Goal: Task Accomplishment & Management: Manage account settings

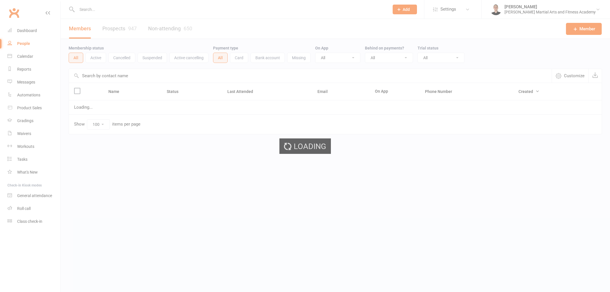
select select "100"
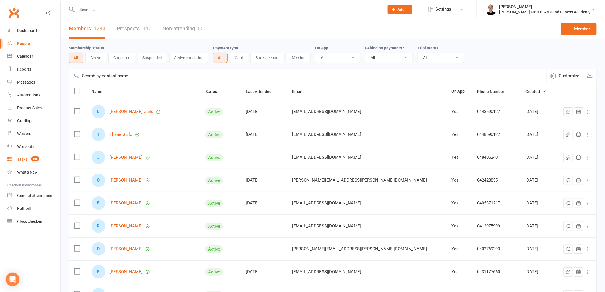
click at [24, 158] on div "Tasks" at bounding box center [22, 159] width 10 height 5
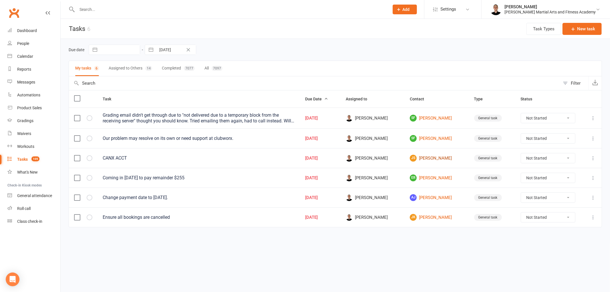
click at [431, 159] on link "JS John Solomon" at bounding box center [437, 158] width 54 height 7
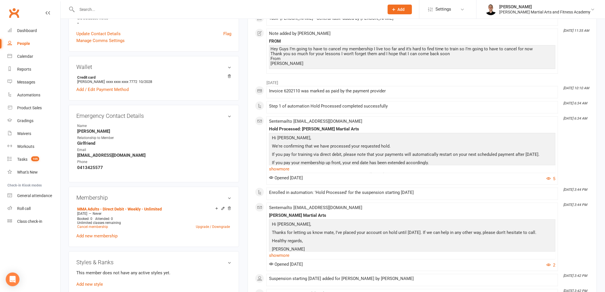
scroll to position [222, 0]
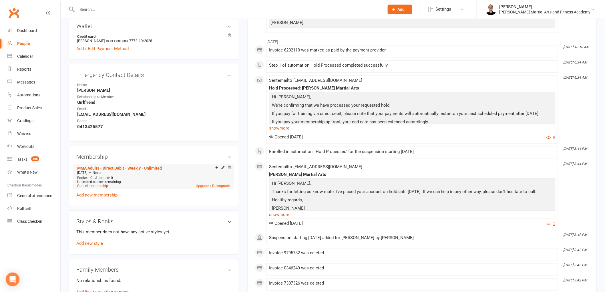
click at [101, 184] on link "Cancel membership" at bounding box center [92, 186] width 31 height 4
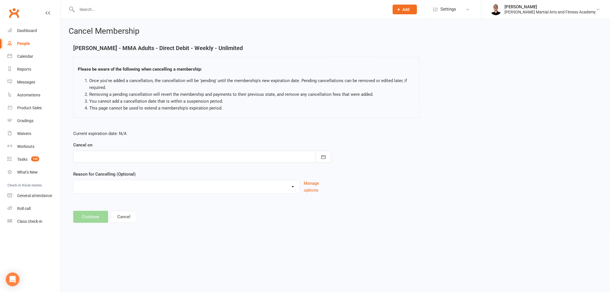
click at [224, 160] on div at bounding box center [202, 157] width 258 height 12
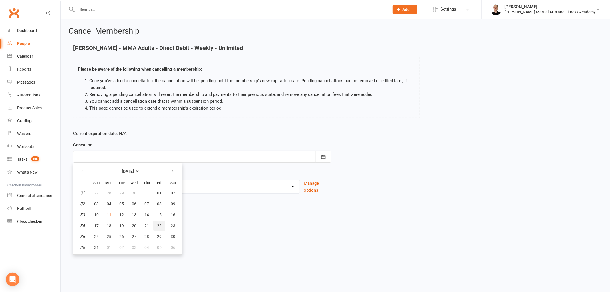
click at [158, 223] on span "22" at bounding box center [159, 225] width 5 height 5
type input "22 Aug 2025"
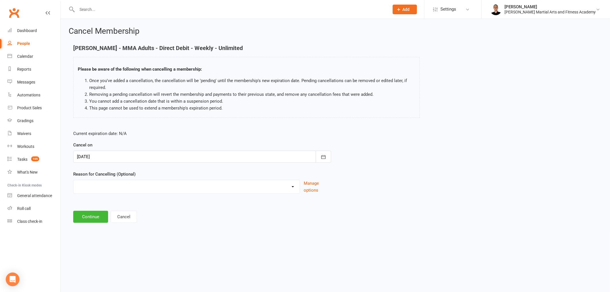
click at [122, 189] on select "Busy at work Downgrade Holiday Injury Other sports Personal Upgrade Other reason" at bounding box center [186, 185] width 226 height 11
select select "5"
click at [73, 180] on select "Busy at work Downgrade Holiday Injury Other sports Personal Upgrade Other reason" at bounding box center [186, 185] width 226 height 11
click at [81, 214] on button "Continue" at bounding box center [90, 217] width 35 height 12
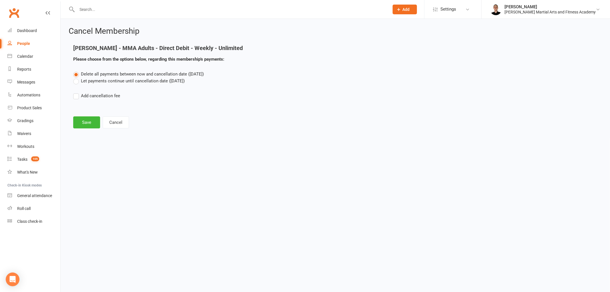
click at [107, 82] on label "Let payments continue until cancellation date (Aug 22, 2025)" at bounding box center [128, 80] width 111 height 7
click at [77, 77] on input "Let payments continue until cancellation date (Aug 22, 2025)" at bounding box center [75, 77] width 4 height 0
click at [91, 123] on button "Save" at bounding box center [86, 122] width 27 height 12
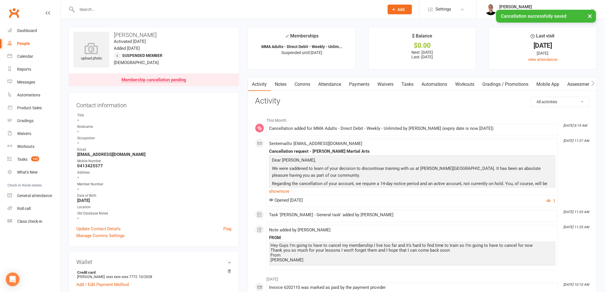
click at [408, 83] on link "Tasks" at bounding box center [407, 84] width 20 height 13
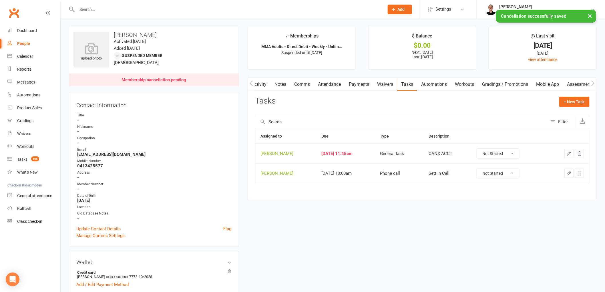
click at [516, 155] on select "Not Started In Progress Waiting Complete" at bounding box center [498, 154] width 42 height 10
click at [482, 149] on select "Not Started In Progress Waiting Complete" at bounding box center [498, 154] width 42 height 10
select select "unstarted"
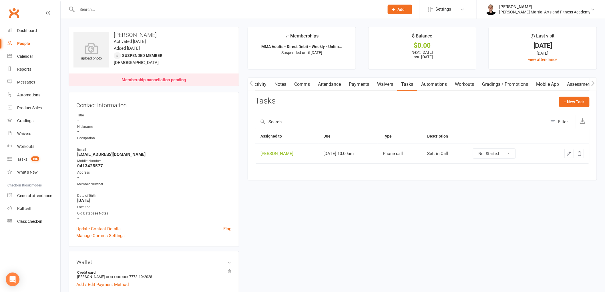
click at [500, 150] on select "Not Started In Progress Waiting Complete" at bounding box center [494, 154] width 42 height 10
click at [479, 149] on select "Not Started In Progress Waiting Complete" at bounding box center [494, 154] width 42 height 10
select select "unstarted"
click at [16, 161] on link "Tasks 104" at bounding box center [33, 159] width 53 height 13
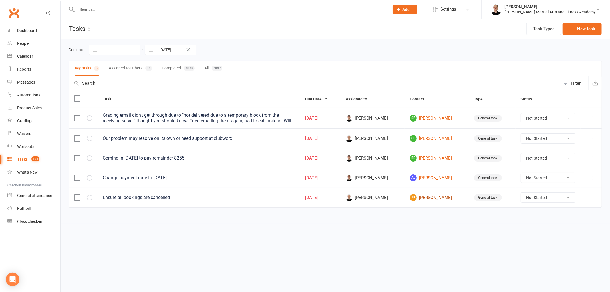
click at [432, 196] on link "JK Jack Kennedy" at bounding box center [437, 197] width 54 height 7
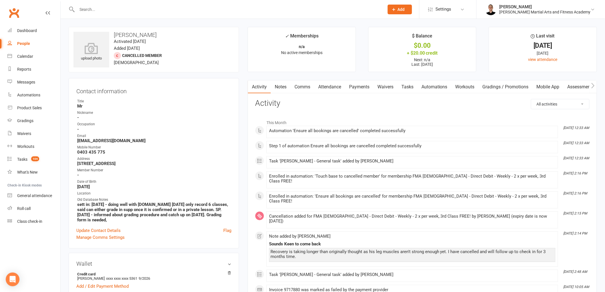
click at [339, 85] on link "Attendance" at bounding box center [329, 86] width 31 height 13
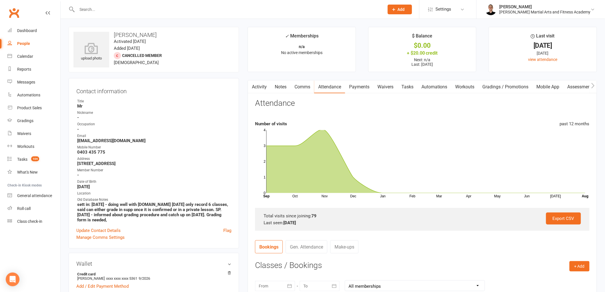
drag, startPoint x: 413, startPoint y: 84, endPoint x: 416, endPoint y: 91, distance: 8.2
click at [413, 84] on link "Tasks" at bounding box center [407, 86] width 20 height 13
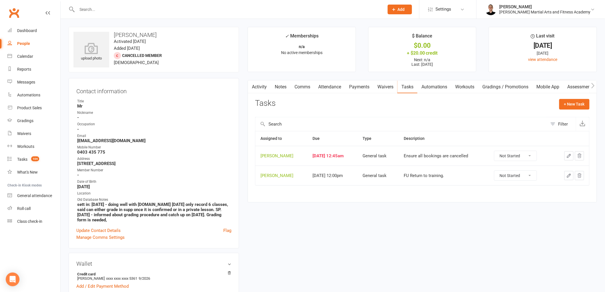
click at [521, 153] on select "Not Started In Progress Waiting Complete" at bounding box center [515, 156] width 42 height 10
click at [498, 151] on select "Not Started In Progress Waiting Complete" at bounding box center [515, 156] width 42 height 10
select select "unstarted"
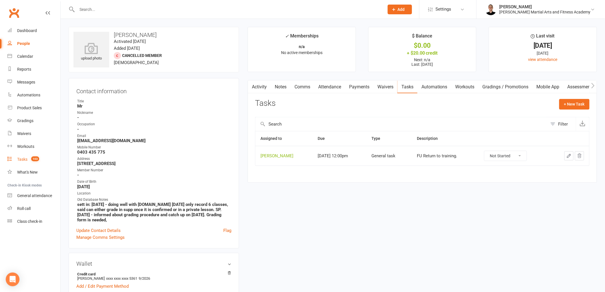
click at [31, 159] on span "103" at bounding box center [35, 158] width 8 height 5
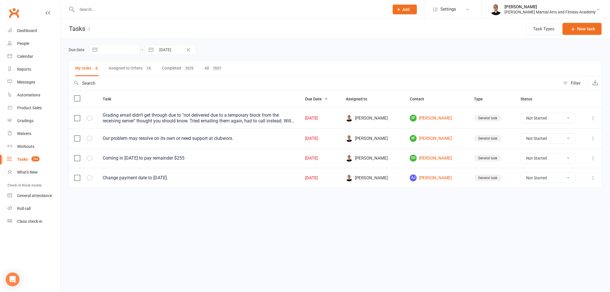
click at [525, 141] on select "Not Started In Progress Waiting Complete" at bounding box center [548, 139] width 54 height 10
click at [521, 134] on select "Not Started In Progress Waiting Complete" at bounding box center [548, 139] width 54 height 10
select select "unstarted"
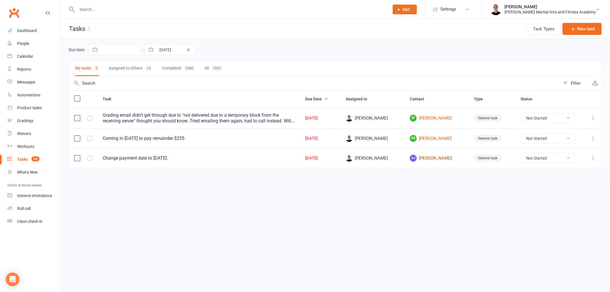
click at [432, 159] on link "AJ Arianna Jackson" at bounding box center [437, 158] width 54 height 7
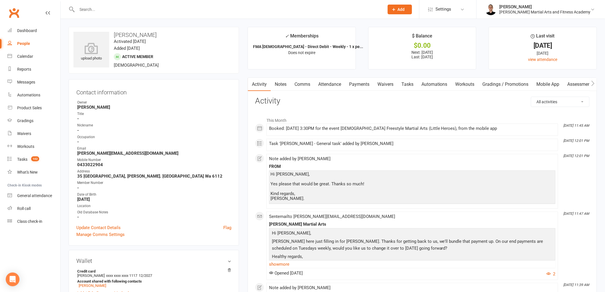
click at [359, 86] on link "Payments" at bounding box center [359, 84] width 28 height 13
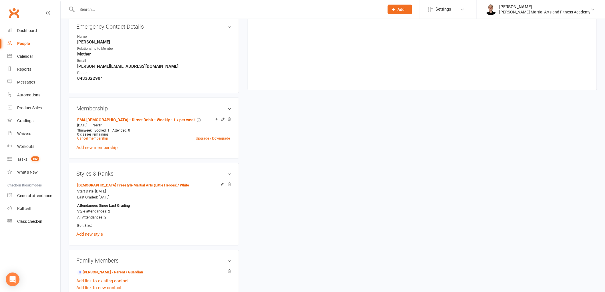
scroll to position [318, 0]
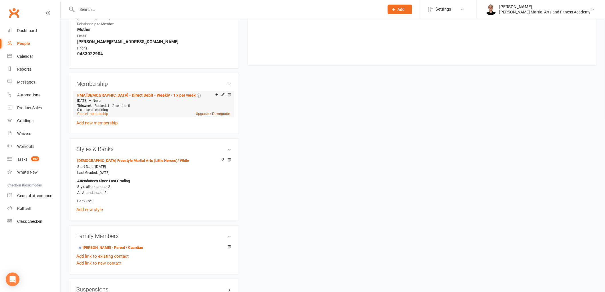
click at [200, 112] on link "Upgrade / Downgrade" at bounding box center [213, 114] width 34 height 4
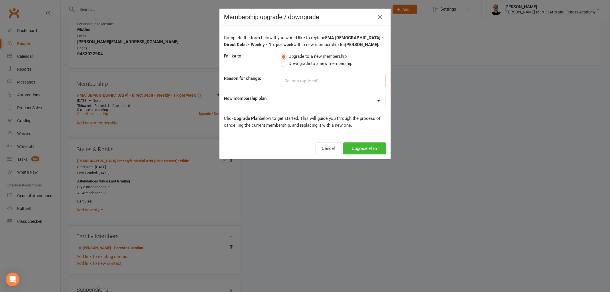
click at [303, 79] on input at bounding box center [333, 81] width 105 height 12
type input "coa date to Thursday"
click at [301, 105] on select "ALL ACCESS Adults - Direct Debit - Weekly - Unlimited ALL ACCESS Adults - Direc…" at bounding box center [333, 100] width 104 height 11
select select "31"
click at [281, 95] on select "ALL ACCESS Adults - Direct Debit - Weekly - Unlimited ALL ACCESS Adults - Direc…" at bounding box center [333, 100] width 104 height 11
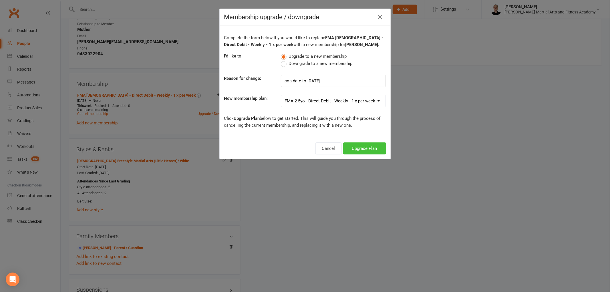
click at [367, 150] on button "Upgrade Plan" at bounding box center [364, 148] width 43 height 12
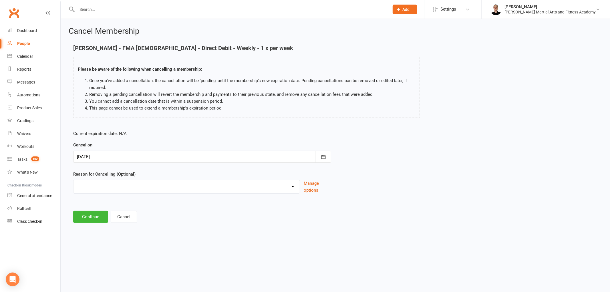
click at [305, 156] on div at bounding box center [202, 157] width 258 height 12
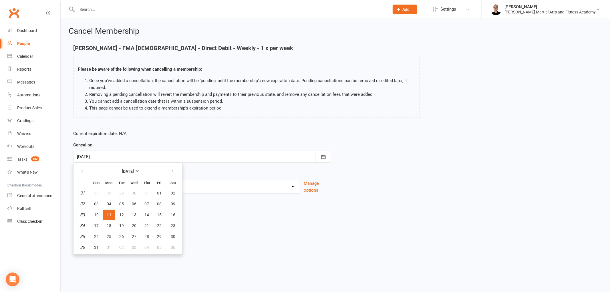
click at [107, 214] on span "11" at bounding box center [109, 214] width 5 height 5
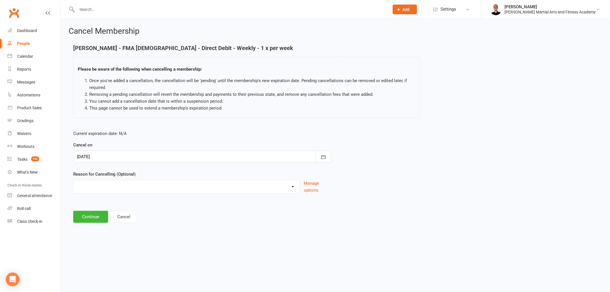
click at [109, 186] on select "Busy at work Downgrade Holiday Injury Other sports Personal Upgrade Other reason" at bounding box center [186, 185] width 226 height 11
select select "7"
click at [73, 180] on select "Busy at work Downgrade Holiday Injury Other sports Personal Upgrade Other reason" at bounding box center [186, 185] width 226 height 11
click at [114, 212] on input at bounding box center [202, 217] width 258 height 12
type input "coa"
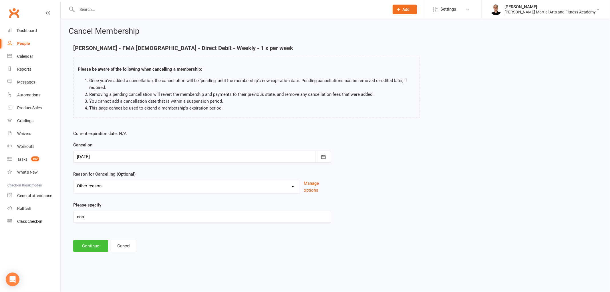
click at [87, 250] on button "Continue" at bounding box center [90, 246] width 35 height 12
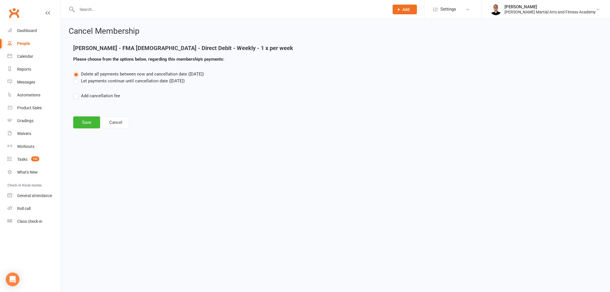
click at [100, 79] on label "Let payments continue until cancellation date (Aug 11, 2025)" at bounding box center [128, 80] width 111 height 7
click at [77, 77] on input "Let payments continue until cancellation date (Aug 11, 2025)" at bounding box center [75, 77] width 4 height 0
click at [85, 124] on button "Save" at bounding box center [86, 122] width 27 height 12
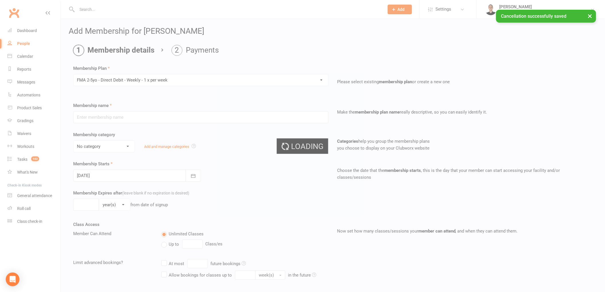
type input "FMA 2-5yo - Direct Debit - Weekly - 1 x per week"
select select "9"
type input "1"
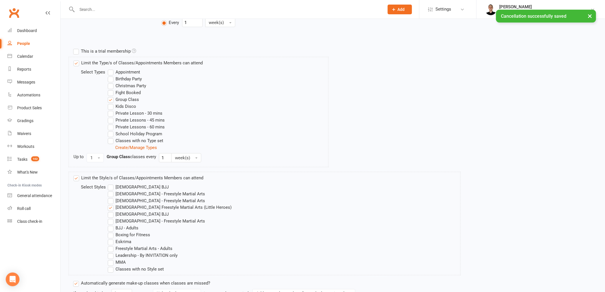
scroll to position [323, 0]
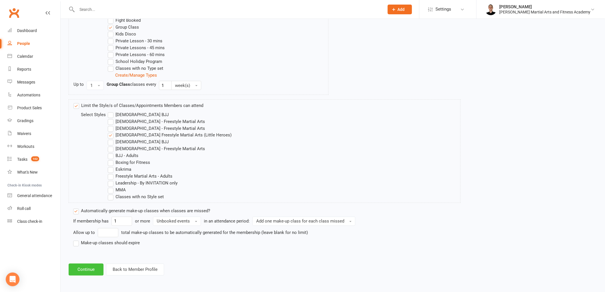
click at [95, 269] on button "Continue" at bounding box center [86, 270] width 35 height 12
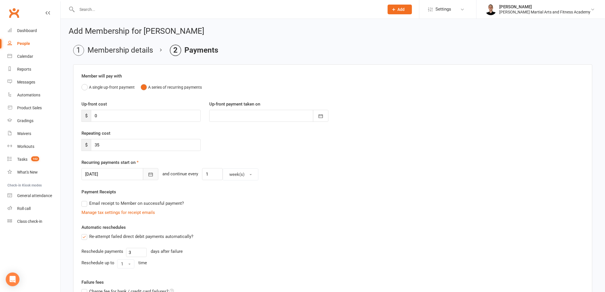
click at [149, 176] on icon "button" at bounding box center [151, 175] width 4 height 4
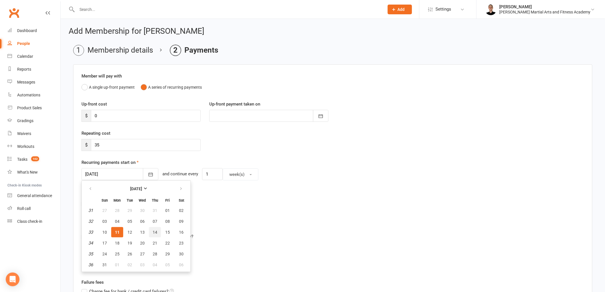
click at [153, 230] on span "14" at bounding box center [155, 232] width 5 height 5
type input "14 Aug 2025"
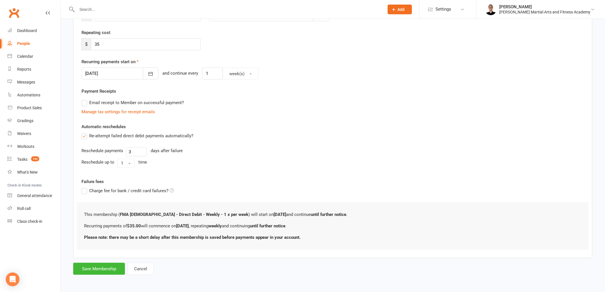
scroll to position [101, 0]
click at [101, 270] on button "Save Membership" at bounding box center [99, 268] width 52 height 12
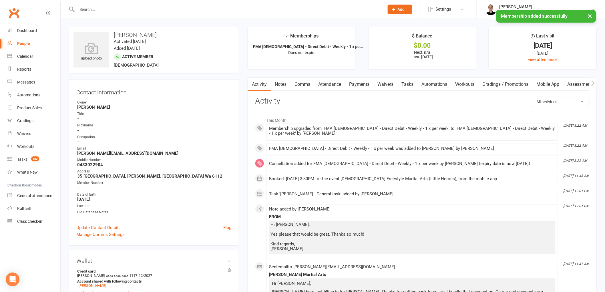
click at [356, 86] on link "Payments" at bounding box center [359, 84] width 28 height 13
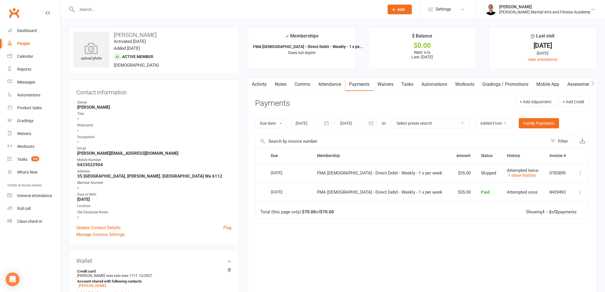
click at [272, 85] on link "Notes" at bounding box center [281, 84] width 20 height 13
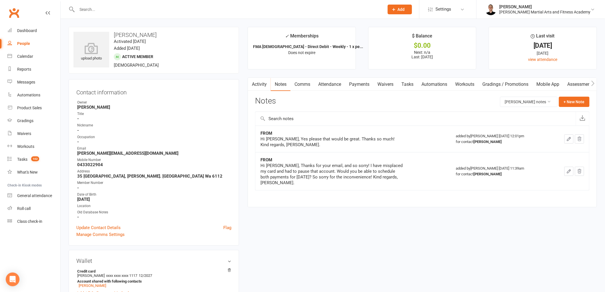
click at [365, 83] on link "Payments" at bounding box center [359, 84] width 28 height 13
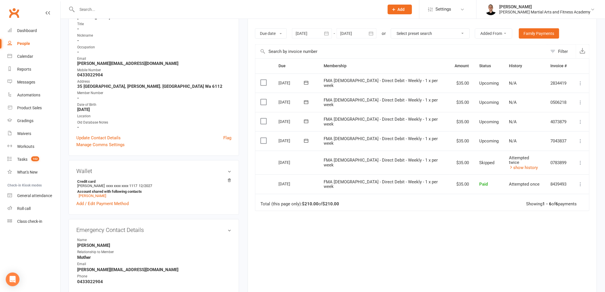
scroll to position [95, 0]
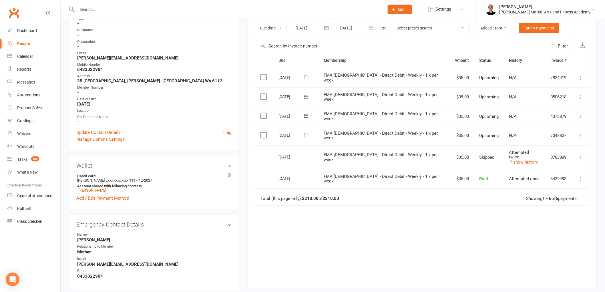
click at [579, 136] on icon at bounding box center [581, 136] width 6 height 6
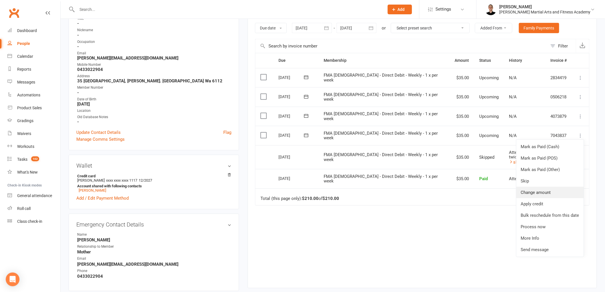
click at [555, 194] on link "Change amount" at bounding box center [549, 192] width 67 height 11
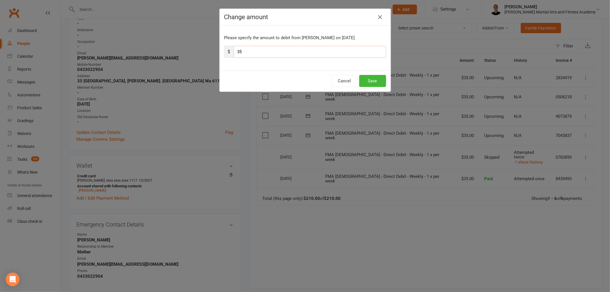
drag, startPoint x: 248, startPoint y: 51, endPoint x: 214, endPoint y: 44, distance: 33.8
click at [214, 44] on div "Change amount Please specify the amount to debit from Arianna Jackson on Aug 14…" at bounding box center [305, 146] width 610 height 292
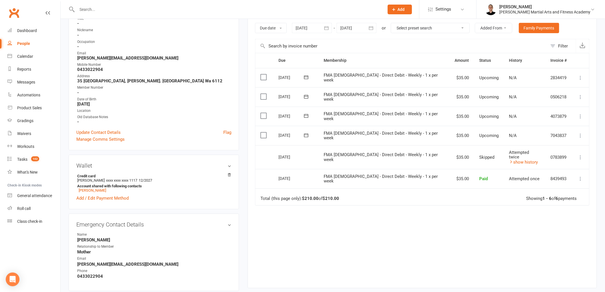
click at [579, 135] on icon at bounding box center [581, 136] width 6 height 6
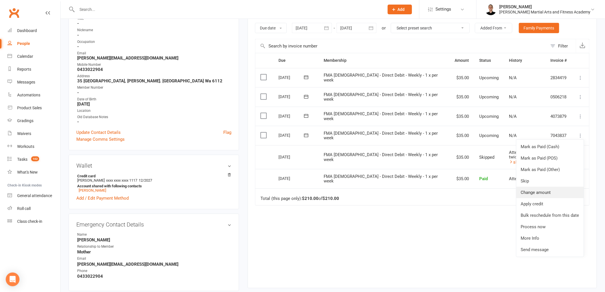
click at [543, 193] on link "Change amount" at bounding box center [549, 192] width 67 height 11
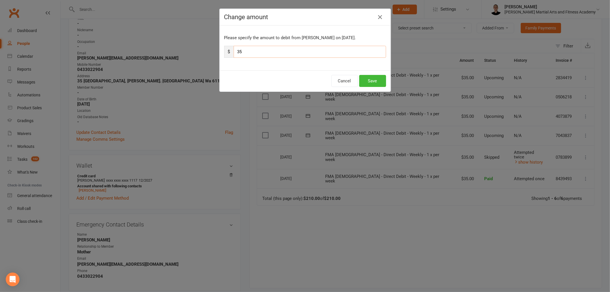
click at [291, 53] on input "35" at bounding box center [310, 52] width 152 height 12
drag, startPoint x: 291, startPoint y: 53, endPoint x: 230, endPoint y: 50, distance: 61.0
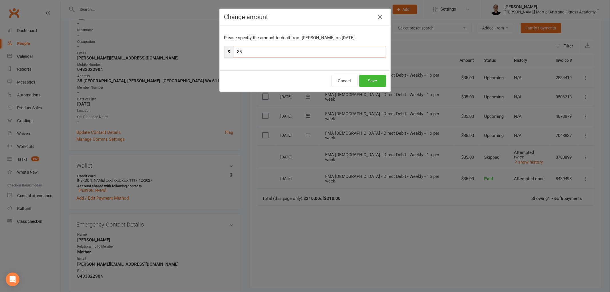
click at [230, 50] on div "$ 35" at bounding box center [305, 52] width 162 height 12
type input "70"
click at [376, 75] on div "Cancel Save" at bounding box center [305, 80] width 171 height 21
click at [377, 79] on button "Save" at bounding box center [372, 81] width 27 height 12
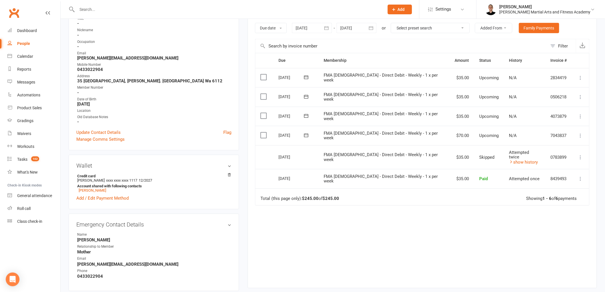
scroll to position [0, 0]
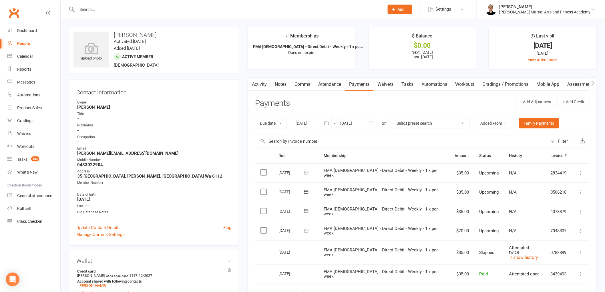
click at [408, 84] on link "Tasks" at bounding box center [407, 84] width 20 height 13
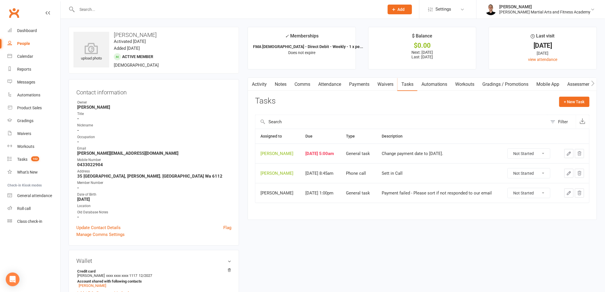
click at [525, 150] on select "Not Started In Progress Waiting Complete" at bounding box center [529, 154] width 42 height 10
click at [511, 149] on select "Not Started In Progress Waiting Complete" at bounding box center [529, 154] width 42 height 10
select select "unstarted"
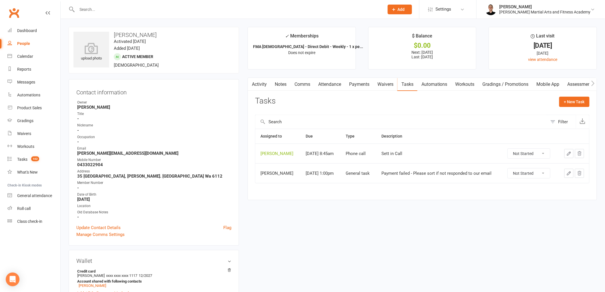
click at [519, 173] on select "Not Started In Progress Waiting Complete" at bounding box center [529, 173] width 42 height 10
click at [511, 169] on select "Not Started In Progress Waiting Complete" at bounding box center [529, 173] width 42 height 10
select select "unstarted"
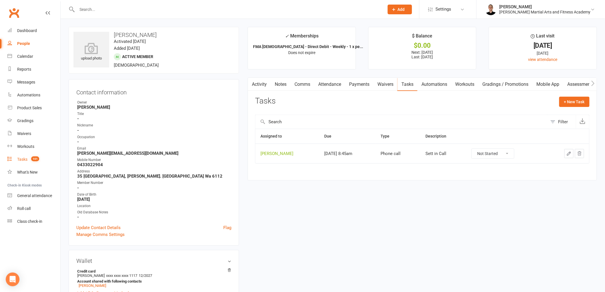
drag, startPoint x: 36, startPoint y: 154, endPoint x: 66, endPoint y: 166, distance: 32.3
click at [36, 153] on link "Tasks 101" at bounding box center [33, 159] width 53 height 13
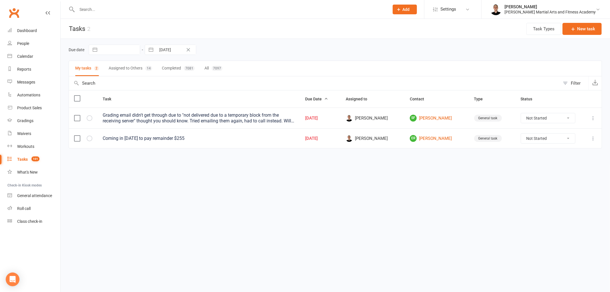
click at [172, 47] on input "[DATE]" at bounding box center [176, 50] width 40 height 10
select select "6"
select select "2025"
select select "7"
select select "2025"
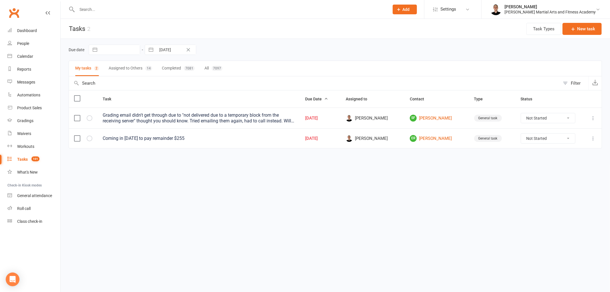
select select "8"
select select "2025"
click at [169, 115] on td "11" at bounding box center [167, 116] width 11 height 11
type input "11 Aug 2025"
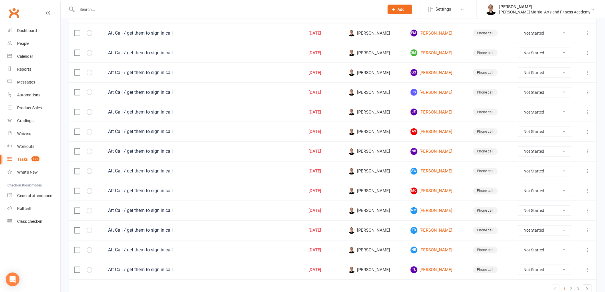
scroll to position [349, 0]
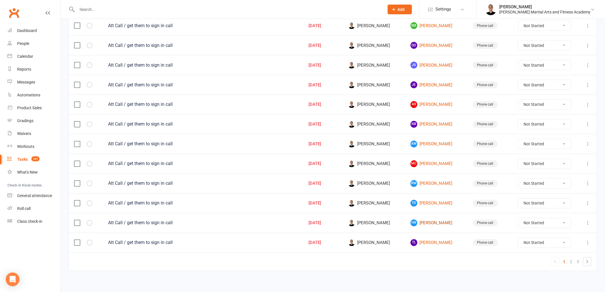
click at [433, 224] on link "HR Haidyn Radcliffe" at bounding box center [437, 223] width 52 height 7
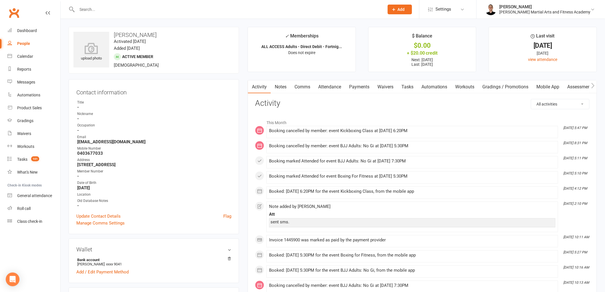
click at [405, 86] on link "Tasks" at bounding box center [407, 86] width 20 height 13
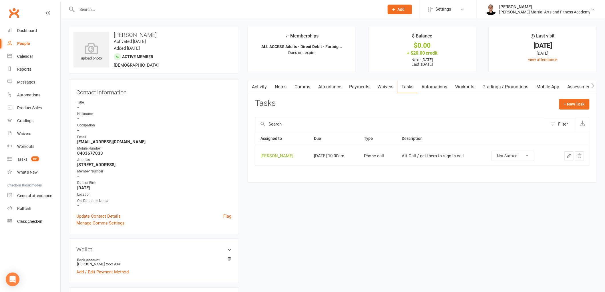
click at [507, 155] on select "Not Started In Progress Waiting Complete" at bounding box center [513, 156] width 42 height 10
click at [495, 151] on select "Not Started In Progress Waiting Complete" at bounding box center [513, 156] width 42 height 10
select select "unstarted"
click at [23, 158] on div "Tasks" at bounding box center [22, 159] width 10 height 5
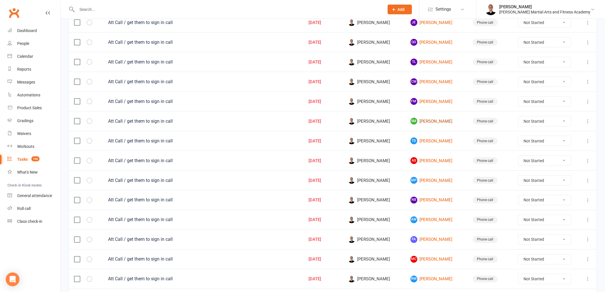
scroll to position [355, 0]
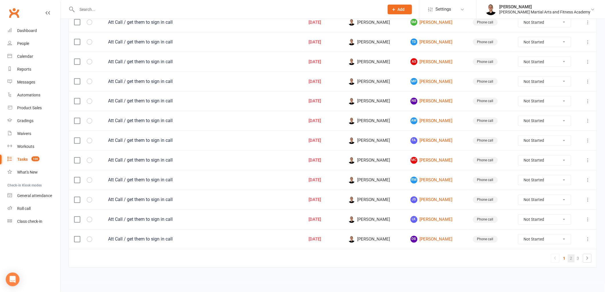
click at [571, 257] on link "2" at bounding box center [571, 258] width 7 height 8
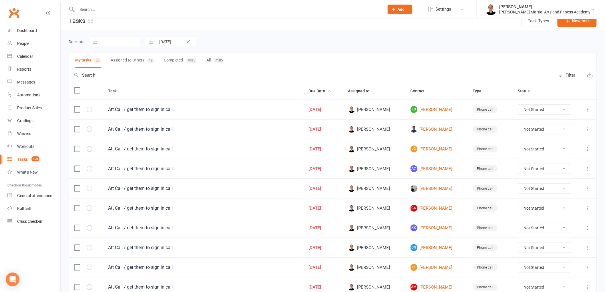
scroll to position [6, 0]
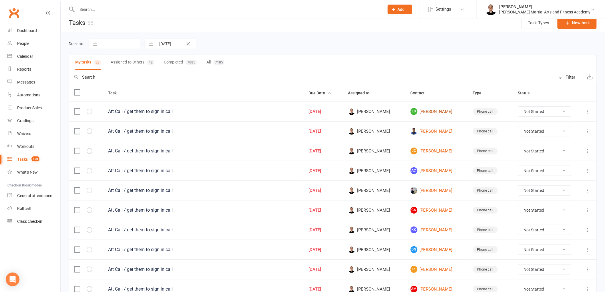
click at [433, 110] on link "EB Evan Bonner" at bounding box center [437, 111] width 52 height 7
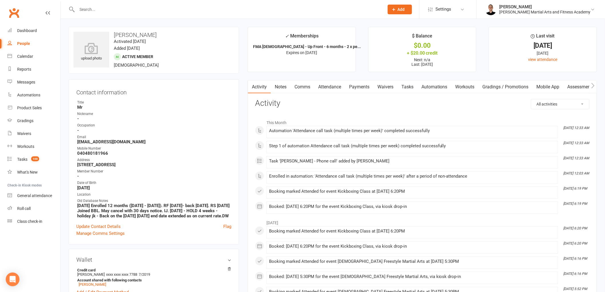
click at [294, 84] on link "Comms" at bounding box center [302, 86] width 24 height 13
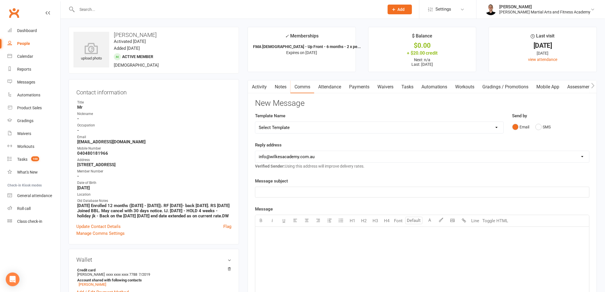
click at [326, 130] on select "Select Template [Email] Birthday Party Enquiry [Email] 2-5yo Grading Form [Emai…" at bounding box center [379, 127] width 248 height 11
select select "5"
click at [255, 122] on select "Select Template [Email] Birthday Party Enquiry [Email] 2-5yo Grading Form [Emai…" at bounding box center [379, 127] width 248 height 11
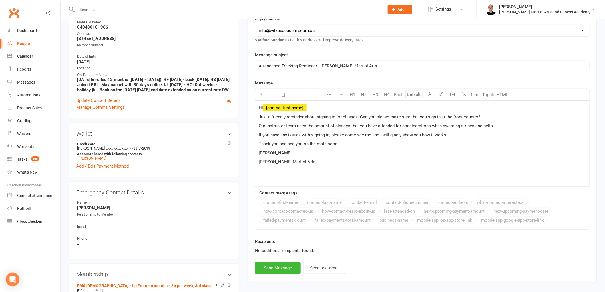
scroll to position [127, 0]
click at [267, 151] on span "David" at bounding box center [275, 152] width 33 height 5
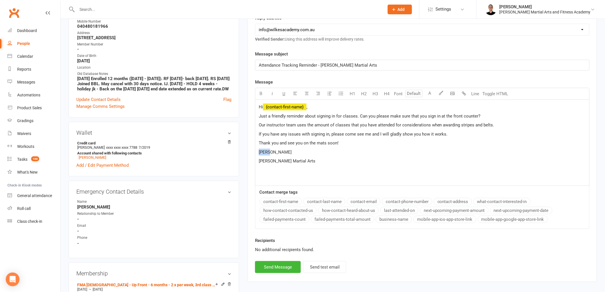
click at [267, 151] on span "David" at bounding box center [275, 152] width 33 height 5
click at [281, 264] on button "Send Message" at bounding box center [278, 267] width 46 height 12
select select
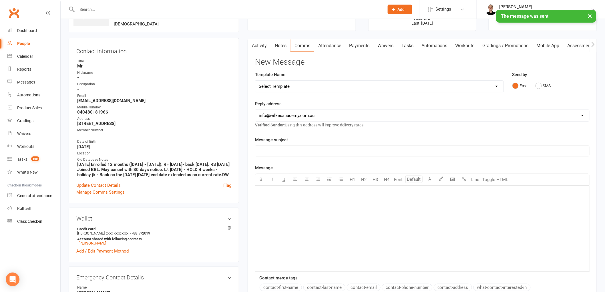
scroll to position [0, 0]
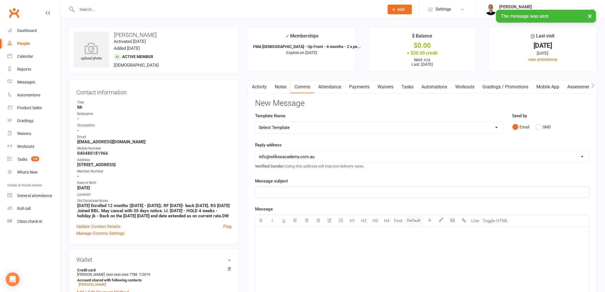
click at [409, 87] on link "Tasks" at bounding box center [407, 86] width 20 height 13
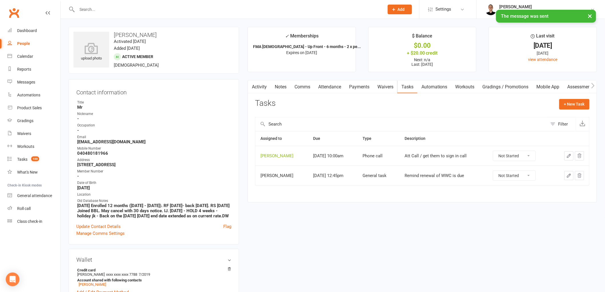
click at [509, 155] on select "Not Started In Progress Waiting Complete" at bounding box center [514, 156] width 42 height 10
click at [497, 151] on select "Not Started In Progress Waiting Complete" at bounding box center [514, 156] width 42 height 10
select select "unstarted"
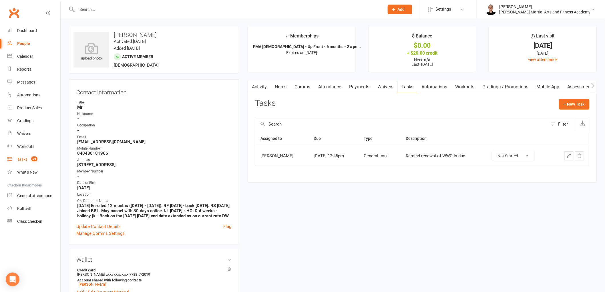
click at [27, 155] on link "Tasks 99" at bounding box center [33, 159] width 53 height 13
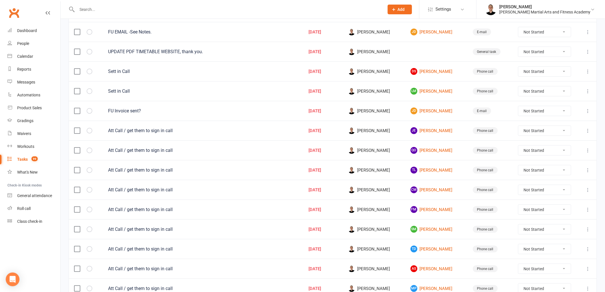
scroll to position [159, 0]
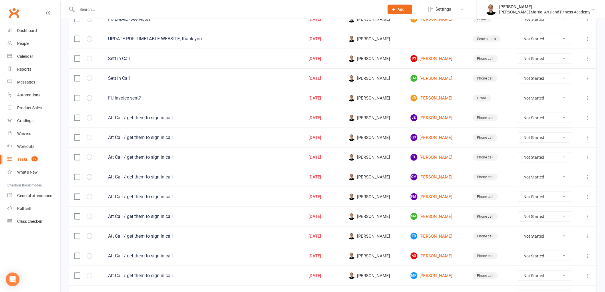
click at [589, 99] on icon at bounding box center [588, 98] width 6 height 6
click at [572, 126] on link "Edit" at bounding box center [558, 121] width 57 height 11
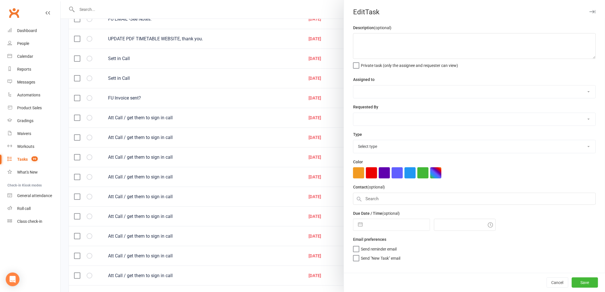
type textarea "FU Invoice sent?"
select select "47660"
select select "47778"
type input "11 Aug 2025"
type input "9:45am"
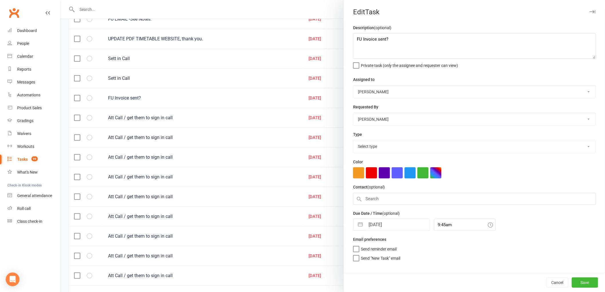
select select "25276"
select select "6"
select select "2025"
select select "7"
select select "2025"
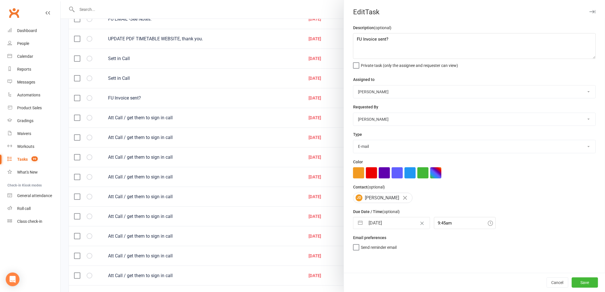
select select "8"
select select "2025"
click at [382, 227] on input "11 Aug 2025" at bounding box center [397, 222] width 64 height 11
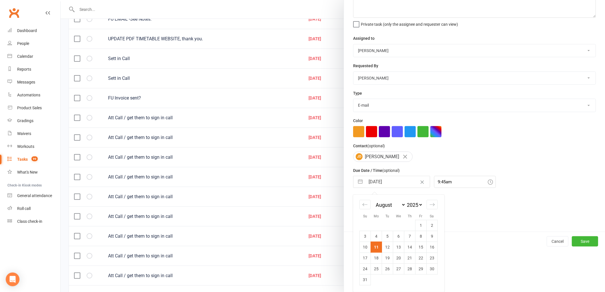
scroll to position [41, 0]
click at [385, 248] on td "12" at bounding box center [387, 247] width 11 height 11
type input "12 Aug 2025"
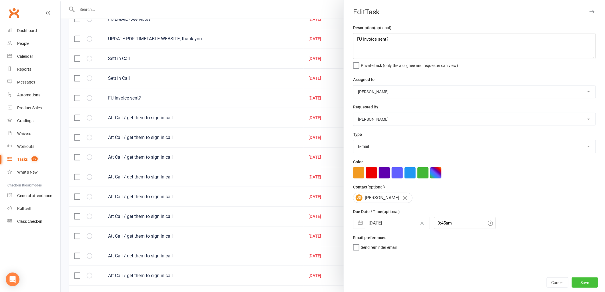
click at [579, 284] on button "Save" at bounding box center [585, 282] width 26 height 10
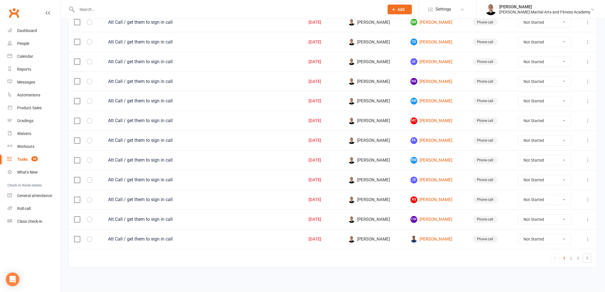
scroll to position [355, 0]
click at [438, 239] on link "Jaiden Correya" at bounding box center [437, 239] width 52 height 7
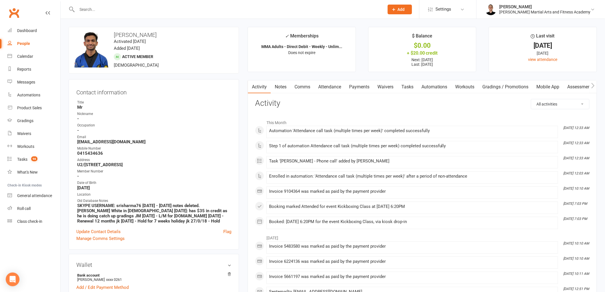
click at [298, 88] on link "Comms" at bounding box center [302, 86] width 24 height 13
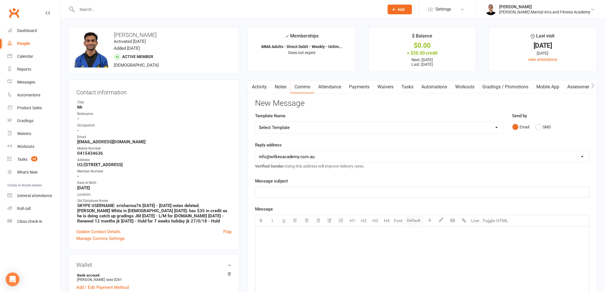
click at [297, 130] on select "Select Template [Email] Birthday Party Enquiry [Email] 2-5yo Grading Form [Emai…" at bounding box center [379, 127] width 248 height 11
select select "5"
click at [255, 122] on select "Select Template [Email] Birthday Party Enquiry [Email] 2-5yo Grading Form [Emai…" at bounding box center [379, 127] width 248 height 11
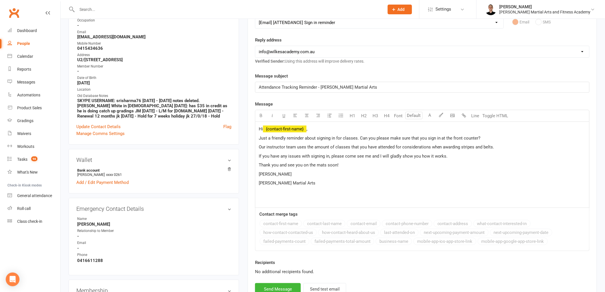
scroll to position [127, 0]
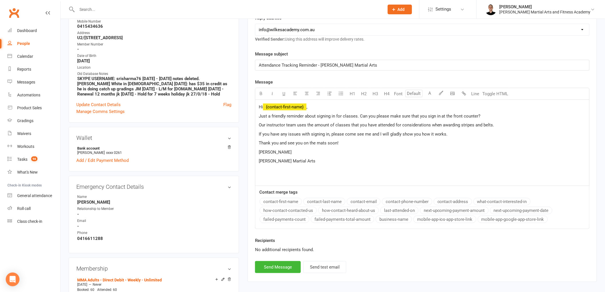
click at [266, 152] on span "David" at bounding box center [275, 152] width 33 height 5
click at [279, 264] on button "Send Message" at bounding box center [278, 267] width 46 height 12
select select
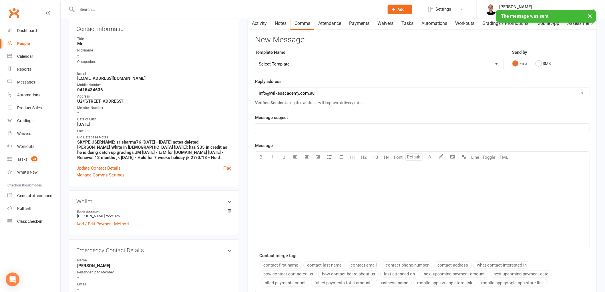
scroll to position [0, 0]
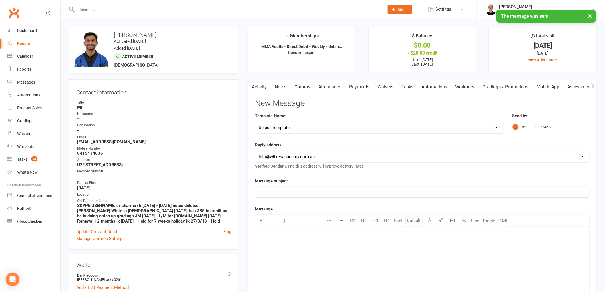
click at [405, 89] on link "Tasks" at bounding box center [407, 86] width 20 height 13
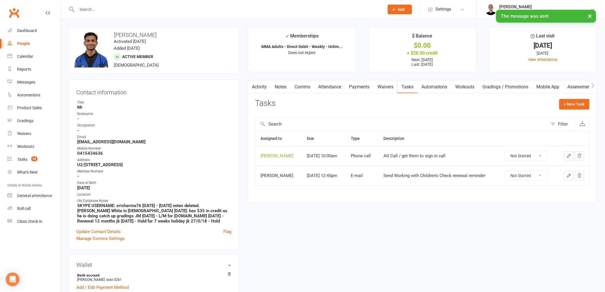
click at [529, 156] on select "Not Started In Progress Waiting Complete" at bounding box center [526, 156] width 42 height 10
click at [508, 151] on select "Not Started In Progress Waiting Complete" at bounding box center [526, 156] width 42 height 10
select select "unstarted"
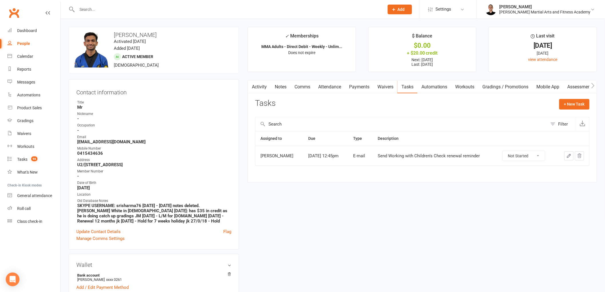
click at [336, 90] on link "Attendance" at bounding box center [329, 86] width 31 height 13
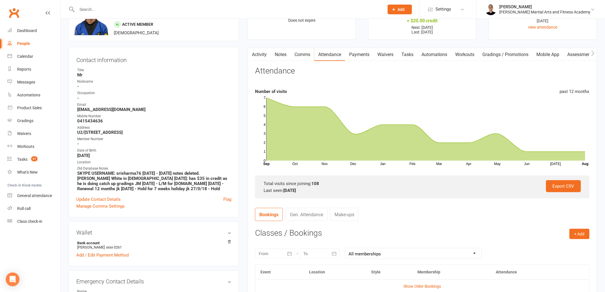
scroll to position [95, 0]
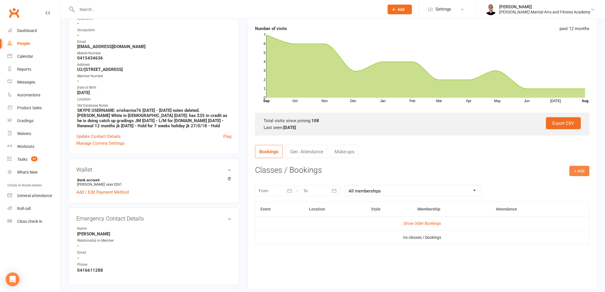
click at [582, 172] on button "+ Add" at bounding box center [579, 171] width 20 height 10
click at [557, 186] on link "Book Event" at bounding box center [561, 183] width 57 height 11
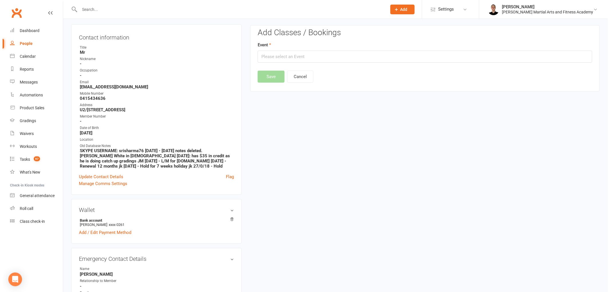
scroll to position [51, 0]
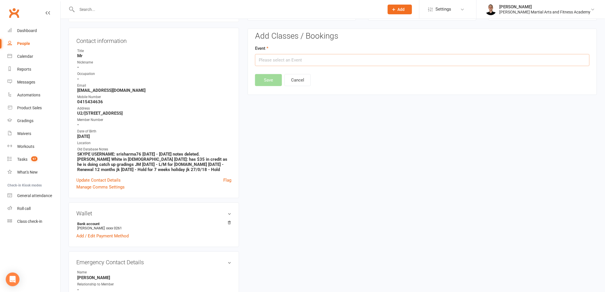
click at [388, 61] on input "text" at bounding box center [422, 60] width 334 height 12
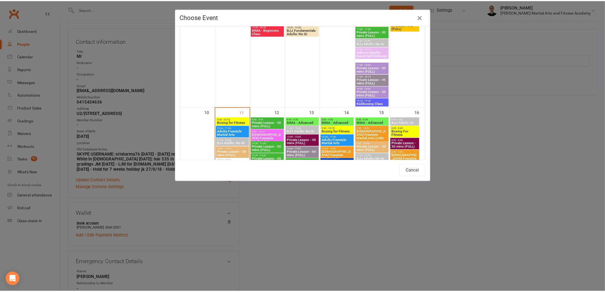
scroll to position [604, 0]
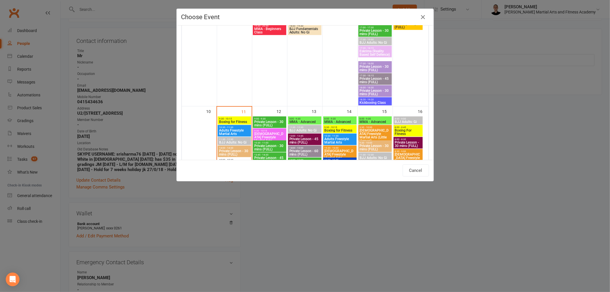
click at [372, 101] on span "Kickboxing Class" at bounding box center [374, 102] width 31 height 3
type input "Kickboxing Class - Aug 8, 2025 6:20:00 PM"
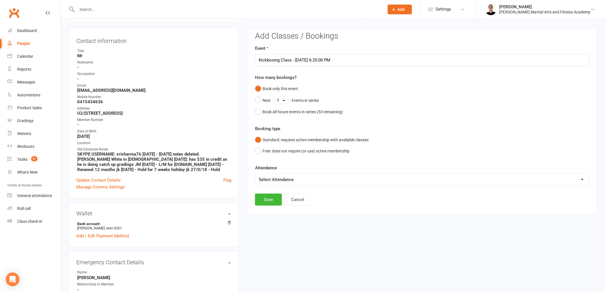
click at [291, 181] on select "Select Attendance Attended Absent" at bounding box center [422, 179] width 334 height 11
select select "0"
click at [255, 174] on select "Select Attendance Attended Absent" at bounding box center [422, 179] width 334 height 11
click at [262, 202] on button "Save" at bounding box center [268, 200] width 27 height 12
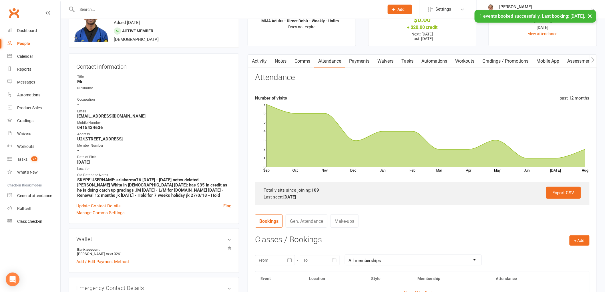
scroll to position [0, 0]
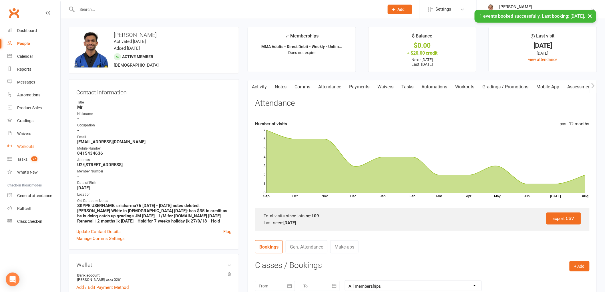
click at [29, 152] on link "Workouts" at bounding box center [33, 146] width 53 height 13
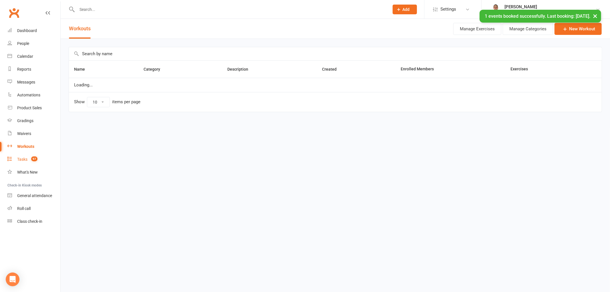
select select "100"
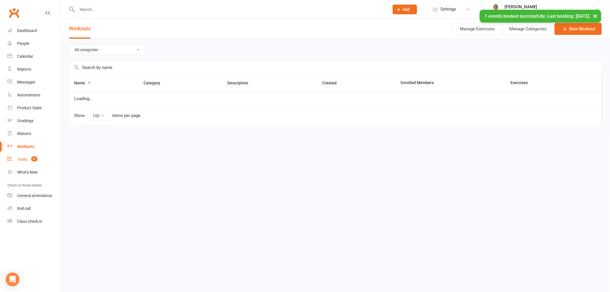
click at [28, 156] on link "Tasks 97" at bounding box center [33, 159] width 53 height 13
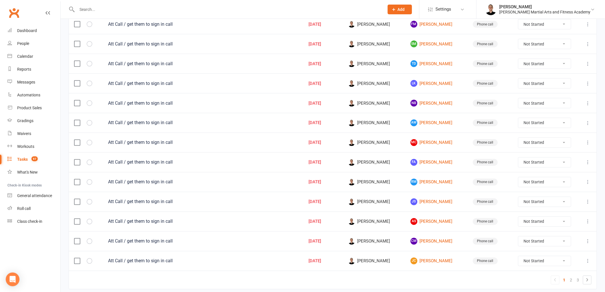
scroll to position [355, 0]
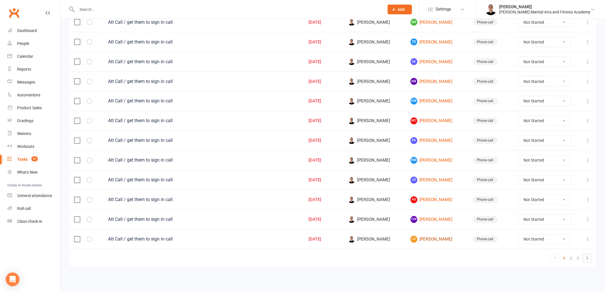
click at [436, 240] on link "JC Jai Christophersen" at bounding box center [437, 239] width 52 height 7
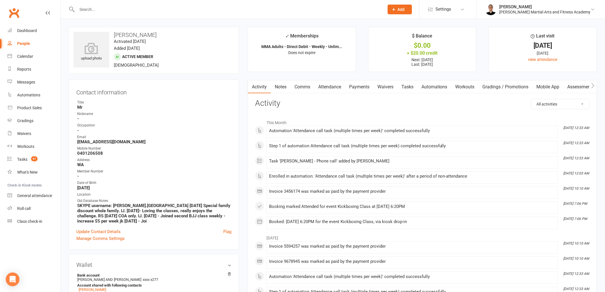
scroll to position [0, 0]
click at [310, 84] on link "Comms" at bounding box center [302, 86] width 24 height 13
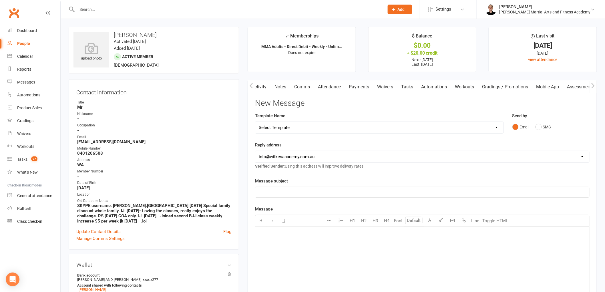
click at [312, 123] on select "Select Template [Email] Birthday Party Enquiry [Email] 2-5yo Grading Form [Emai…" at bounding box center [379, 127] width 248 height 11
select select "5"
click at [255, 122] on select "Select Template [Email] Birthday Party Enquiry [Email] 2-5yo Grading Form [Emai…" at bounding box center [379, 127] width 248 height 11
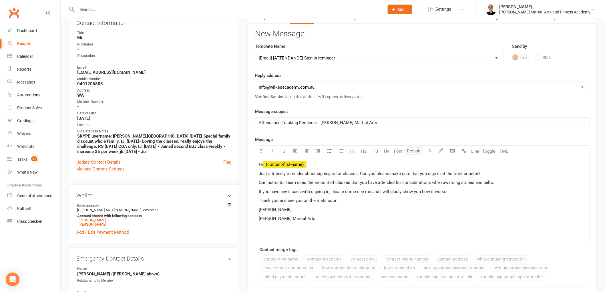
scroll to position [95, 0]
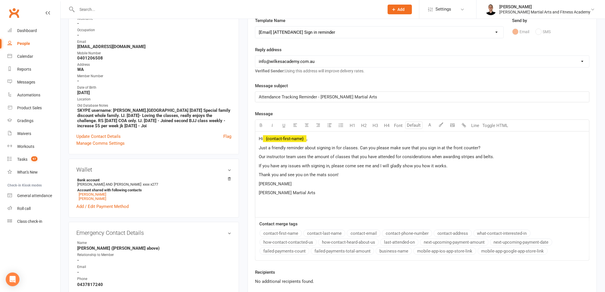
click at [265, 182] on span "David" at bounding box center [275, 183] width 33 height 5
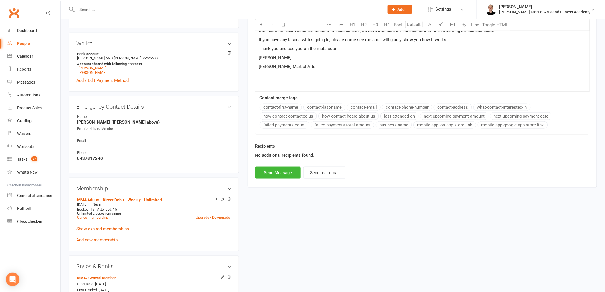
scroll to position [222, 0]
click at [274, 172] on button "Send Message" at bounding box center [278, 172] width 46 height 12
select select
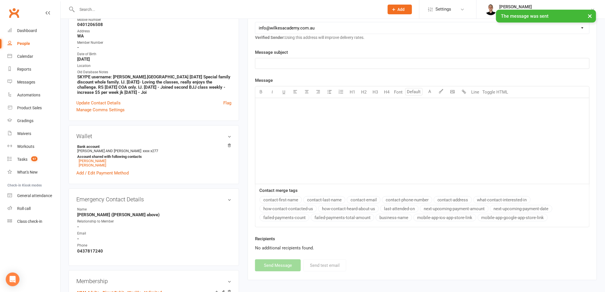
scroll to position [0, 0]
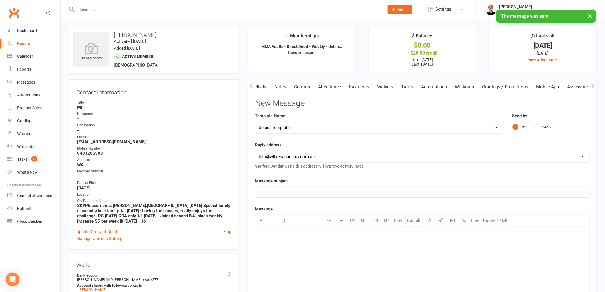
drag, startPoint x: 401, startPoint y: 87, endPoint x: 407, endPoint y: 88, distance: 6.1
click at [401, 87] on link "Tasks" at bounding box center [407, 86] width 20 height 13
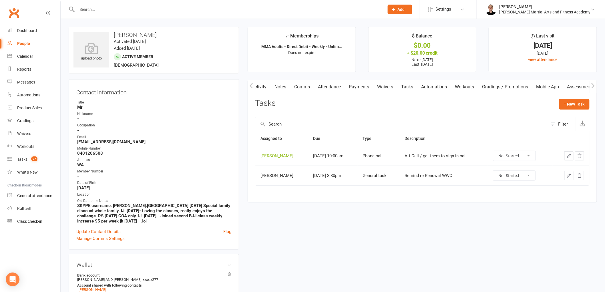
click at [512, 156] on select "Not Started In Progress Waiting Complete" at bounding box center [514, 156] width 42 height 10
click at [497, 151] on select "Not Started In Progress Waiting Complete" at bounding box center [514, 156] width 42 height 10
select select "unstarted"
click at [278, 89] on link "Notes" at bounding box center [280, 86] width 20 height 13
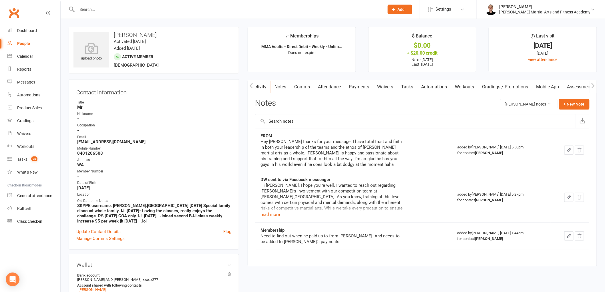
click at [260, 85] on link "Activity" at bounding box center [259, 86] width 23 height 13
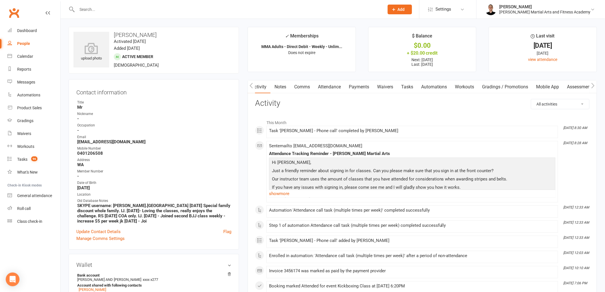
click at [406, 89] on link "Tasks" at bounding box center [407, 86] width 20 height 13
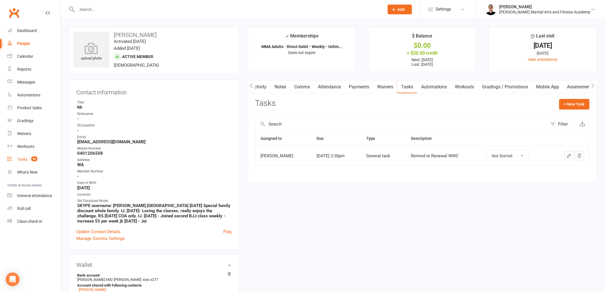
click at [29, 158] on count-badge "96" at bounding box center [32, 159] width 9 height 5
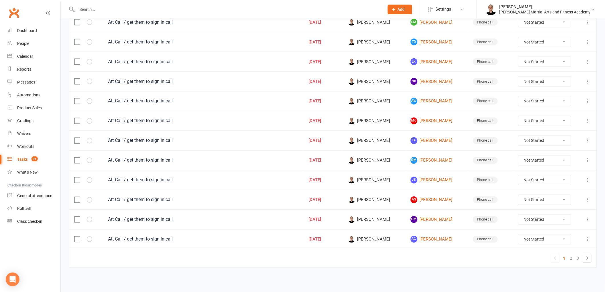
scroll to position [355, 0]
click at [577, 259] on link "3" at bounding box center [578, 258] width 7 height 8
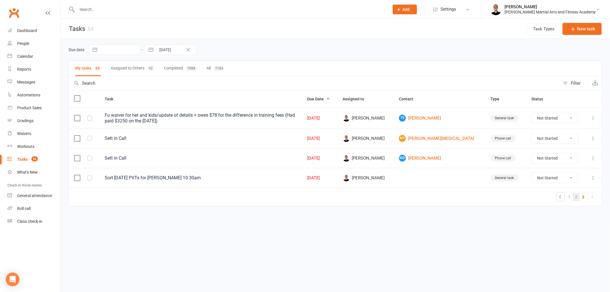
click at [574, 194] on link "2" at bounding box center [576, 197] width 7 height 8
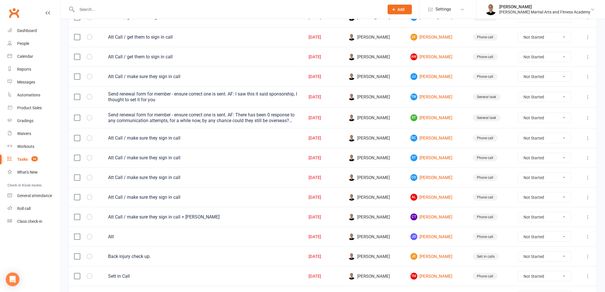
scroll to position [159, 0]
click at [432, 99] on link "TW Thenil Wijemanne" at bounding box center [437, 97] width 52 height 7
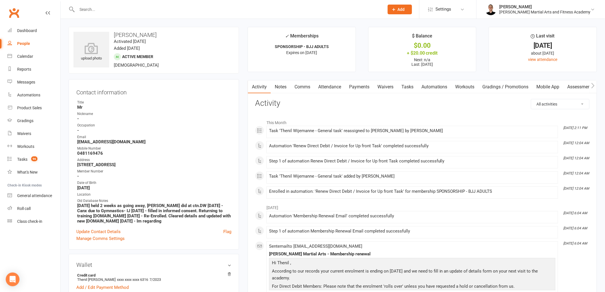
click at [406, 84] on link "Tasks" at bounding box center [407, 86] width 20 height 13
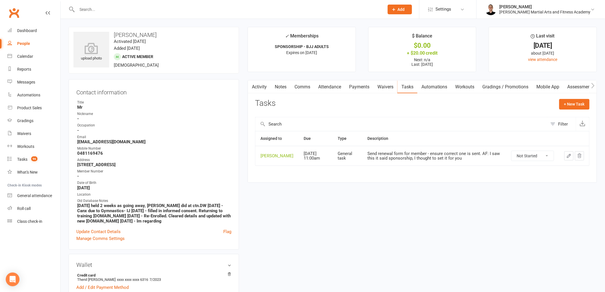
click at [571, 155] on icon "button" at bounding box center [568, 155] width 5 height 5
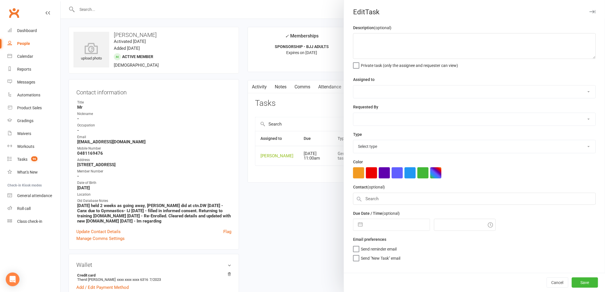
type textarea "Send renewal form for member - ensure correct one is sent. AF: I saw this it sa…"
select select "47660"
select select "50751"
type input "[DATE]"
type input "11:00am"
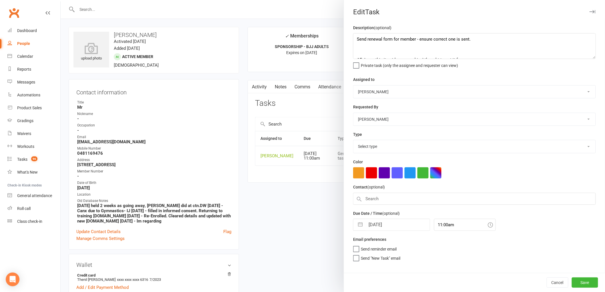
select select "25648"
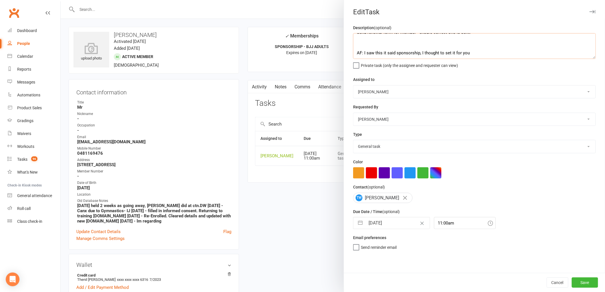
drag, startPoint x: 465, startPoint y: 46, endPoint x: 487, endPoint y: 51, distance: 22.0
click at [488, 62] on div "Description (optional) Send renewal form for member - ensure correct one is sen…" at bounding box center [474, 46] width 243 height 44
click at [407, 43] on textarea "Send renewal form for member - ensure correct one is sent. AF: I saw this it sa…" at bounding box center [474, 46] width 243 height 26
type textarea "Send renewal form for member - ensure correct one is sent. AF: I saw this it sa…"
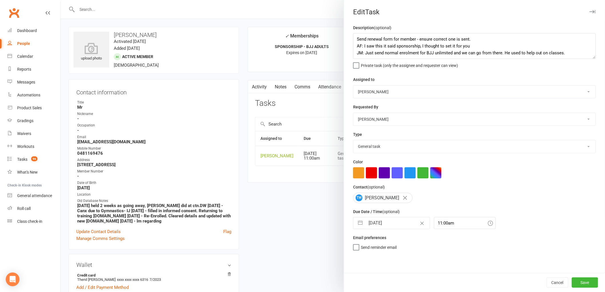
drag, startPoint x: 379, startPoint y: 92, endPoint x: 379, endPoint y: 97, distance: 5.7
click at [379, 92] on select "Stephen Erceg Robert Wilsnach David Wilkes Kiam Padamsey Matthew Erceg Leo Gome…" at bounding box center [474, 91] width 242 height 13
select select "50751"
click at [353, 85] on select "Stephen Erceg Robert Wilsnach David Wilkes Kiam Padamsey Matthew Erceg Leo Gome…" at bounding box center [474, 91] width 242 height 13
click at [383, 117] on select "Stephen Erceg Robert Wilsnach David Wilkes Kiam Padamsey Matthew Erceg Leo Gome…" at bounding box center [474, 119] width 242 height 13
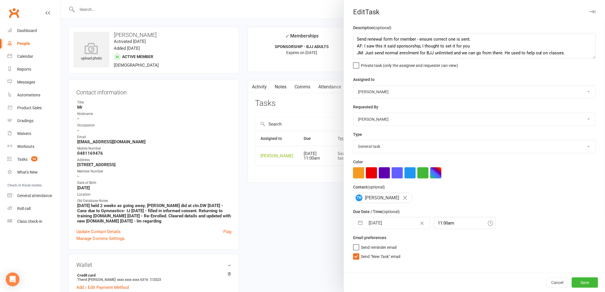
select select "47660"
click at [353, 113] on select "Stephen Erceg Robert Wilsnach David Wilkes Kiam Padamsey Matthew Erceg Leo Gome…" at bounding box center [474, 119] width 242 height 13
click at [361, 256] on span "Send "New Task" email" at bounding box center [380, 255] width 39 height 7
click at [358, 252] on input "Send "New Task" email" at bounding box center [376, 252] width 47 height 0
click at [581, 280] on button "Save" at bounding box center [585, 282] width 26 height 10
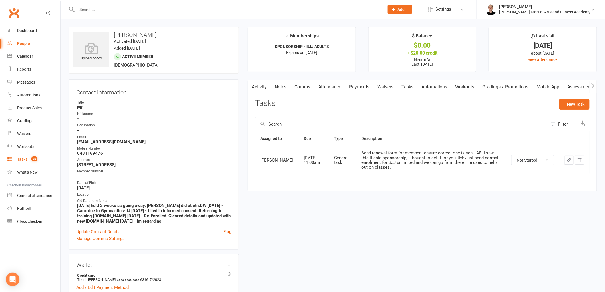
click at [21, 159] on div "Tasks" at bounding box center [22, 159] width 10 height 5
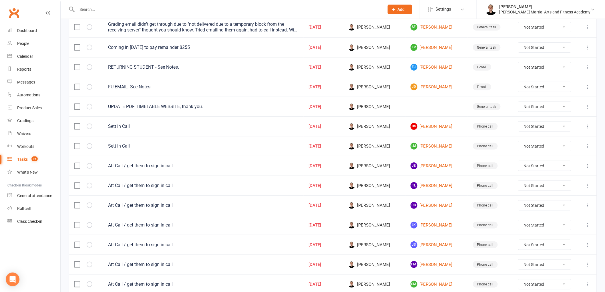
scroll to position [95, 0]
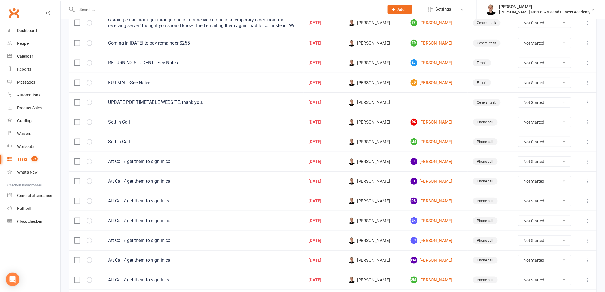
click at [425, 59] on td "EJ Emma Jones" at bounding box center [436, 63] width 62 height 20
click at [425, 66] on link "EJ Emma Jones" at bounding box center [437, 62] width 52 height 7
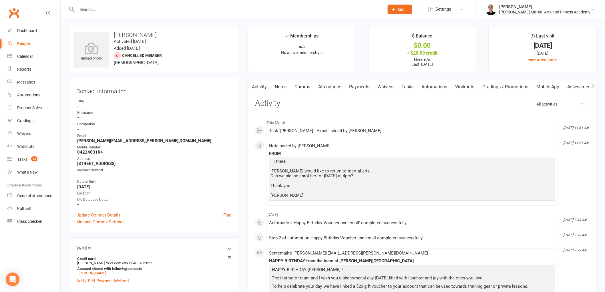
drag, startPoint x: 286, startPoint y: 88, endPoint x: 286, endPoint y: 91, distance: 3.7
click at [286, 90] on link "Notes" at bounding box center [281, 86] width 20 height 13
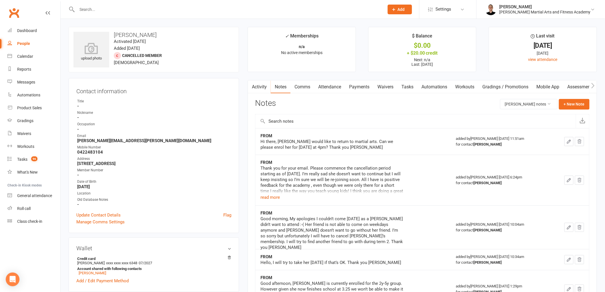
click at [408, 86] on link "Tasks" at bounding box center [407, 86] width 20 height 13
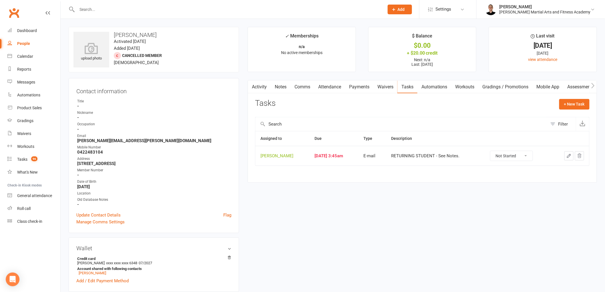
click at [281, 85] on link "Notes" at bounding box center [281, 86] width 20 height 13
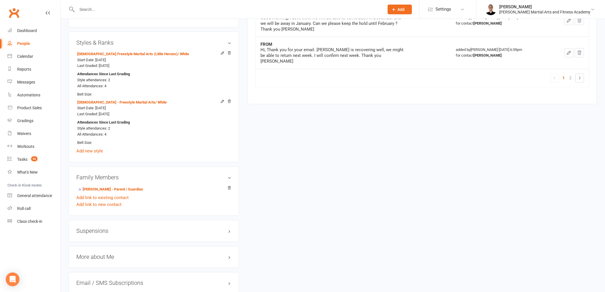
scroll to position [413, 0]
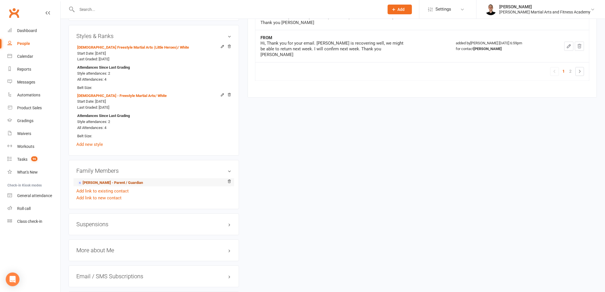
click at [133, 183] on link "Silvina Moro - Parent / Guardian" at bounding box center [110, 183] width 66 height 6
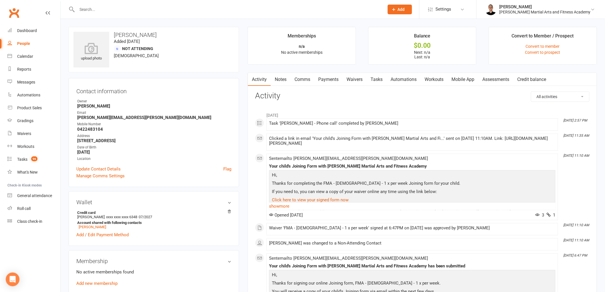
click at [334, 79] on link "Payments" at bounding box center [328, 79] width 28 height 13
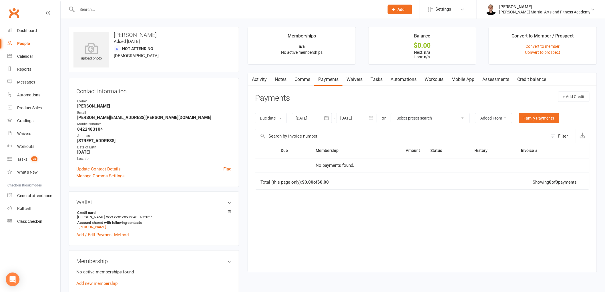
click at [361, 82] on link "Waivers" at bounding box center [354, 79] width 24 height 13
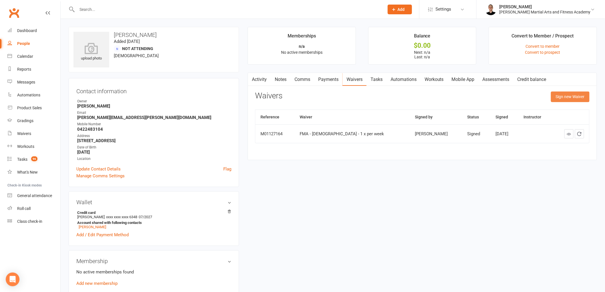
click at [563, 97] on button "Sign new Waiver" at bounding box center [570, 96] width 39 height 10
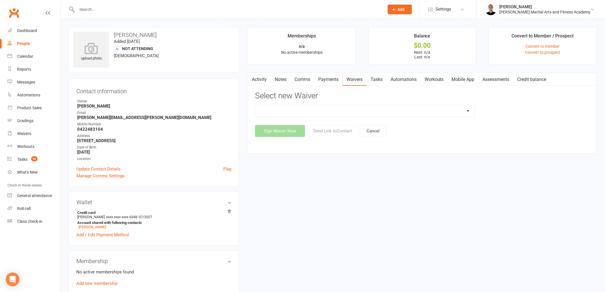
click at [318, 111] on select "ALL ACCESS Adults Membership B4F - Adults - 10 Class Pass + 1 FREE B4F - Adults…" at bounding box center [365, 110] width 220 height 11
select select "10457"
click at [255, 105] on select "ALL ACCESS Adults Membership B4F - Adults - 10 Class Pass + 1 FREE B4F - Adults…" at bounding box center [365, 110] width 220 height 11
click at [332, 132] on button "Send Link to Contact" at bounding box center [332, 131] width 52 height 12
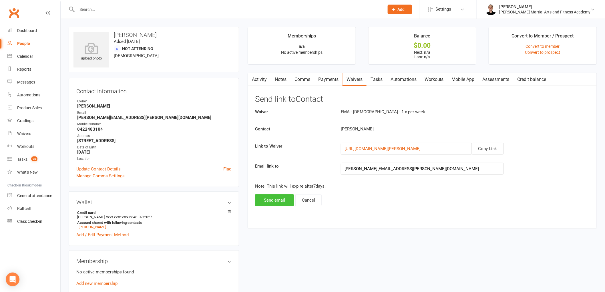
click at [276, 201] on button "Send email" at bounding box center [274, 200] width 39 height 12
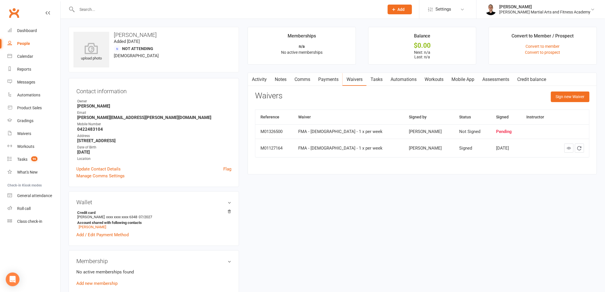
click at [299, 78] on link "Comms" at bounding box center [302, 79] width 24 height 13
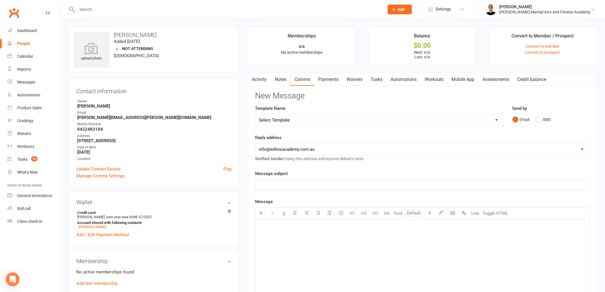
click at [294, 122] on select "Select Template [Email] Birthday Party Enquiry [Email] 2-5yo Grading Form [Emai…" at bounding box center [379, 119] width 248 height 11
select select "39"
click at [255, 114] on select "Select Template [Email] Birthday Party Enquiry [Email] 2-5yo Grading Form [Emai…" at bounding box center [379, 119] width 248 height 11
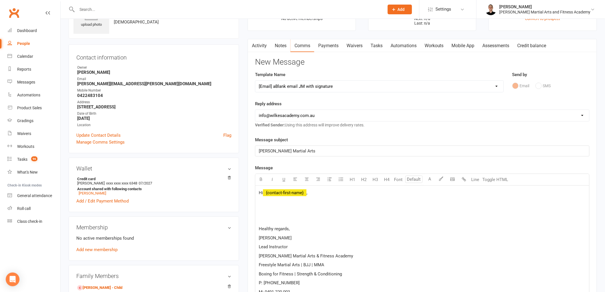
scroll to position [95, 0]
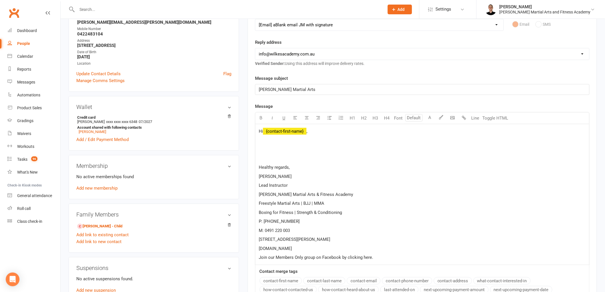
click at [287, 148] on p at bounding box center [422, 149] width 327 height 7
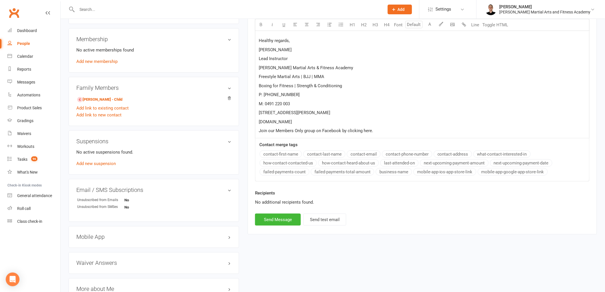
scroll to position [222, 0]
click at [270, 216] on button "Send Message" at bounding box center [278, 219] width 46 height 12
select select
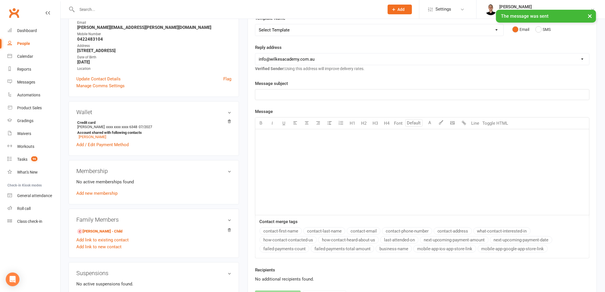
scroll to position [0, 0]
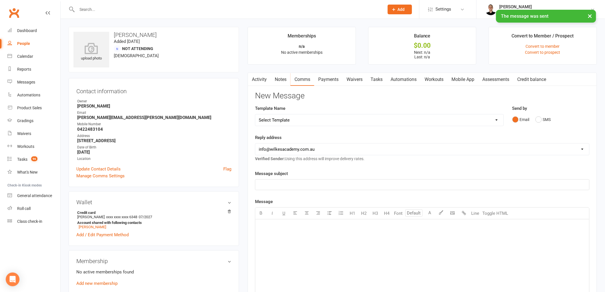
click at [383, 76] on link "Tasks" at bounding box center [377, 79] width 20 height 13
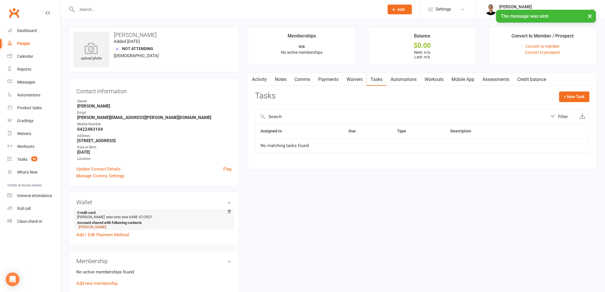
click at [90, 227] on link "Emma Jones" at bounding box center [92, 227] width 27 height 4
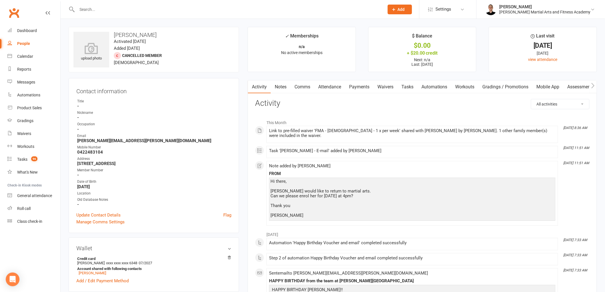
click at [412, 87] on link "Tasks" at bounding box center [407, 86] width 20 height 13
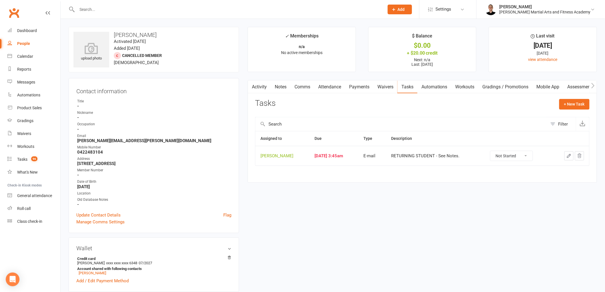
click at [571, 155] on icon "button" at bounding box center [568, 155] width 5 height 5
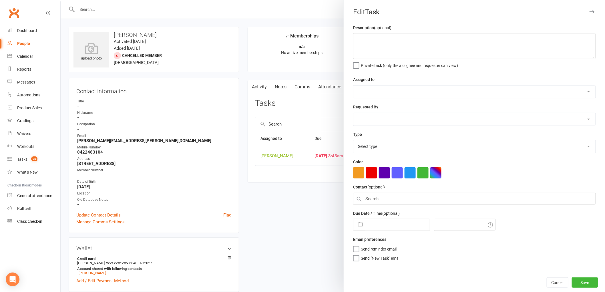
type textarea "RETURNING STUDENT - See Notes."
select select "47660"
select select "47778"
type input "[DATE]"
type input "3:45am"
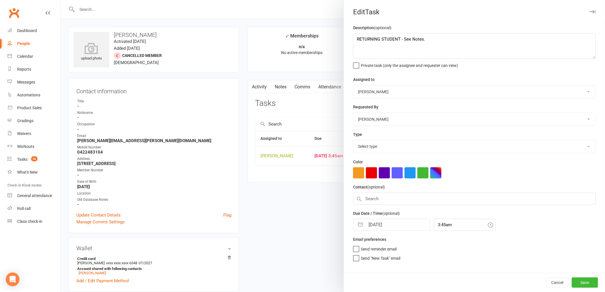
select select "25276"
drag, startPoint x: 446, startPoint y: 46, endPoint x: 397, endPoint y: 42, distance: 49.9
click at [397, 42] on textarea "RETURNING STUDENT - See Notes." at bounding box center [474, 46] width 243 height 26
type textarea "FU RETURNING STUDENT"
select select "6"
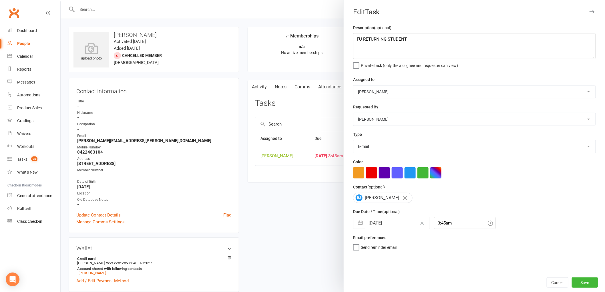
select select "2025"
select select "7"
select select "2025"
select select "8"
select select "2025"
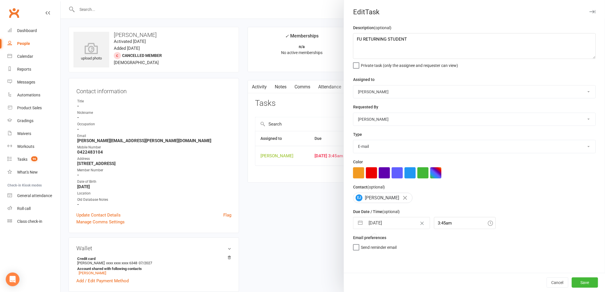
click at [382, 229] on input "[DATE]" at bounding box center [397, 222] width 64 height 11
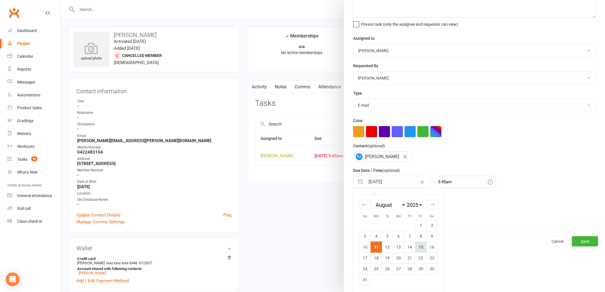
click at [418, 248] on td "15" at bounding box center [420, 247] width 11 height 11
type input "15 Aug 2025"
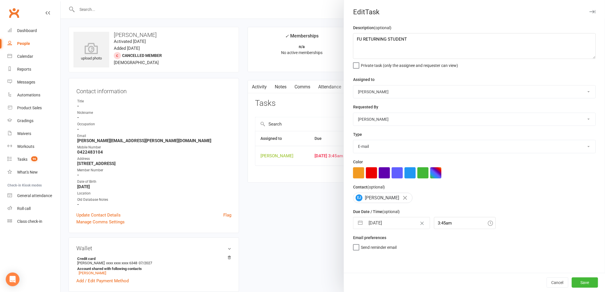
scroll to position [0, 0]
click at [586, 285] on button "Save" at bounding box center [585, 282] width 26 height 10
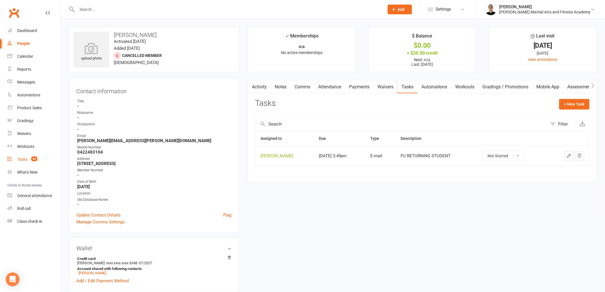
click at [18, 162] on link "Tasks 96" at bounding box center [33, 159] width 53 height 13
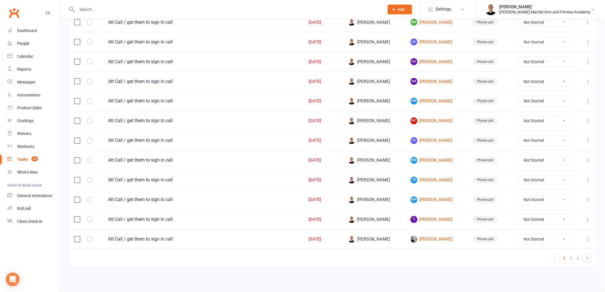
scroll to position [355, 0]
click at [431, 137] on link "FA Faisal Al-Jabri" at bounding box center [437, 140] width 52 height 7
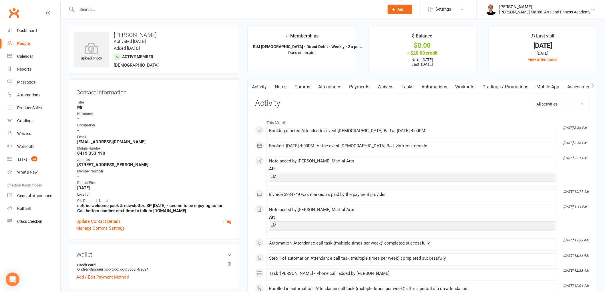
click at [406, 82] on link "Tasks" at bounding box center [407, 86] width 20 height 13
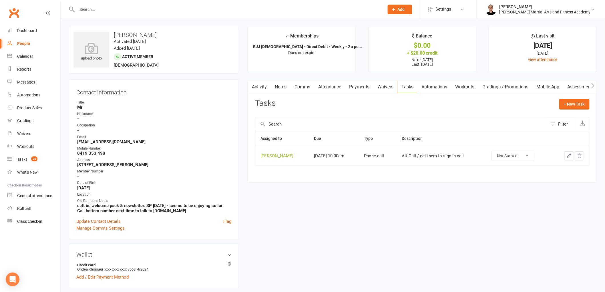
drag, startPoint x: 507, startPoint y: 153, endPoint x: 510, endPoint y: 158, distance: 5.8
click at [508, 153] on select "Not Started In Progress Waiting Complete" at bounding box center [513, 156] width 42 height 10
click at [495, 151] on select "Not Started In Progress Waiting Complete" at bounding box center [513, 156] width 42 height 10
select select "unstarted"
click at [29, 158] on count-badge "95" at bounding box center [32, 159] width 9 height 5
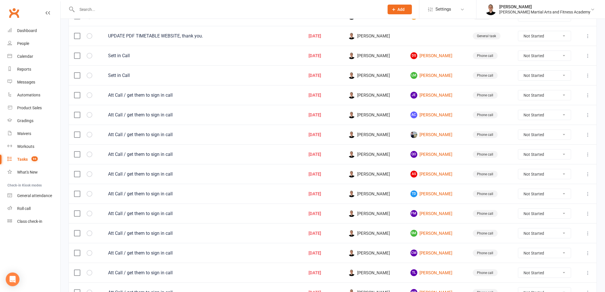
scroll to position [159, 0]
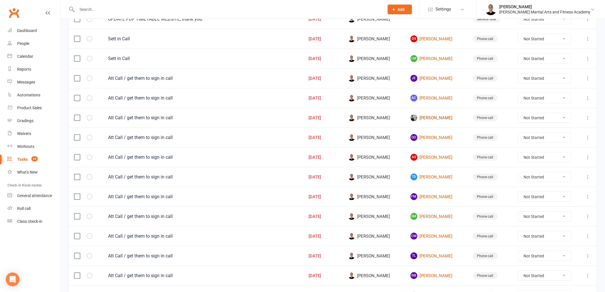
click at [431, 117] on link "Tay Weston" at bounding box center [437, 117] width 52 height 7
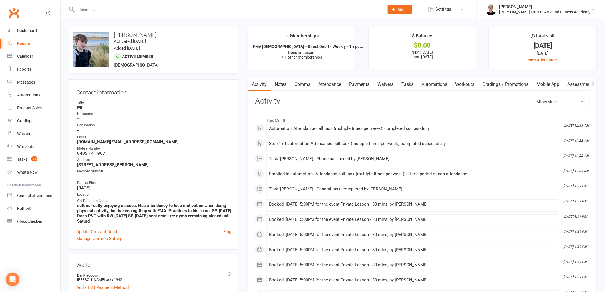
click at [397, 82] on link "Waivers" at bounding box center [385, 84] width 24 height 13
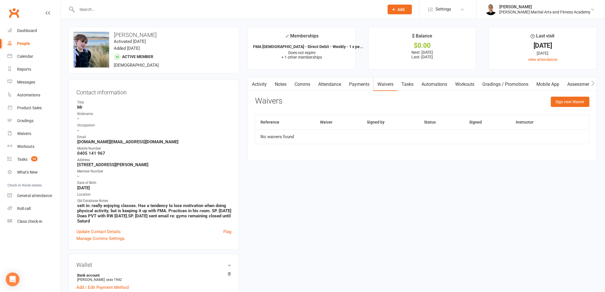
click at [413, 85] on link "Tasks" at bounding box center [407, 84] width 20 height 13
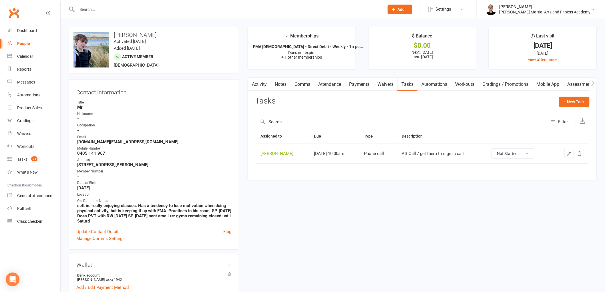
drag, startPoint x: 524, startPoint y: 152, endPoint x: 524, endPoint y: 158, distance: 6.3
click at [524, 156] on select "Not Started In Progress Waiting Complete" at bounding box center [513, 154] width 42 height 10
click at [495, 149] on select "Not Started In Progress Waiting Complete" at bounding box center [513, 154] width 42 height 10
select select "unstarted"
click at [30, 158] on count-badge "94" at bounding box center [32, 159] width 9 height 5
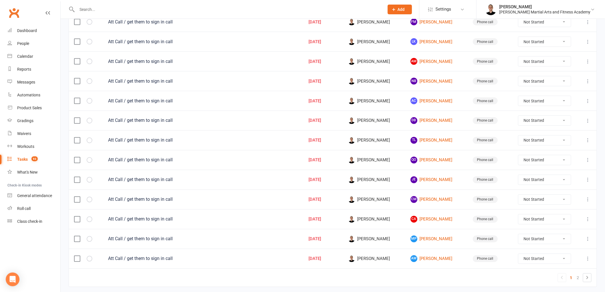
scroll to position [355, 0]
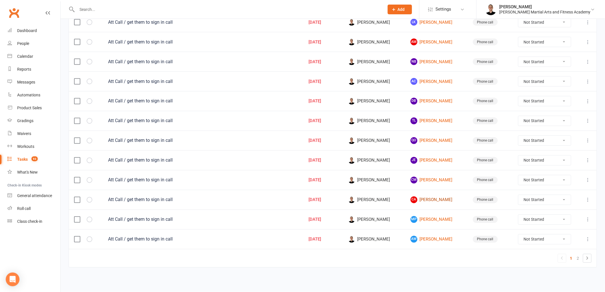
click at [429, 196] on link "CA Carissa Allen" at bounding box center [437, 199] width 52 height 7
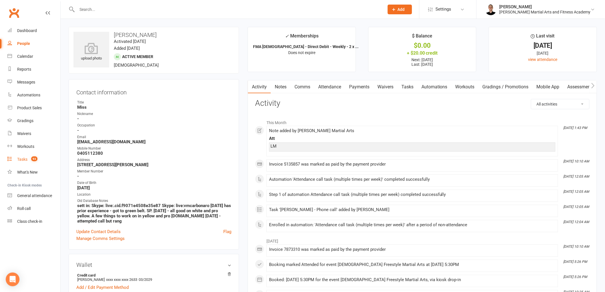
click at [25, 160] on div "Tasks" at bounding box center [22, 159] width 10 height 5
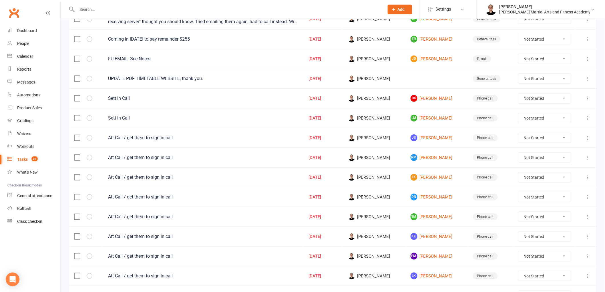
scroll to position [127, 0]
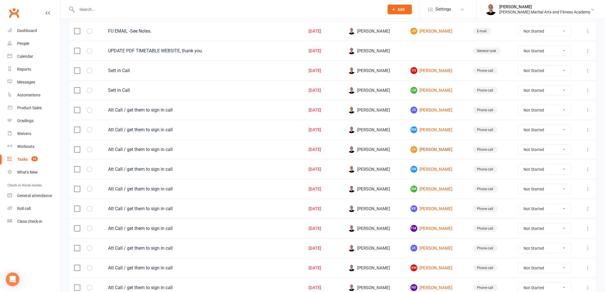
click at [432, 152] on link "LK Leon Kearney" at bounding box center [437, 149] width 52 height 7
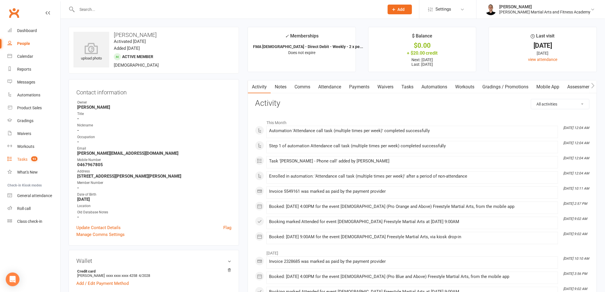
click at [28, 159] on link "Tasks 93" at bounding box center [33, 159] width 53 height 13
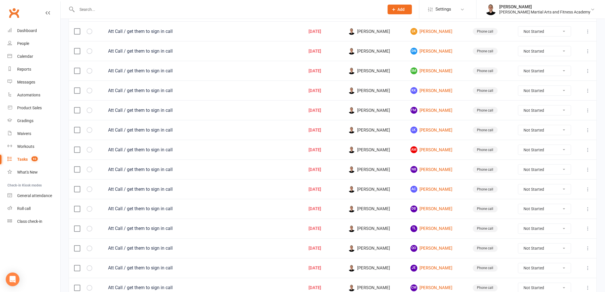
scroll to position [254, 0]
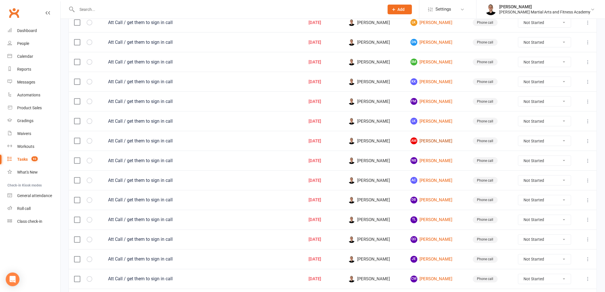
click at [431, 139] on link "AM Alexa Macleod" at bounding box center [437, 141] width 52 height 7
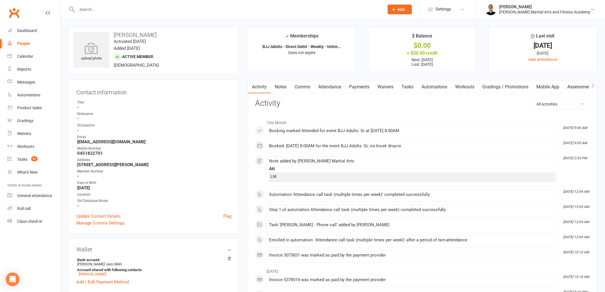
click at [412, 81] on link "Tasks" at bounding box center [407, 86] width 20 height 13
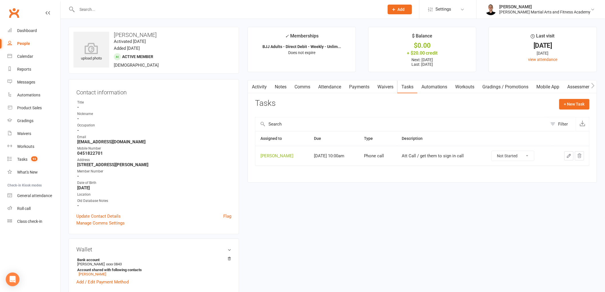
drag, startPoint x: 522, startPoint y: 155, endPoint x: 523, endPoint y: 159, distance: 4.6
click at [522, 155] on select "Not Started In Progress Waiting Complete" at bounding box center [513, 156] width 42 height 10
click at [495, 151] on select "Not Started In Progress Waiting Complete" at bounding box center [513, 156] width 42 height 10
select select "unstarted"
click at [33, 156] on span "93" at bounding box center [34, 158] width 6 height 5
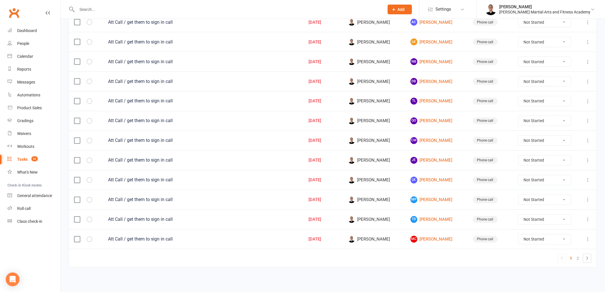
scroll to position [355, 0]
click at [429, 198] on link "MP Matt Price" at bounding box center [437, 199] width 52 height 7
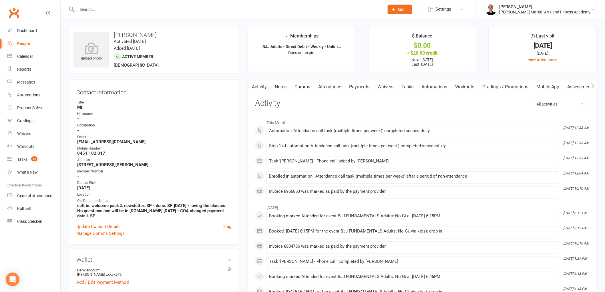
click at [304, 81] on link "Comms" at bounding box center [302, 86] width 24 height 13
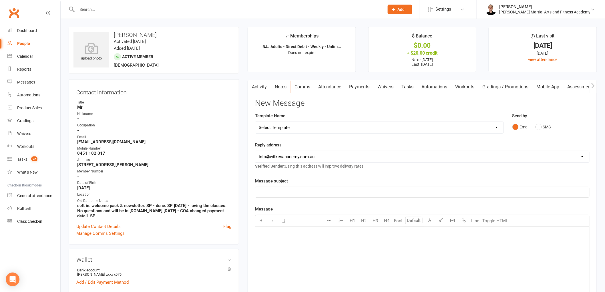
click at [340, 133] on select "Select Template [Email] Birthday Party Enquiry [Email] 2-5yo Grading Form [Emai…" at bounding box center [379, 127] width 248 height 11
select select "5"
click at [255, 122] on select "Select Template [Email] Birthday Party Enquiry [Email] 2-5yo Grading Form [Emai…" at bounding box center [379, 127] width 248 height 11
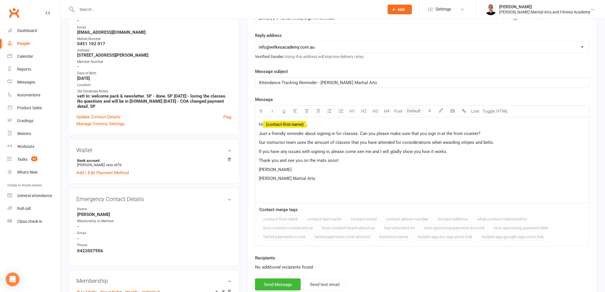
scroll to position [159, 0]
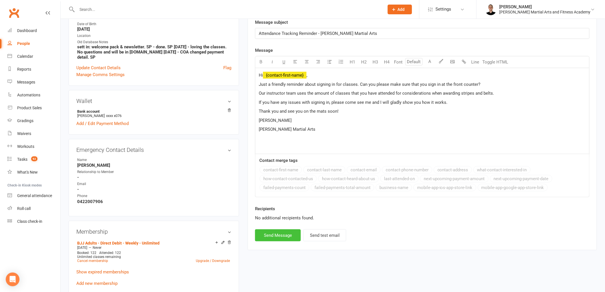
click at [278, 238] on button "Send Message" at bounding box center [278, 235] width 46 height 12
select select
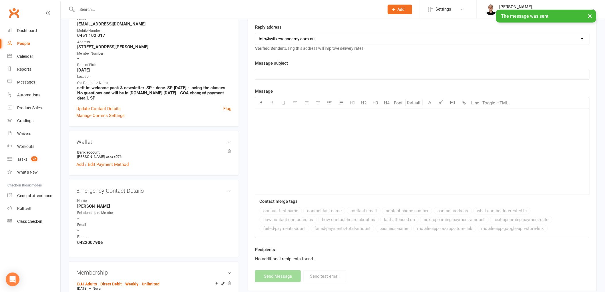
scroll to position [0, 0]
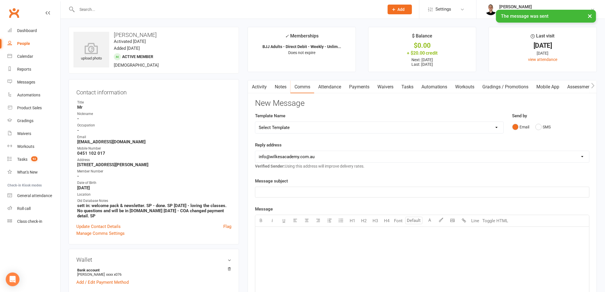
click at [408, 89] on link "Tasks" at bounding box center [407, 86] width 20 height 13
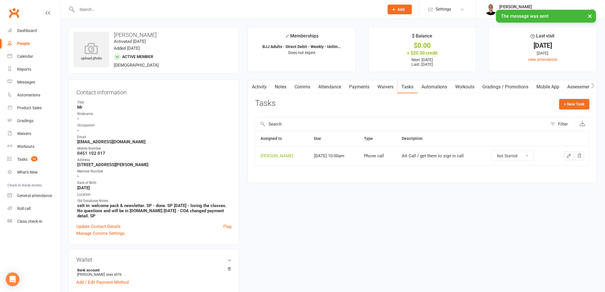
click at [565, 155] on button "button" at bounding box center [568, 155] width 9 height 9
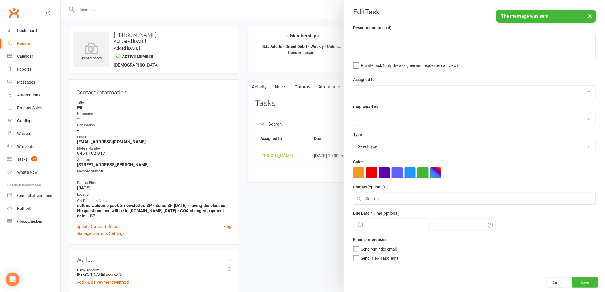
type textarea "Att Call / get them to sign in call"
select select "47660"
type input "[DATE]"
type input "10:00am"
select select "25277"
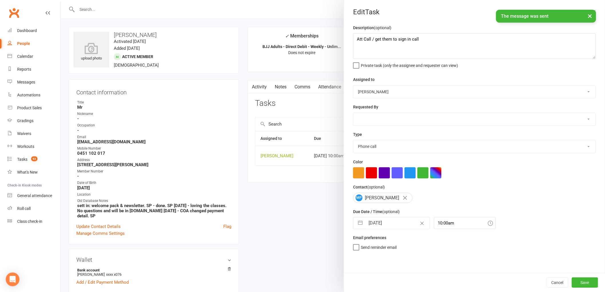
click at [387, 225] on input "[DATE]" at bounding box center [397, 222] width 64 height 11
select select "6"
select select "2025"
select select "7"
select select "2025"
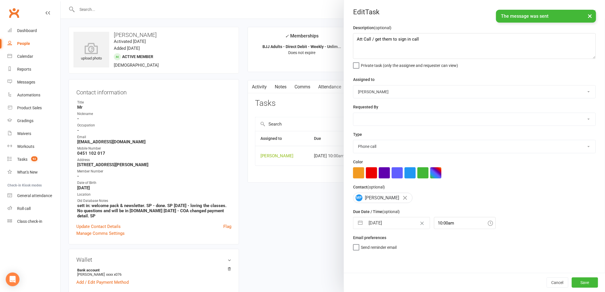
select select "8"
select select "2025"
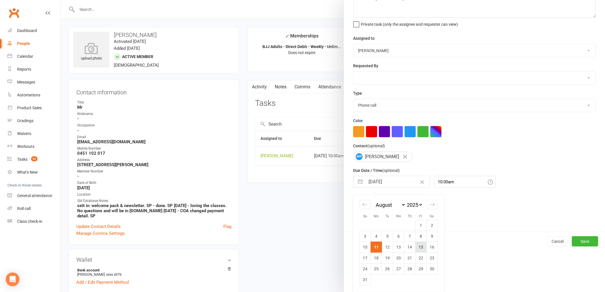
click at [422, 248] on td "15" at bounding box center [420, 247] width 11 height 11
type input "15 Aug 2025"
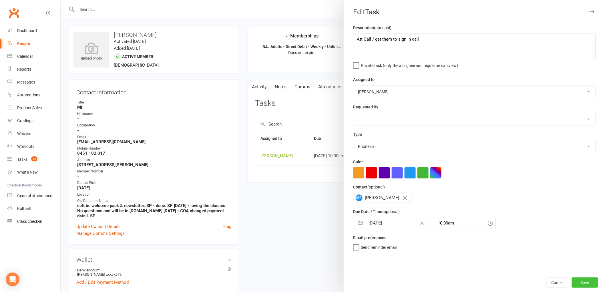
click at [588, 285] on button "Save" at bounding box center [585, 282] width 26 height 10
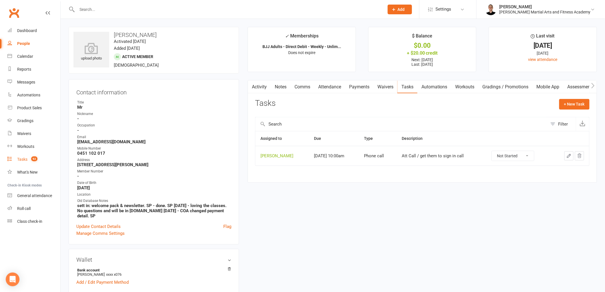
click at [30, 155] on link "Tasks 92" at bounding box center [33, 159] width 53 height 13
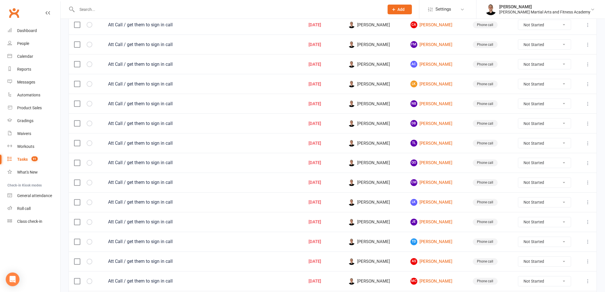
scroll to position [355, 0]
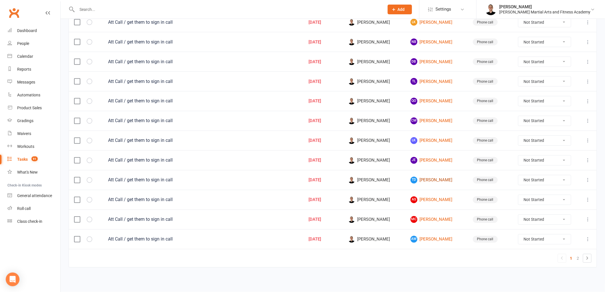
click at [439, 180] on link "TD Tania De Azevedo" at bounding box center [437, 180] width 52 height 7
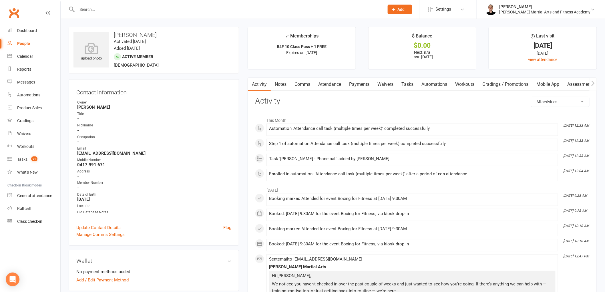
click at [408, 80] on link "Tasks" at bounding box center [407, 84] width 20 height 13
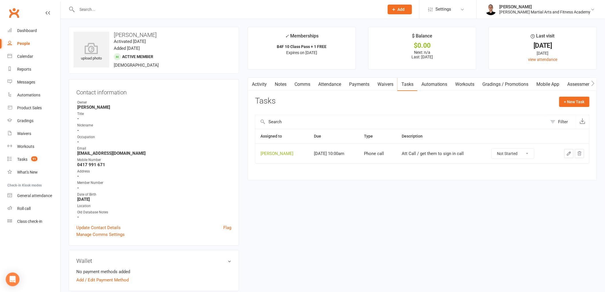
click at [569, 155] on icon "button" at bounding box center [568, 153] width 5 height 5
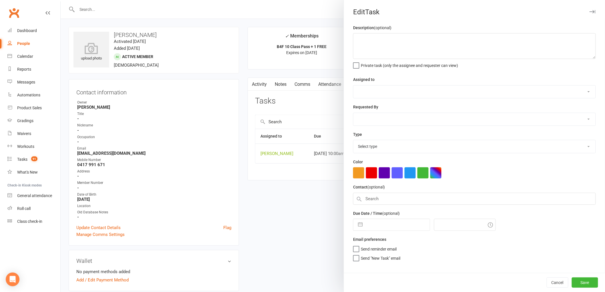
type textarea "Att Call / get them to sign in call"
select select "47660"
type input "[DATE]"
type input "10:00am"
select select "25277"
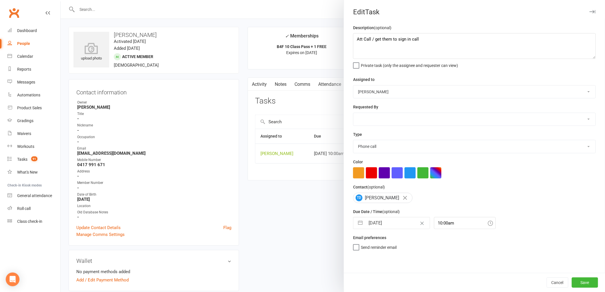
select select "6"
select select "2025"
select select "7"
select select "2025"
select select "8"
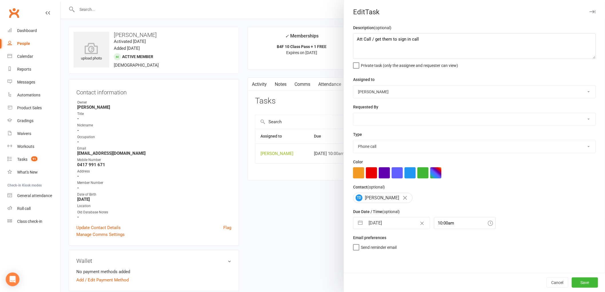
select select "2025"
click at [381, 222] on input "[DATE]" at bounding box center [397, 222] width 64 height 11
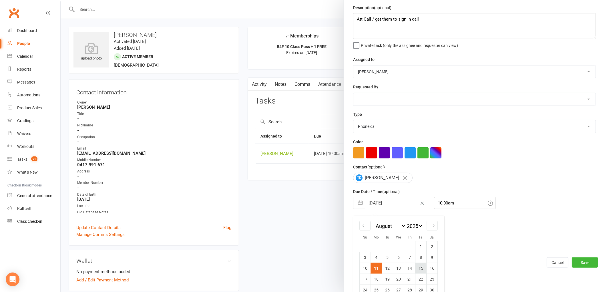
scroll to position [41, 0]
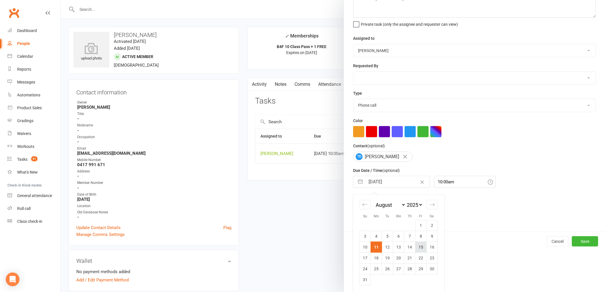
click at [419, 244] on td "15" at bounding box center [420, 247] width 11 height 11
type input "15 Aug 2025"
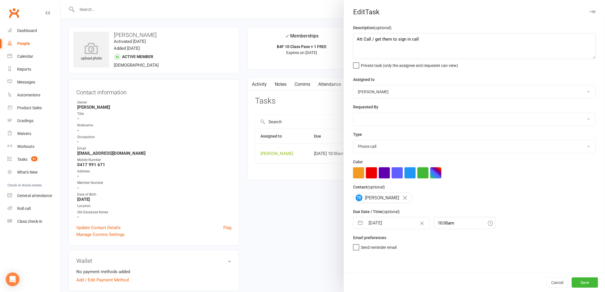
scroll to position [0, 0]
click at [588, 279] on button "Save" at bounding box center [585, 282] width 26 height 10
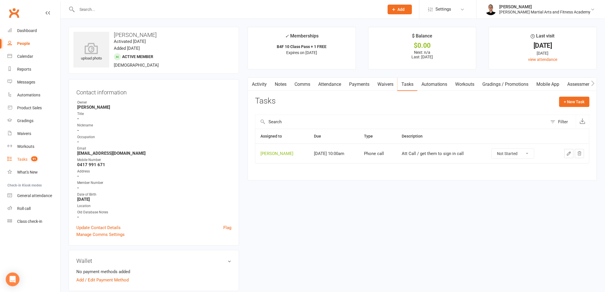
click at [26, 160] on div "Tasks" at bounding box center [22, 159] width 10 height 5
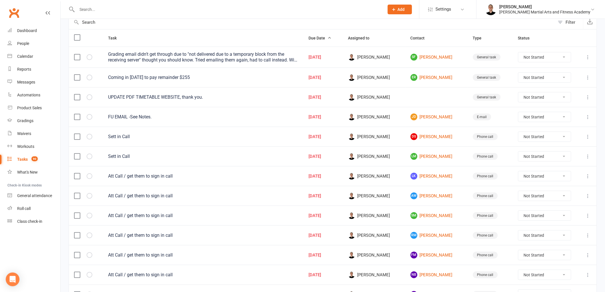
scroll to position [63, 0]
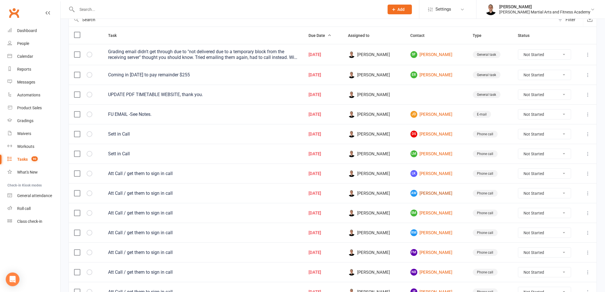
click at [430, 193] on link "AW Angelina Wishart" at bounding box center [437, 193] width 52 height 7
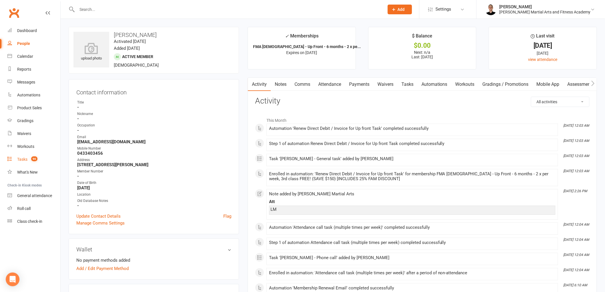
click at [23, 156] on link "Tasks 90" at bounding box center [33, 159] width 53 height 13
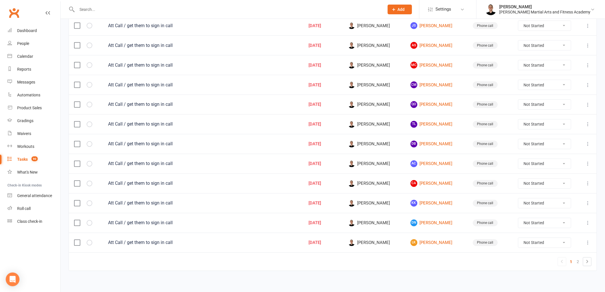
scroll to position [355, 0]
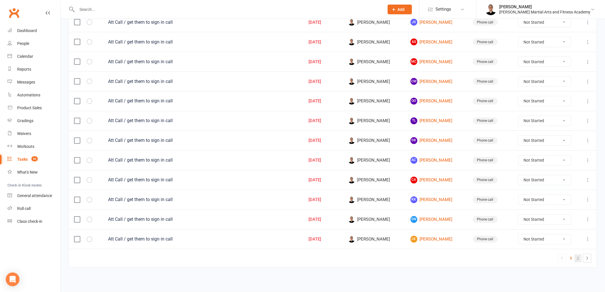
click at [578, 260] on link "2" at bounding box center [578, 258] width 7 height 8
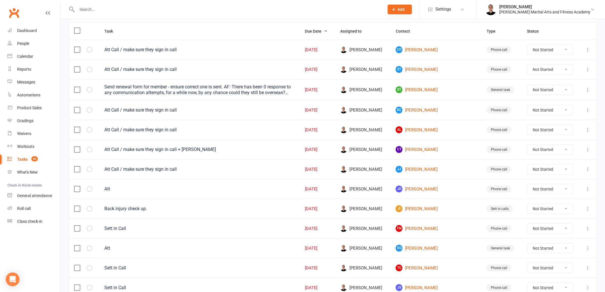
scroll to position [64, 0]
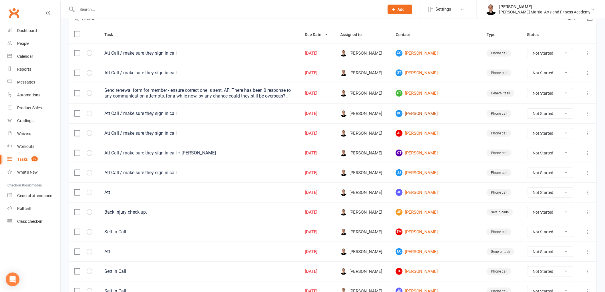
click at [435, 112] on link "RC Riley Cadd" at bounding box center [436, 113] width 81 height 7
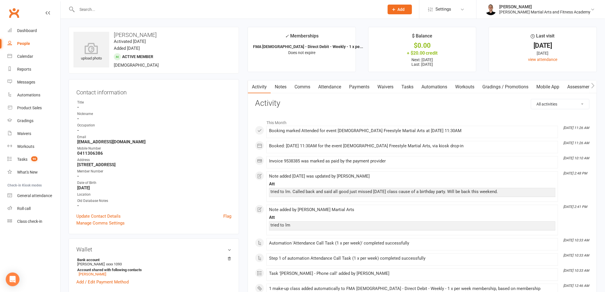
click at [405, 84] on link "Tasks" at bounding box center [407, 86] width 20 height 13
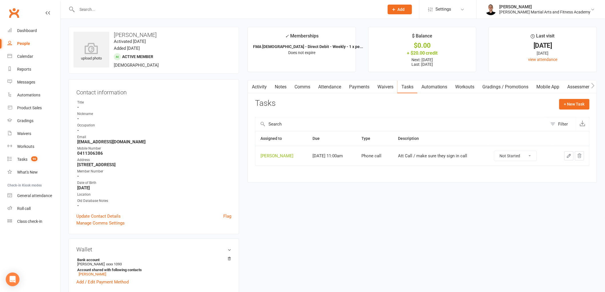
click at [515, 158] on select "Not Started In Progress Waiting Complete" at bounding box center [515, 156] width 42 height 10
click at [498, 151] on select "Not Started In Progress Waiting Complete" at bounding box center [515, 156] width 42 height 10
select select "unstarted"
click at [29, 160] on count-badge "90" at bounding box center [32, 159] width 9 height 5
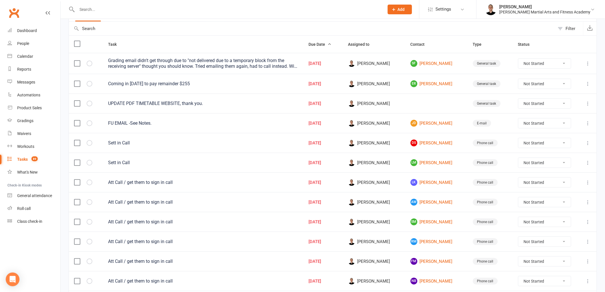
scroll to position [63, 0]
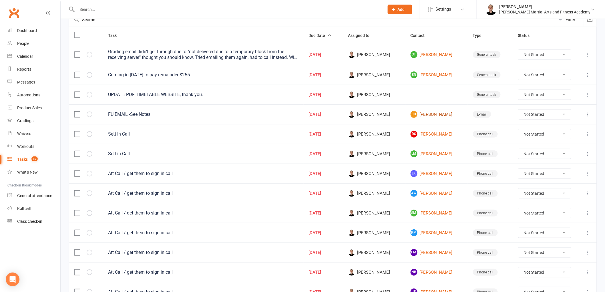
click at [435, 113] on link "JD Jakayle Dann" at bounding box center [437, 114] width 52 height 7
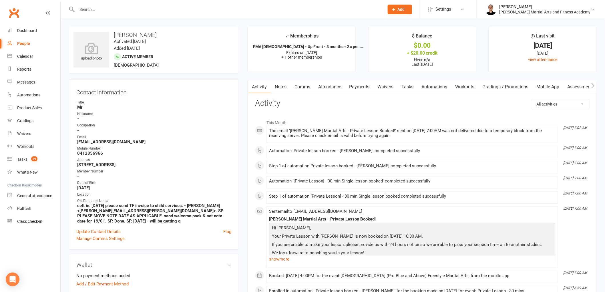
click at [284, 84] on link "Notes" at bounding box center [281, 86] width 20 height 13
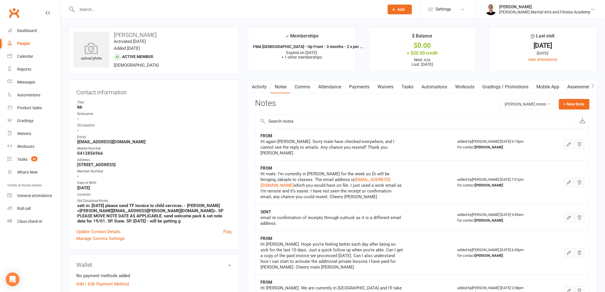
click at [361, 83] on link "Payments" at bounding box center [359, 86] width 28 height 13
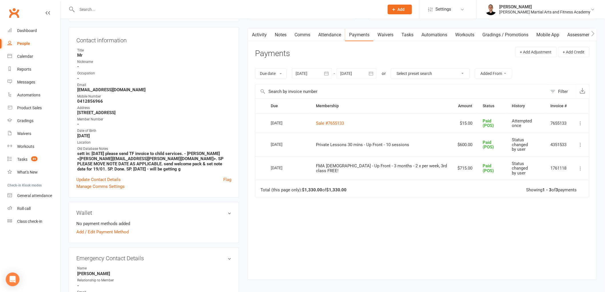
scroll to position [63, 0]
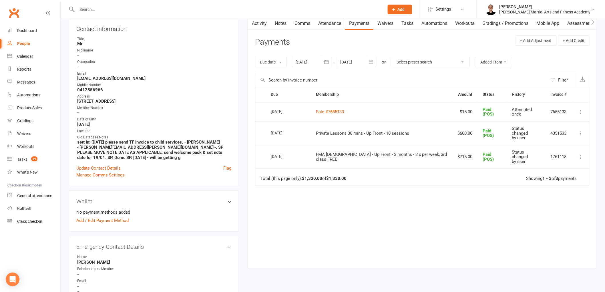
click at [581, 154] on icon at bounding box center [581, 157] width 6 height 6
click at [566, 185] on link "Re-send invoice receipt" at bounding box center [555, 190] width 57 height 11
click at [255, 21] on button "button" at bounding box center [251, 23] width 7 height 13
click at [262, 22] on link "Activity" at bounding box center [259, 23] width 23 height 13
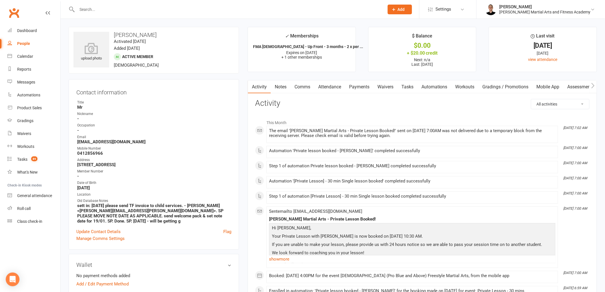
drag, startPoint x: 269, startPoint y: 130, endPoint x: 393, endPoint y: 136, distance: 123.6
click at [393, 136] on div "The email 'Wilkes Martial Arts - Private Lesson Booked!' sent on 09 Aug 2025 at…" at bounding box center [412, 133] width 286 height 10
copy div "The email 'Wilkes Martial Arts - Private Lesson Booked!' sent on 09 Aug 2025 at…"
click at [369, 142] on li "Aug 9, 7:02 AM The email 'Wilkes Martial Arts - Private Lesson Booked!' sent on…" at bounding box center [412, 134] width 292 height 17
click at [13, 278] on icon "Open Intercom Messenger" at bounding box center [12, 279] width 7 height 7
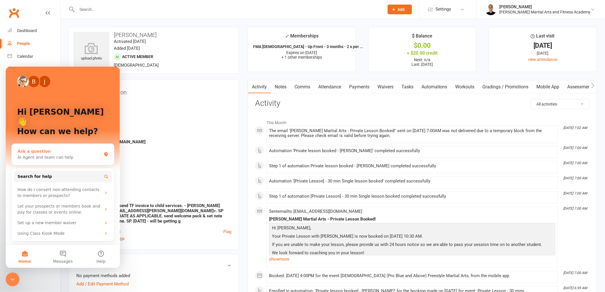
click at [58, 148] on div "Ask a question" at bounding box center [59, 151] width 84 height 6
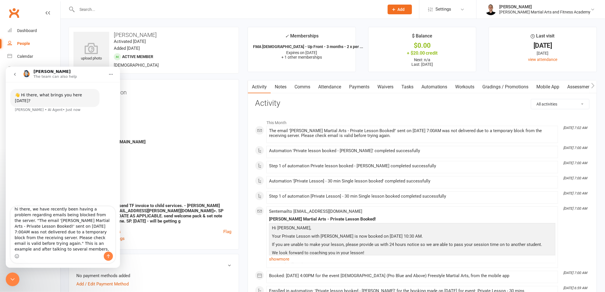
scroll to position [9, 0]
type textarea "hi there, we have recently been having a problem regarding emails being blocked…"
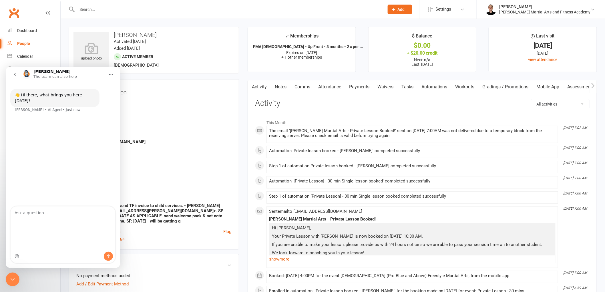
scroll to position [0, 0]
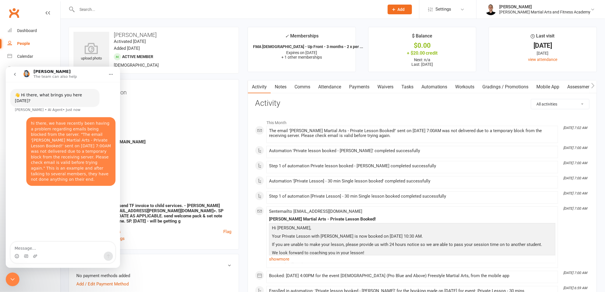
click at [13, 278] on icon "Close Intercom Messenger" at bounding box center [12, 279] width 7 height 7
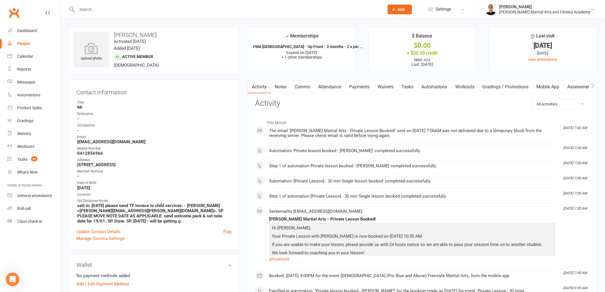
scroll to position [1, 0]
click at [407, 86] on link "Tasks" at bounding box center [407, 86] width 20 height 13
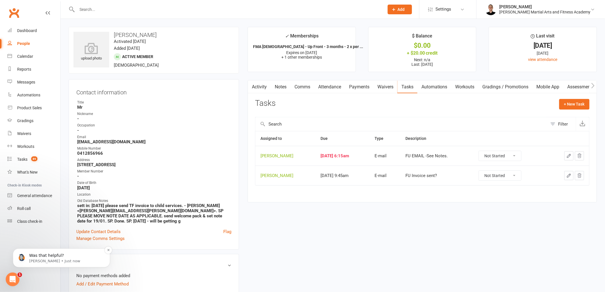
click at [34, 259] on p "Toby • Just now" at bounding box center [66, 260] width 74 height 5
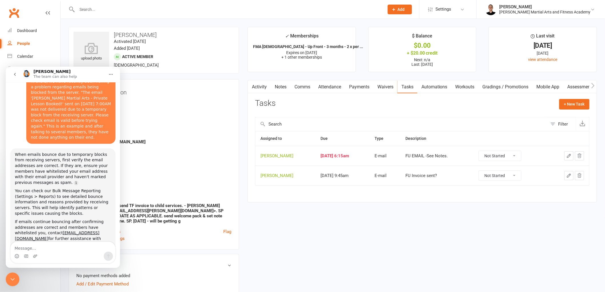
scroll to position [53, 0]
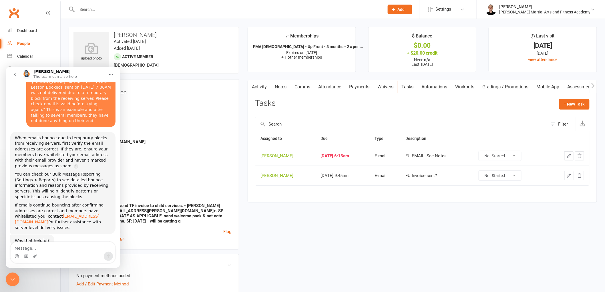
click at [53, 214] on link "support@clubworx.com" at bounding box center [57, 219] width 85 height 10
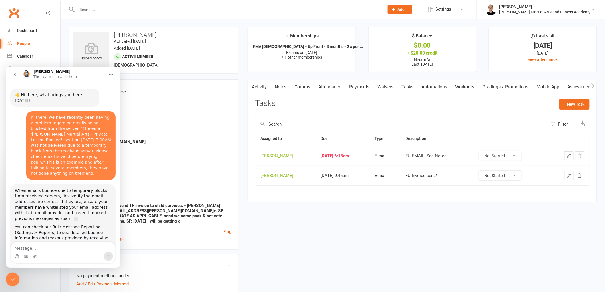
scroll to position [0, 0]
drag, startPoint x: 31, startPoint y: 113, endPoint x: 35, endPoint y: 113, distance: 4.3
click at [31, 115] on div "hi there, we have recently been having a problem regarding emails being blocked…" at bounding box center [71, 146] width 80 height 62
drag, startPoint x: 27, startPoint y: 112, endPoint x: 83, endPoint y: 166, distance: 77.2
click at [83, 166] on div "hi there, we have recently been having a problem regarding emails being blocked…" at bounding box center [70, 145] width 89 height 69
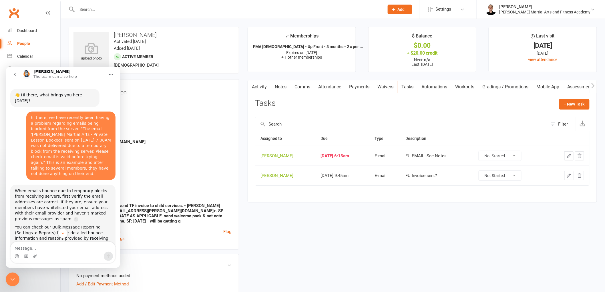
copy div "hi there, we have recently been having a problem regarding emails being blocked…"
click at [92, 184] on div "When emails bounce due to temporary blocks from receiving servers, first verify…" at bounding box center [62, 235] width 105 height 102
click at [15, 277] on icon "Close Intercom Messenger" at bounding box center [12, 279] width 7 height 7
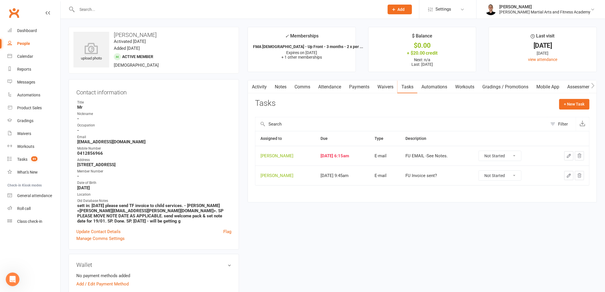
click at [237, 129] on div "Contact information Owner Title Mr Nickname - Occupation - Email chrisdianne@op…" at bounding box center [154, 164] width 170 height 170
click at [519, 155] on select "Not Started In Progress Waiting Complete" at bounding box center [500, 156] width 42 height 10
click at [484, 151] on select "Not Started In Progress Waiting Complete" at bounding box center [500, 156] width 42 height 10
select select "unstarted"
click at [25, 157] on div "Tasks" at bounding box center [22, 159] width 10 height 5
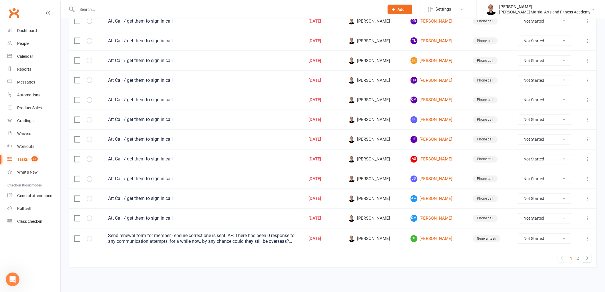
scroll to position [356, 0]
click at [427, 180] on link "JS Joshua Slattery" at bounding box center [437, 179] width 52 height 7
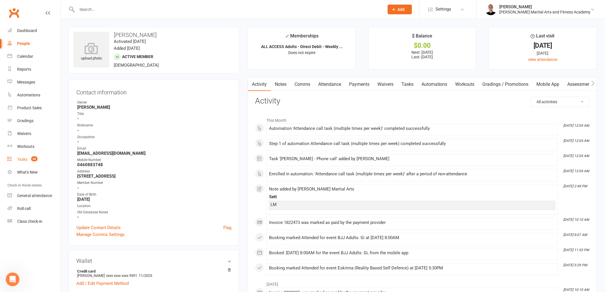
click at [22, 153] on link "Tasks 88" at bounding box center [33, 159] width 53 height 13
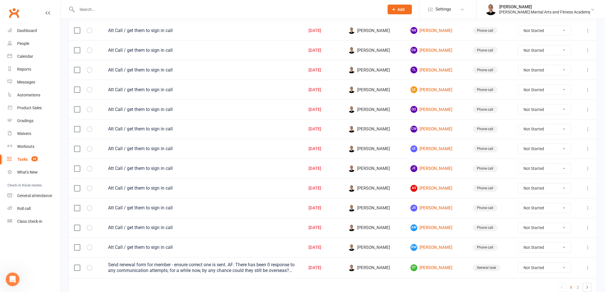
scroll to position [356, 0]
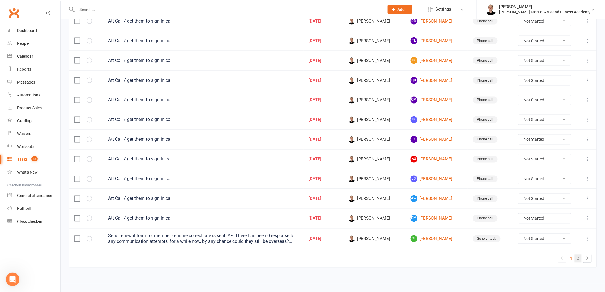
click at [577, 257] on link "2" at bounding box center [578, 258] width 7 height 8
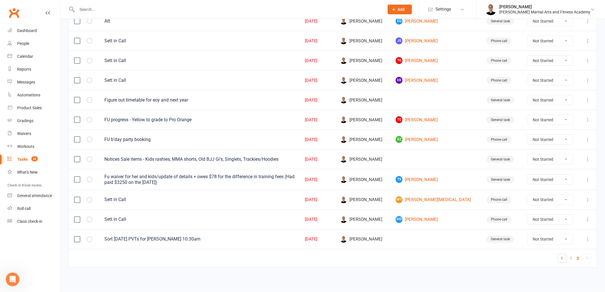
scroll to position [256, 0]
click at [588, 98] on icon at bounding box center [588, 100] width 6 height 6
click at [569, 120] on link "Edit" at bounding box center [558, 124] width 57 height 11
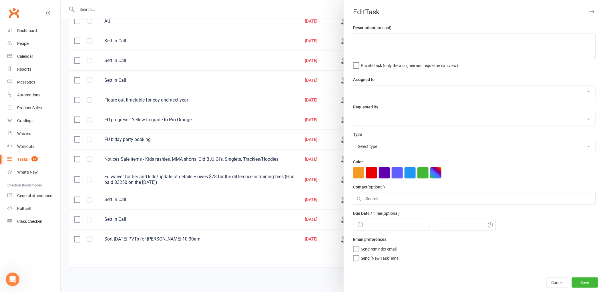
type textarea "Figure out timetable for eoy and next year"
select select "47660"
type input "[DATE]"
type input "3:00pm"
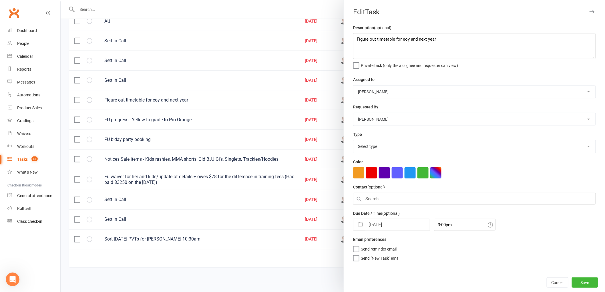
select select "25648"
select select "6"
select select "2025"
select select "7"
select select "2025"
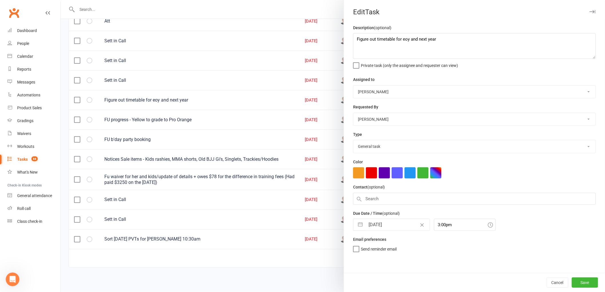
select select "8"
select select "2025"
click at [377, 229] on input "[DATE]" at bounding box center [397, 224] width 64 height 11
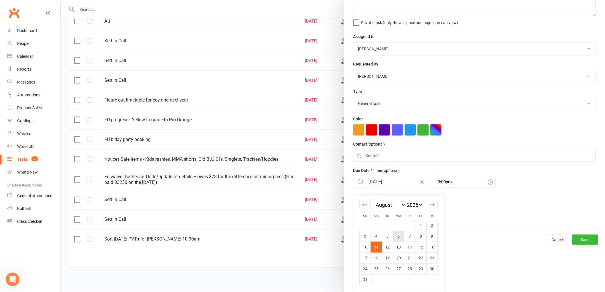
scroll to position [43, 0]
click at [419, 246] on td "15" at bounding box center [420, 247] width 11 height 11
type input "15 Aug 2025"
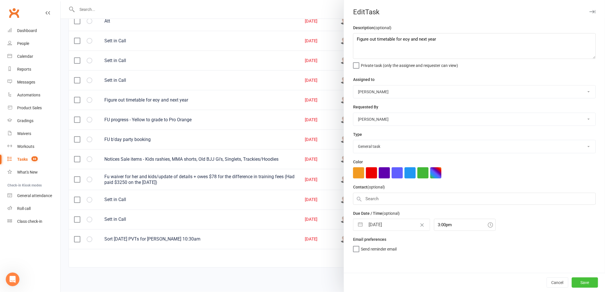
click at [580, 282] on button "Save" at bounding box center [585, 282] width 26 height 10
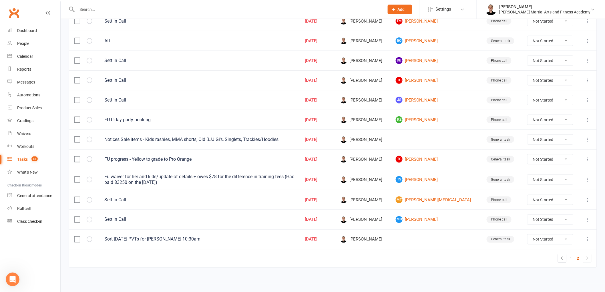
scroll to position [238, 0]
click at [432, 119] on link "RZ Ruosi Zhang" at bounding box center [436, 119] width 81 height 7
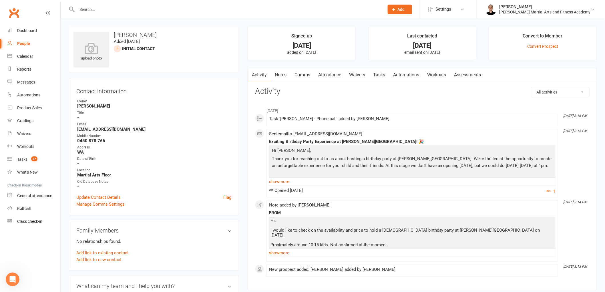
click at [381, 73] on link "Tasks" at bounding box center [379, 74] width 20 height 13
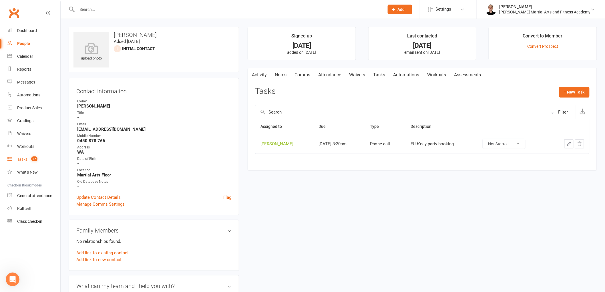
click at [24, 159] on div "Tasks" at bounding box center [22, 159] width 10 height 5
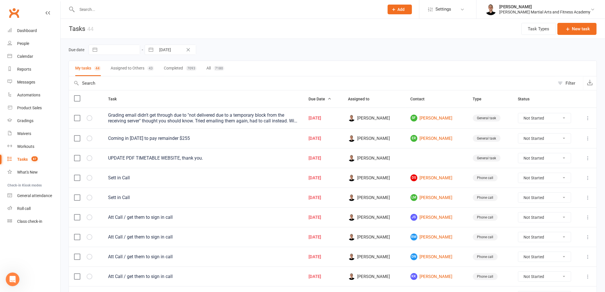
click at [544, 121] on select "Not Started In Progress Waiting Complete" at bounding box center [544, 118] width 53 height 10
click at [521, 114] on select "Not Started In Progress Waiting Complete" at bounding box center [544, 118] width 53 height 10
select select "unstarted"
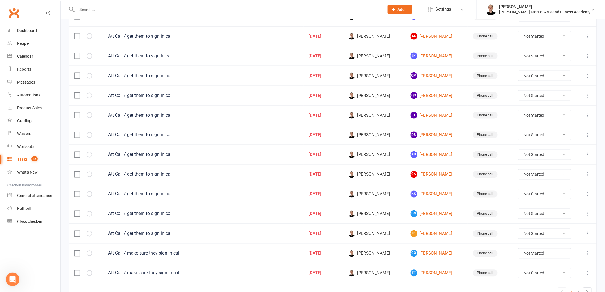
scroll to position [354, 0]
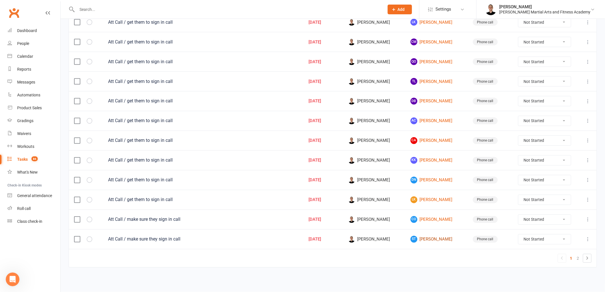
click at [433, 238] on link "ST Sonny Todd" at bounding box center [437, 239] width 52 height 7
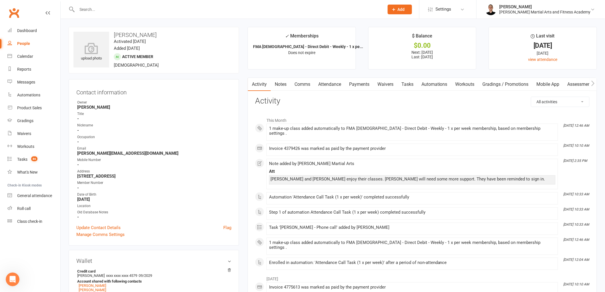
click at [304, 82] on link "Comms" at bounding box center [302, 84] width 24 height 13
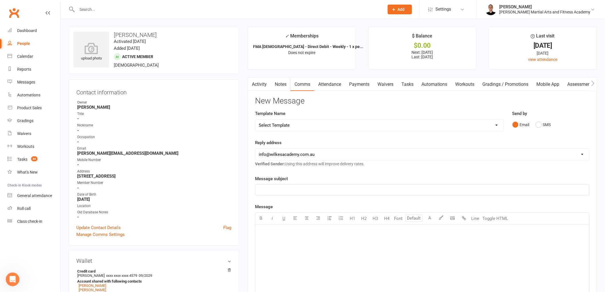
click at [308, 125] on select "Select Template [Email] Birthday Party Enquiry [Email] 2-5yo Grading Form [Emai…" at bounding box center [379, 125] width 248 height 11
select select "5"
click at [255, 120] on select "Select Template [Email] Birthday Party Enquiry [Email] 2-5yo Grading Form [Emai…" at bounding box center [379, 125] width 248 height 11
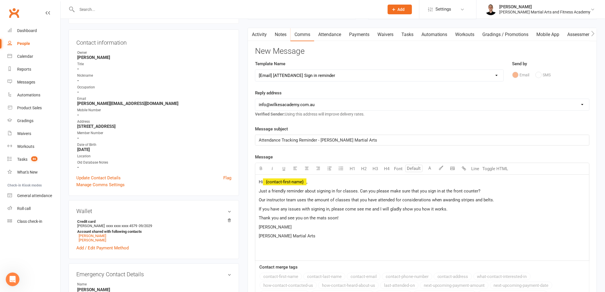
scroll to position [63, 0]
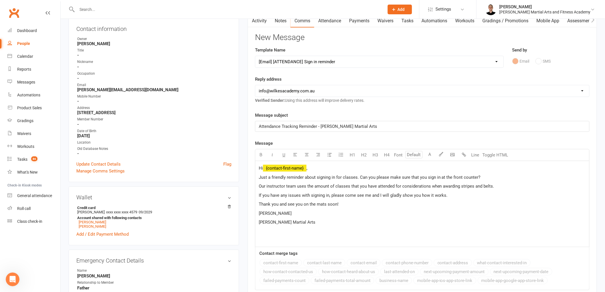
click at [264, 212] on span "David" at bounding box center [275, 213] width 33 height 5
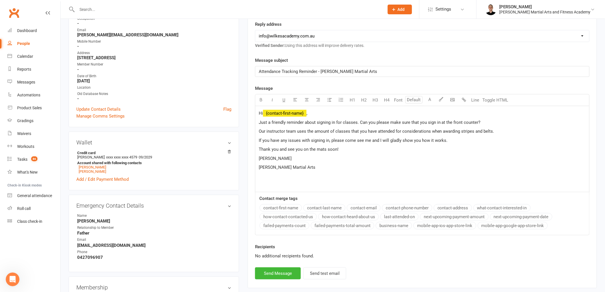
scroll to position [127, 0]
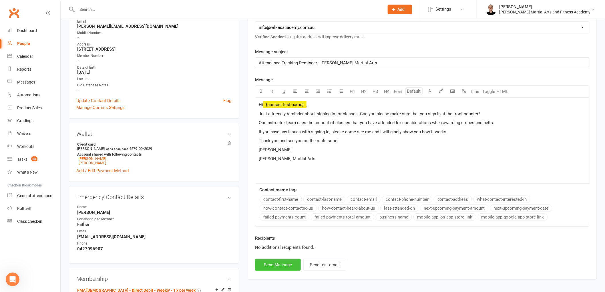
click at [279, 266] on button "Send Message" at bounding box center [278, 265] width 46 height 12
select select
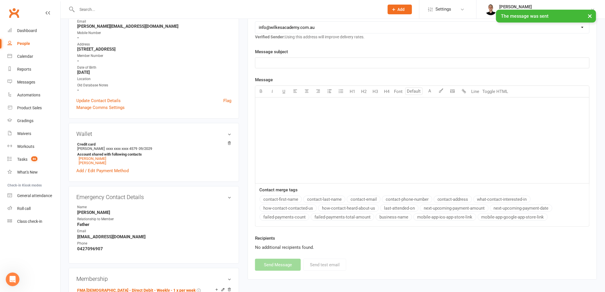
scroll to position [0, 0]
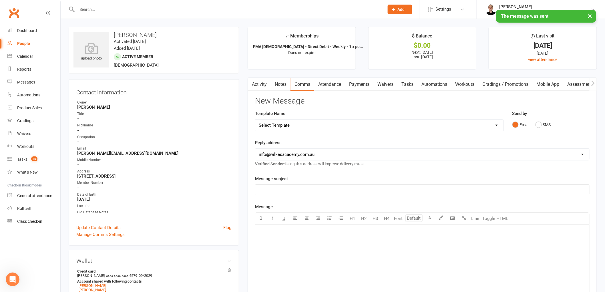
click at [404, 89] on link "Tasks" at bounding box center [407, 84] width 20 height 13
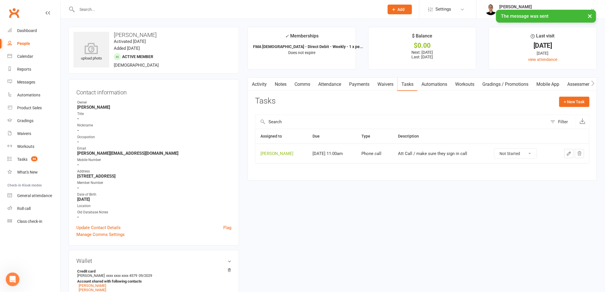
click at [570, 156] on icon "button" at bounding box center [568, 153] width 5 height 5
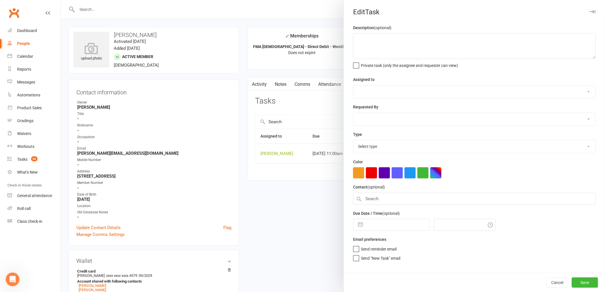
type textarea "Att Call / make sure they sign in call"
select select "47660"
type input "[DATE]"
type input "11:00am"
select select "25277"
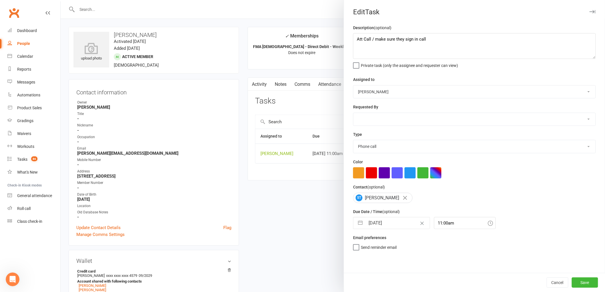
click at [385, 221] on input "[DATE]" at bounding box center [397, 222] width 64 height 11
select select "6"
select select "2025"
select select "7"
select select "2025"
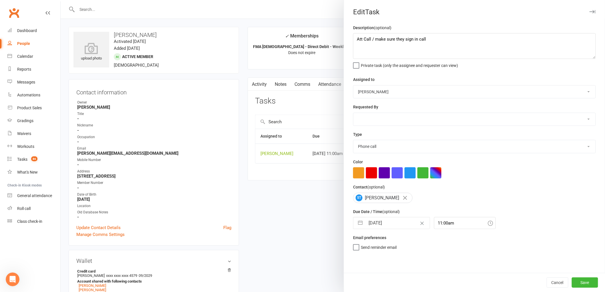
select select "8"
select select "2025"
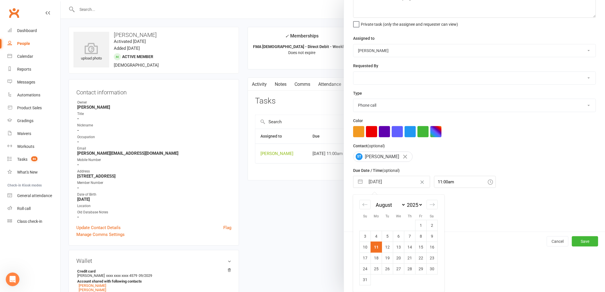
scroll to position [41, 0]
click at [378, 261] on td "18" at bounding box center [376, 257] width 11 height 11
type input "18 Aug 2025"
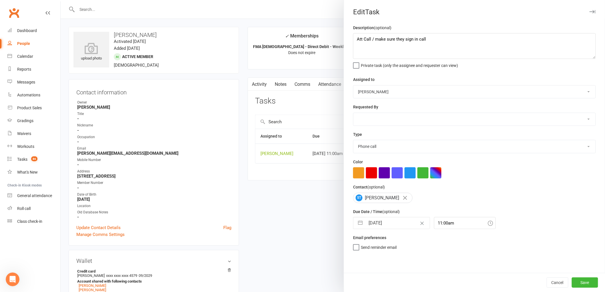
scroll to position [0, 0]
click at [581, 282] on button "Save" at bounding box center [585, 282] width 26 height 10
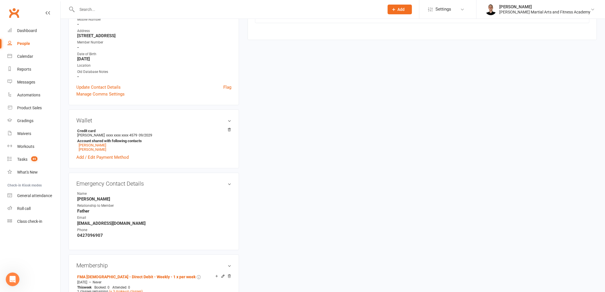
scroll to position [159, 0]
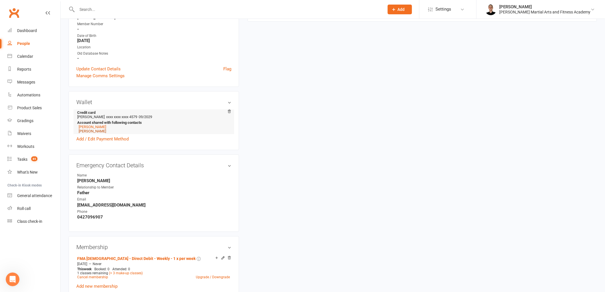
click at [88, 132] on link "Otis Todd" at bounding box center [92, 131] width 27 height 4
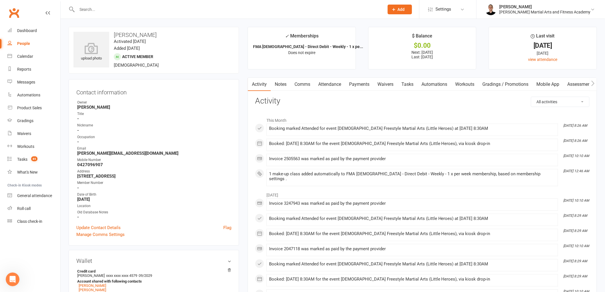
click at [413, 80] on link "Tasks" at bounding box center [407, 84] width 20 height 13
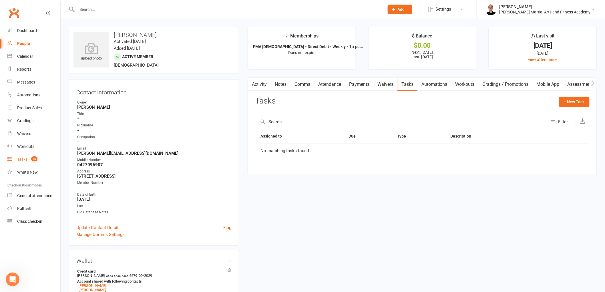
click at [24, 160] on div "Tasks" at bounding box center [22, 159] width 10 height 5
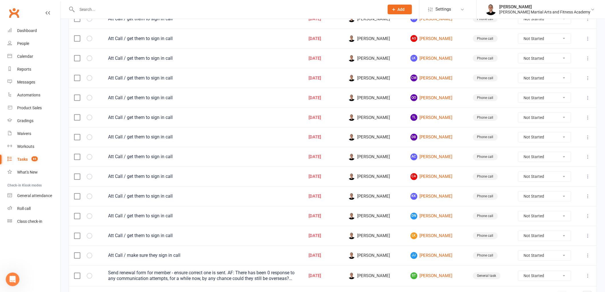
scroll to position [355, 0]
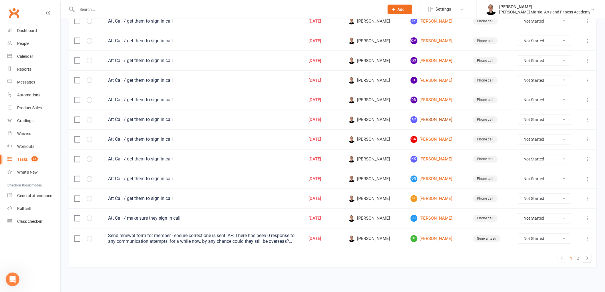
click at [439, 117] on link "AC Ashton Campbell" at bounding box center [437, 119] width 52 height 7
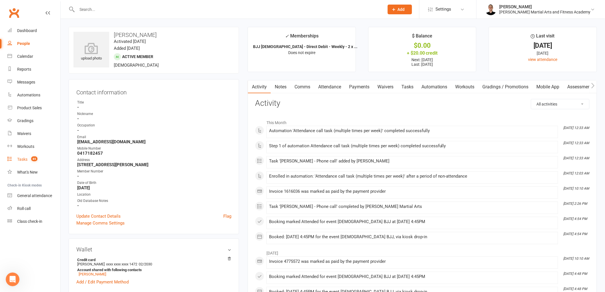
click at [25, 158] on div "Tasks" at bounding box center [22, 159] width 10 height 5
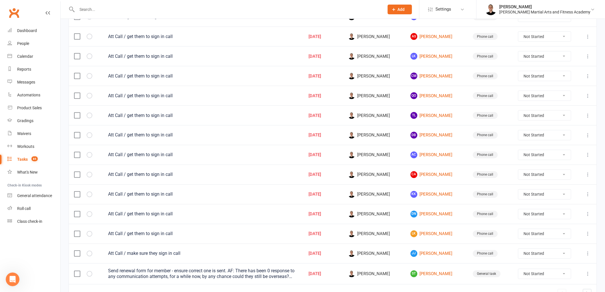
scroll to position [355, 0]
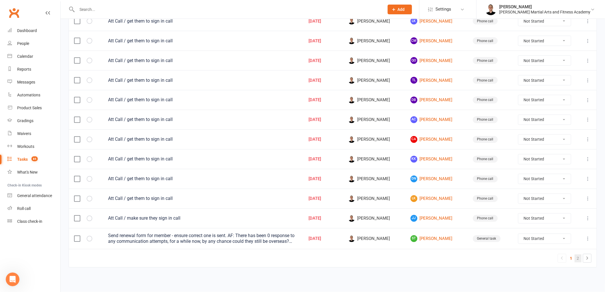
click at [576, 256] on link "2" at bounding box center [578, 258] width 7 height 8
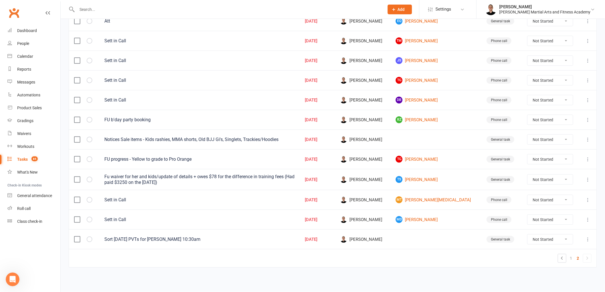
scroll to position [197, 0]
click at [434, 120] on link "RZ Ruosi Zhang" at bounding box center [436, 119] width 81 height 7
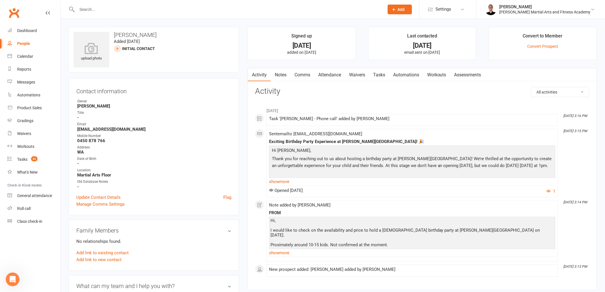
click at [301, 72] on link "Comms" at bounding box center [302, 74] width 24 height 13
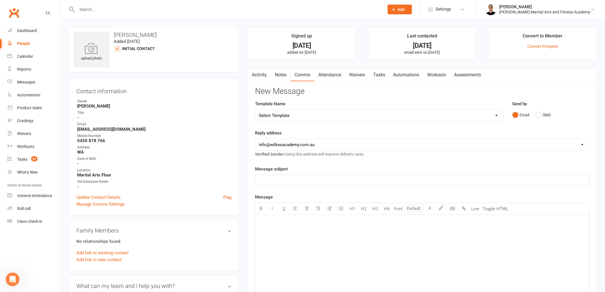
click at [332, 109] on div "Select Template [Email] Birthday Party Enquiry [Email] 2-5yo Grading Form [Emai…" at bounding box center [379, 115] width 249 height 12
click at [331, 111] on select "Select Template [Email] Birthday Party Enquiry [Email] 2-5yo Grading Form [Emai…" at bounding box center [379, 115] width 248 height 11
select select "39"
click at [255, 110] on select "Select Template [Email] Birthday Party Enquiry [Email] 2-5yo Grading Form [Emai…" at bounding box center [379, 115] width 248 height 11
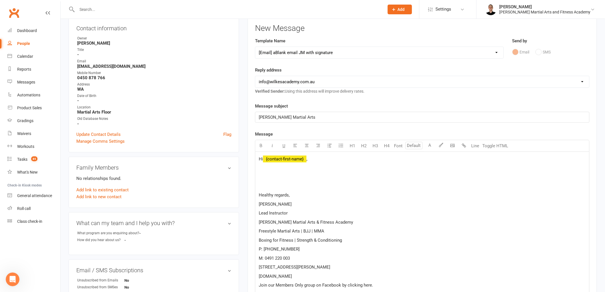
scroll to position [63, 0]
click at [278, 175] on p at bounding box center [422, 176] width 327 height 7
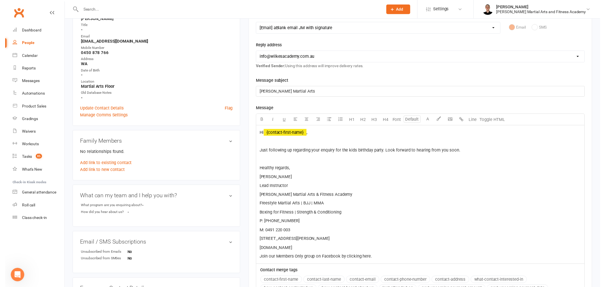
scroll to position [190, 0]
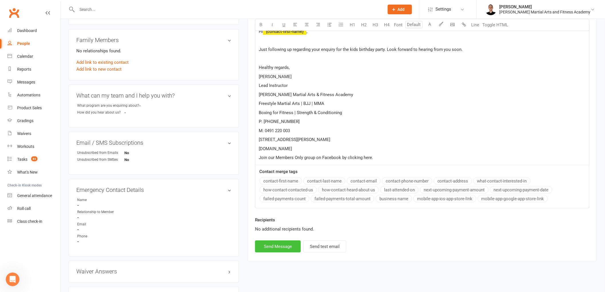
click at [278, 247] on button "Send Message" at bounding box center [278, 246] width 46 height 12
select select
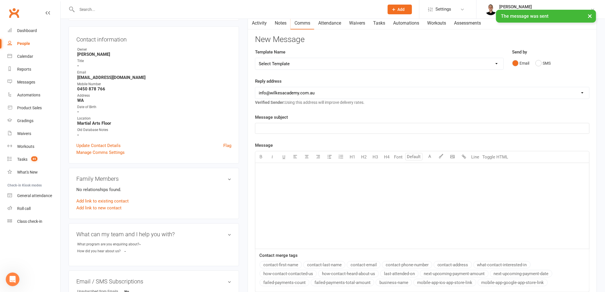
scroll to position [0, 0]
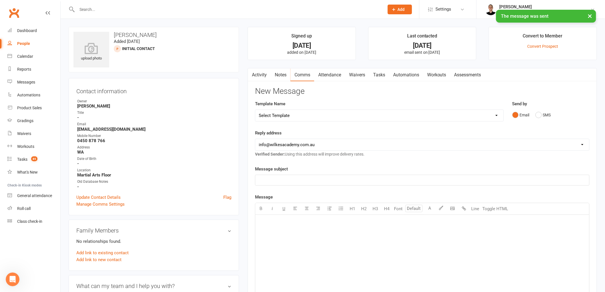
click at [374, 76] on link "Tasks" at bounding box center [379, 74] width 20 height 13
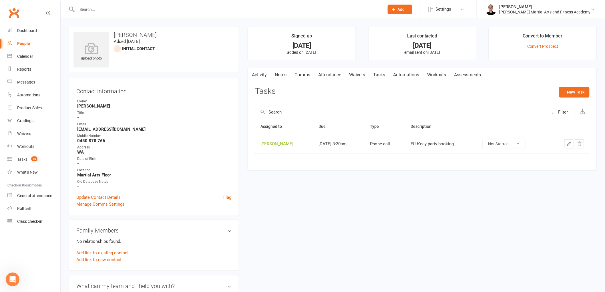
click at [507, 142] on select "Not Started In Progress Waiting Complete" at bounding box center [504, 144] width 42 height 10
click at [488, 139] on select "Not Started In Progress Waiting Complete" at bounding box center [504, 144] width 42 height 10
select select "unstarted"
click at [25, 158] on div "Tasks" at bounding box center [22, 159] width 10 height 5
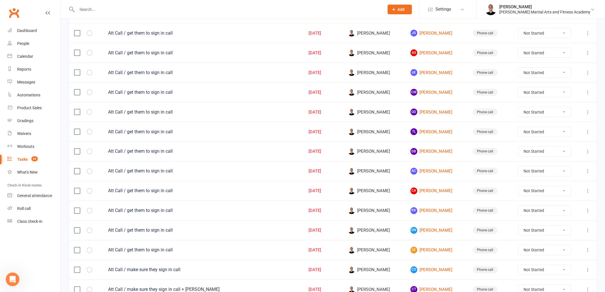
scroll to position [354, 0]
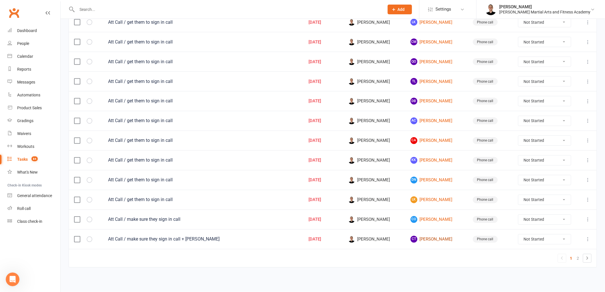
click at [436, 238] on link "CT Calista Toohey" at bounding box center [437, 239] width 52 height 7
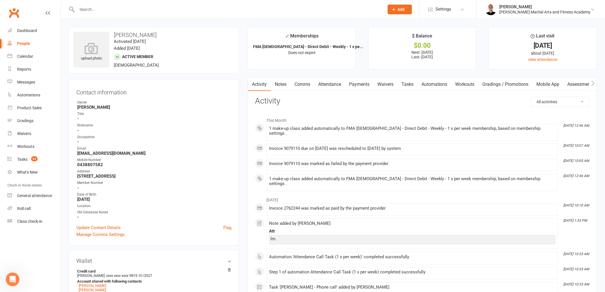
click at [297, 79] on link "Comms" at bounding box center [302, 84] width 24 height 13
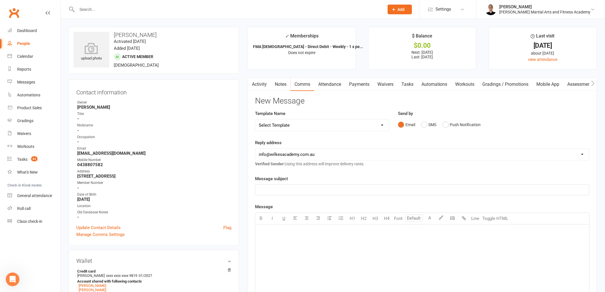
click at [294, 125] on select "Select Template [Email] Birthday Party Enquiry [Email] 2-5yo Grading Form [Emai…" at bounding box center [322, 125] width 134 height 11
select select "5"
click at [255, 120] on select "Select Template [Email] Birthday Party Enquiry [Email] 2-5yo Grading Form [Emai…" at bounding box center [322, 125] width 134 height 11
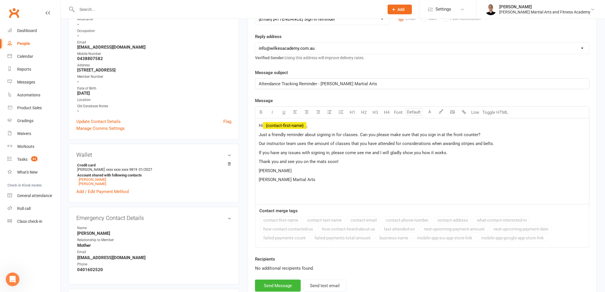
scroll to position [127, 0]
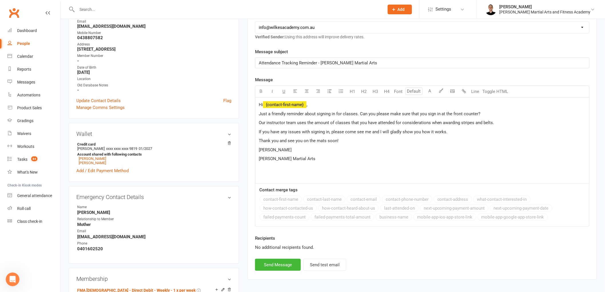
click at [266, 150] on span "David" at bounding box center [275, 149] width 33 height 5
click at [286, 260] on button "Send Message" at bounding box center [278, 265] width 46 height 12
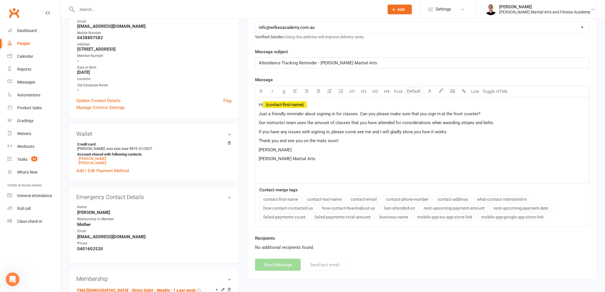
select select
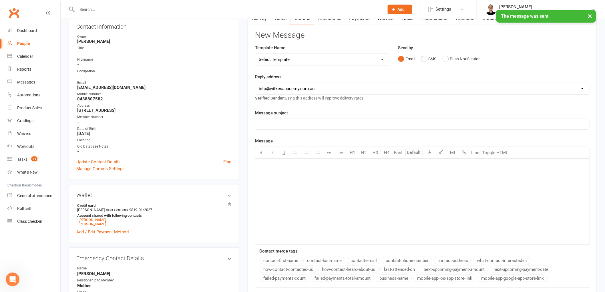
scroll to position [0, 0]
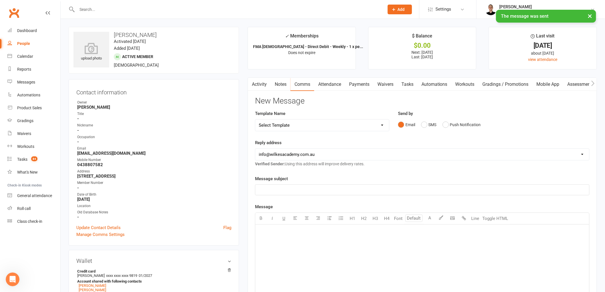
click at [341, 82] on link "Attendance" at bounding box center [329, 84] width 31 height 13
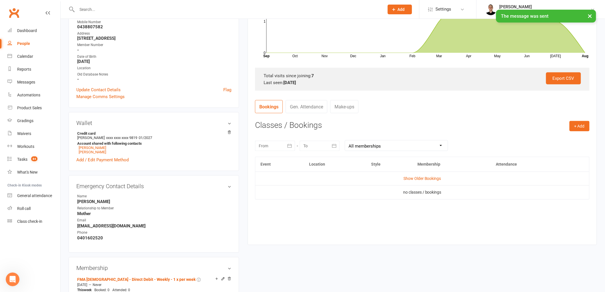
scroll to position [159, 0]
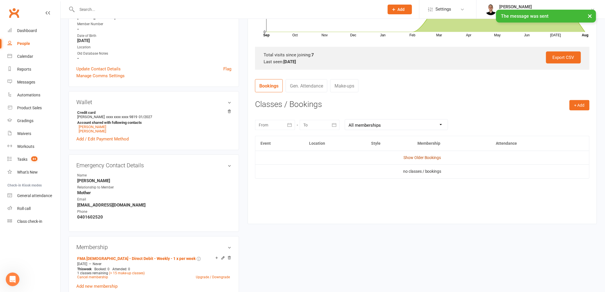
click at [427, 159] on link "Show Older Bookings" at bounding box center [422, 157] width 38 height 5
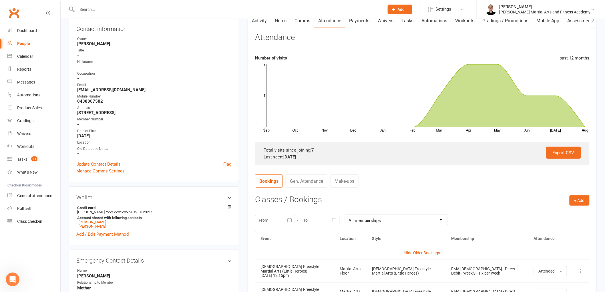
scroll to position [0, 0]
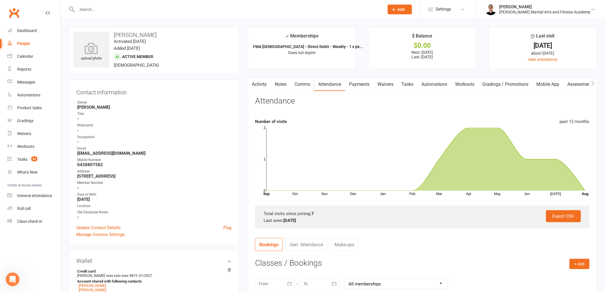
click at [406, 80] on link "Tasks" at bounding box center [407, 84] width 20 height 13
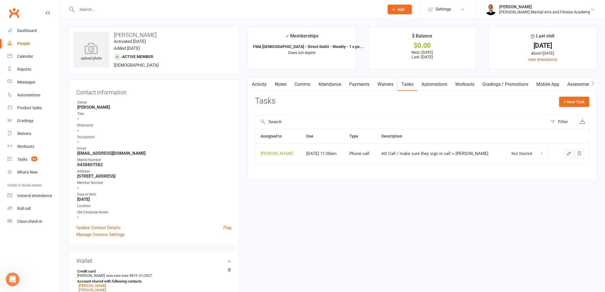
click at [564, 154] on button "button" at bounding box center [568, 153] width 9 height 9
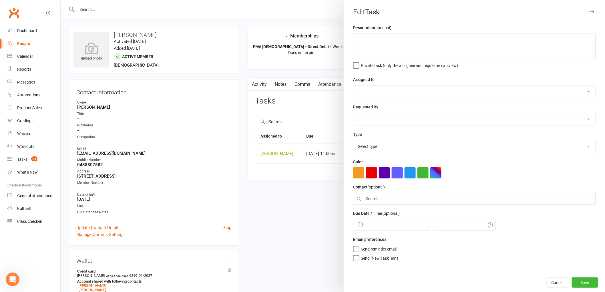
type textarea "Att Call / make sure they sign in call + Rex"
select select "47660"
type input "[DATE]"
type input "11:00am"
select select "25277"
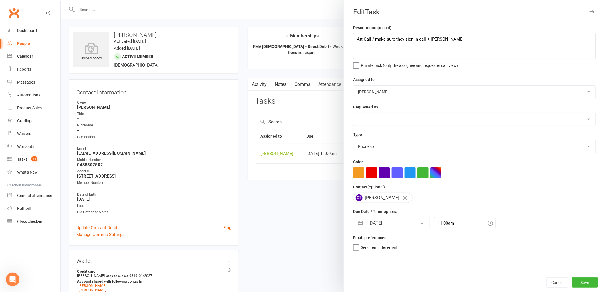
click at [373, 224] on input "[DATE]" at bounding box center [397, 222] width 64 height 11
select select "6"
select select "2025"
select select "7"
select select "2025"
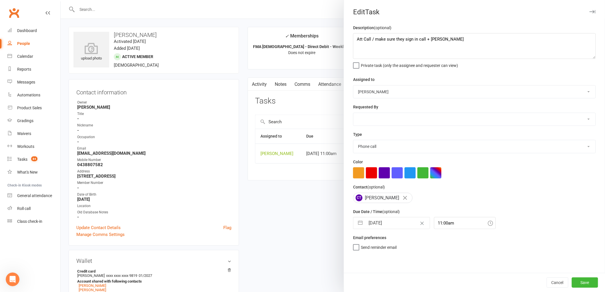
select select "8"
select select "2025"
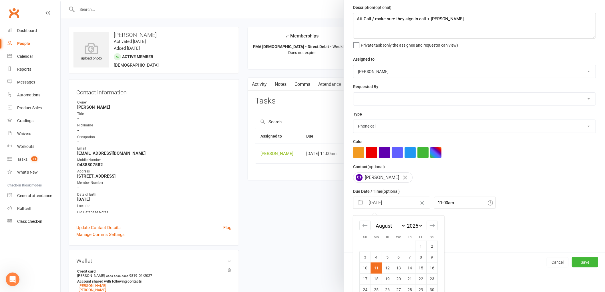
scroll to position [41, 0]
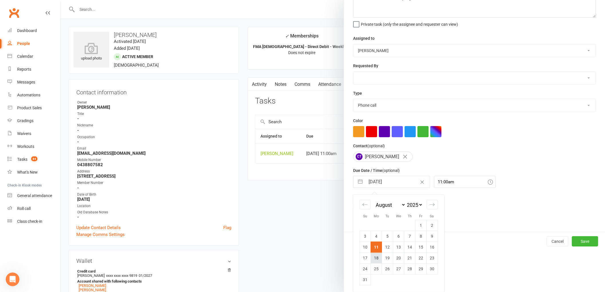
click at [375, 259] on td "18" at bounding box center [376, 257] width 11 height 11
type input "18 Aug 2025"
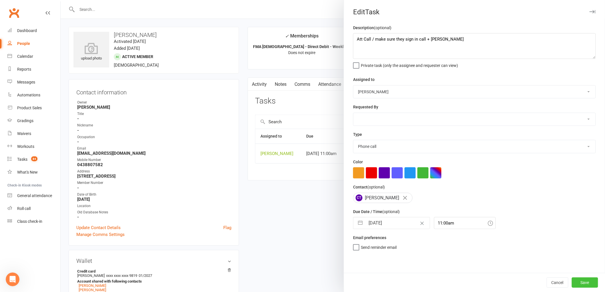
click at [588, 281] on button "Save" at bounding box center [585, 282] width 26 height 10
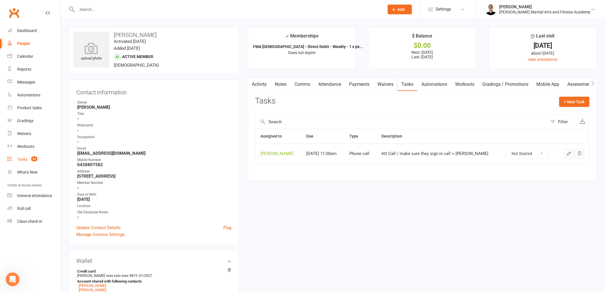
click at [39, 158] on link "Tasks 84" at bounding box center [33, 159] width 53 height 13
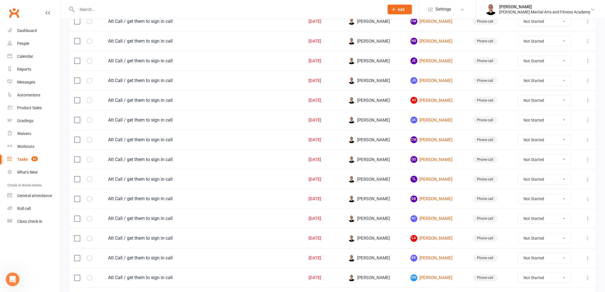
scroll to position [354, 0]
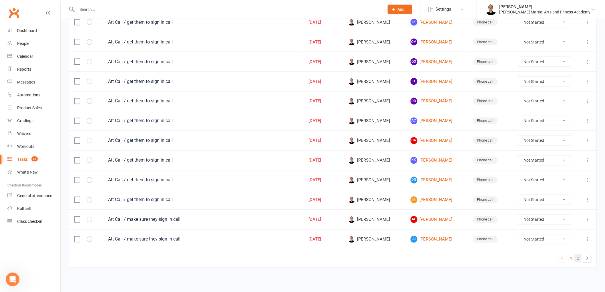
click at [575, 260] on link "2" at bounding box center [578, 258] width 7 height 8
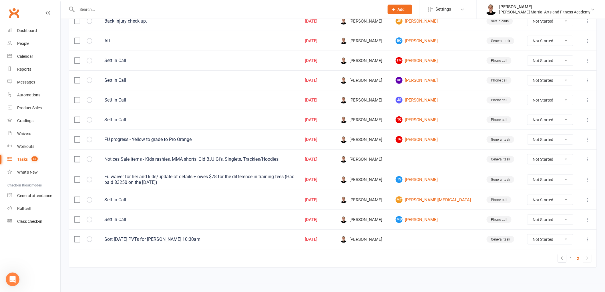
scroll to position [158, 0]
click at [26, 53] on link "Calendar" at bounding box center [33, 56] width 53 height 13
click at [25, 29] on div "Dashboard" at bounding box center [27, 30] width 20 height 5
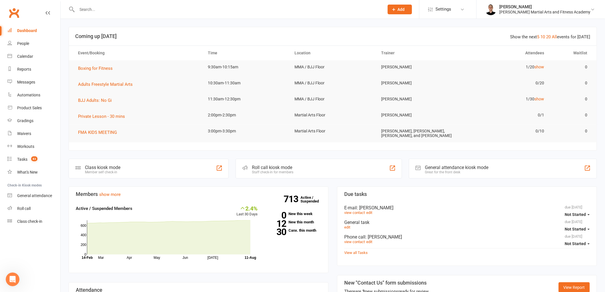
click at [139, 11] on div at bounding box center [225, 9] width 312 height 19
click at [139, 11] on input "text" at bounding box center [227, 9] width 305 height 8
type input "lily"
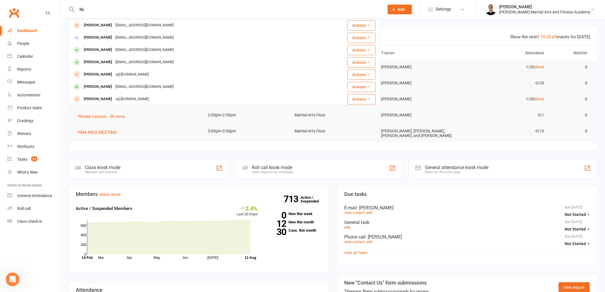
click at [139, 11] on input "lily" at bounding box center [227, 9] width 305 height 8
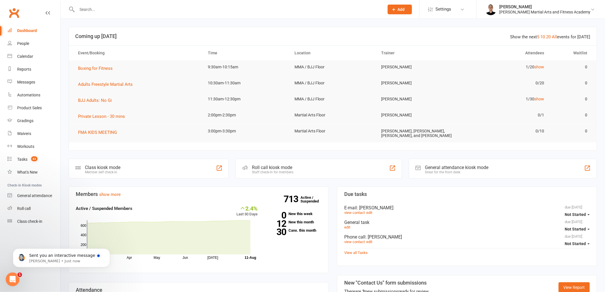
scroll to position [363, 0]
click at [50, 258] on p "Toby • Just now" at bounding box center [66, 260] width 74 height 5
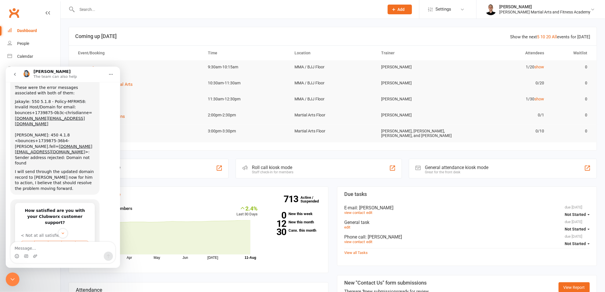
scroll to position [373, 0]
click at [82, 243] on span "5" at bounding box center [82, 246] width 12 height 6
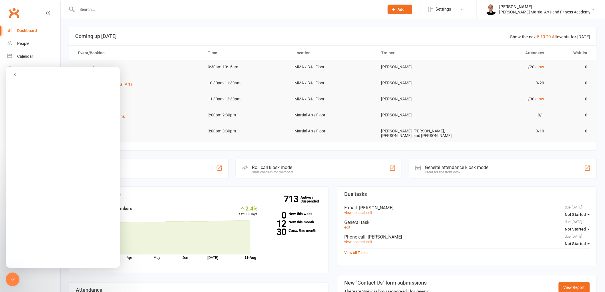
click at [10, 276] on icon "Close Intercom Messenger" at bounding box center [12, 279] width 7 height 7
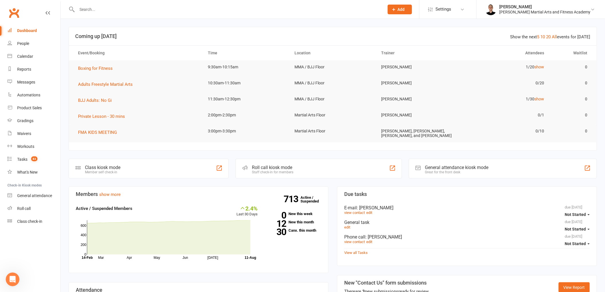
click at [121, 12] on input "text" at bounding box center [227, 9] width 305 height 8
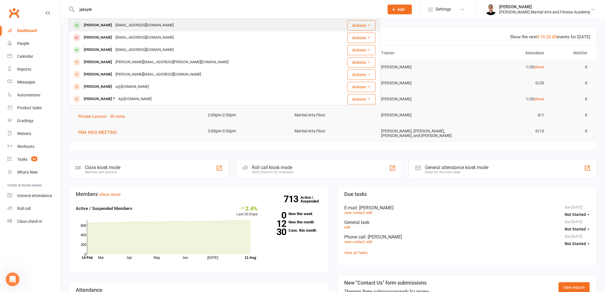
type input "jakayle"
click at [114, 29] on div "chrisdianne@optusnet.com.au" at bounding box center [144, 25] width 61 height 8
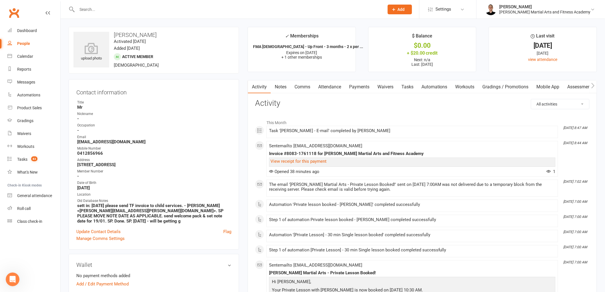
click at [316, 164] on div "View receipt for this payment" at bounding box center [412, 162] width 286 height 9
click at [315, 161] on link "View receipt for this payment" at bounding box center [298, 161] width 56 height 5
click at [362, 87] on link "Payments" at bounding box center [359, 86] width 28 height 13
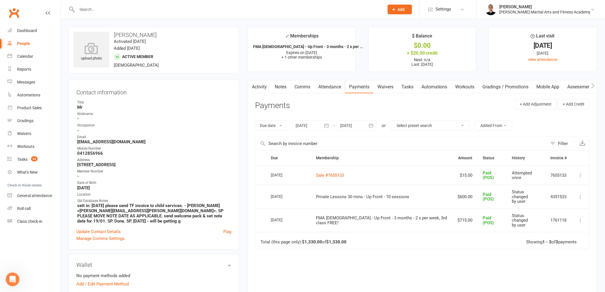
click at [261, 87] on link "Activity" at bounding box center [259, 86] width 23 height 13
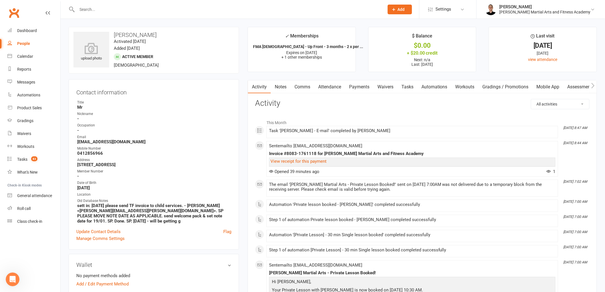
click at [359, 84] on link "Payments" at bounding box center [359, 86] width 28 height 13
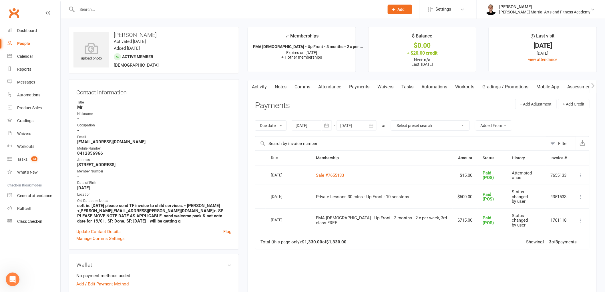
click at [581, 194] on icon at bounding box center [581, 197] width 6 height 6
click at [562, 230] on link "Re-send invoice receipt" at bounding box center [555, 230] width 57 height 11
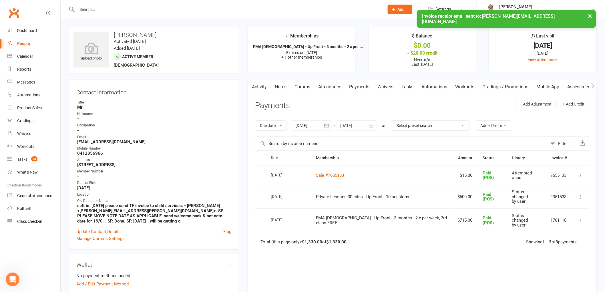
click at [264, 84] on link "Activity" at bounding box center [259, 86] width 23 height 13
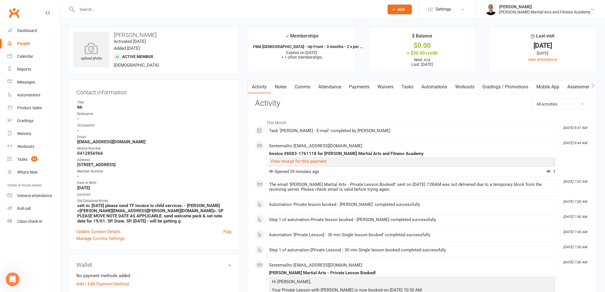
click at [412, 87] on link "Tasks" at bounding box center [407, 86] width 20 height 13
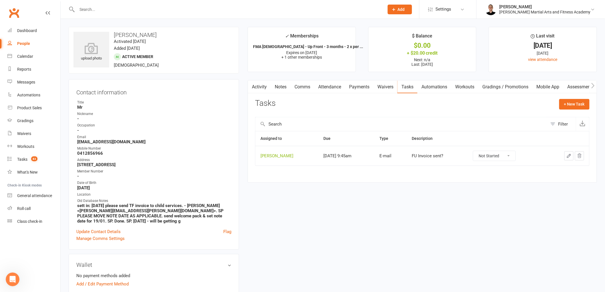
click at [502, 155] on select "Not Started In Progress Waiting Complete" at bounding box center [494, 156] width 42 height 10
click at [479, 151] on select "Not Started In Progress Waiting Complete" at bounding box center [494, 156] width 42 height 10
select select "unstarted"
click at [32, 160] on span "83" at bounding box center [34, 158] width 6 height 5
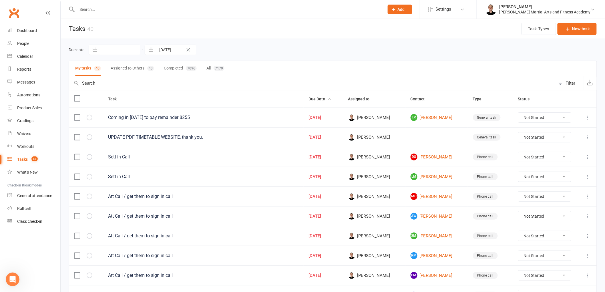
click at [201, 87] on input "text" at bounding box center [312, 83] width 486 height 14
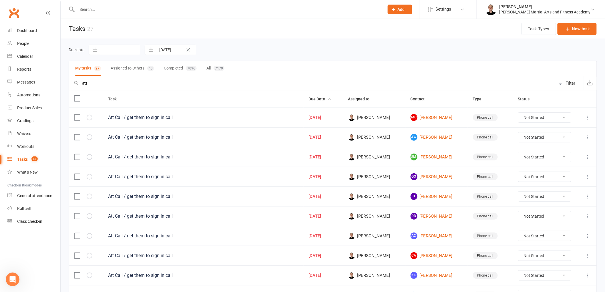
click at [201, 87] on input "att" at bounding box center [312, 83] width 486 height 14
type input "sett"
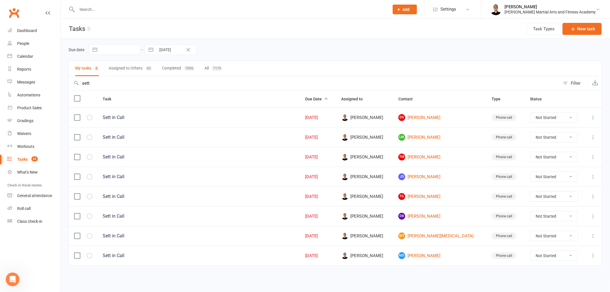
click at [201, 87] on input "sett" at bounding box center [314, 83] width 491 height 14
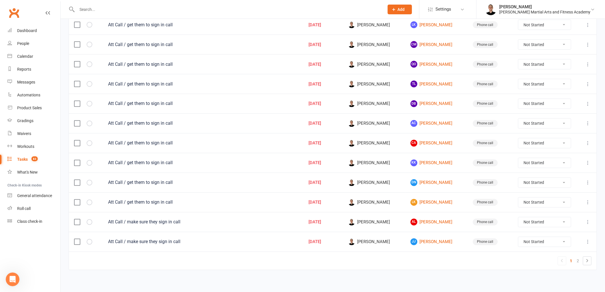
scroll to position [354, 0]
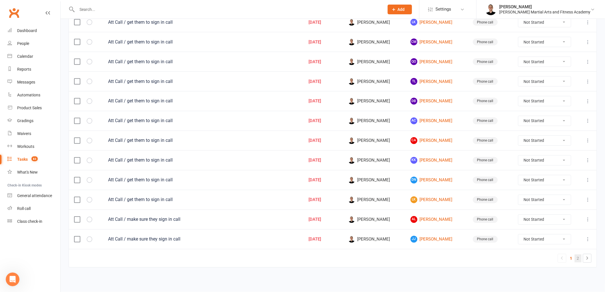
click at [580, 256] on link "2" at bounding box center [578, 258] width 7 height 8
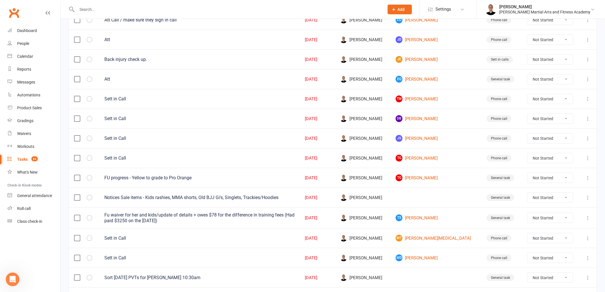
scroll to position [158, 0]
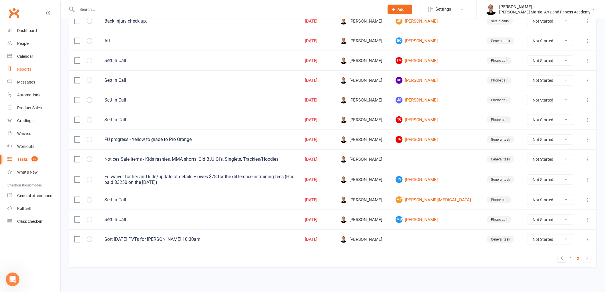
click at [30, 67] on div "Reports" at bounding box center [24, 69] width 14 height 5
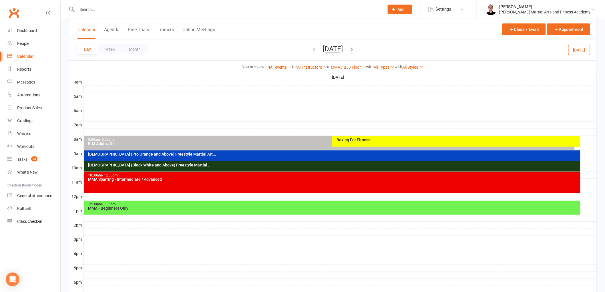
scroll to position [95, 0]
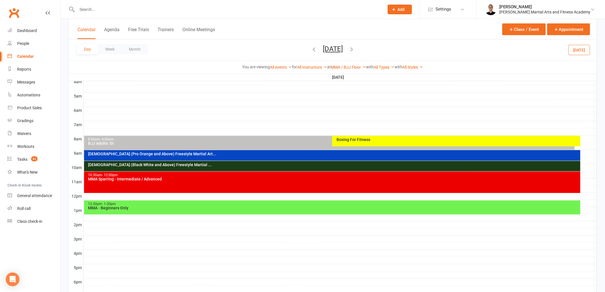
click at [342, 139] on div "Boxing For Fitness" at bounding box center [457, 140] width 243 height 4
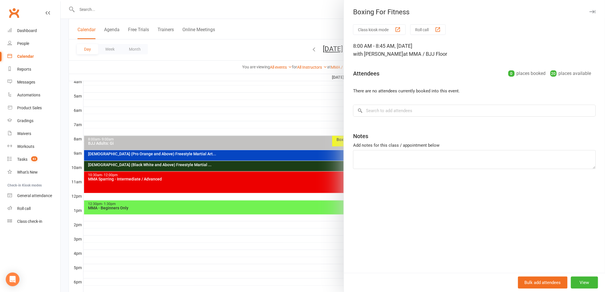
click at [276, 147] on div at bounding box center [333, 146] width 544 height 292
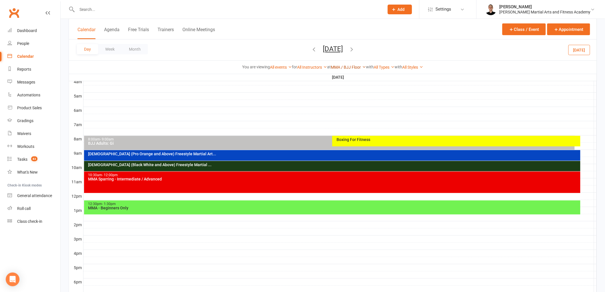
click at [342, 65] on link "MMA / BJJ Floor" at bounding box center [348, 67] width 35 height 5
click at [336, 77] on link "Show All Locations" at bounding box center [337, 77] width 57 height 11
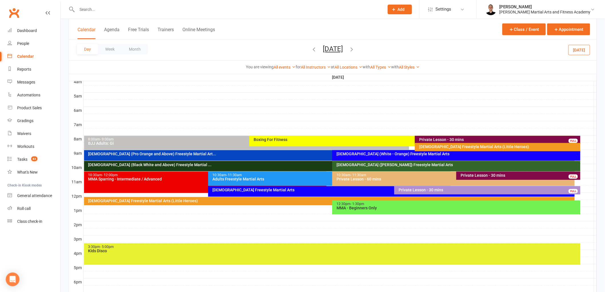
click at [193, 260] on div "3:30pm - 5:00pm KIds Disco" at bounding box center [332, 253] width 497 height 21
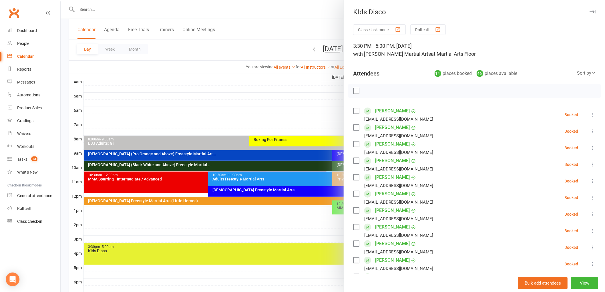
click at [299, 199] on div at bounding box center [333, 146] width 544 height 292
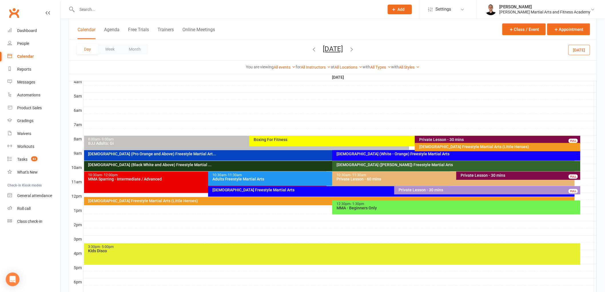
click at [303, 193] on div "6-9yo Freestyle Martial Arts" at bounding box center [391, 191] width 367 height 11
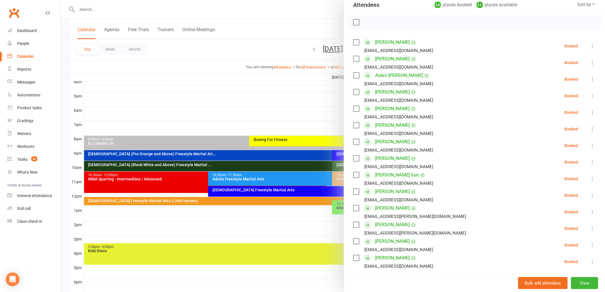
scroll to position [63, 0]
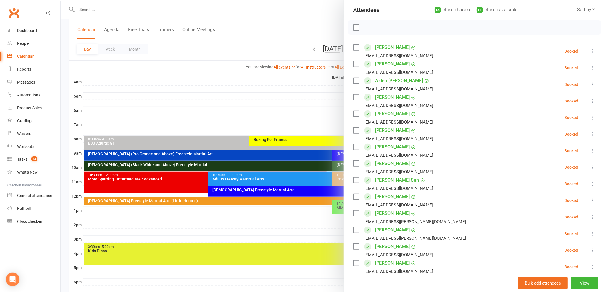
click at [260, 184] on div at bounding box center [333, 146] width 544 height 292
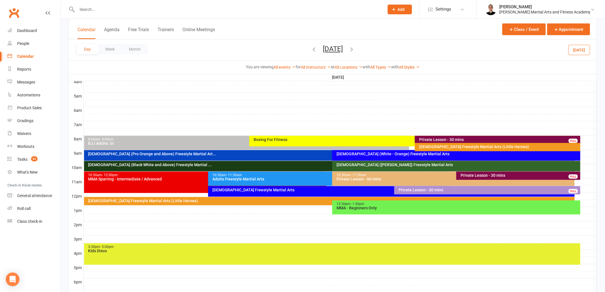
click at [251, 200] on div "2-5yo Freestyle Martial Arts (Little Heroes)" at bounding box center [331, 201] width 486 height 4
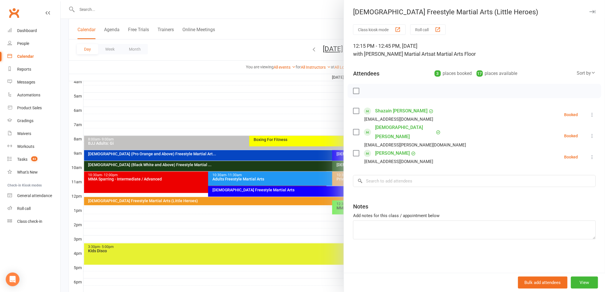
click at [251, 200] on div at bounding box center [333, 146] width 544 height 292
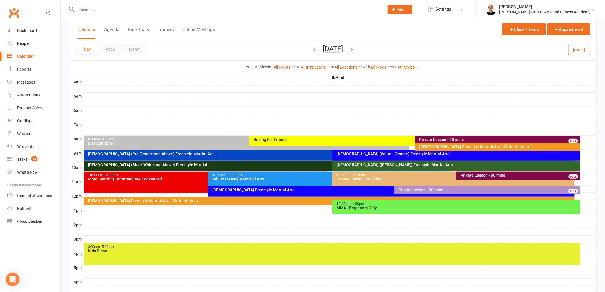
click at [464, 174] on div "Private Lesson - 30 mins" at bounding box center [519, 175] width 119 height 4
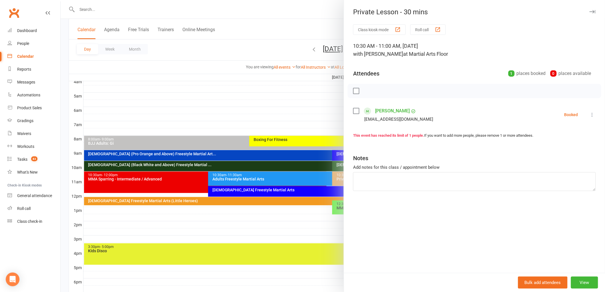
click at [300, 175] on div at bounding box center [333, 146] width 544 height 292
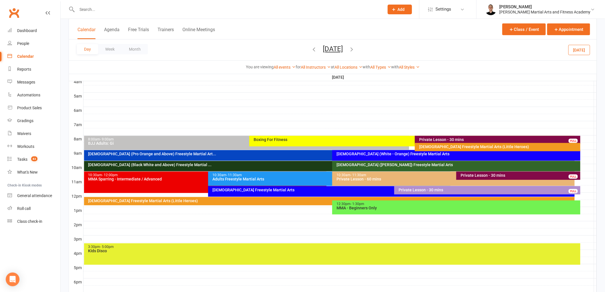
click at [470, 176] on div "Private Lesson - 30 mins" at bounding box center [519, 175] width 119 height 4
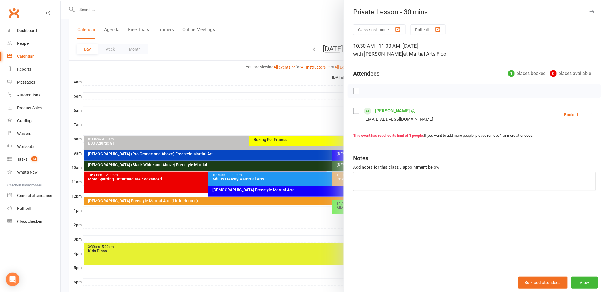
click at [316, 164] on div at bounding box center [333, 146] width 544 height 292
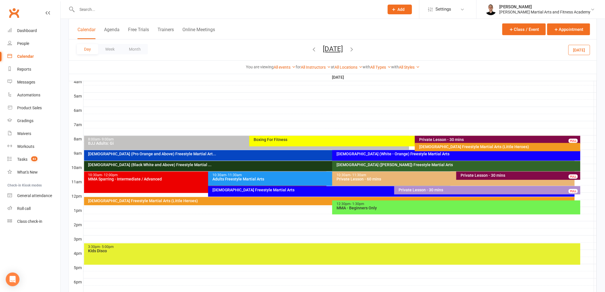
click at [343, 46] on button "Saturday, Aug 16, 2025" at bounding box center [333, 49] width 20 height 8
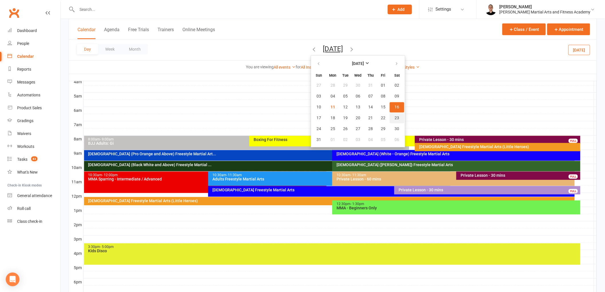
click at [395, 117] on span "23" at bounding box center [397, 118] width 5 height 5
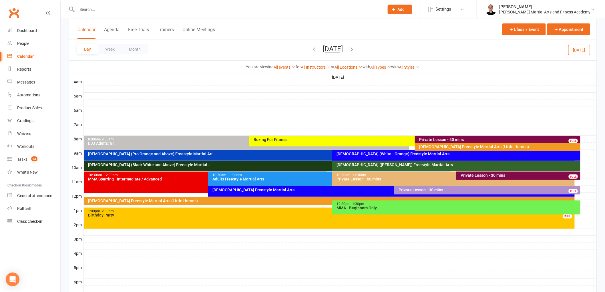
click at [466, 174] on div "Private Lesson - 30 mins" at bounding box center [519, 175] width 119 height 4
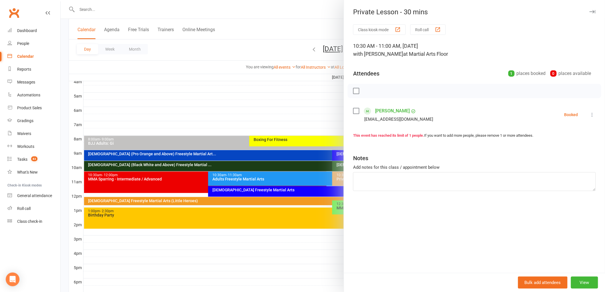
click at [286, 143] on div at bounding box center [333, 146] width 544 height 292
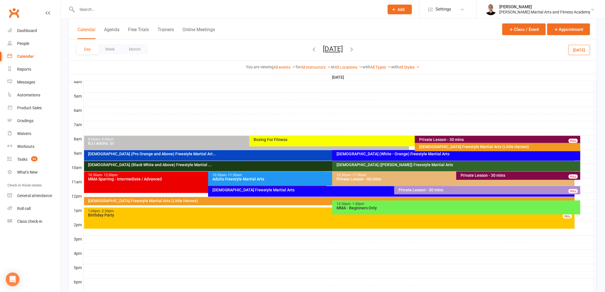
click at [343, 47] on button "Saturday, Aug 23, 2025" at bounding box center [333, 49] width 20 height 8
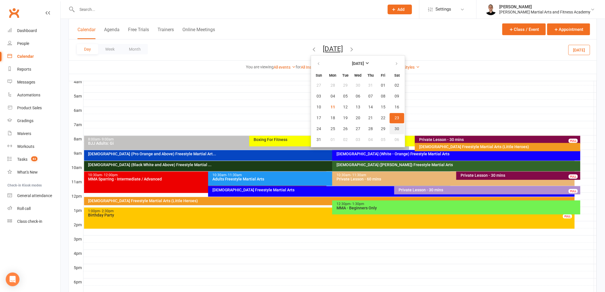
click at [395, 127] on span "30" at bounding box center [397, 129] width 5 height 5
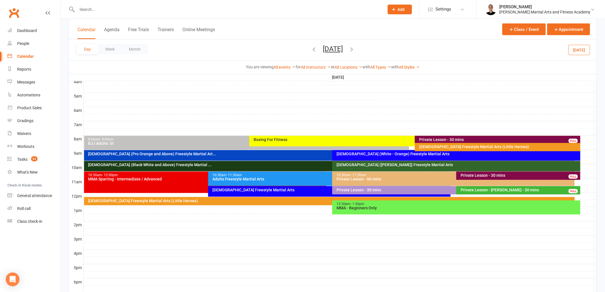
click at [467, 176] on div "Private Lesson - 30 mins" at bounding box center [519, 175] width 119 height 4
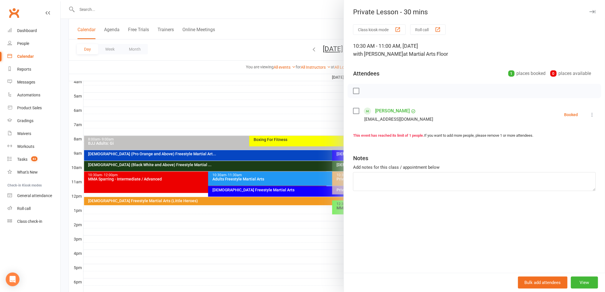
click at [320, 170] on div at bounding box center [333, 146] width 544 height 292
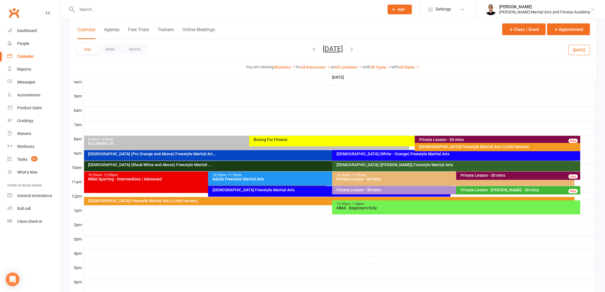
click at [343, 49] on button "Saturday, Aug 30, 2025" at bounding box center [333, 49] width 20 height 8
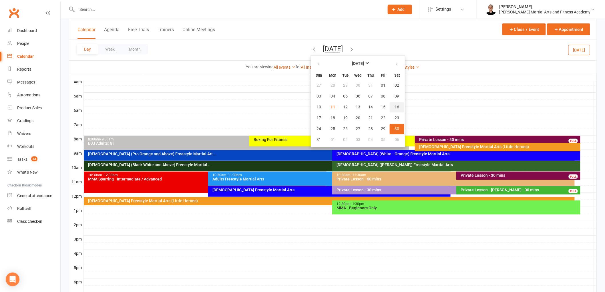
click at [395, 107] on span "16" at bounding box center [397, 107] width 5 height 5
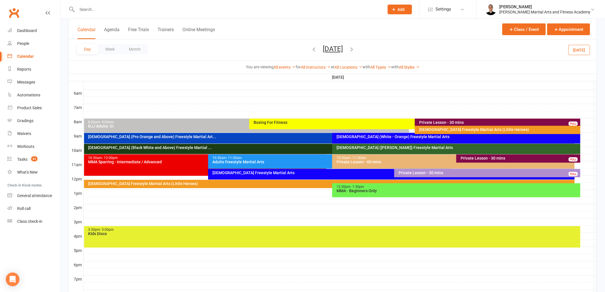
scroll to position [122, 0]
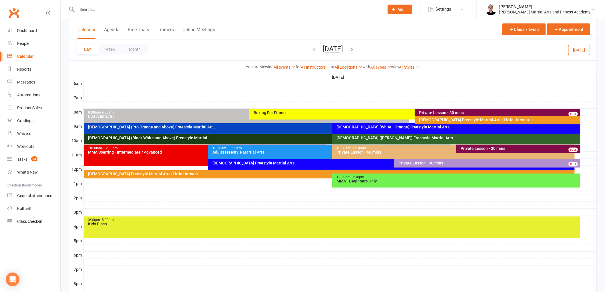
click at [516, 164] on div "Private Lesson - 30 mins" at bounding box center [488, 163] width 181 height 4
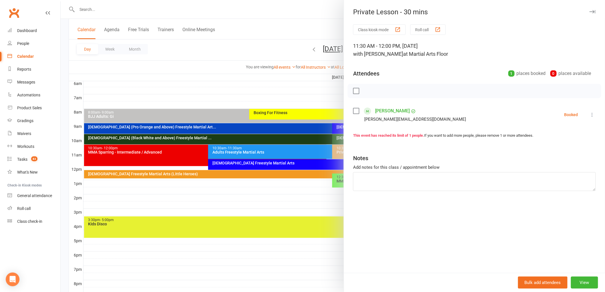
drag, startPoint x: 297, startPoint y: 181, endPoint x: 299, endPoint y: 178, distance: 3.5
click at [298, 180] on div at bounding box center [333, 146] width 544 height 292
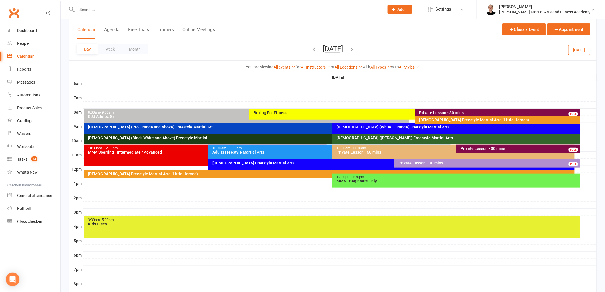
click at [366, 176] on div "12:30pm - 1:30pm" at bounding box center [457, 177] width 243 height 4
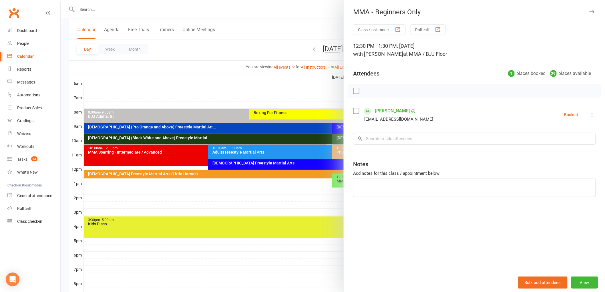
click at [315, 161] on div at bounding box center [333, 146] width 544 height 292
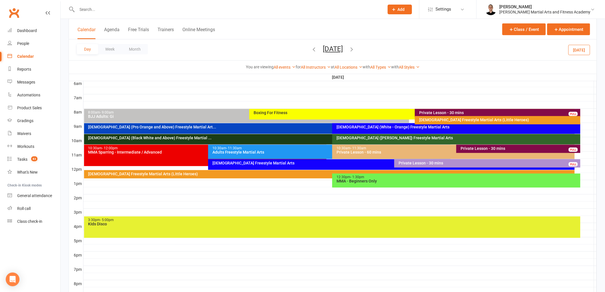
click at [315, 161] on div "6-9yo Freestyle Martial Arts" at bounding box center [393, 163] width 362 height 4
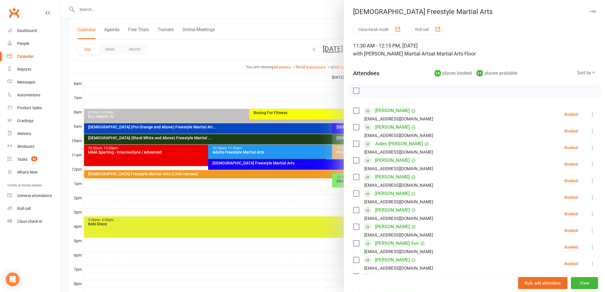
scroll to position [0, 0]
click at [274, 164] on div at bounding box center [333, 146] width 544 height 292
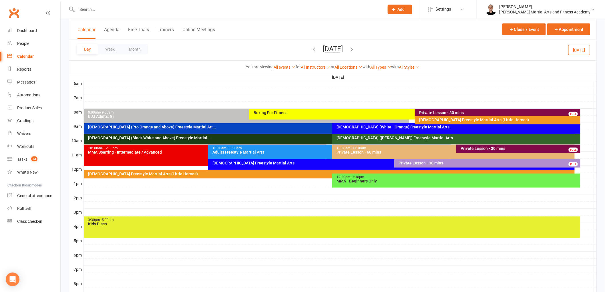
click at [190, 156] on div "10:30am - 12:00pm MMA Sparring - Intermediate / Advanced" at bounding box center [205, 155] width 242 height 21
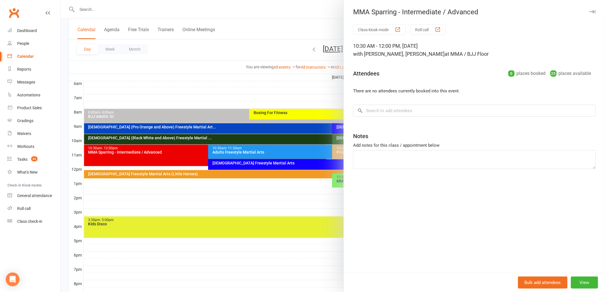
click at [190, 156] on div at bounding box center [333, 146] width 544 height 292
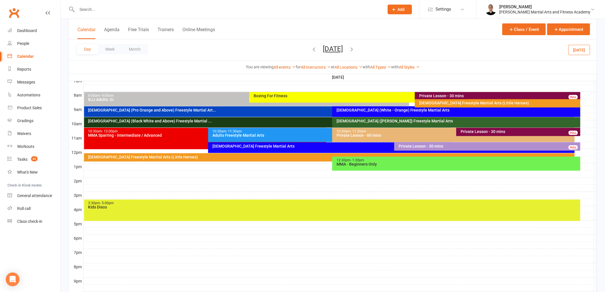
scroll to position [140, 0]
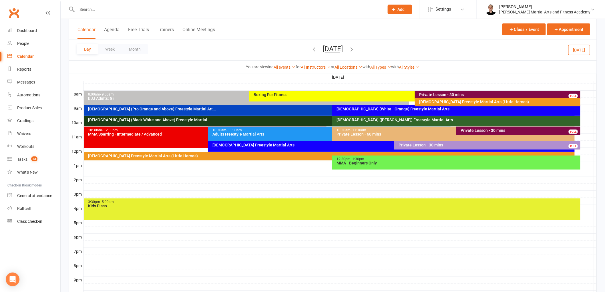
click at [470, 205] on div "KIds Disco" at bounding box center [333, 206] width 491 height 4
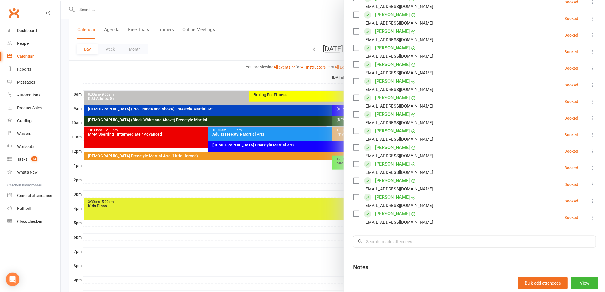
scroll to position [127, 0]
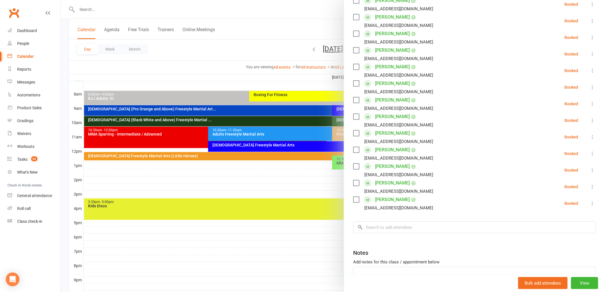
click at [269, 205] on div at bounding box center [333, 146] width 544 height 292
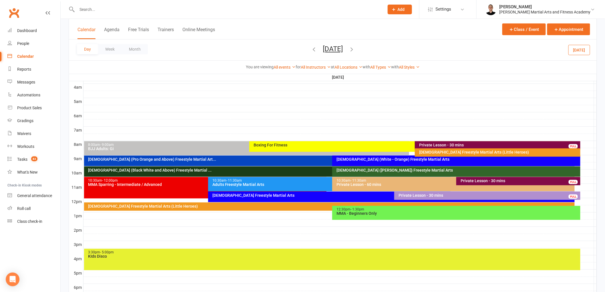
scroll to position [85, 0]
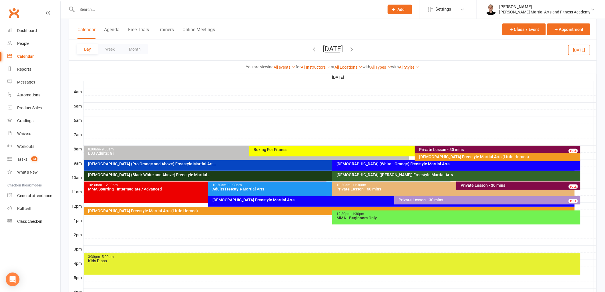
click at [507, 148] on div "Private Lesson - 30 mins" at bounding box center [499, 150] width 160 height 4
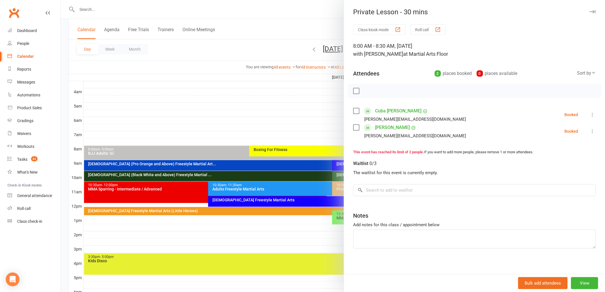
click at [273, 162] on div at bounding box center [333, 146] width 544 height 292
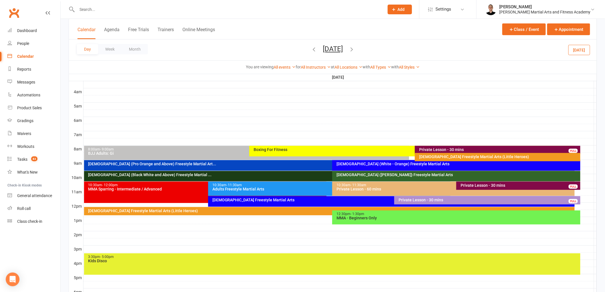
click at [468, 185] on div "Private Lesson - 30 mins" at bounding box center [519, 185] width 119 height 4
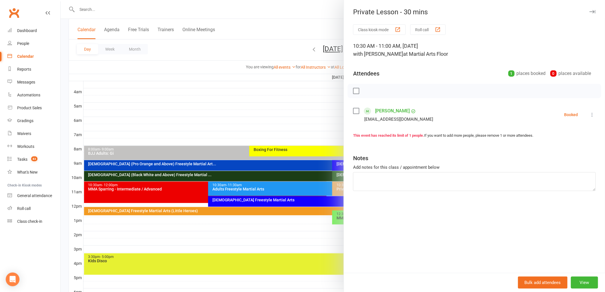
click at [301, 201] on div at bounding box center [333, 146] width 544 height 292
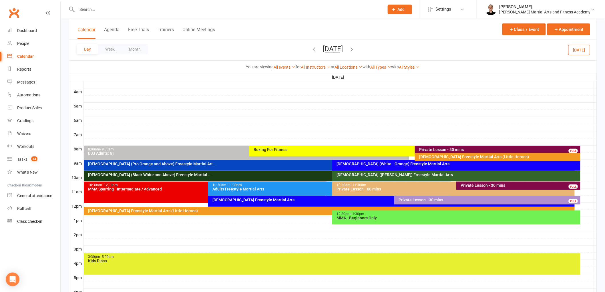
click at [208, 11] on input "text" at bounding box center [227, 9] width 305 height 8
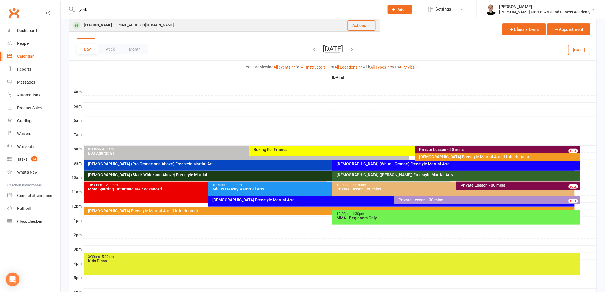
type input "york"
click at [148, 25] on div "claireandemme@outlook.com" at bounding box center [144, 25] width 61 height 8
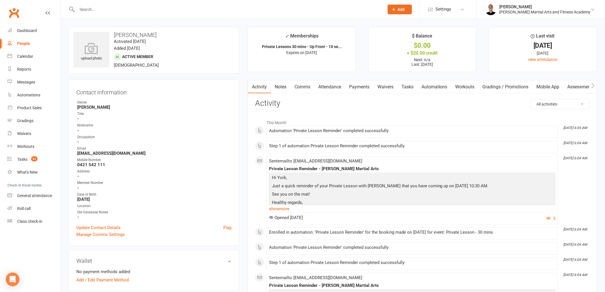
click at [338, 88] on link "Attendance" at bounding box center [329, 86] width 31 height 13
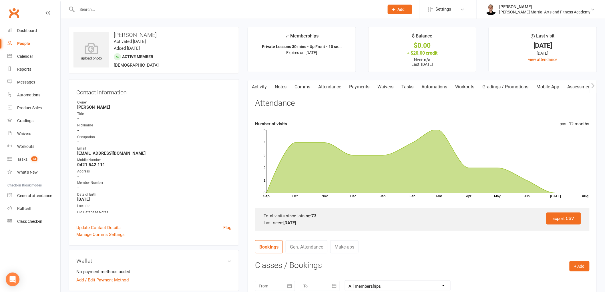
click at [360, 83] on link "Payments" at bounding box center [359, 86] width 28 height 13
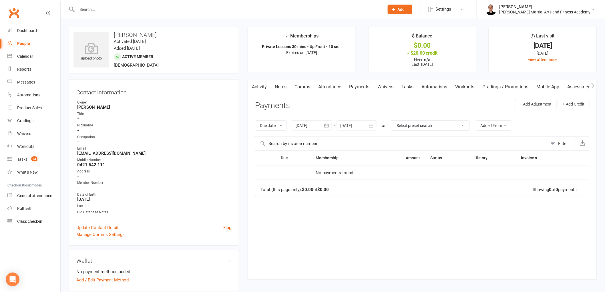
click at [324, 87] on link "Attendance" at bounding box center [329, 86] width 31 height 13
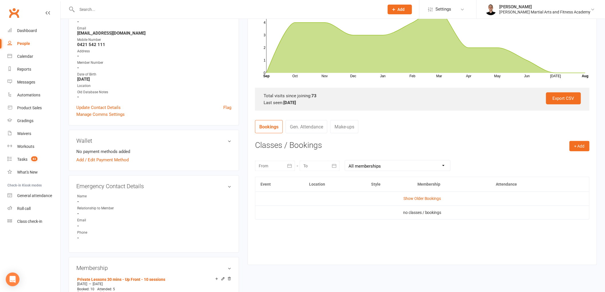
scroll to position [159, 0]
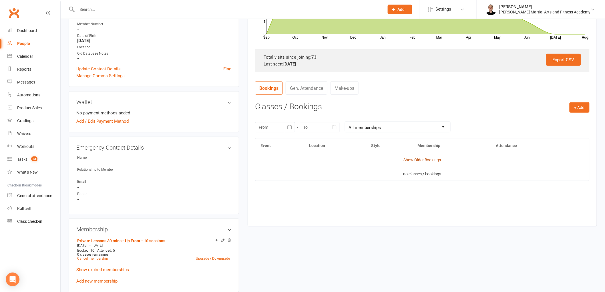
click at [432, 160] on link "Show Older Bookings" at bounding box center [422, 160] width 38 height 5
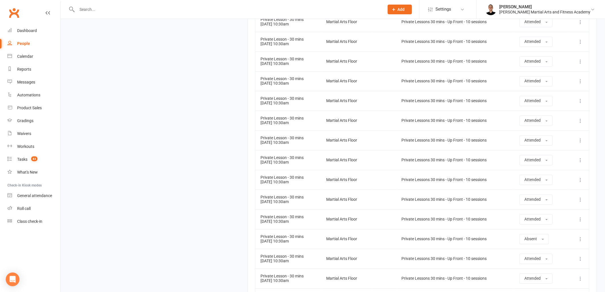
scroll to position [1747, 0]
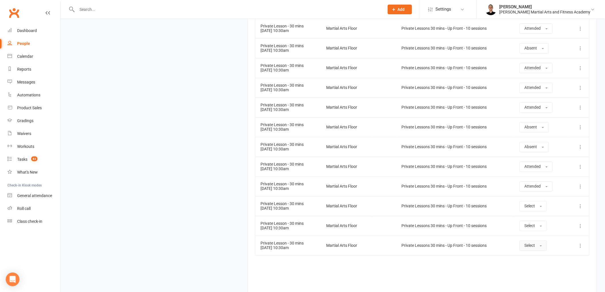
click at [529, 251] on button "Select" at bounding box center [532, 245] width 27 height 10
click at [536, 269] on span "Absent" at bounding box center [530, 269] width 13 height 5
click at [530, 225] on span "Select" at bounding box center [529, 225] width 11 height 5
click at [539, 239] on span "Attended" at bounding box center [532, 238] width 17 height 5
click at [536, 206] on button "Select" at bounding box center [532, 206] width 27 height 10
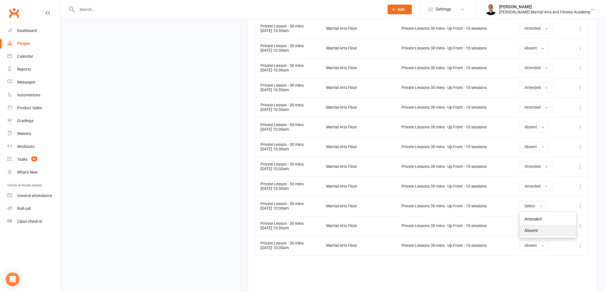
click at [532, 230] on span "Absent" at bounding box center [530, 230] width 13 height 5
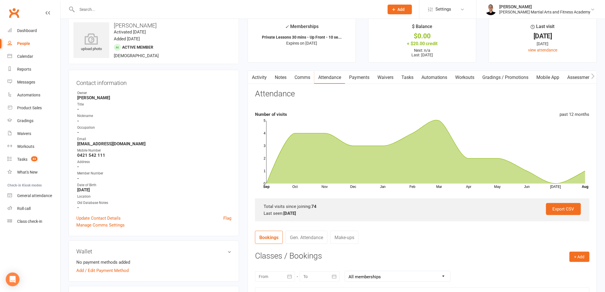
scroll to position [0, 0]
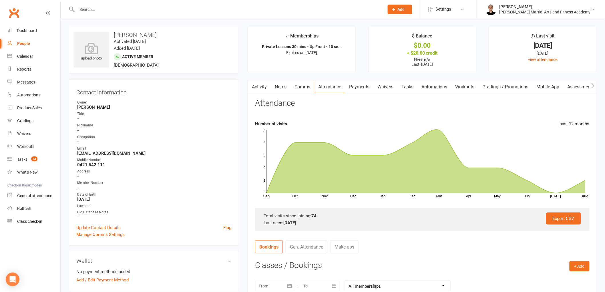
click at [404, 86] on link "Tasks" at bounding box center [407, 86] width 20 height 13
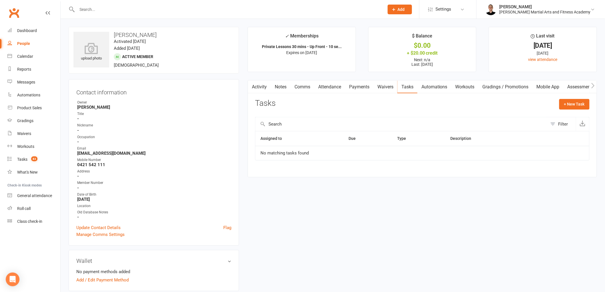
click at [304, 83] on link "Comms" at bounding box center [302, 86] width 24 height 13
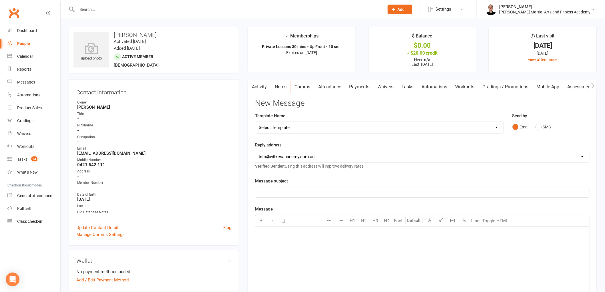
click at [296, 125] on select "Select Template [Email] Birthday Party Enquiry [Email] 2-5yo Grading Form [Emai…" at bounding box center [379, 127] width 248 height 11
select select "39"
click at [255, 122] on select "Select Template [Email] Birthday Party Enquiry [Email] 2-5yo Grading Form [Emai…" at bounding box center [379, 127] width 248 height 11
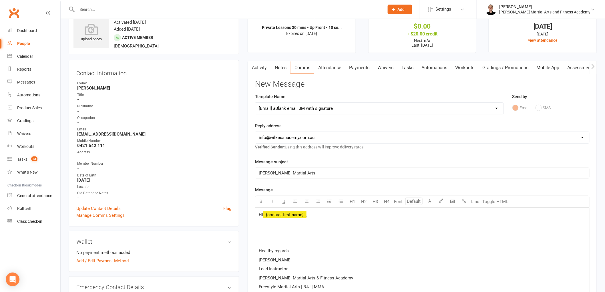
scroll to position [95, 0]
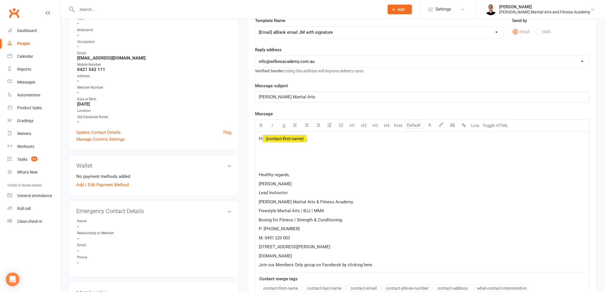
click at [290, 139] on span "﻿ {contact-first-name}" at bounding box center [284, 138] width 43 height 5
click at [327, 158] on p "Just following up regarding" at bounding box center [422, 156] width 327 height 7
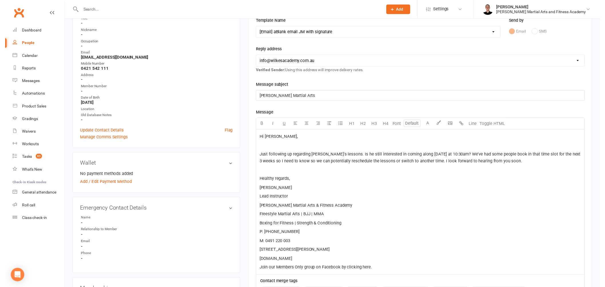
scroll to position [222, 0]
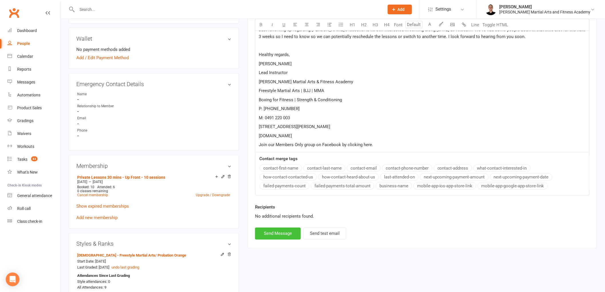
click at [275, 236] on button "Send Message" at bounding box center [278, 234] width 46 height 12
select select
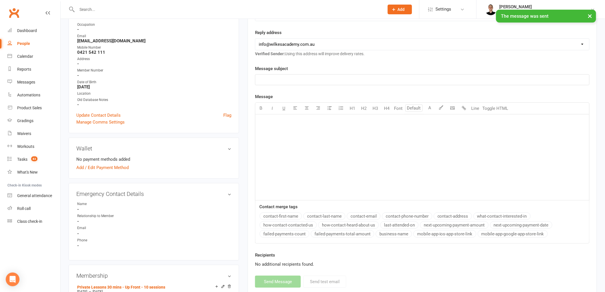
scroll to position [0, 0]
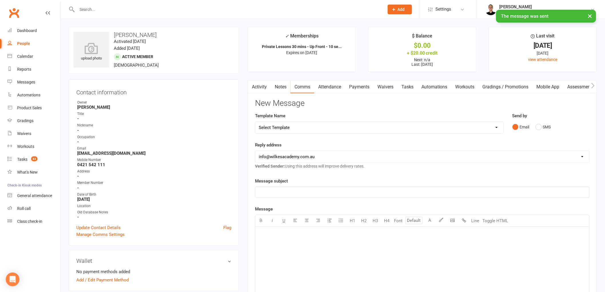
click at [411, 88] on link "Tasks" at bounding box center [407, 86] width 20 height 13
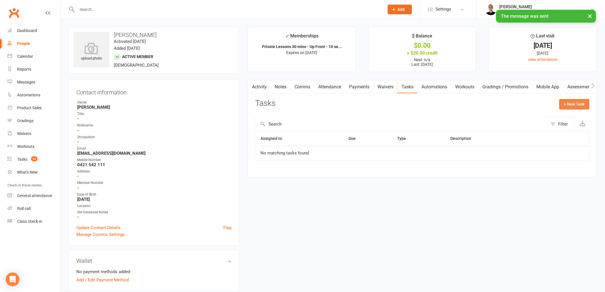
click at [575, 107] on button "+ New Task" at bounding box center [574, 104] width 30 height 10
select select "47660"
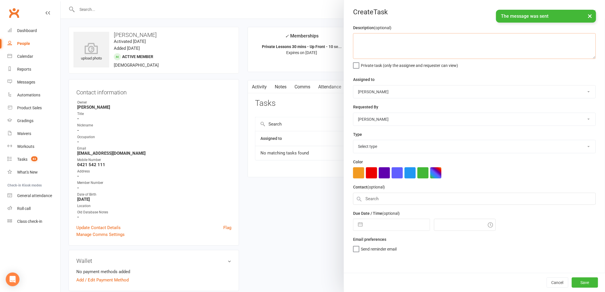
click at [432, 47] on textarea at bounding box center [474, 46] width 243 height 26
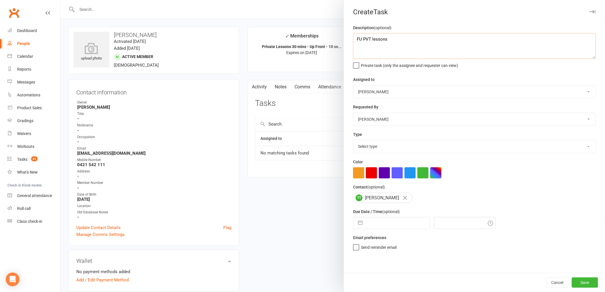
type textarea "FU PVT lessons"
drag, startPoint x: 379, startPoint y: 148, endPoint x: 381, endPoint y: 152, distance: 4.5
click at [379, 148] on select "Select type E-mail General task Meeting Phone call Sett in calls Add new task t…" at bounding box center [474, 146] width 242 height 13
select select "25648"
click at [353, 140] on select "Select type E-mail General task Meeting Phone call Sett in calls Add new task t…" at bounding box center [474, 146] width 242 height 13
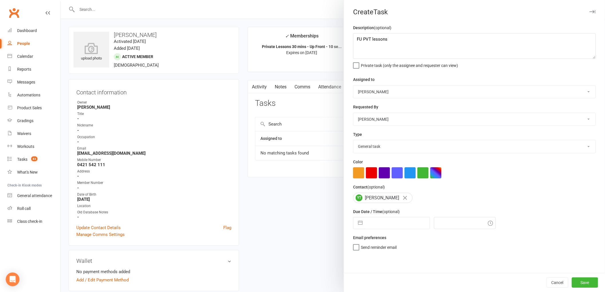
select select "6"
select select "2025"
select select "7"
select select "2025"
select select "8"
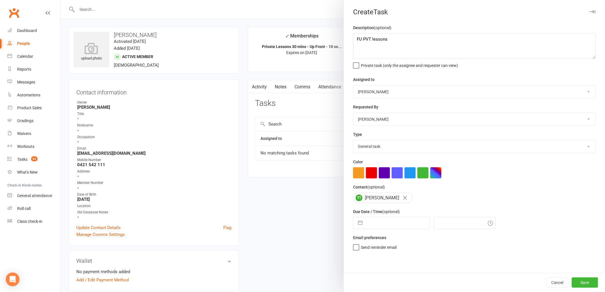
select select "2025"
click at [387, 220] on input "text" at bounding box center [397, 222] width 64 height 11
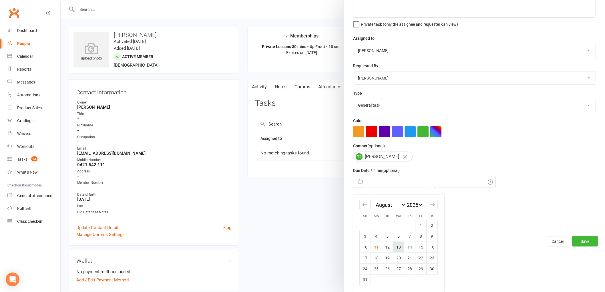
click at [396, 245] on td "13" at bounding box center [398, 247] width 11 height 11
type input "13 Aug 2025"
type input "9:15am"
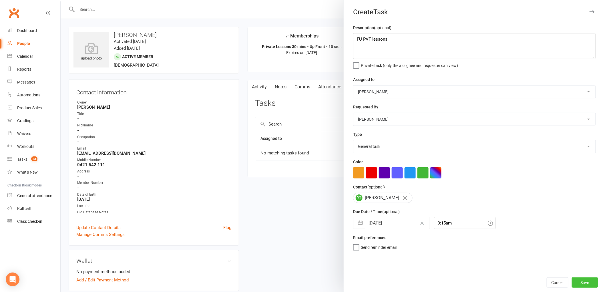
click at [584, 281] on button "Save" at bounding box center [585, 282] width 26 height 10
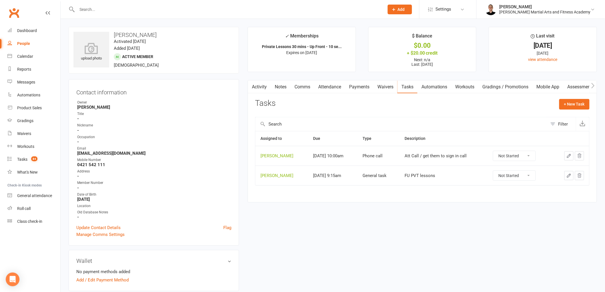
click at [525, 157] on select "Not Started In Progress Waiting Complete" at bounding box center [514, 156] width 42 height 10
click at [497, 151] on select "Not Started In Progress Waiting Complete" at bounding box center [514, 156] width 42 height 10
select select "unstarted"
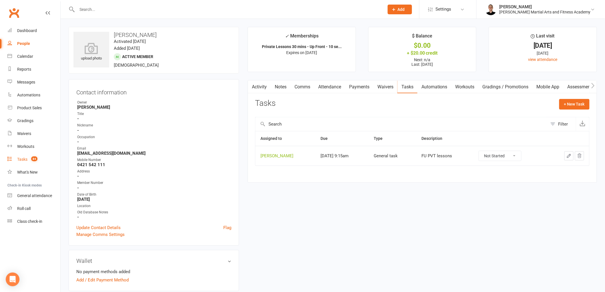
click at [30, 156] on link "Tasks 84" at bounding box center [33, 159] width 53 height 13
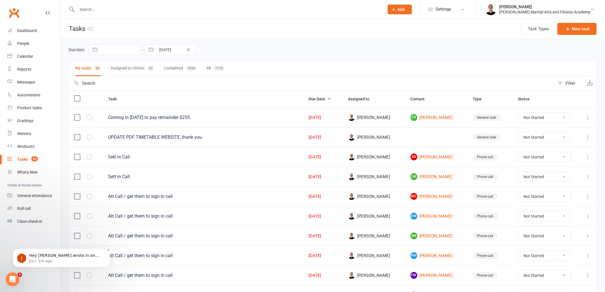
click at [59, 254] on p "Hey Jackson, Leonard wrote in on this as well and I requested for some examples…" at bounding box center [66, 255] width 74 height 6
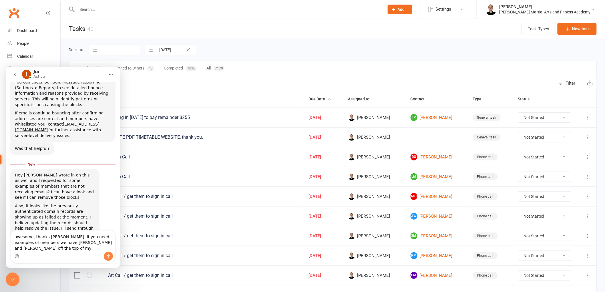
scroll to position [150, 0]
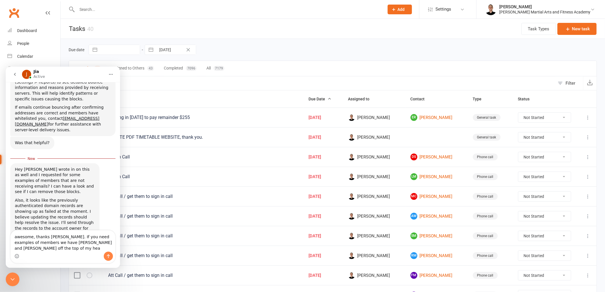
type textarea "awesome, thanks Jia. If you need examples of members we have Jakayle Dann and S…"
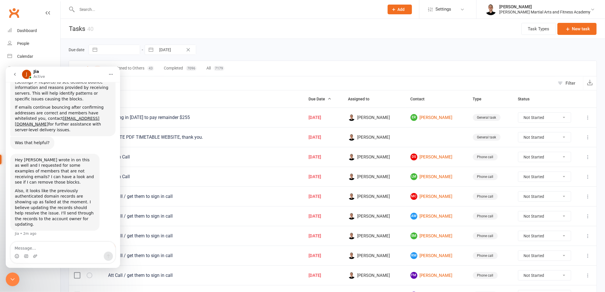
scroll to position [157, 0]
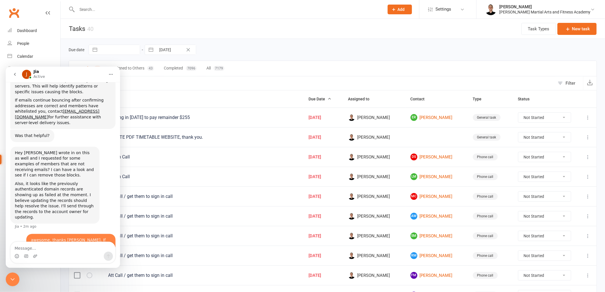
click at [15, 281] on icon "Close Intercom Messenger" at bounding box center [12, 279] width 7 height 7
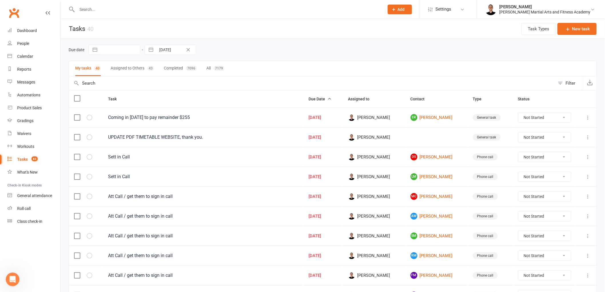
scroll to position [363, 0]
click at [551, 142] on select "Not Started In Progress Waiting Complete" at bounding box center [544, 137] width 53 height 10
click at [521, 133] on select "Not Started In Progress Waiting Complete" at bounding box center [544, 137] width 53 height 10
select select "unstarted"
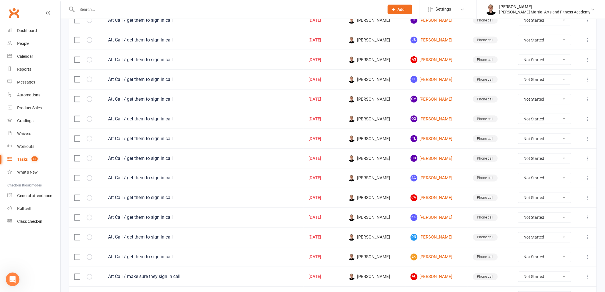
scroll to position [292, 0]
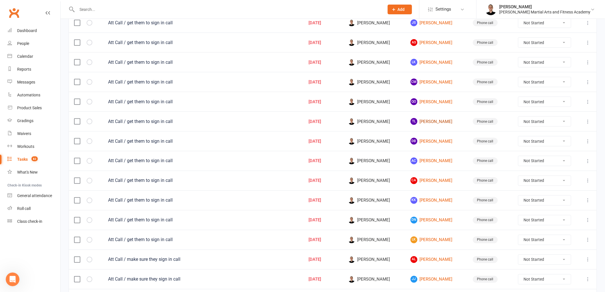
click at [432, 122] on link "TL Tristan Larner" at bounding box center [437, 121] width 52 height 7
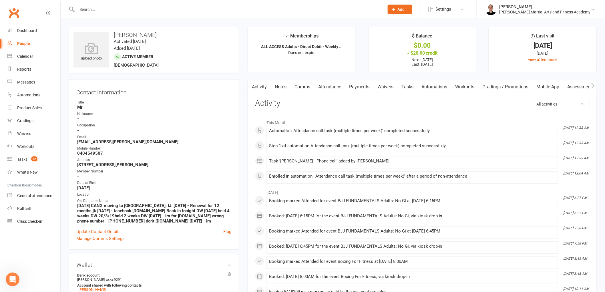
click at [412, 91] on link "Tasks" at bounding box center [407, 86] width 20 height 13
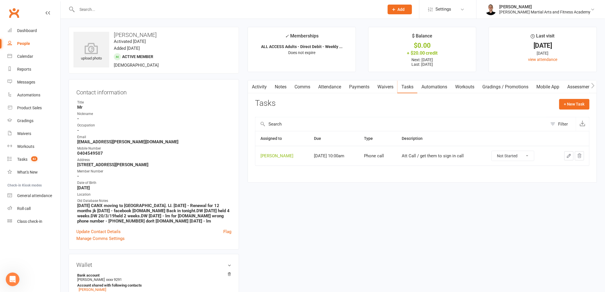
click at [518, 154] on select "Not Started In Progress Waiting Complete" at bounding box center [513, 156] width 42 height 10
click at [495, 151] on select "Not Started In Progress Waiting Complete" at bounding box center [513, 156] width 42 height 10
select select "unstarted"
click at [25, 159] on div "Tasks" at bounding box center [22, 159] width 10 height 5
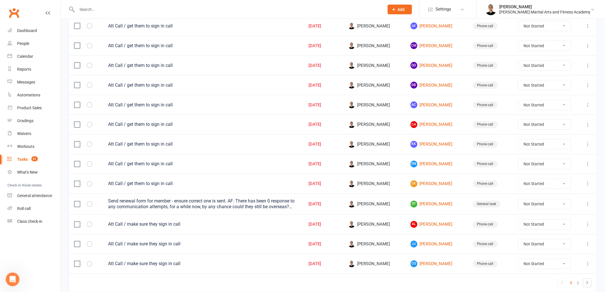
scroll to position [355, 0]
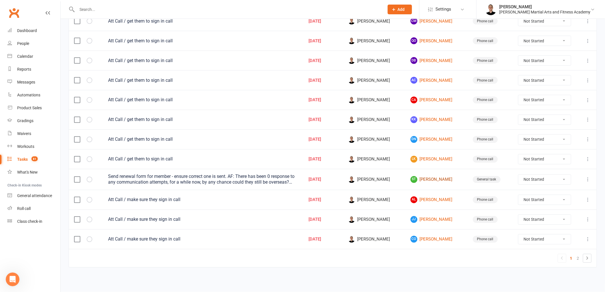
click at [421, 178] on link "ST Sara Twirdy" at bounding box center [437, 179] width 52 height 7
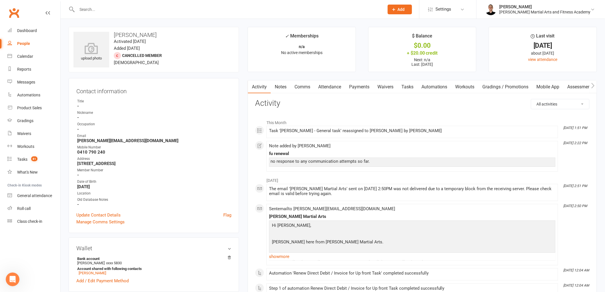
click at [329, 88] on link "Attendance" at bounding box center [329, 86] width 31 height 13
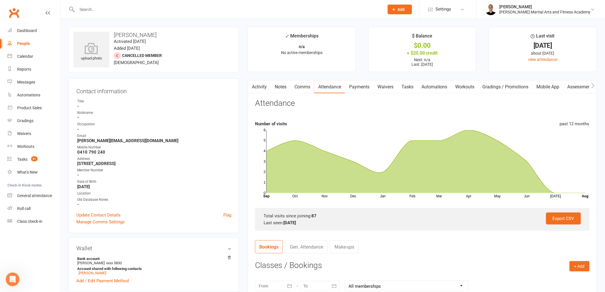
click at [404, 84] on link "Tasks" at bounding box center [407, 86] width 20 height 13
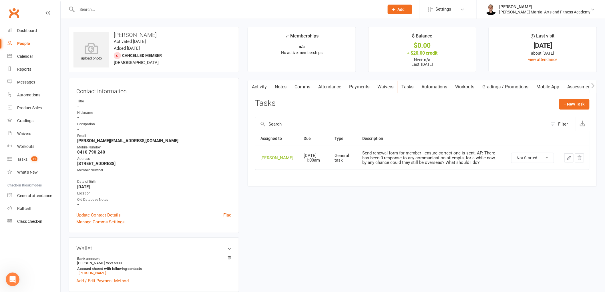
click at [567, 155] on button "button" at bounding box center [568, 157] width 9 height 9
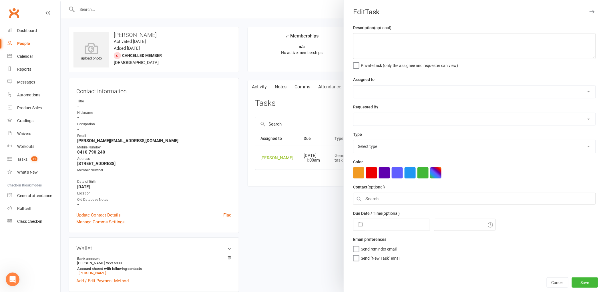
type textarea "Send renewal form for member - ensure correct one is sent. AF: There has been 0…"
select select "47660"
select select "50751"
type input "[DATE]"
type input "11:00am"
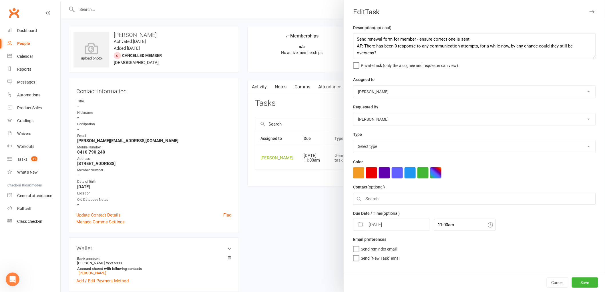
select select "25648"
drag, startPoint x: 400, startPoint y: 56, endPoint x: 331, endPoint y: 19, distance: 78.5
click at [61, 0] on react-component "Edit Task Description (optional) Send renewal form for member - ensure correct …" at bounding box center [61, 0] width 0 height 0
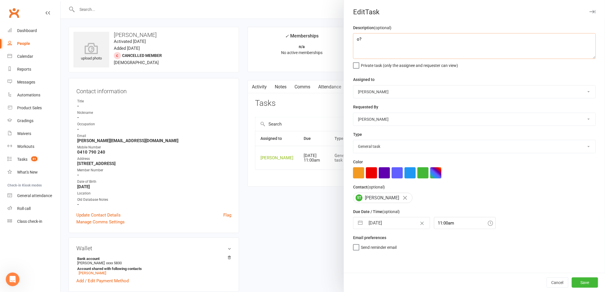
type textarea "?"
type textarea "FU Renewal"
click at [585, 284] on button "Save" at bounding box center [585, 282] width 26 height 10
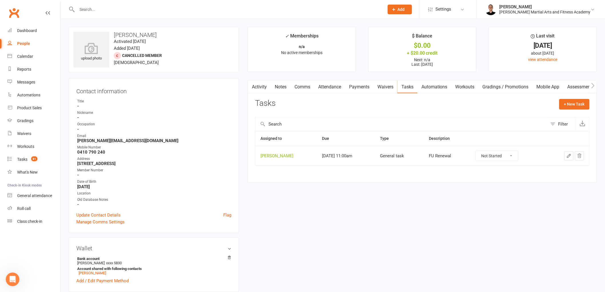
click at [569, 156] on icon "button" at bounding box center [568, 155] width 3 height 3
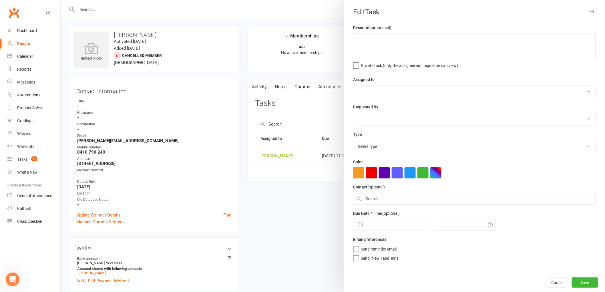
type textarea "FU Renewal"
select select "47660"
select select "50751"
type input "11 Aug 2025"
type input "11:00am"
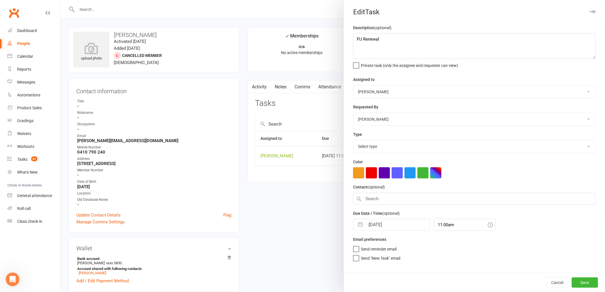
select select "25648"
click at [390, 91] on select "Stephen Erceg Robert Wilsnach David Wilkes Kiam Padamsey Matthew Erceg Leo Gome…" at bounding box center [474, 91] width 242 height 13
select select "50751"
click at [353, 85] on select "Stephen Erceg Robert Wilsnach David Wilkes Kiam Padamsey Matthew Erceg Leo Gome…" at bounding box center [474, 91] width 242 height 13
click at [379, 118] on select "Stephen Erceg Robert Wilsnach David Wilkes Kiam Padamsey Matthew Erceg Leo Gome…" at bounding box center [474, 119] width 242 height 13
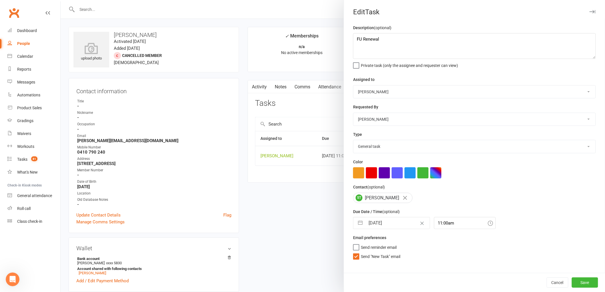
select select "47660"
click at [353, 113] on select "Stephen Erceg Robert Wilsnach David Wilkes Kiam Padamsey Matthew Erceg Leo Gome…" at bounding box center [474, 119] width 242 height 13
click at [372, 256] on span "Send "New Task" email" at bounding box center [380, 255] width 39 height 7
click at [372, 252] on input "Send "New Task" email" at bounding box center [376, 252] width 47 height 0
click at [584, 278] on button "Save" at bounding box center [585, 282] width 26 height 10
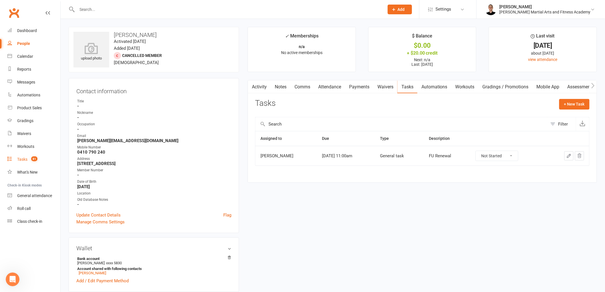
click at [33, 159] on span "81" at bounding box center [34, 158] width 6 height 5
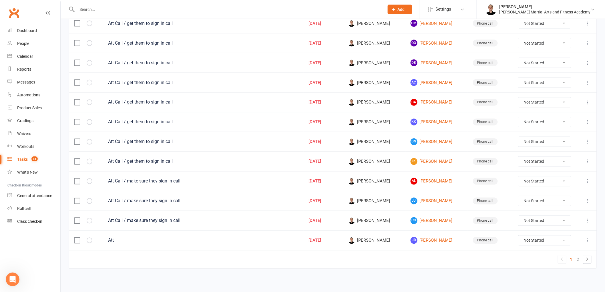
scroll to position [354, 0]
click at [578, 259] on link "2" at bounding box center [578, 258] width 7 height 8
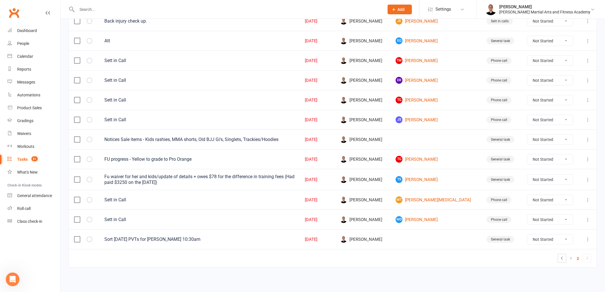
click at [557, 236] on select "Not Started In Progress Waiting Complete" at bounding box center [550, 239] width 46 height 10
click at [527, 234] on select "Not Started In Progress Waiting Complete" at bounding box center [550, 239] width 46 height 10
select select "unstarted"
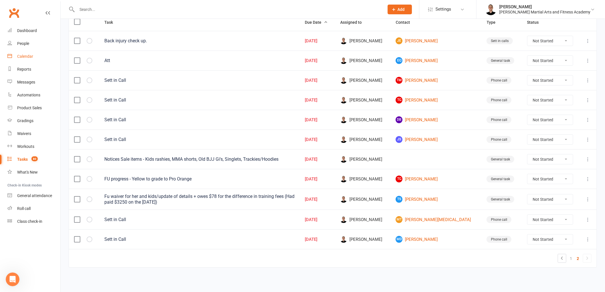
click at [28, 55] on div "Calendar" at bounding box center [25, 56] width 16 height 5
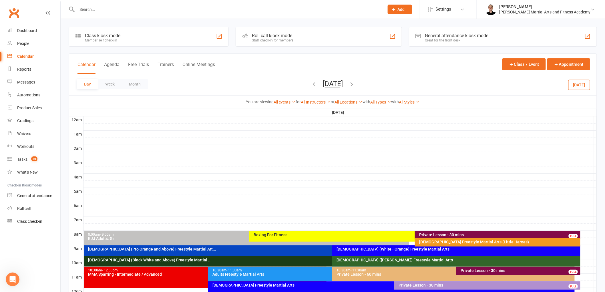
click at [331, 84] on button "Saturday, Aug 16, 2025" at bounding box center [333, 84] width 20 height 8
click at [377, 138] on button "15" at bounding box center [383, 142] width 12 height 10
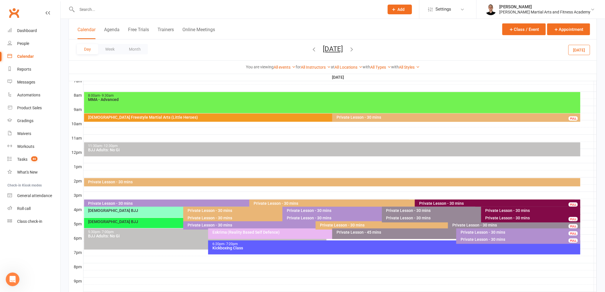
scroll to position [159, 0]
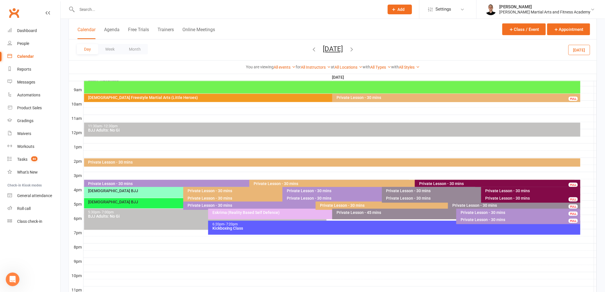
click at [556, 199] on div "Private Lesson - 30 mins" at bounding box center [532, 198] width 94 height 4
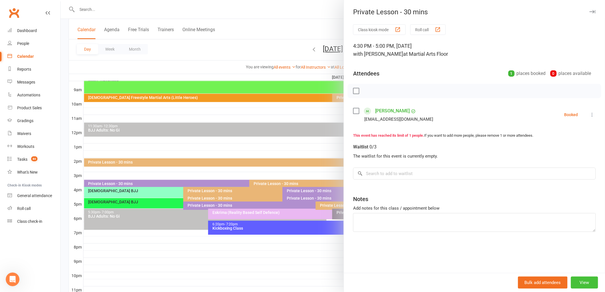
click at [583, 278] on button "View" at bounding box center [584, 282] width 27 height 12
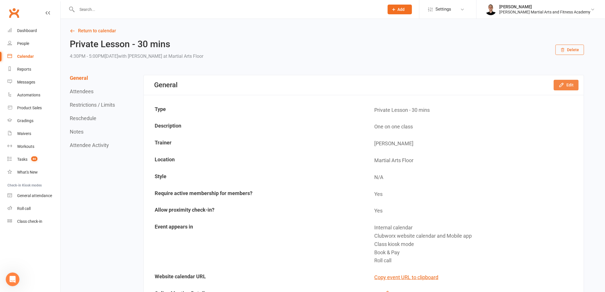
click at [567, 85] on button "Edit" at bounding box center [566, 85] width 25 height 10
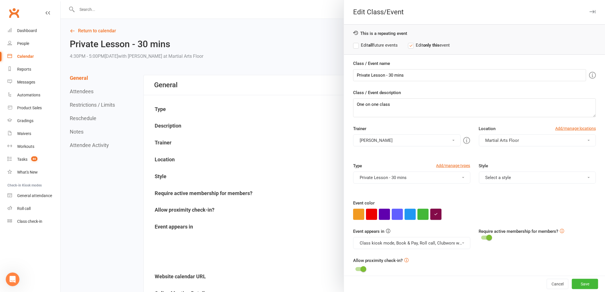
click at [436, 214] on button "button" at bounding box center [435, 214] width 11 height 11
drag, startPoint x: 444, startPoint y: 204, endPoint x: 423, endPoint y: 205, distance: 21.2
click at [549, 285] on button "Cancel" at bounding box center [558, 284] width 22 height 10
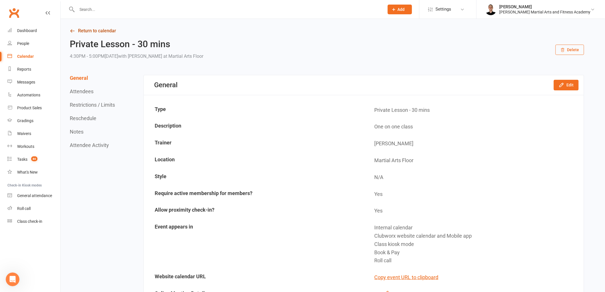
click at [102, 35] on link "Return to calendar" at bounding box center [327, 31] width 514 height 8
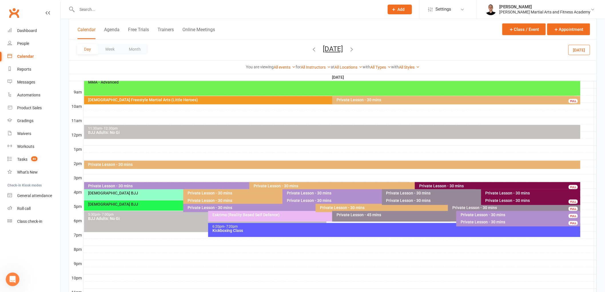
scroll to position [185, 0]
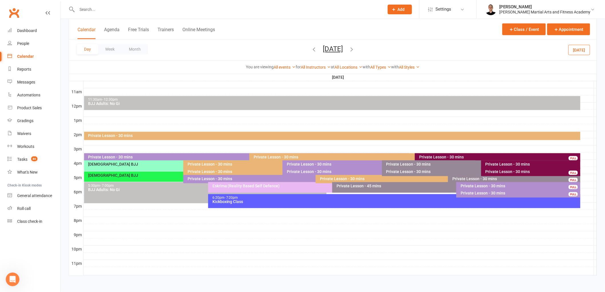
click at [586, 179] on div at bounding box center [339, 177] width 513 height 7
click at [586, 179] on button "Add Event" at bounding box center [582, 180] width 19 height 7
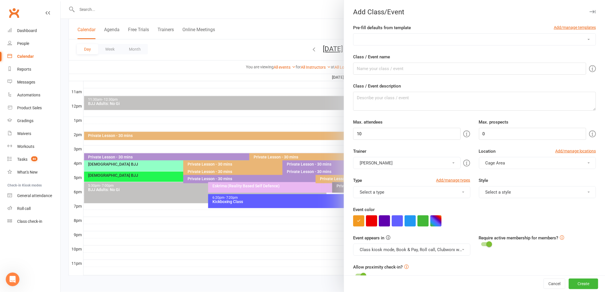
click at [403, 37] on select "10-13yo BJJ Class 10-13yo Freestyle Martial Arts 14-17yo Freestyle Martial Arts…" at bounding box center [474, 39] width 242 height 11
select select "107"
click at [353, 34] on select "10-13yo BJJ Class 10-13yo Freestyle Martial Arts 14-17yo Freestyle Martial Arts…" at bounding box center [474, 39] width 242 height 11
type input "Private Lesson - 30 mins"
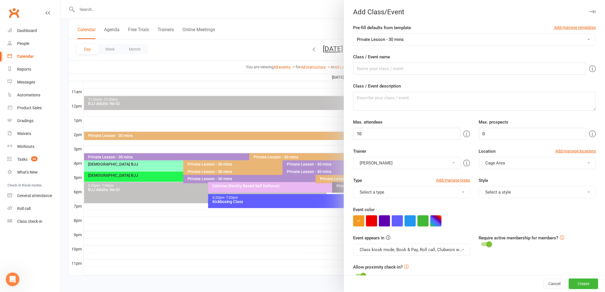
type textarea "One on one class"
type input "1"
type input "3"
click at [393, 167] on button "Select a trainer" at bounding box center [406, 163] width 107 height 12
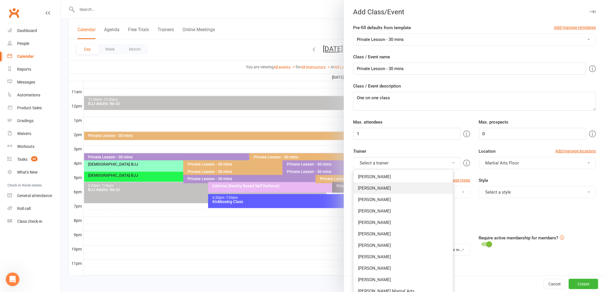
click at [385, 190] on link "Robert Wilsnach" at bounding box center [402, 187] width 99 height 11
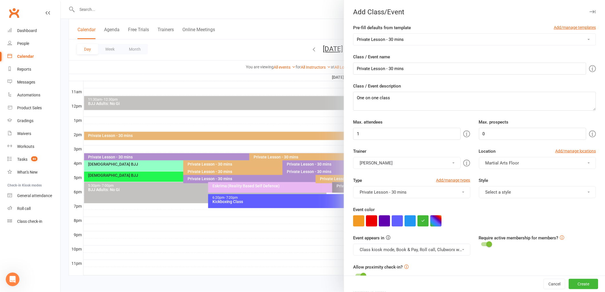
click at [433, 225] on button "button" at bounding box center [435, 220] width 11 height 11
drag, startPoint x: 415, startPoint y: 250, endPoint x: 416, endPoint y: 255, distance: 4.3
click at [416, 255] on div "×" at bounding box center [409, 238] width 37 height 44
click at [416, 255] on input "text" at bounding box center [406, 254] width 29 height 7
paste input "#830A48"
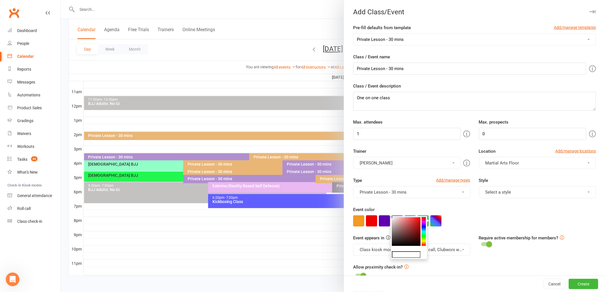
type input "#830A48"
click at [454, 216] on div at bounding box center [474, 220] width 243 height 11
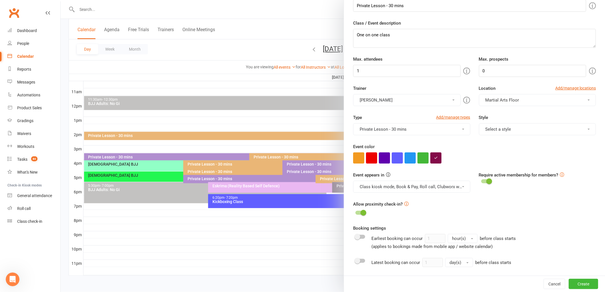
scroll to position [63, 0]
click at [502, 125] on button "Select a style" at bounding box center [537, 129] width 117 height 12
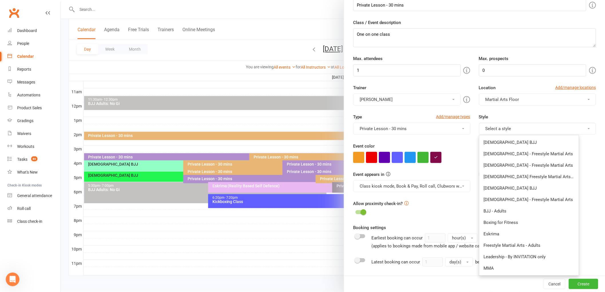
click at [502, 125] on button "Select a style" at bounding box center [537, 129] width 117 height 12
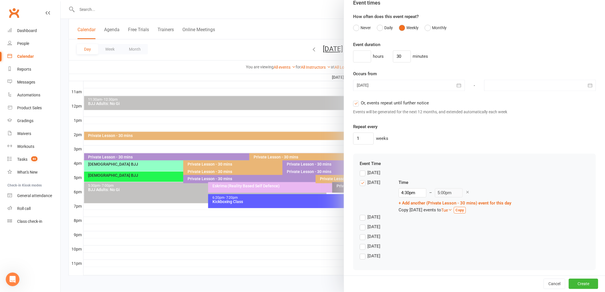
scroll to position [445, 0]
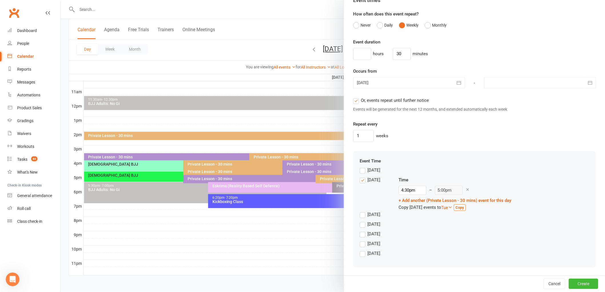
click at [360, 241] on label "Friday" at bounding box center [370, 243] width 21 height 7
click at [360, 240] on input "Friday" at bounding box center [362, 240] width 4 height 0
click at [362, 182] on label "Monday" at bounding box center [370, 179] width 21 height 7
click at [362, 176] on input "Monday" at bounding box center [362, 176] width 4 height 0
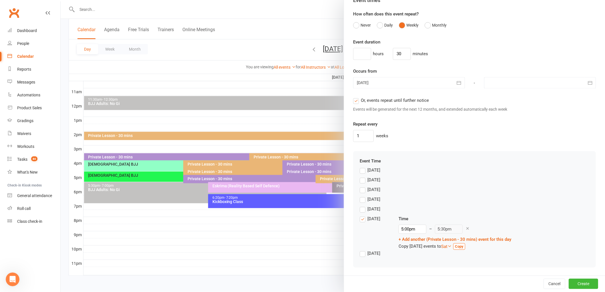
click at [507, 81] on div at bounding box center [540, 82] width 112 height 11
click at [581, 95] on icon "button" at bounding box center [583, 97] width 4 height 5
click at [551, 146] on button "25" at bounding box center [557, 151] width 12 height 10
type input "25 Sep 2025"
click at [581, 283] on button "Create" at bounding box center [583, 284] width 29 height 10
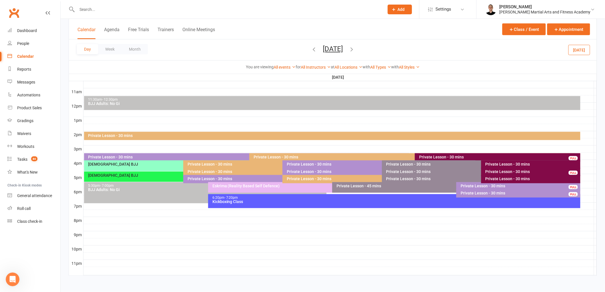
click at [475, 186] on div "Private Lesson - 30 mins" at bounding box center [519, 186] width 119 height 4
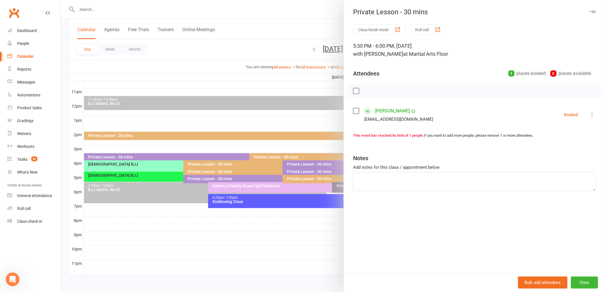
click at [315, 196] on div at bounding box center [333, 146] width 544 height 292
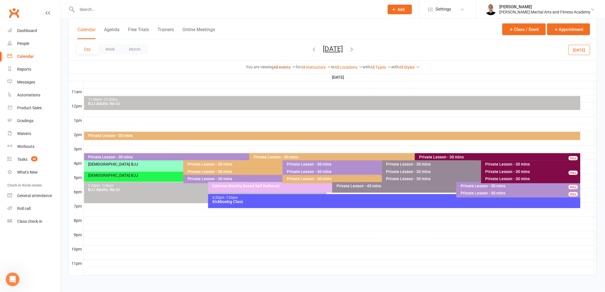
click at [275, 65] on link "All events" at bounding box center [285, 67] width 22 height 5
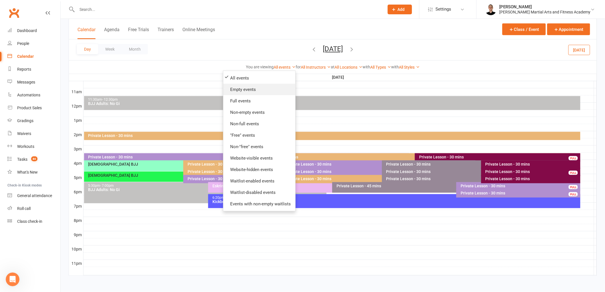
click at [268, 88] on link "Empty events" at bounding box center [259, 89] width 72 height 11
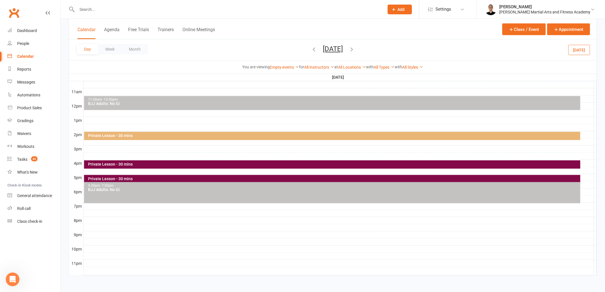
click at [244, 166] on div "Private Lesson - 30 mins" at bounding box center [333, 164] width 491 height 4
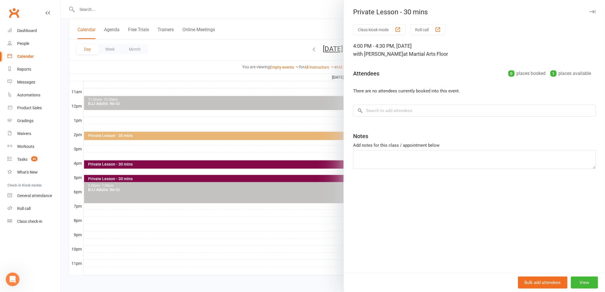
click at [242, 165] on div at bounding box center [333, 146] width 544 height 292
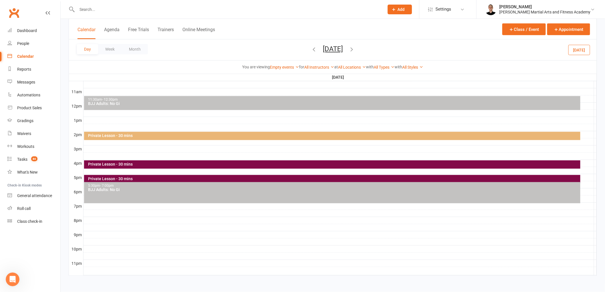
click at [244, 178] on div "Private Lesson - 30 mins" at bounding box center [333, 179] width 491 height 4
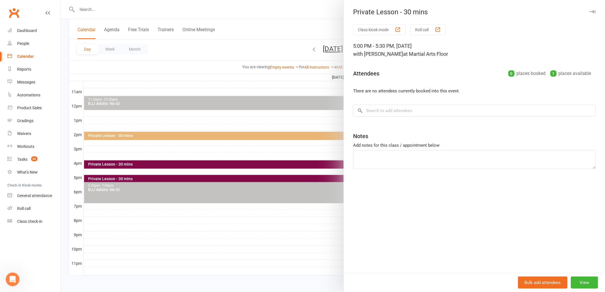
click at [213, 179] on div at bounding box center [333, 146] width 544 height 292
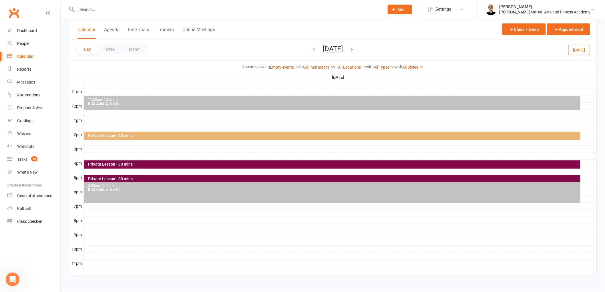
click at [256, 9] on input "text" at bounding box center [227, 9] width 305 height 8
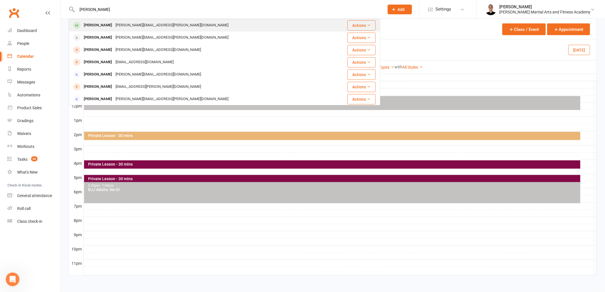
type input "ella crak"
click at [142, 21] on div "kristy.craker@shipagency.com.au" at bounding box center [172, 25] width 116 height 8
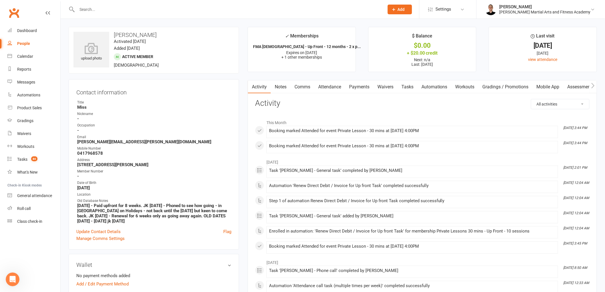
click at [326, 85] on link "Attendance" at bounding box center [329, 86] width 31 height 13
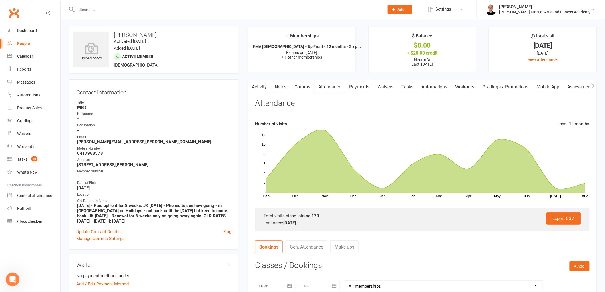
click at [412, 84] on link "Tasks" at bounding box center [407, 86] width 20 height 13
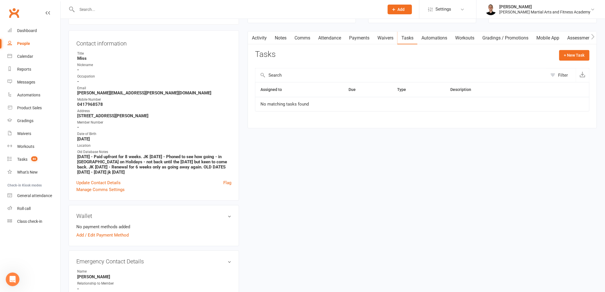
scroll to position [63, 0]
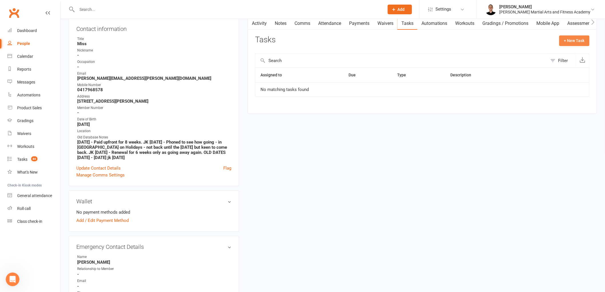
click at [567, 42] on button "+ New Task" at bounding box center [574, 40] width 30 height 10
select select "47660"
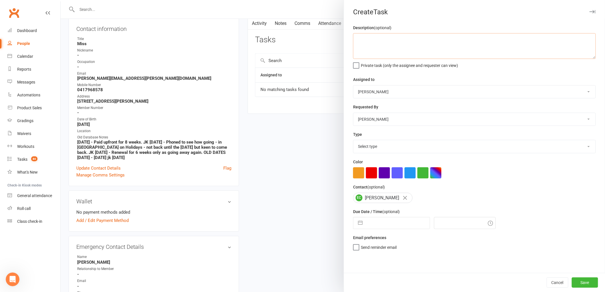
click at [391, 47] on textarea at bounding box center [474, 46] width 243 height 26
type textarea "DUE next set of PVT's"
click at [381, 149] on select "Select type E-mail General task Meeting Phone call Sett in calls Add new task t…" at bounding box center [474, 146] width 242 height 13
select select "25276"
click at [353, 140] on select "Select type E-mail General task Meeting Phone call Sett in calls Add new task t…" at bounding box center [474, 146] width 242 height 13
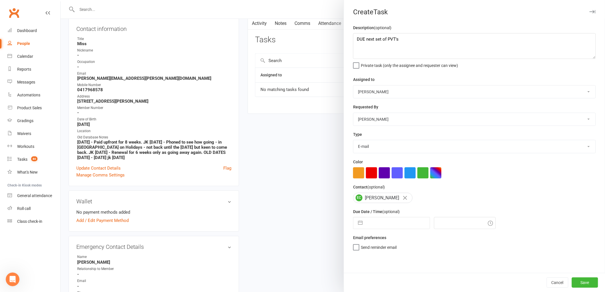
click at [388, 220] on input "text" at bounding box center [397, 222] width 64 height 11
select select "6"
select select "2025"
select select "7"
select select "2025"
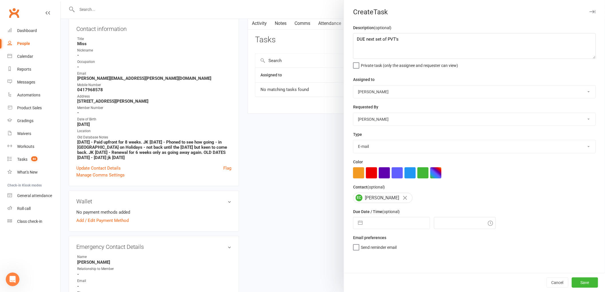
select select "8"
select select "2025"
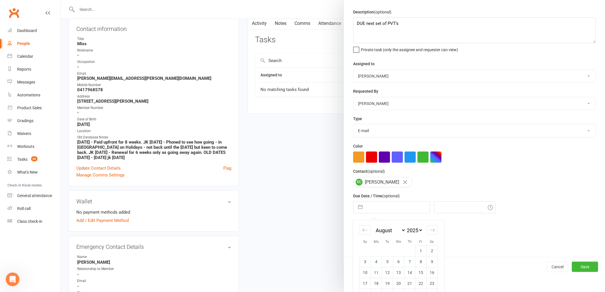
scroll to position [41, 0]
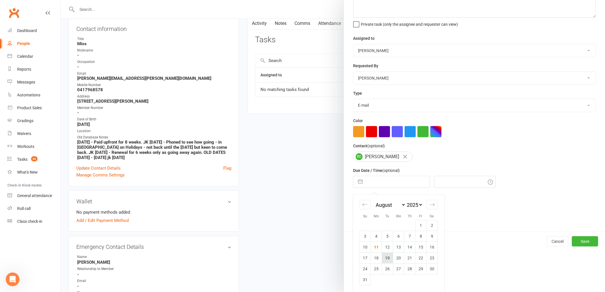
click at [385, 258] on td "19" at bounding box center [387, 257] width 11 height 11
type input "19 Aug 2025"
type input "9:45am"
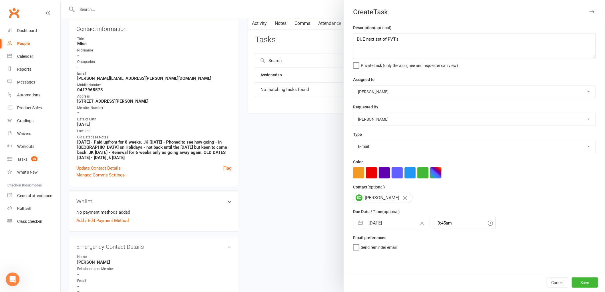
scroll to position [0, 0]
click at [587, 281] on button "Save" at bounding box center [585, 282] width 26 height 10
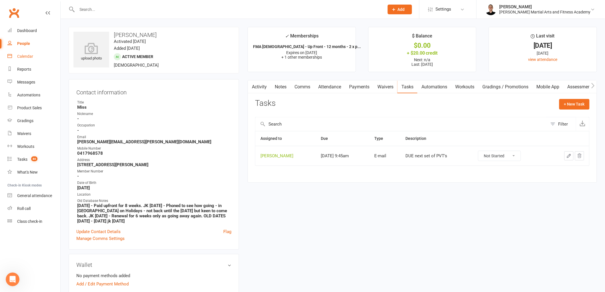
click at [34, 59] on link "Calendar" at bounding box center [33, 56] width 53 height 13
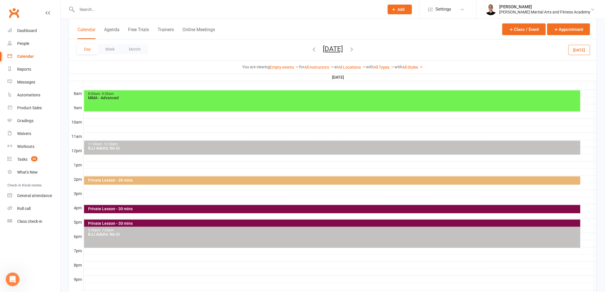
scroll to position [159, 0]
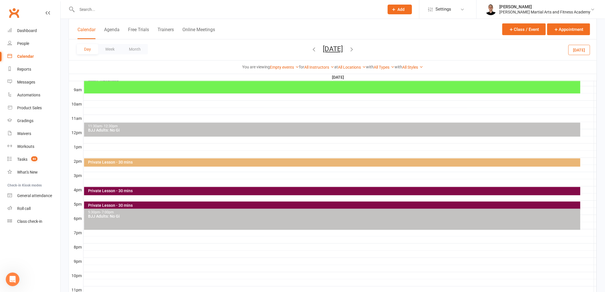
click at [332, 188] on div "Private Lesson - 30 mins" at bounding box center [332, 191] width 497 height 8
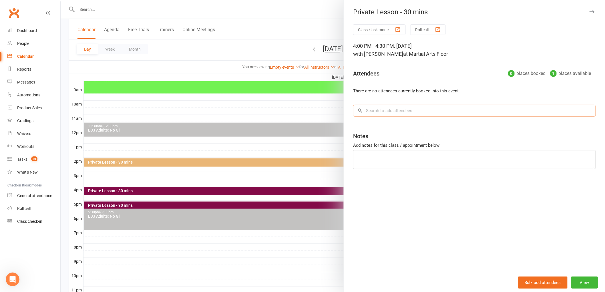
click at [430, 115] on input "search" at bounding box center [474, 111] width 243 height 12
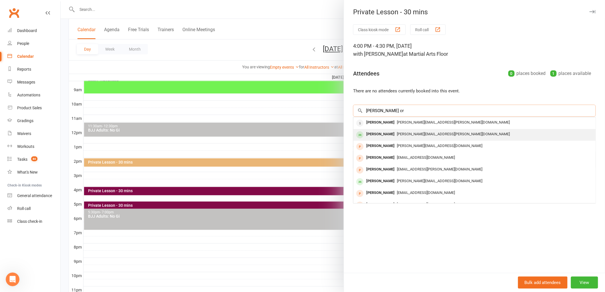
type input "ella cr"
click at [408, 134] on span "kristy.craker@shipagency.com.au" at bounding box center [453, 134] width 113 height 4
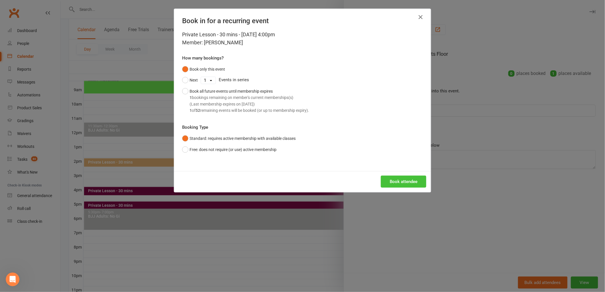
click at [401, 183] on button "Book attendee" at bounding box center [403, 182] width 45 height 12
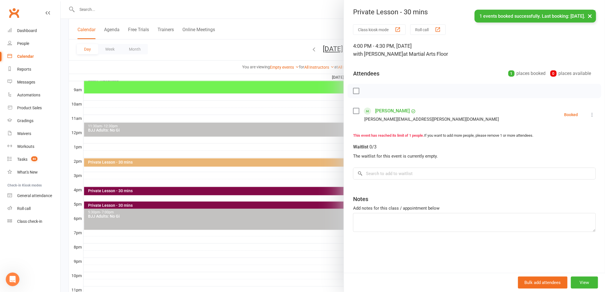
click at [275, 178] on div at bounding box center [333, 146] width 544 height 292
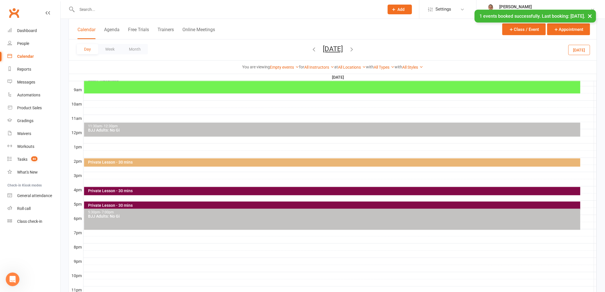
click at [355, 47] on icon "button" at bounding box center [351, 49] width 6 height 6
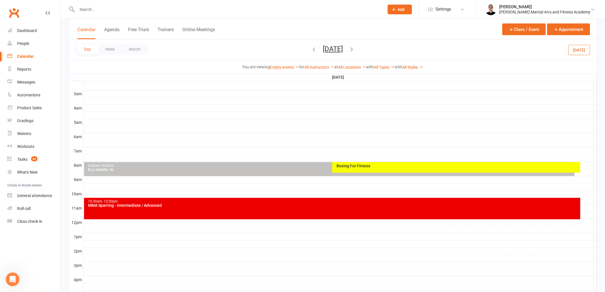
scroll to position [63, 0]
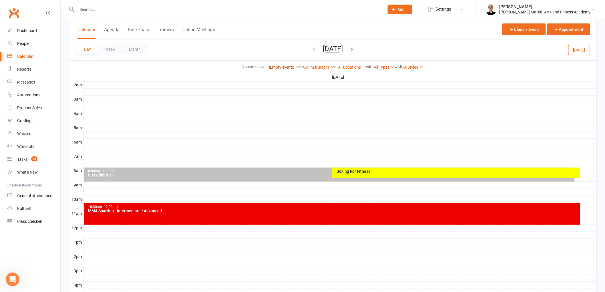
click at [283, 67] on link "Empty events" at bounding box center [284, 67] width 29 height 5
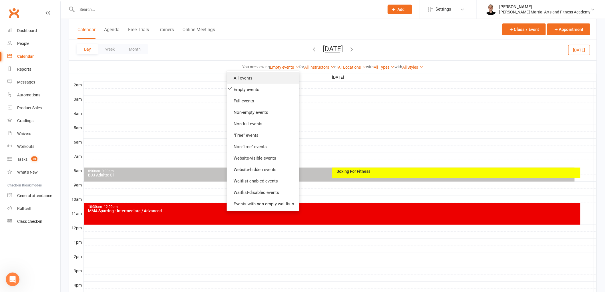
click at [268, 79] on link "All events" at bounding box center [263, 77] width 72 height 11
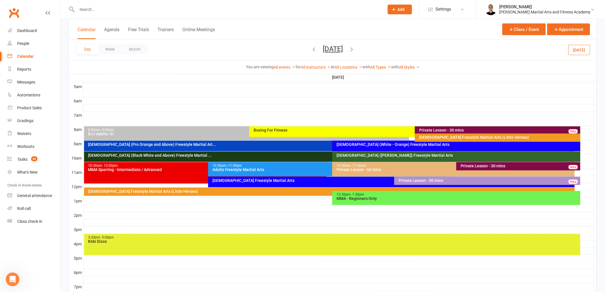
scroll to position [90, 0]
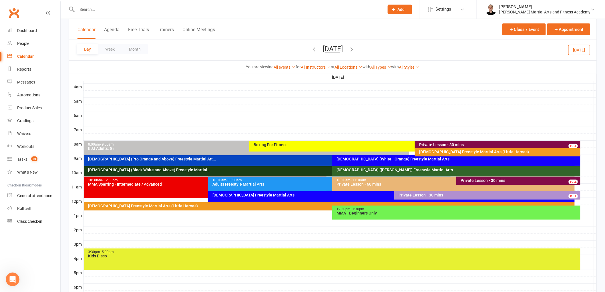
click at [343, 49] on button "Saturday, Aug 16, 2025" at bounding box center [333, 49] width 20 height 8
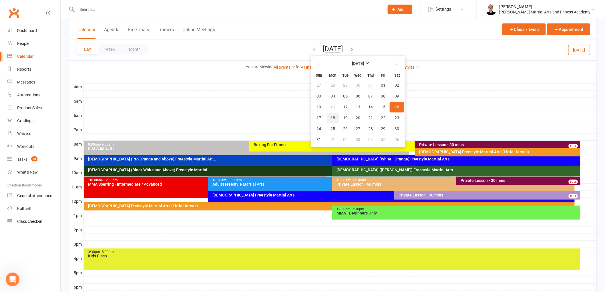
click at [327, 115] on button "18" at bounding box center [333, 118] width 12 height 10
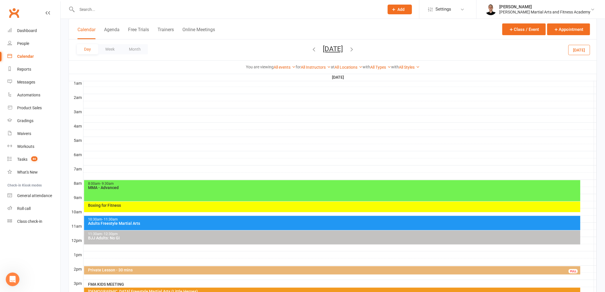
scroll to position [27, 0]
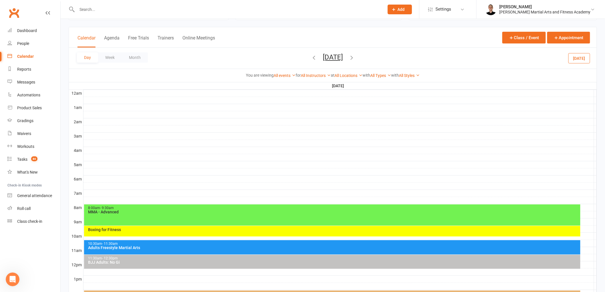
click at [339, 58] on button "Monday, Aug 18, 2025" at bounding box center [333, 57] width 20 height 8
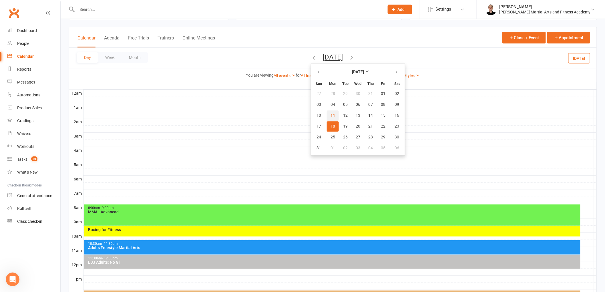
click at [327, 115] on button "11" at bounding box center [333, 115] width 12 height 10
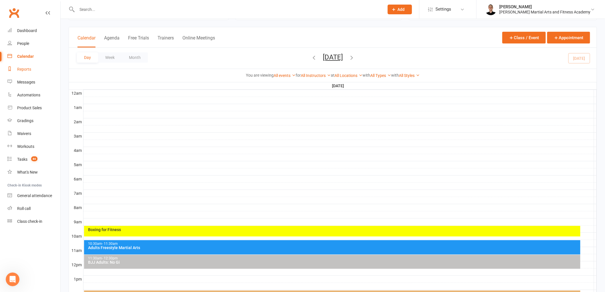
click at [27, 65] on link "Reports" at bounding box center [33, 69] width 53 height 13
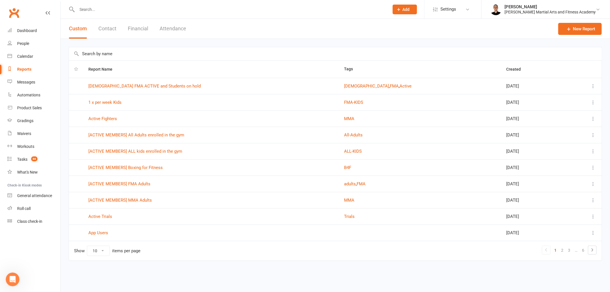
click at [177, 55] on input "text" at bounding box center [335, 53] width 533 height 13
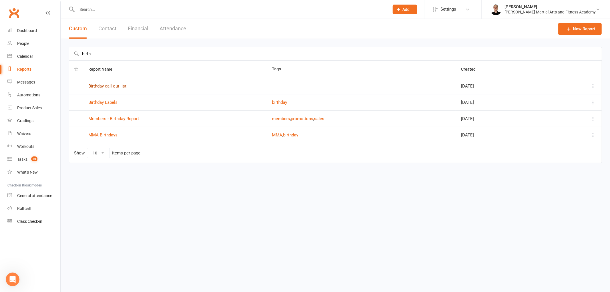
type input "birth"
click at [106, 84] on link "Birthday call out list" at bounding box center [107, 85] width 38 height 5
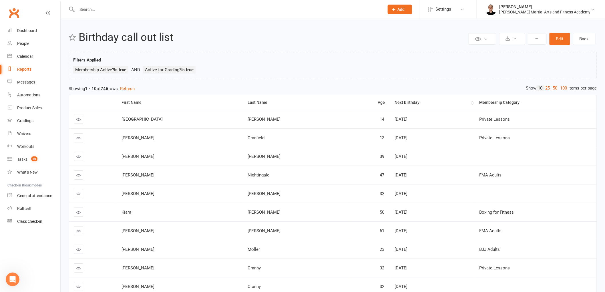
click at [389, 99] on th "Next Birthday" at bounding box center [431, 102] width 85 height 15
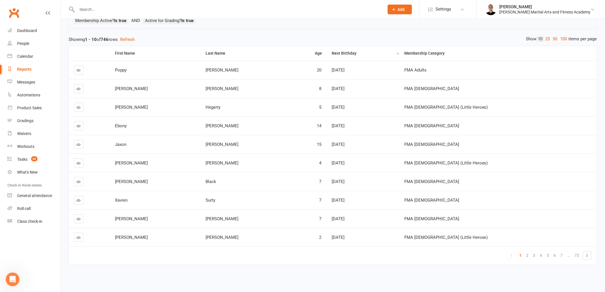
scroll to position [55, 0]
click at [26, 156] on link "Tasks 80" at bounding box center [33, 159] width 53 height 13
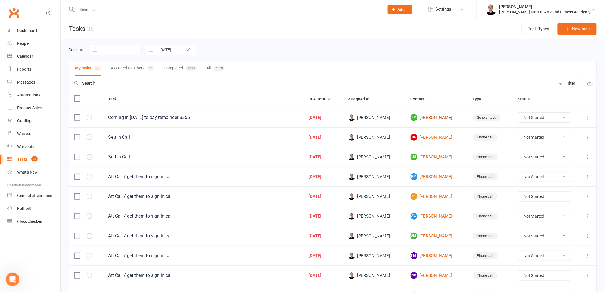
click at [423, 120] on link "ER Eliott Reed" at bounding box center [437, 117] width 52 height 7
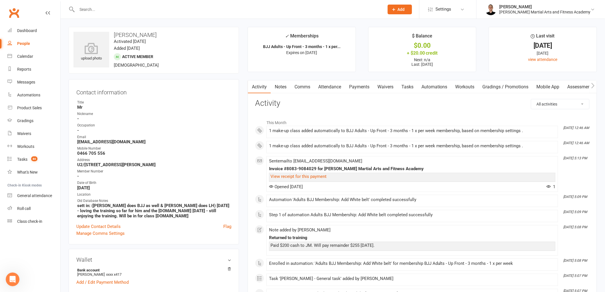
click at [320, 84] on link "Attendance" at bounding box center [329, 86] width 31 height 13
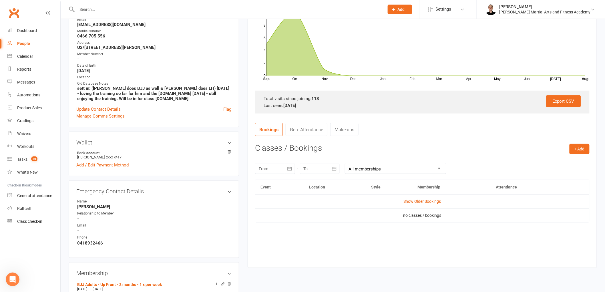
scroll to position [159, 0]
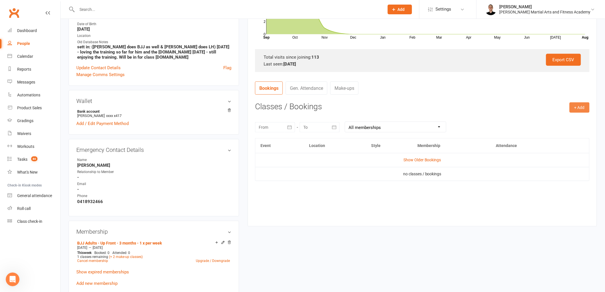
click at [577, 107] on button "+ Add" at bounding box center [579, 107] width 20 height 10
click at [567, 118] on link "Book Event" at bounding box center [561, 120] width 57 height 11
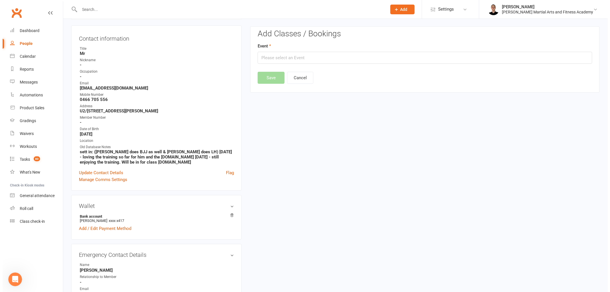
scroll to position [51, 0]
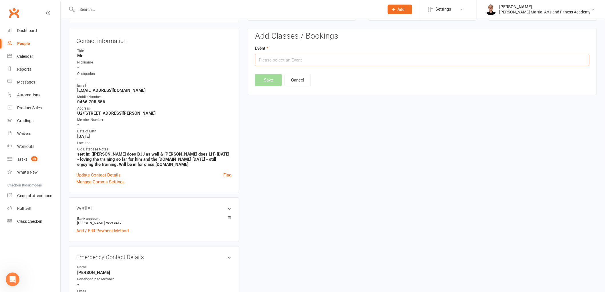
click at [372, 55] on input "text" at bounding box center [422, 60] width 334 height 12
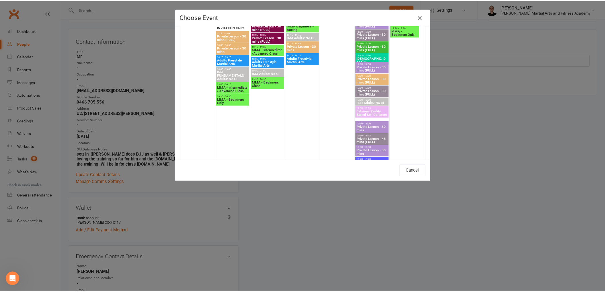
scroll to position [222, 0]
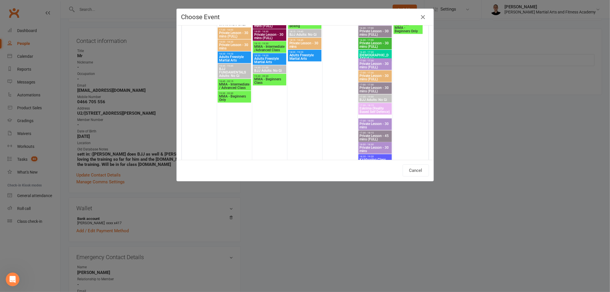
click at [373, 98] on span "BJJ Adults: No Gi" at bounding box center [374, 99] width 31 height 3
type input "BJJ Adults: No Gi - Aug 1, 2025 5:30:00 PM"
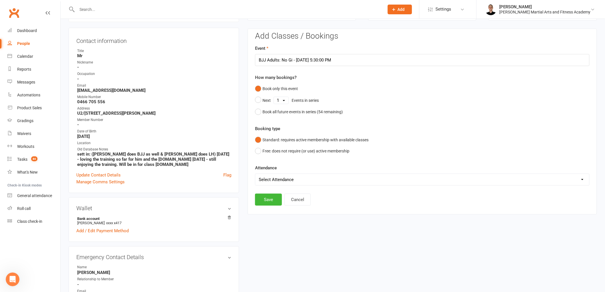
click at [285, 181] on select "Select Attendance Attended Absent" at bounding box center [422, 179] width 334 height 11
select select "0"
click at [255, 174] on select "Select Attendance Attended Absent" at bounding box center [422, 179] width 334 height 11
click at [267, 204] on button "Save" at bounding box center [268, 200] width 27 height 12
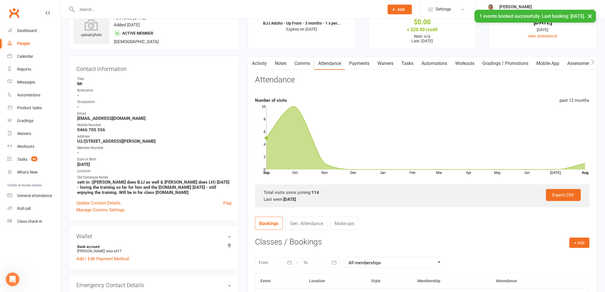
scroll to position [0, 0]
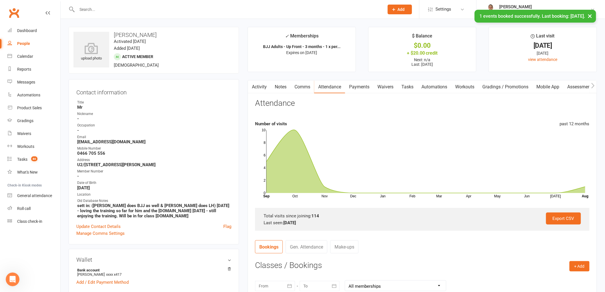
click at [367, 87] on link "Payments" at bounding box center [359, 86] width 28 height 13
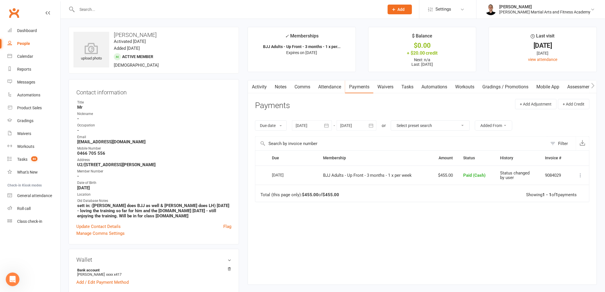
click at [305, 90] on link "Comms" at bounding box center [302, 86] width 24 height 13
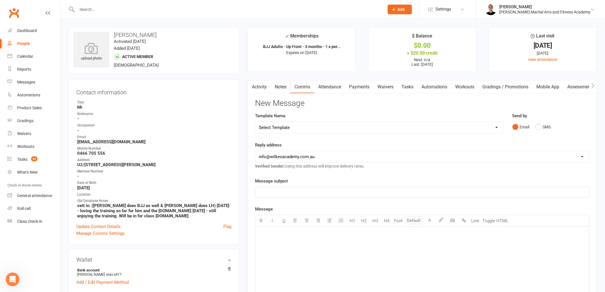
click at [322, 125] on select "Select Template [Email] Birthday Party Enquiry [Email] 2-5yo Grading Form [Emai…" at bounding box center [379, 127] width 248 height 11
select select "39"
click at [255, 122] on select "Select Template [Email] Birthday Party Enquiry [Email] 2-5yo Grading Form [Emai…" at bounding box center [379, 127] width 248 height 11
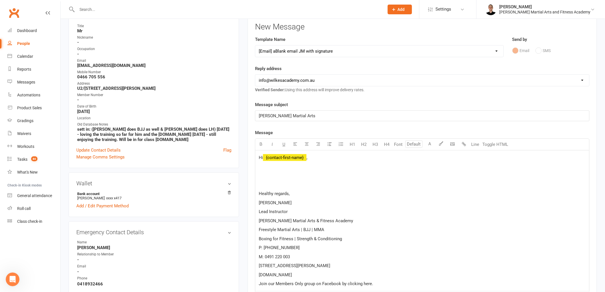
scroll to position [95, 0]
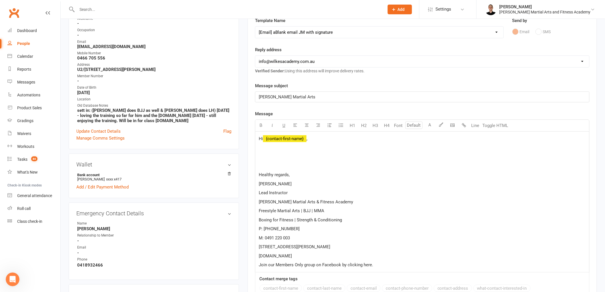
click at [284, 156] on p at bounding box center [422, 156] width 327 height 7
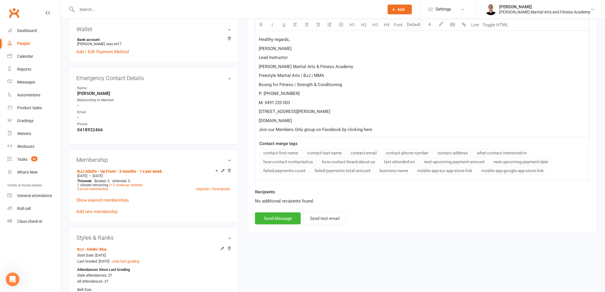
scroll to position [254, 0]
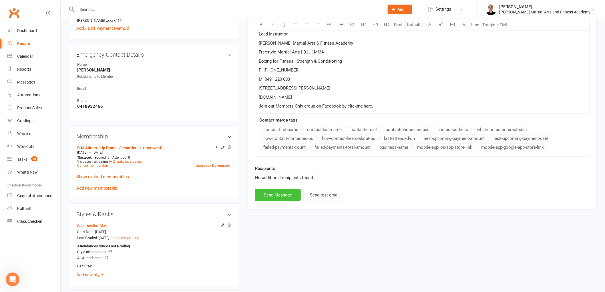
click at [277, 193] on button "Send Message" at bounding box center [278, 195] width 46 height 12
select select
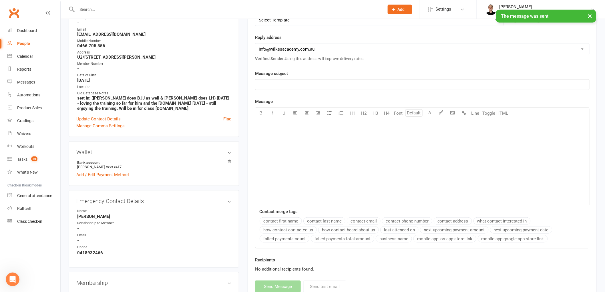
scroll to position [0, 0]
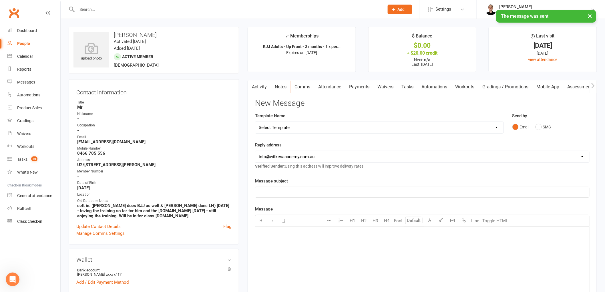
click at [408, 85] on link "Tasks" at bounding box center [407, 86] width 20 height 13
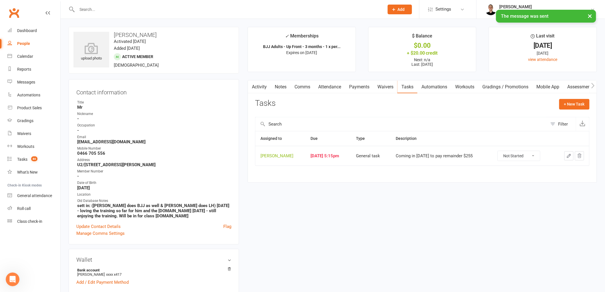
click at [572, 156] on button "button" at bounding box center [568, 155] width 9 height 9
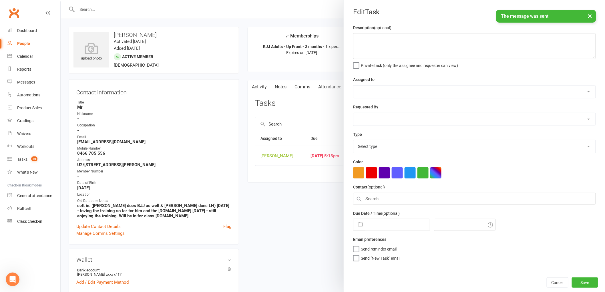
type textarea "Coming in today to pay remainder $255"
select select "47660"
type input "08 Aug 2025"
type input "5:15pm"
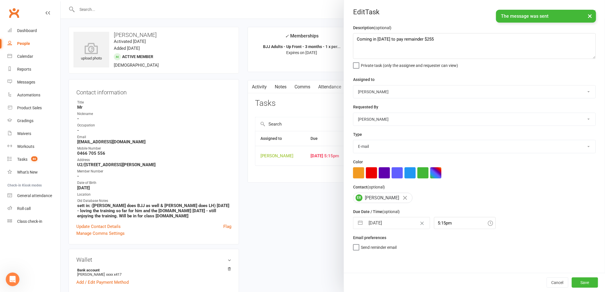
select select "25648"
click at [372, 222] on input "08 Aug 2025" at bounding box center [397, 222] width 64 height 11
select select "6"
select select "2025"
select select "7"
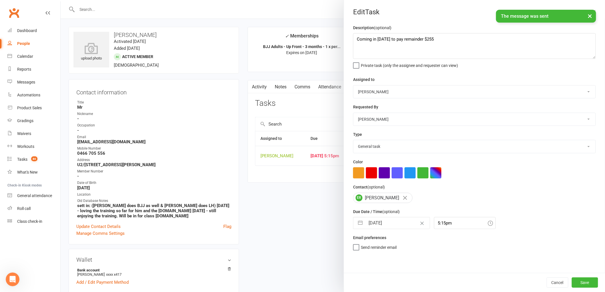
select select "2025"
select select "8"
select select "2025"
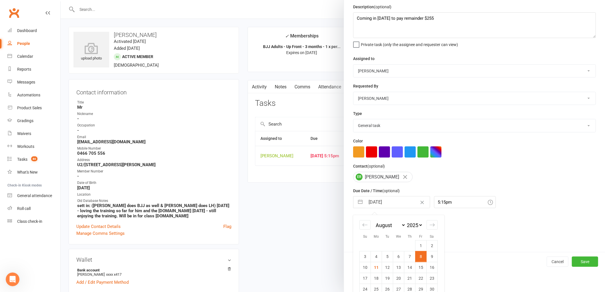
scroll to position [41, 0]
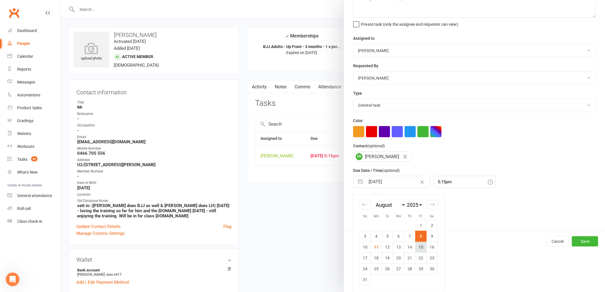
click at [418, 248] on td "15" at bounding box center [420, 247] width 11 height 11
type input "15 Aug 2025"
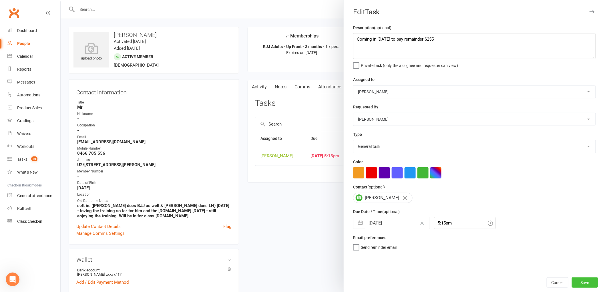
click at [588, 278] on button "Save" at bounding box center [585, 282] width 26 height 10
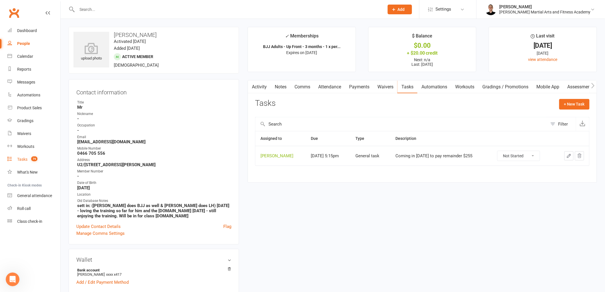
click at [17, 160] on div "Tasks" at bounding box center [22, 159] width 10 height 5
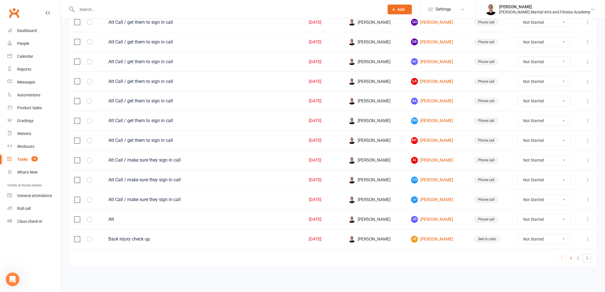
scroll to position [354, 0]
click at [578, 258] on link "2" at bounding box center [578, 258] width 7 height 8
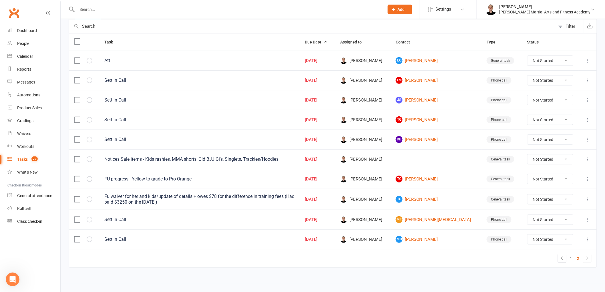
scroll to position [58, 0]
click at [585, 159] on icon at bounding box center [588, 159] width 6 height 6
click at [564, 182] on link "Edit" at bounding box center [558, 182] width 57 height 11
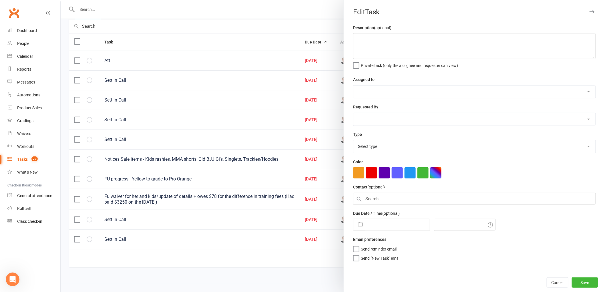
type textarea "Notices Sale items - Kids rashies, MMA shorts, Old BJJ Gi's, Singlets, Trackies…"
select select "47660"
type input "[DATE]"
type input "3:30pm"
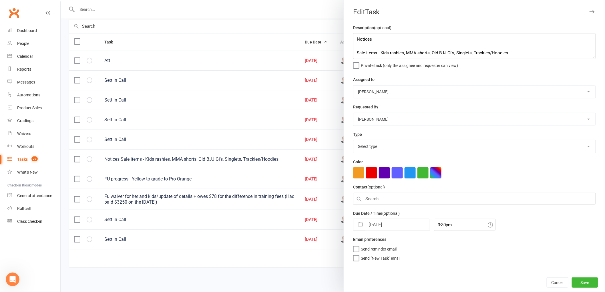
select select "25648"
click at [385, 222] on input "[DATE]" at bounding box center [397, 224] width 64 height 11
select select "6"
select select "2025"
select select "7"
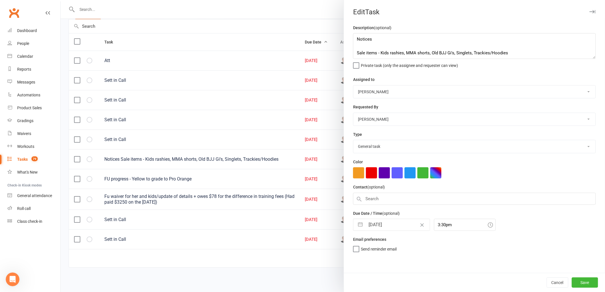
select select "2025"
select select "8"
select select "2025"
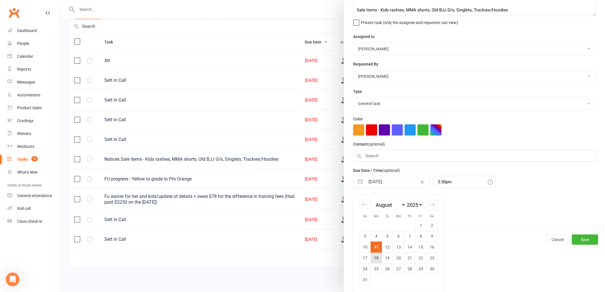
click at [376, 256] on td "18" at bounding box center [376, 257] width 11 height 11
type input "18 Aug 2025"
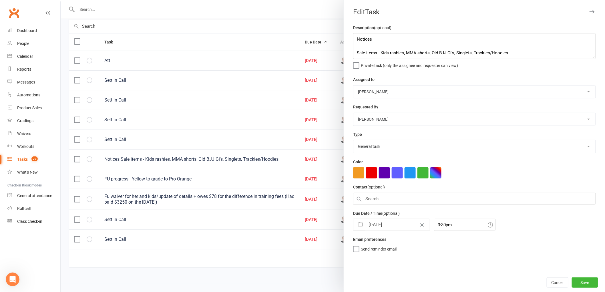
scroll to position [0, 0]
click at [578, 284] on button "Save" at bounding box center [585, 282] width 26 height 10
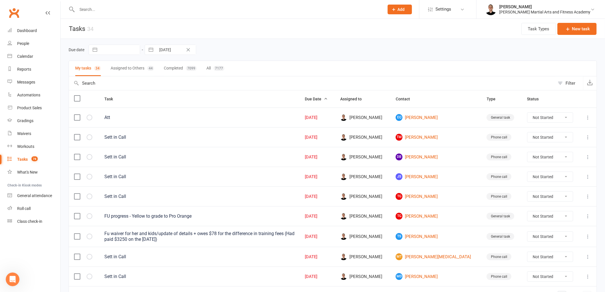
click at [586, 195] on icon at bounding box center [588, 197] width 6 height 6
click at [558, 218] on link "Edit" at bounding box center [558, 219] width 57 height 11
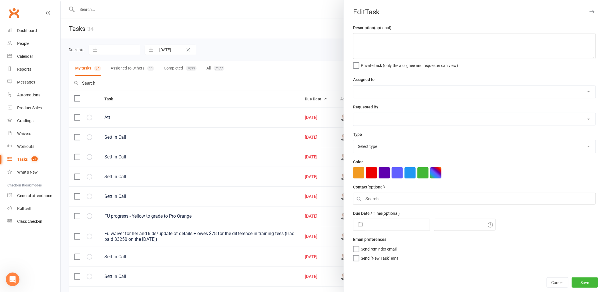
type textarea "Sett in Call"
select select "47660"
type input "[DATE]"
type input "2:30pm"
select select "25277"
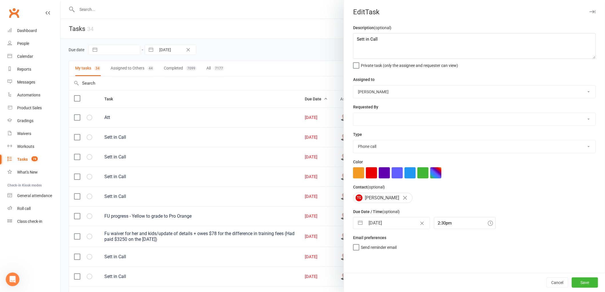
click at [389, 224] on input "[DATE]" at bounding box center [397, 222] width 64 height 11
select select "6"
select select "2025"
select select "7"
select select "2025"
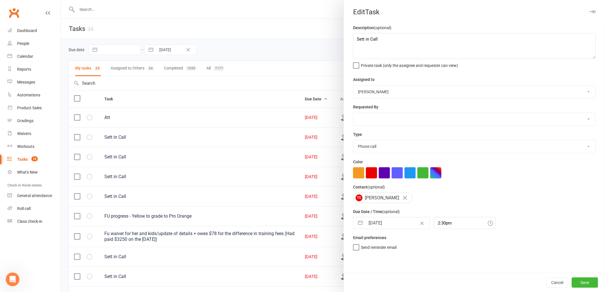
select select "8"
select select "2025"
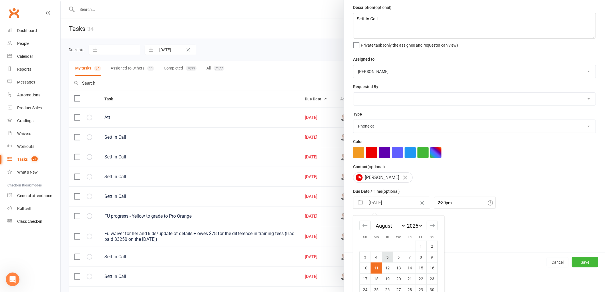
scroll to position [41, 0]
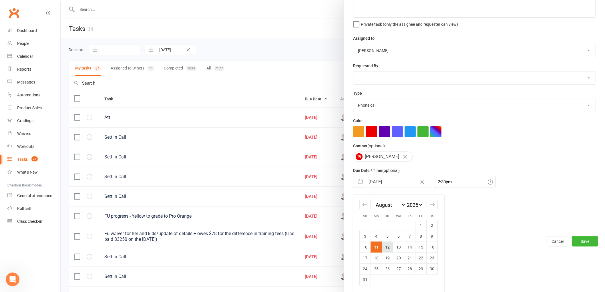
click at [385, 244] on td "12" at bounding box center [387, 247] width 11 height 11
type input "12 Aug 2025"
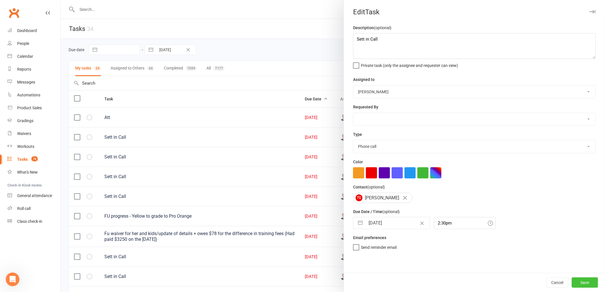
click at [587, 279] on button "Save" at bounding box center [585, 282] width 26 height 10
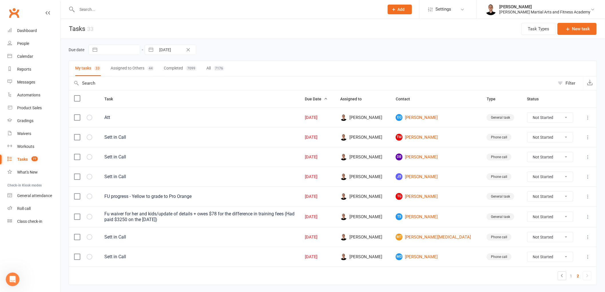
drag, startPoint x: 164, startPoint y: 49, endPoint x: 173, endPoint y: 60, distance: 14.0
click at [164, 49] on input "[DATE]" at bounding box center [176, 50] width 40 height 10
select select "6"
select select "2025"
select select "7"
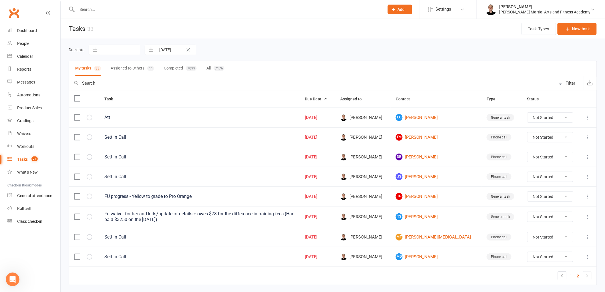
select select "2025"
select select "8"
select select "2025"
click at [179, 114] on td "12" at bounding box center [179, 116] width 11 height 11
type input "12 Aug 2025"
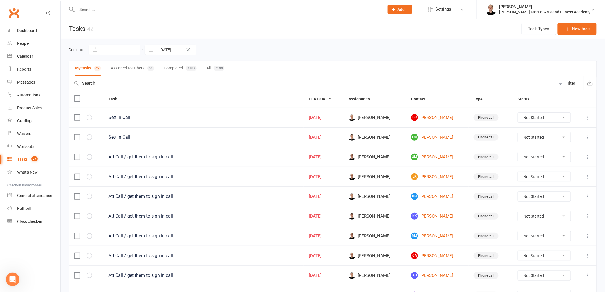
click at [166, 83] on input "text" at bounding box center [312, 83] width 486 height 14
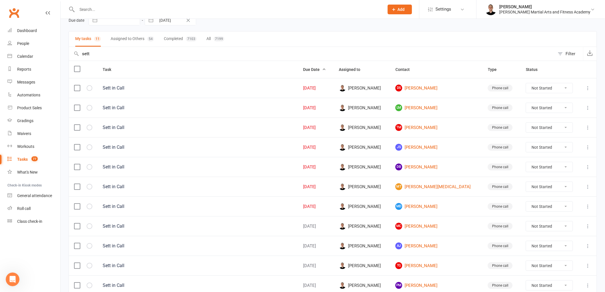
scroll to position [59, 0]
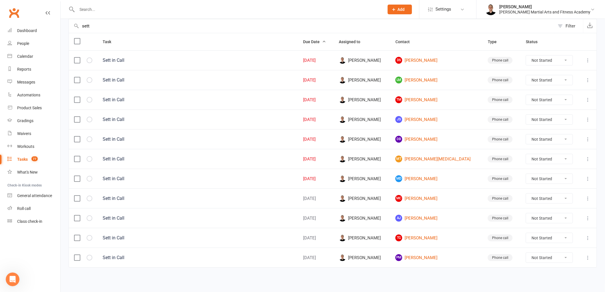
type input "sett"
click at [587, 197] on icon at bounding box center [588, 199] width 6 height 6
click at [573, 221] on link "Edit" at bounding box center [558, 221] width 57 height 11
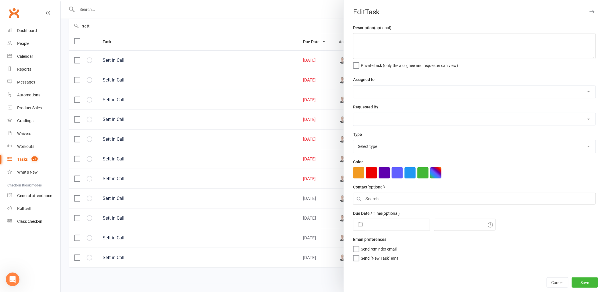
type textarea "Sett in Call"
select select "47660"
type input "12 Aug 2025"
type input "8:45am"
select select "25277"
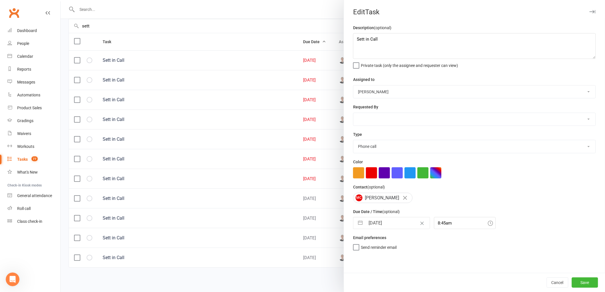
click at [389, 223] on input "12 Aug 2025" at bounding box center [397, 222] width 64 height 11
select select "6"
select select "2025"
select select "7"
select select "2025"
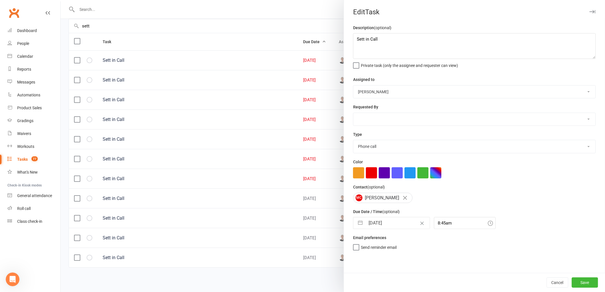
select select "8"
select select "2025"
click at [375, 287] on td "11" at bounding box center [376, 288] width 11 height 11
type input "[DATE]"
click at [584, 283] on button "Save" at bounding box center [585, 282] width 26 height 10
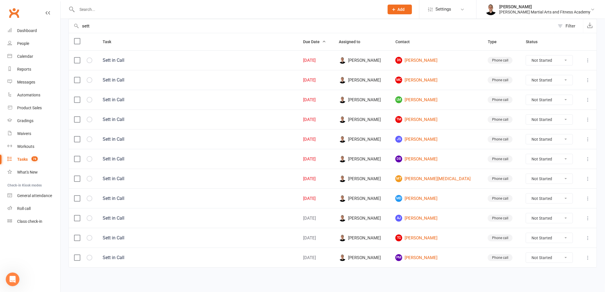
click at [588, 215] on icon at bounding box center [588, 218] width 6 height 6
click at [568, 240] on link "Edit" at bounding box center [558, 241] width 57 height 11
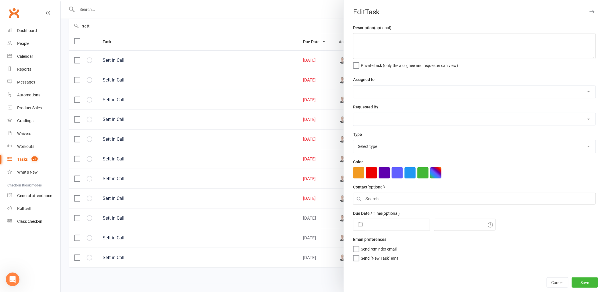
type textarea "Sett in Call"
select select "47660"
type input "12 Aug 2025"
type input "8:45am"
select select "25277"
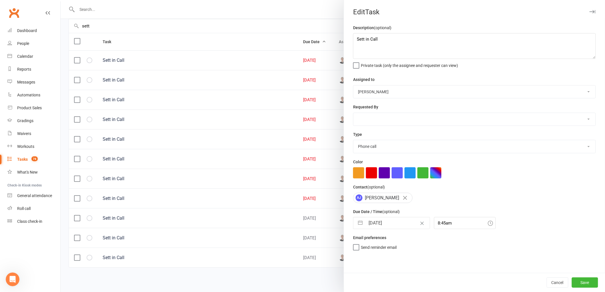
click at [377, 222] on input "12 Aug 2025" at bounding box center [397, 222] width 64 height 11
select select "6"
select select "2025"
select select "7"
select select "2025"
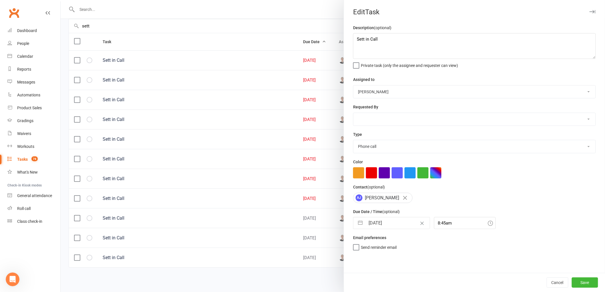
select select "8"
select select "2025"
click at [371, 288] on td "11" at bounding box center [376, 288] width 11 height 11
type input "[DATE]"
click at [575, 282] on button "Save" at bounding box center [585, 282] width 26 height 10
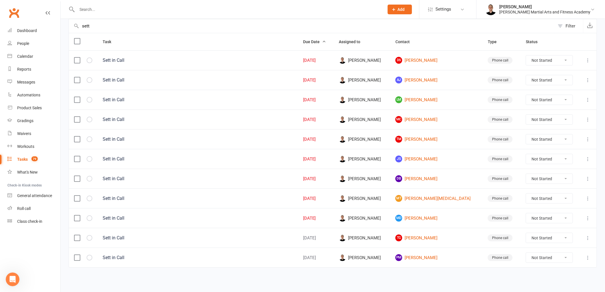
click at [589, 256] on icon at bounding box center [588, 258] width 6 height 6
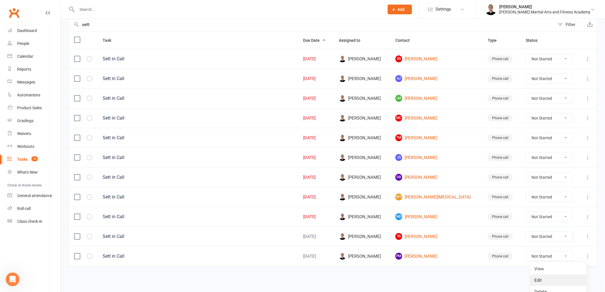
click at [564, 279] on link "Edit" at bounding box center [558, 279] width 57 height 11
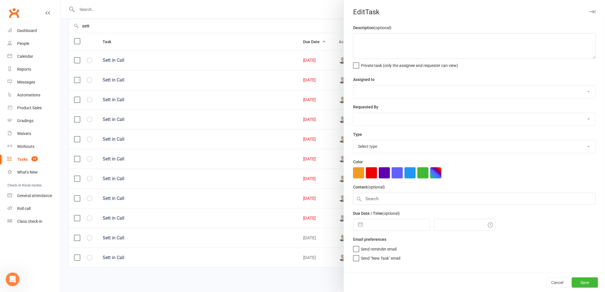
type textarea "Sett in Call"
select select "47660"
type input "12 Aug 2025"
type input "4:30pm"
select select "25277"
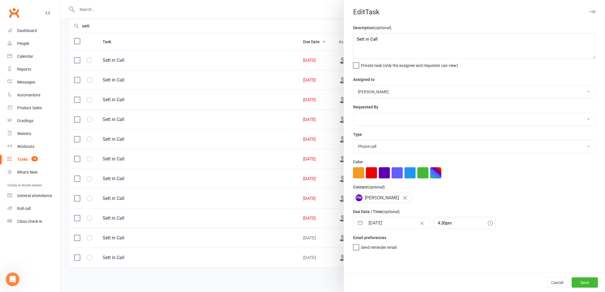
click at [379, 225] on input "12 Aug 2025" at bounding box center [397, 222] width 64 height 11
select select "6"
select select "2025"
select select "7"
select select "2025"
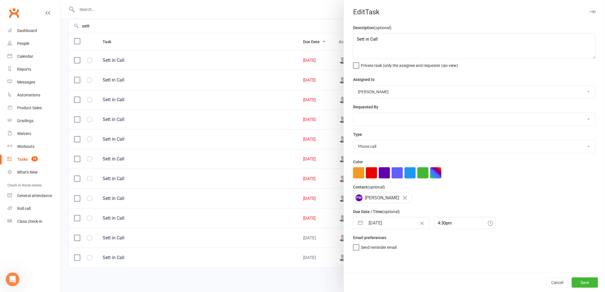
select select "8"
select select "2025"
click at [376, 285] on td "11" at bounding box center [376, 288] width 11 height 11
type input "[DATE]"
click at [580, 285] on button "Save" at bounding box center [585, 282] width 26 height 10
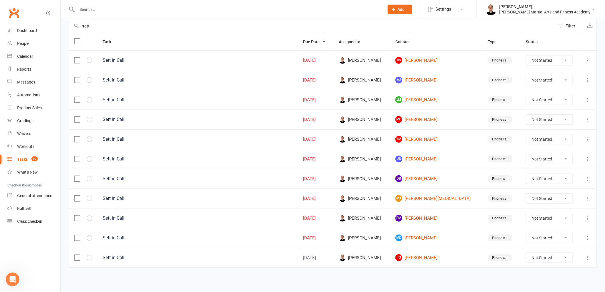
click at [432, 219] on link "PM Parker Mancini" at bounding box center [436, 218] width 82 height 7
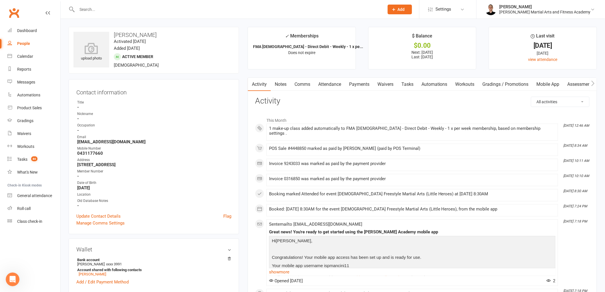
click at [139, 10] on input "text" at bounding box center [227, 9] width 305 height 8
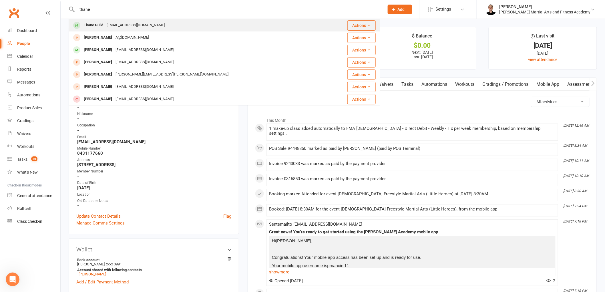
type input "thane"
click at [121, 22] on div "zakguild@hotmail.com" at bounding box center [135, 25] width 61 height 8
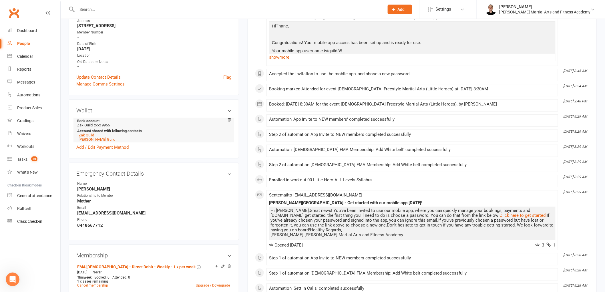
scroll to position [159, 0]
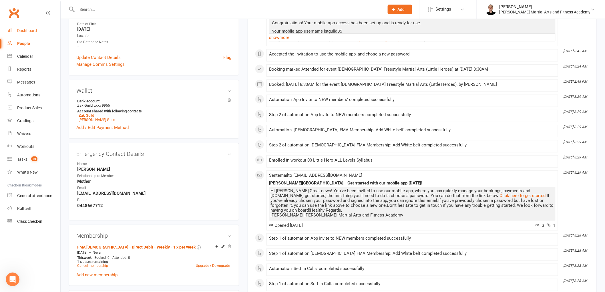
click at [23, 29] on div "Dashboard" at bounding box center [27, 30] width 20 height 5
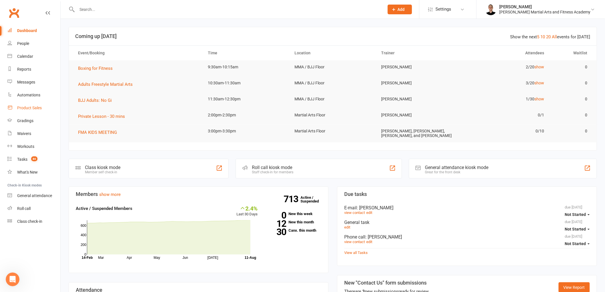
click at [29, 106] on div "Product Sales" at bounding box center [29, 107] width 25 height 5
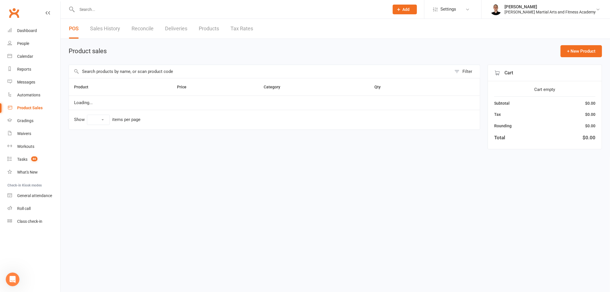
select select "100"
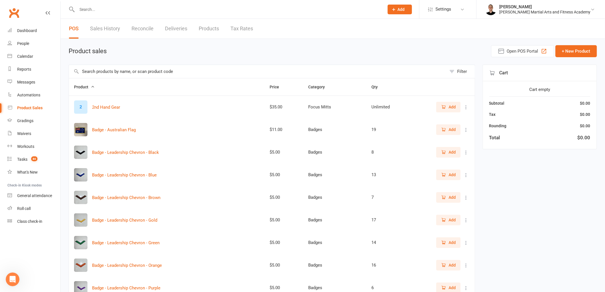
click at [150, 27] on link "Reconcile" at bounding box center [143, 29] width 22 height 20
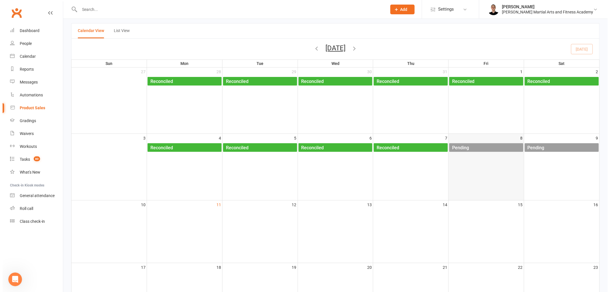
scroll to position [63, 0]
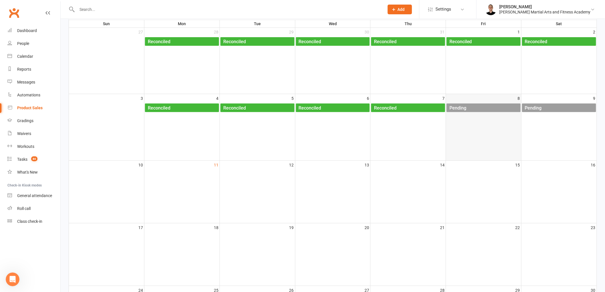
click at [502, 108] on div "Pending" at bounding box center [484, 107] width 71 height 9
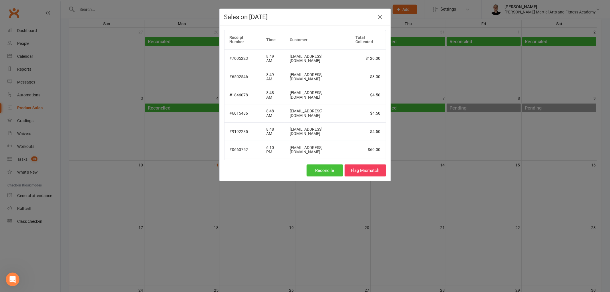
click at [317, 172] on button "Reconcile" at bounding box center [324, 170] width 37 height 12
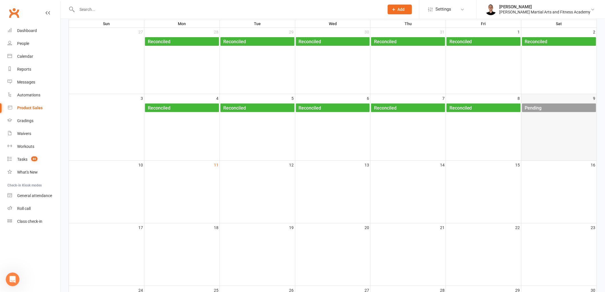
click at [562, 106] on div "Pending" at bounding box center [560, 107] width 71 height 9
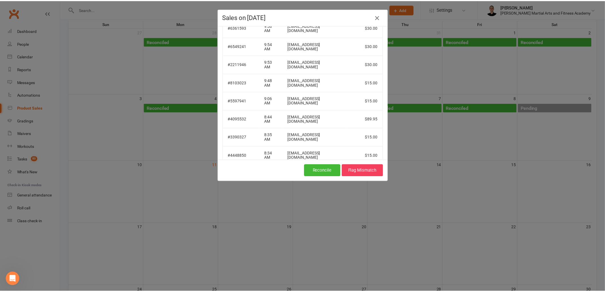
scroll to position [61, 0]
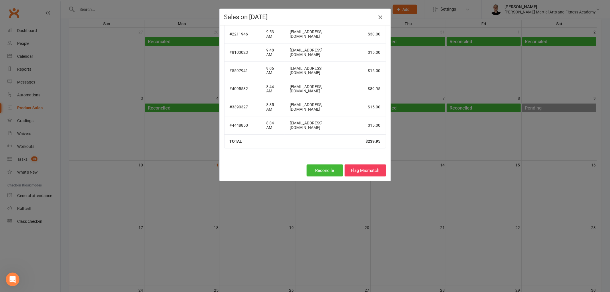
click at [377, 15] on icon "button" at bounding box center [380, 17] width 7 height 7
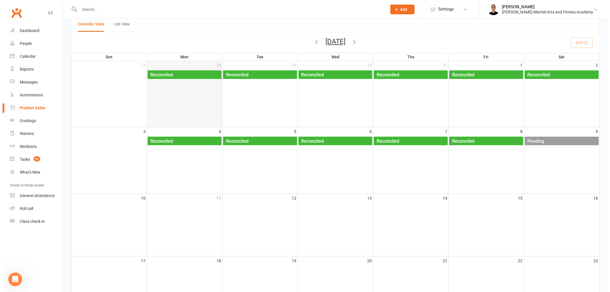
scroll to position [0, 0]
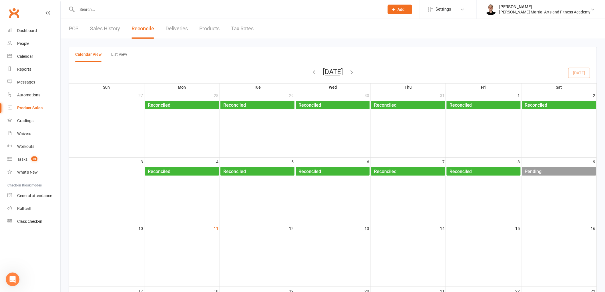
click at [77, 29] on link "POS" at bounding box center [74, 29] width 10 height 20
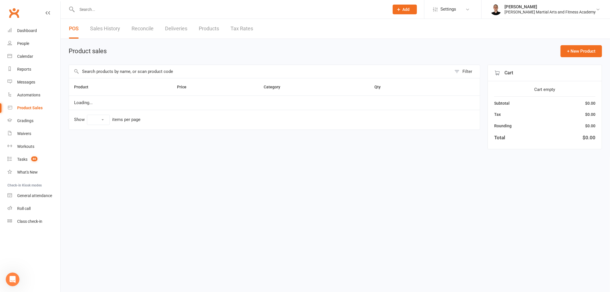
select select "100"
click at [141, 74] on input "text" at bounding box center [260, 71] width 383 height 13
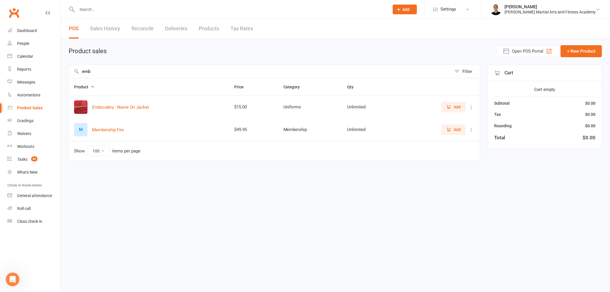
type input "emb"
click at [449, 108] on icon "button" at bounding box center [448, 106] width 3 height 3
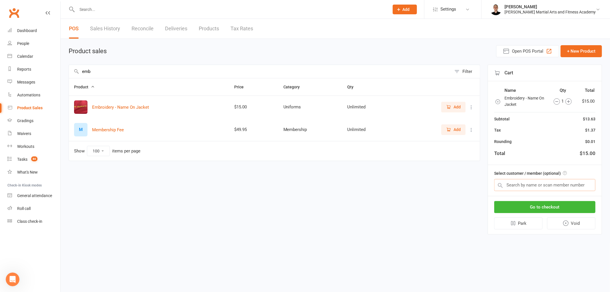
click at [552, 185] on input "text" at bounding box center [544, 185] width 101 height 12
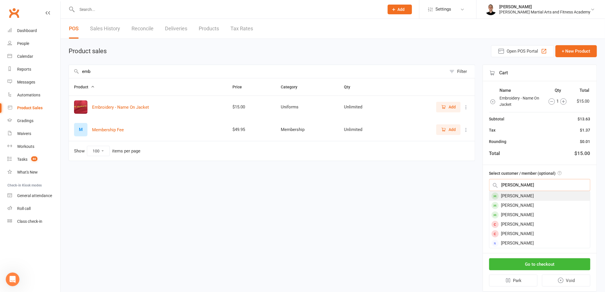
type input "stuart ann"
click at [537, 196] on div "Stuart Annakin" at bounding box center [539, 195] width 101 height 9
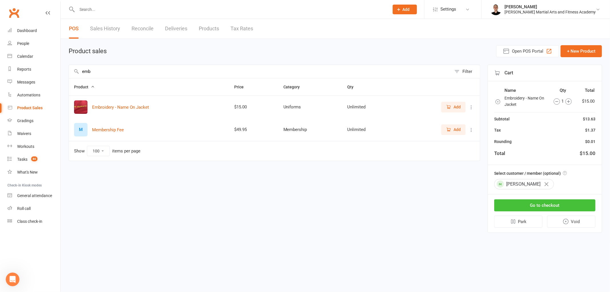
click at [546, 209] on button "Go to checkout" at bounding box center [544, 205] width 101 height 12
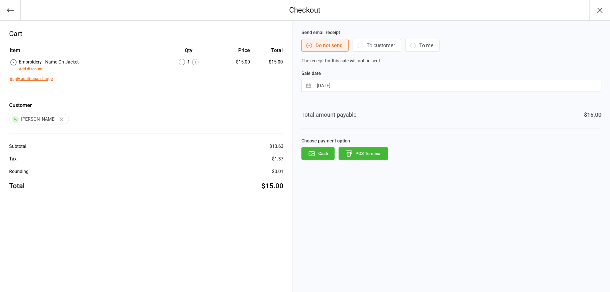
click at [318, 153] on button "Cash" at bounding box center [317, 153] width 33 height 13
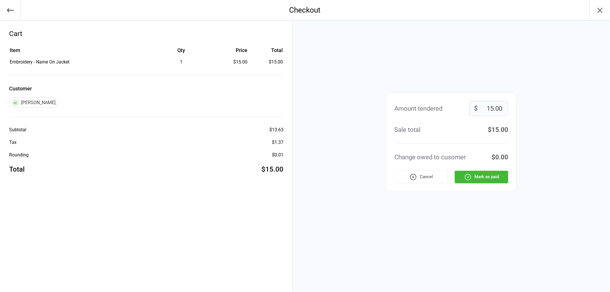
click at [485, 175] on button "Mark as paid" at bounding box center [481, 177] width 53 height 13
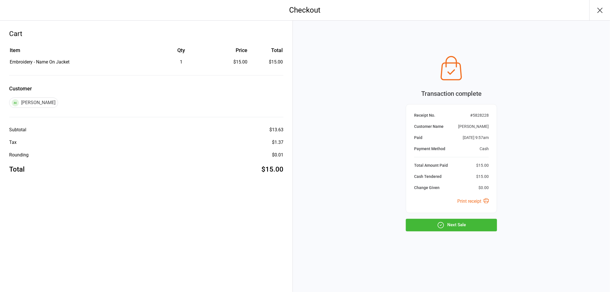
click at [453, 227] on button "Next Sale" at bounding box center [451, 225] width 91 height 13
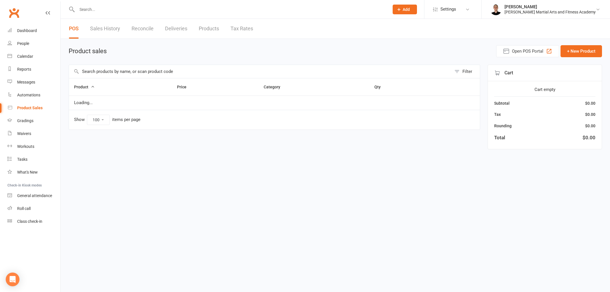
select select "100"
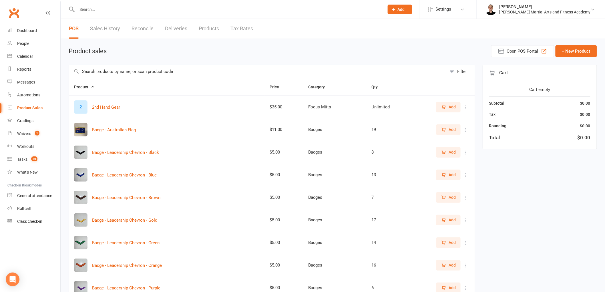
click at [137, 25] on link "Reconcile" at bounding box center [143, 29] width 22 height 20
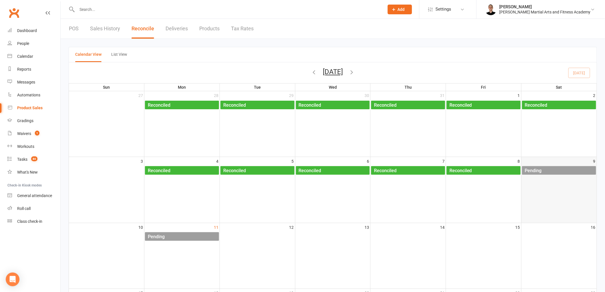
click at [570, 168] on div "Pending" at bounding box center [560, 170] width 71 height 9
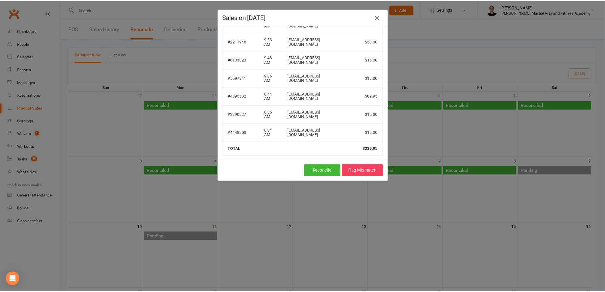
scroll to position [61, 0]
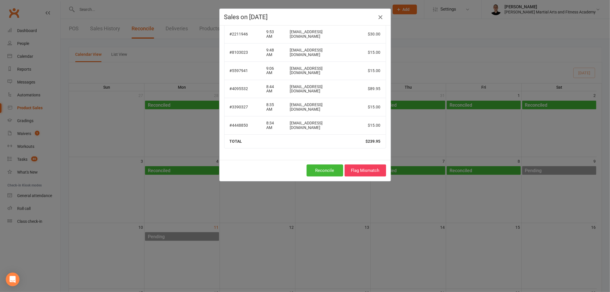
click at [377, 16] on icon "button" at bounding box center [380, 17] width 7 height 7
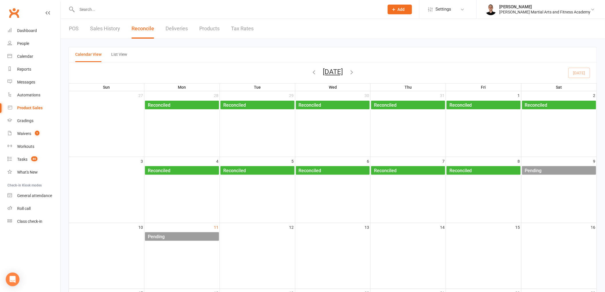
click at [175, 24] on link "Deliveries" at bounding box center [177, 29] width 22 height 20
select select "any"
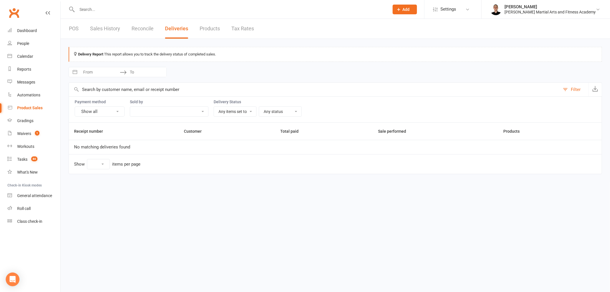
select select "25"
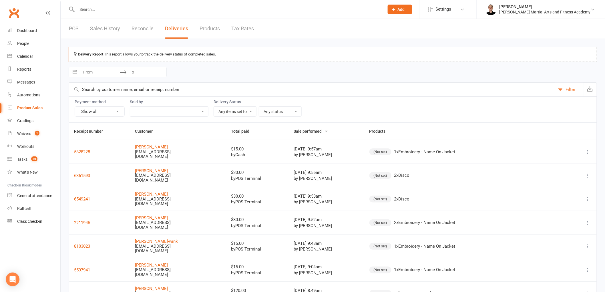
select select "6"
select select "2025"
select select "7"
select select "2025"
select select "8"
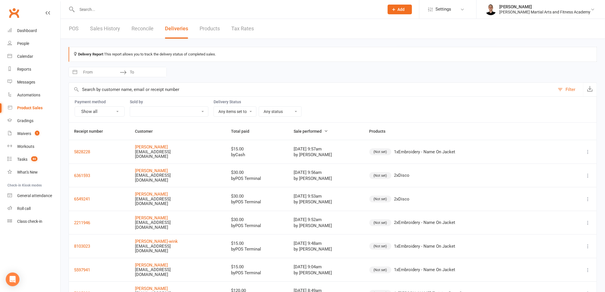
select select "2025"
select select "9"
select select "2025"
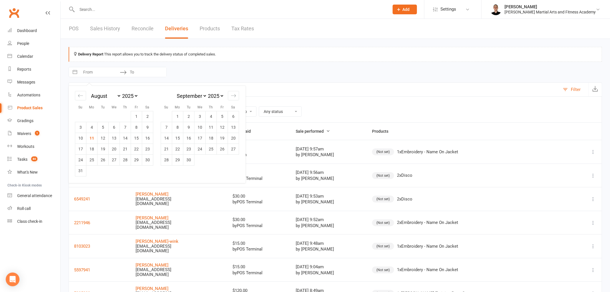
click at [104, 72] on input "From" at bounding box center [100, 72] width 40 height 10
click at [148, 126] on td "9" at bounding box center [147, 127] width 11 height 11
type input "[DATE]"
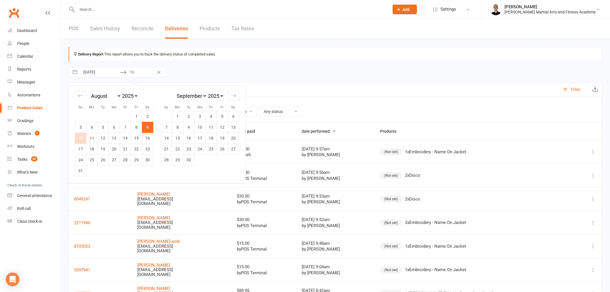
click at [81, 138] on td "10" at bounding box center [80, 138] width 11 height 11
type input "[DATE]"
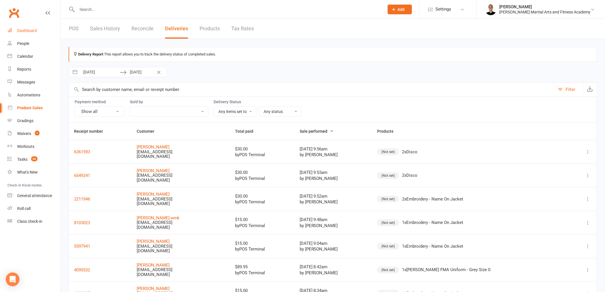
click at [35, 29] on div "Dashboard" at bounding box center [27, 30] width 20 height 5
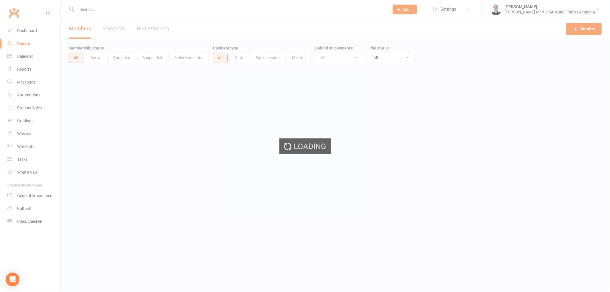
select select "100"
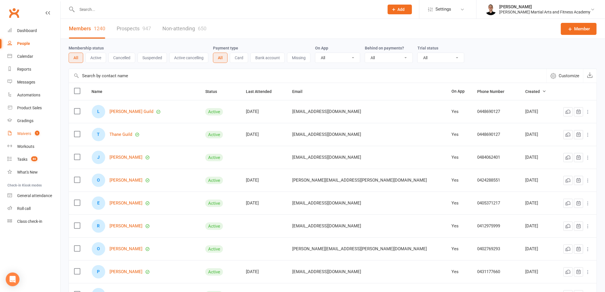
click at [35, 130] on link "Waivers 1" at bounding box center [33, 133] width 53 height 13
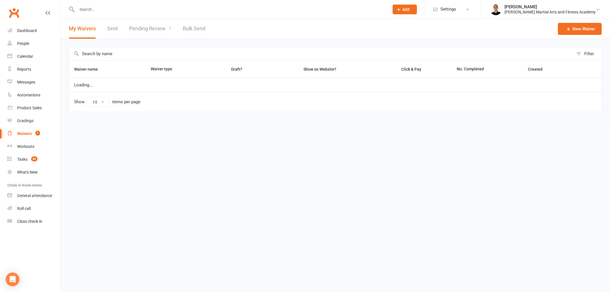
select select "25"
click at [144, 30] on link "Pending Review 1" at bounding box center [150, 29] width 42 height 20
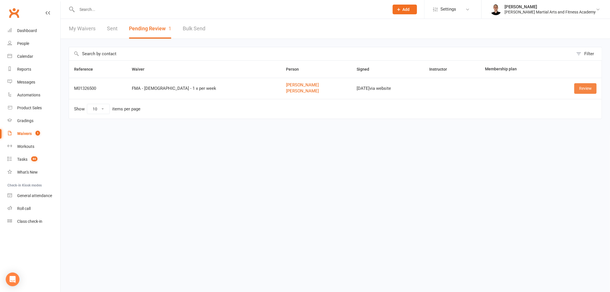
click at [585, 87] on link "Review" at bounding box center [585, 88] width 22 height 10
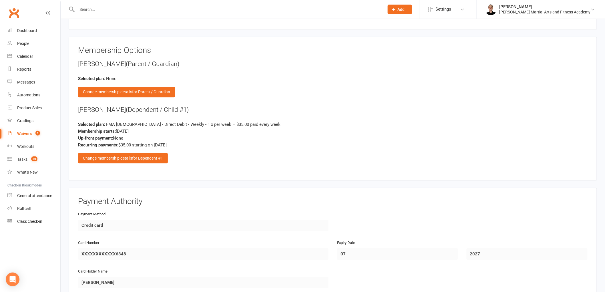
scroll to position [604, 0]
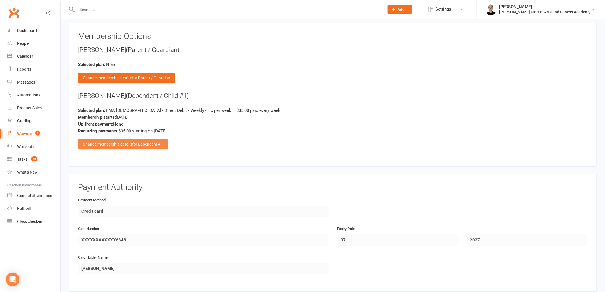
click at [126, 140] on div "Change membership details for Dependent #1" at bounding box center [123, 144] width 90 height 10
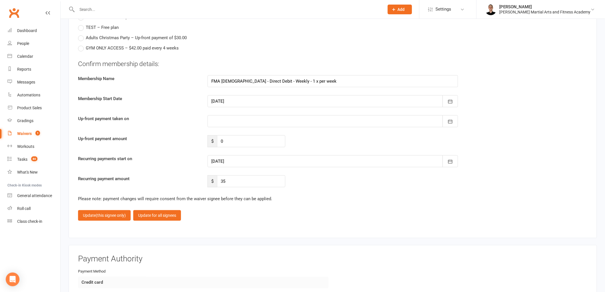
scroll to position [2001, 0]
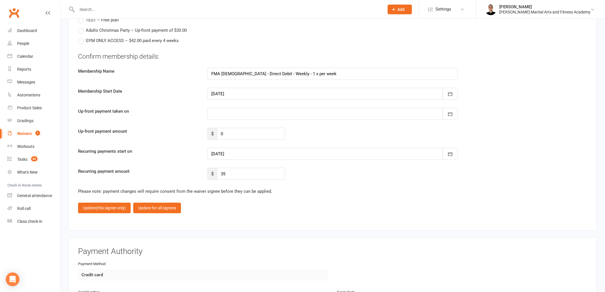
click at [236, 151] on div at bounding box center [333, 154] width 250 height 12
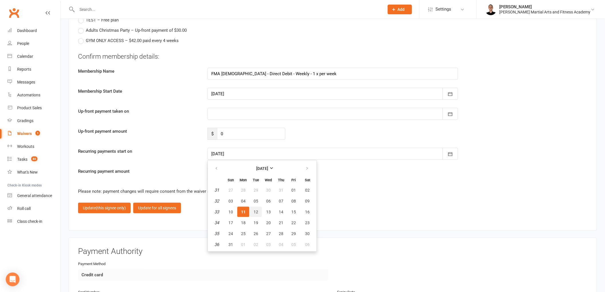
click at [255, 210] on button "12" at bounding box center [256, 212] width 12 height 10
type input "12 Aug 2025"
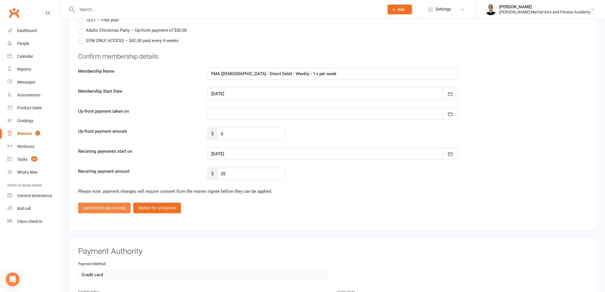
click at [111, 206] on span "(this signee only)" at bounding box center [111, 208] width 30 height 5
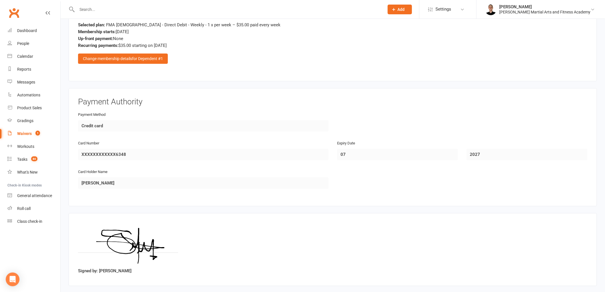
scroll to position [715, 0]
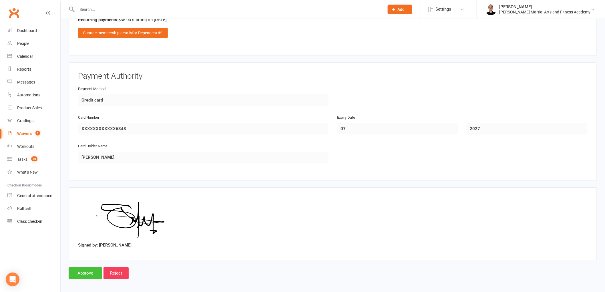
click at [85, 271] on input "Approve" at bounding box center [85, 273] width 33 height 12
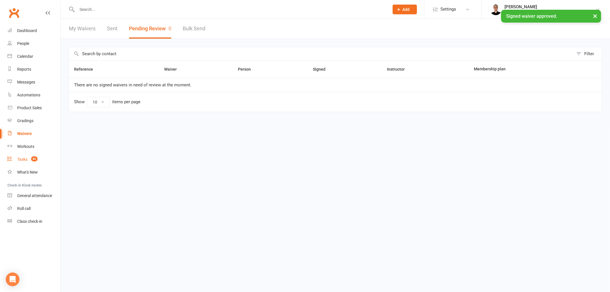
click at [29, 156] on link "Tasks 80" at bounding box center [33, 159] width 53 height 13
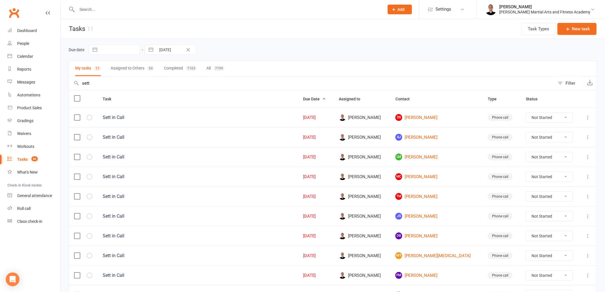
click at [112, 83] on input "sett" at bounding box center [312, 83] width 486 height 14
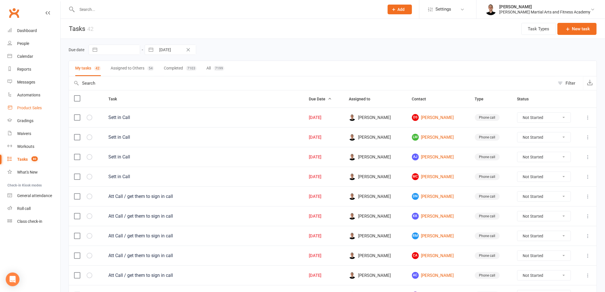
click at [37, 109] on div "Product Sales" at bounding box center [29, 107] width 25 height 5
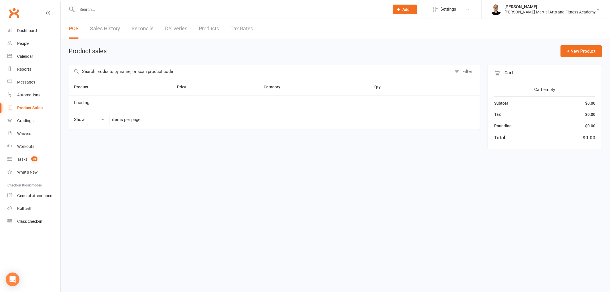
select select "100"
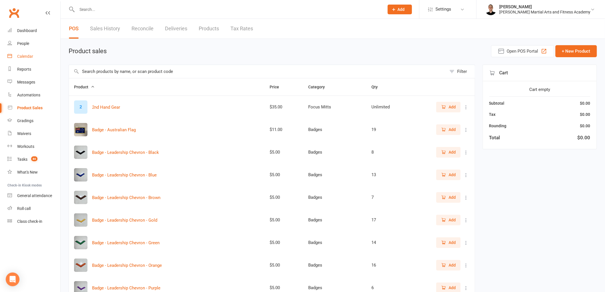
click at [29, 55] on div "Calendar" at bounding box center [25, 56] width 16 height 5
click at [112, 28] on link "Sales History" at bounding box center [105, 29] width 30 height 20
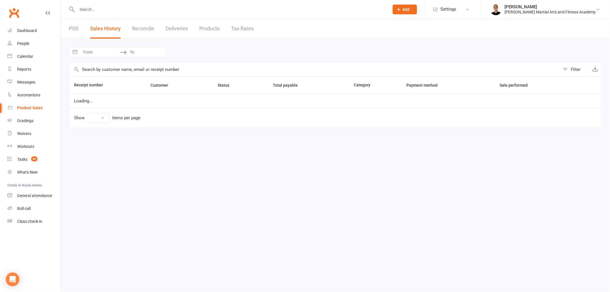
select select "25"
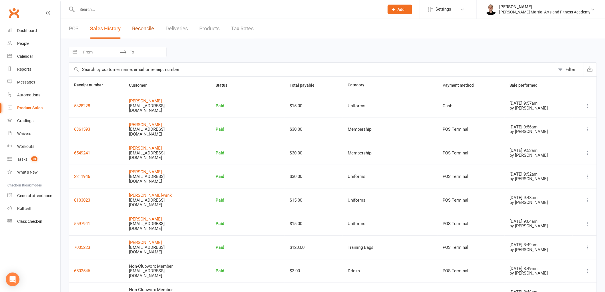
click at [143, 26] on link "Reconcile" at bounding box center [143, 29] width 22 height 20
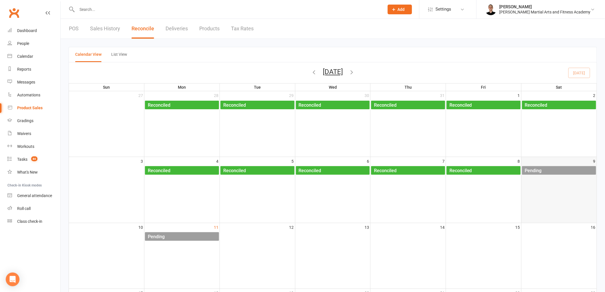
click at [560, 170] on div "Pending" at bounding box center [560, 170] width 71 height 9
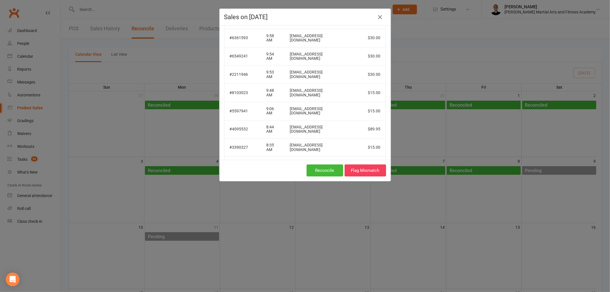
scroll to position [1, 0]
click at [377, 18] on icon "button" at bounding box center [380, 17] width 7 height 7
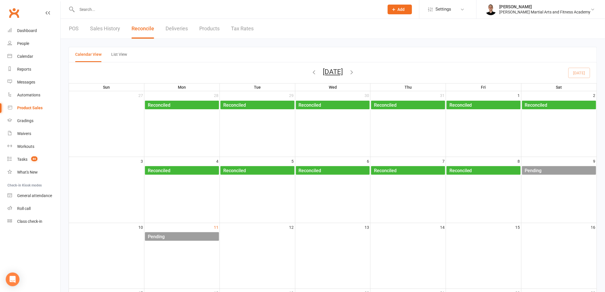
click at [71, 26] on link "POS" at bounding box center [74, 29] width 10 height 20
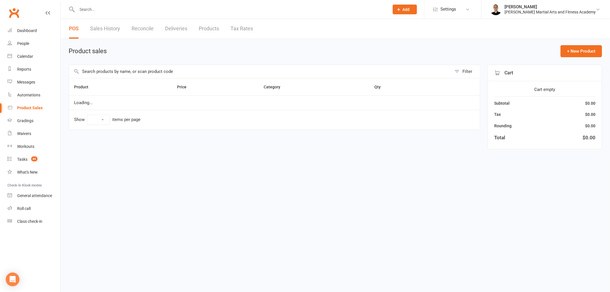
select select "100"
click at [172, 70] on input "text" at bounding box center [258, 71] width 378 height 13
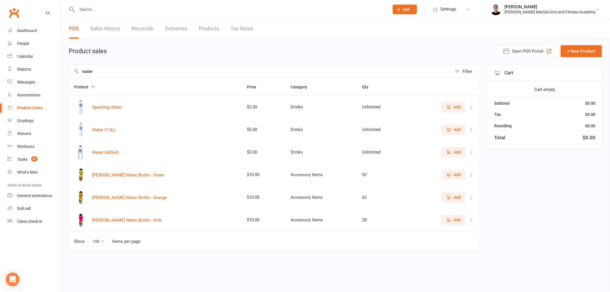
click at [449, 152] on icon "button" at bounding box center [448, 152] width 5 height 5
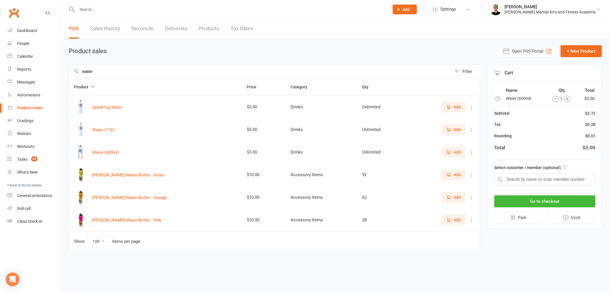
click at [157, 70] on input "water" at bounding box center [260, 71] width 383 height 13
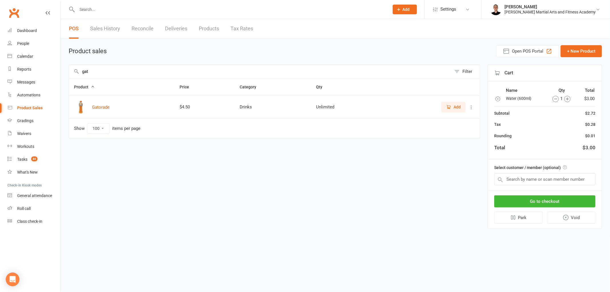
type input "gat"
click at [457, 107] on span "Add" at bounding box center [456, 107] width 7 height 6
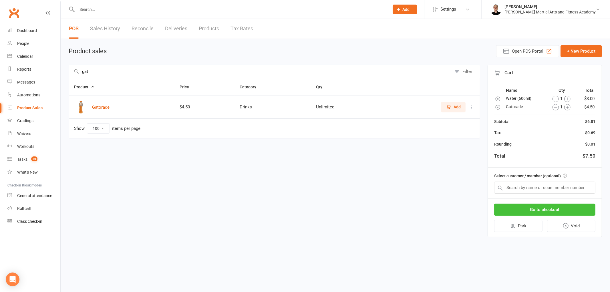
click at [542, 206] on button "Go to checkout" at bounding box center [544, 210] width 101 height 12
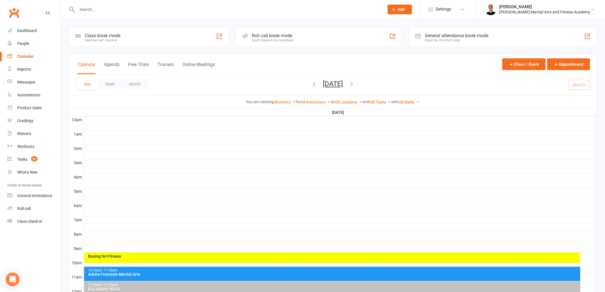
click at [334, 82] on button "[DATE]" at bounding box center [333, 84] width 20 height 8
click at [395, 140] on span "16" at bounding box center [397, 142] width 5 height 5
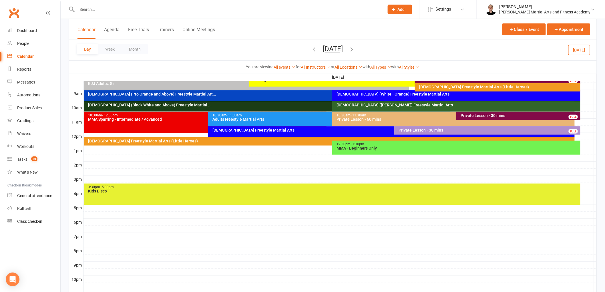
scroll to position [159, 0]
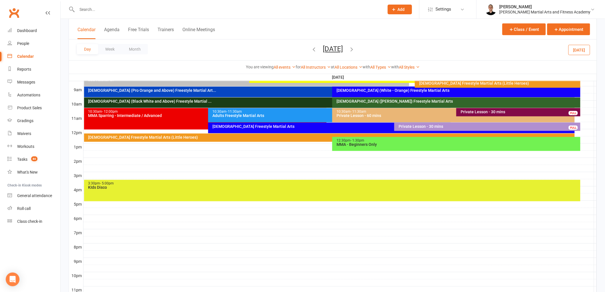
click at [254, 184] on div "3:30pm - 5:00pm" at bounding box center [333, 184] width 491 height 4
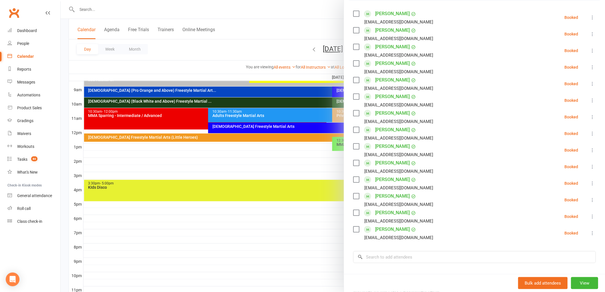
scroll to position [127, 0]
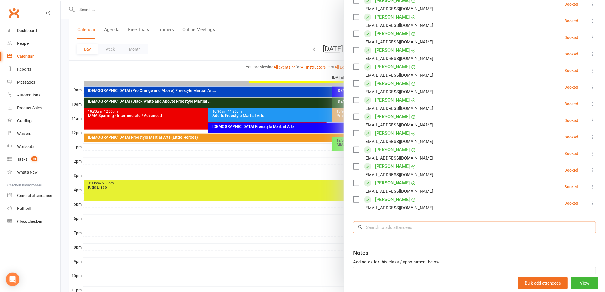
click at [441, 222] on input "search" at bounding box center [474, 227] width 243 height 12
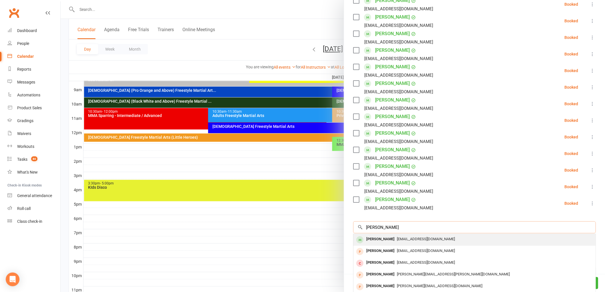
type input "[PERSON_NAME]"
click at [399, 241] on span "[EMAIL_ADDRESS][DOMAIN_NAME]" at bounding box center [426, 239] width 58 height 4
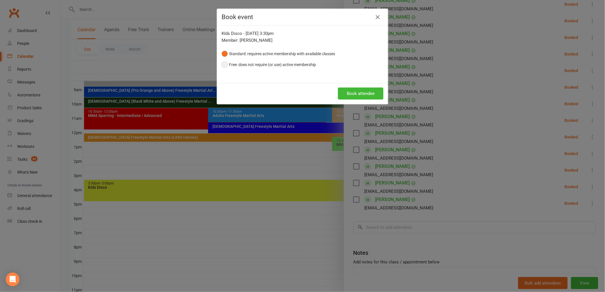
click at [251, 64] on button "Free: does not require (or use) active membership" at bounding box center [269, 64] width 94 height 11
click at [355, 93] on button "Book attendee" at bounding box center [360, 93] width 45 height 12
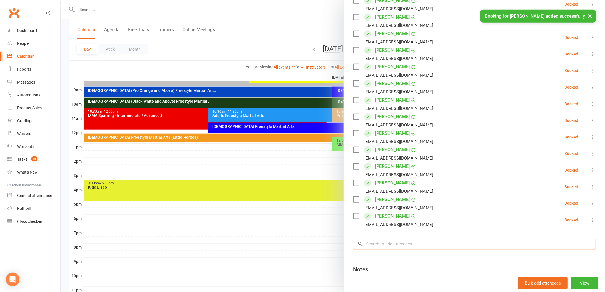
click at [415, 243] on input "search" at bounding box center [474, 244] width 243 height 12
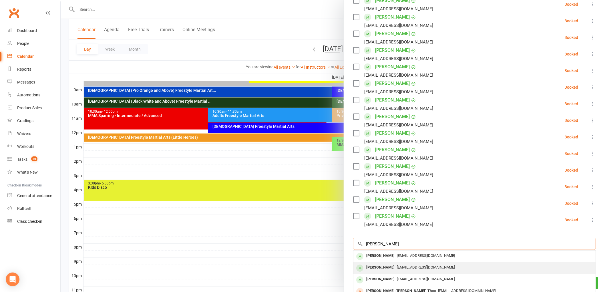
type input "[PERSON_NAME]"
click at [402, 270] on div "[EMAIL_ADDRESS][DOMAIN_NAME]" at bounding box center [475, 267] width 238 height 8
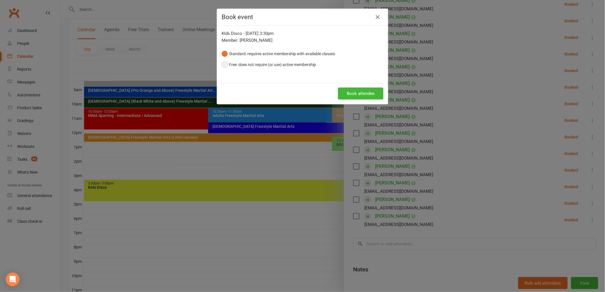
click at [262, 61] on button "Free: does not require (or use) active membership" at bounding box center [269, 64] width 94 height 11
click at [356, 95] on button "Book attendee" at bounding box center [360, 93] width 45 height 12
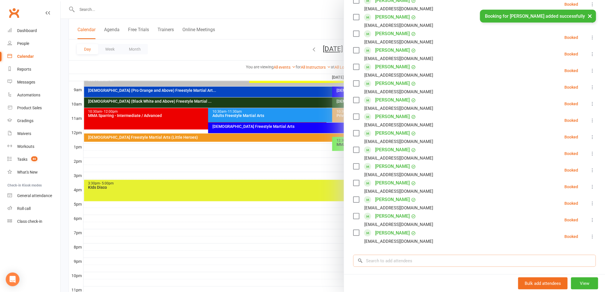
click at [402, 260] on input "search" at bounding box center [474, 261] width 243 height 12
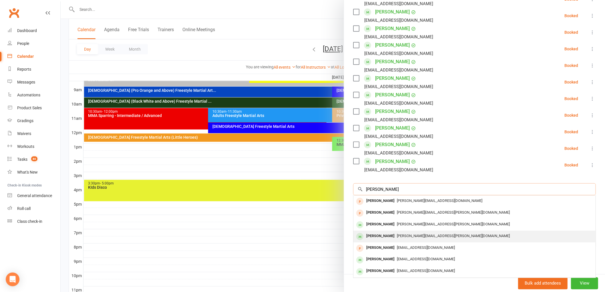
scroll to position [201, 0]
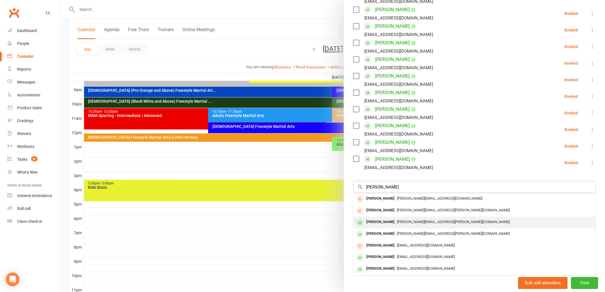
type input "goodman"
click at [397, 220] on div "John Goodman-Jones" at bounding box center [380, 222] width 33 height 8
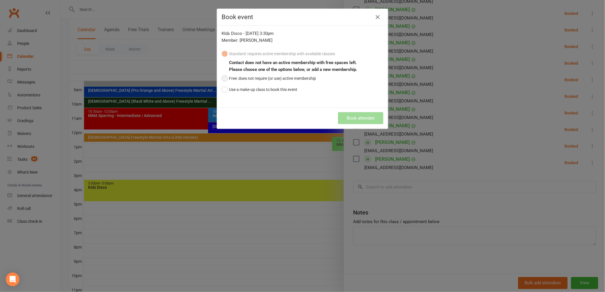
click at [249, 77] on button "Free: does not require (or use) active membership" at bounding box center [269, 78] width 94 height 11
click at [358, 117] on button "Book attendee" at bounding box center [360, 118] width 45 height 12
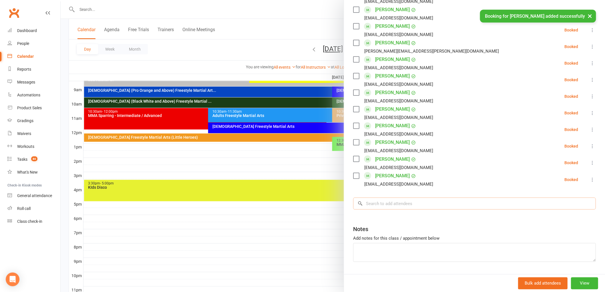
click at [403, 201] on input "search" at bounding box center [474, 204] width 243 height 12
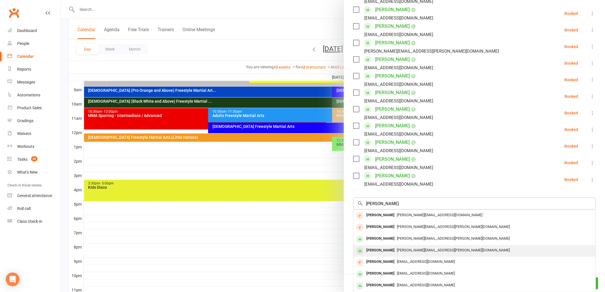
type input "goodman"
click at [397, 250] on div "Charlie Goodman-Jones" at bounding box center [380, 250] width 33 height 8
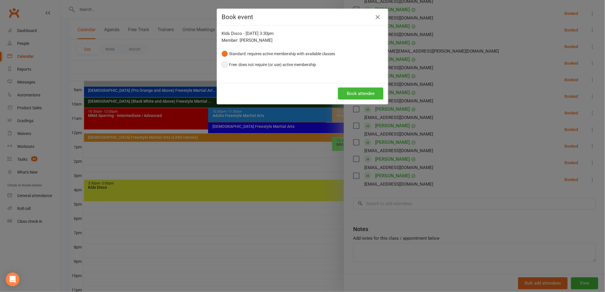
click at [277, 66] on button "Free: does not require (or use) active membership" at bounding box center [269, 64] width 94 height 11
click at [363, 91] on button "Book attendee" at bounding box center [360, 93] width 45 height 12
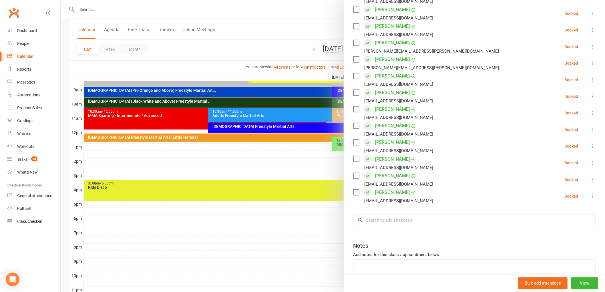
scroll to position [0, 0]
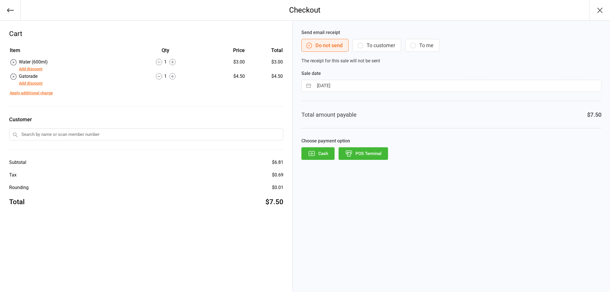
click at [429, 87] on input "[DATE]" at bounding box center [457, 85] width 287 height 11
select select "6"
select select "2025"
select select "7"
select select "2025"
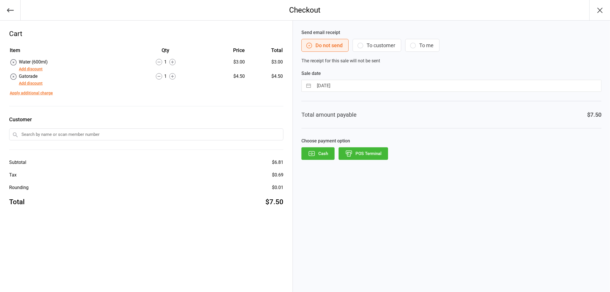
select select "8"
select select "2025"
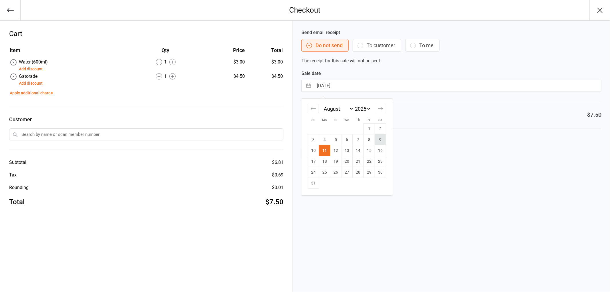
click at [379, 138] on td "9" at bounding box center [380, 139] width 11 height 11
type input "[DATE]"
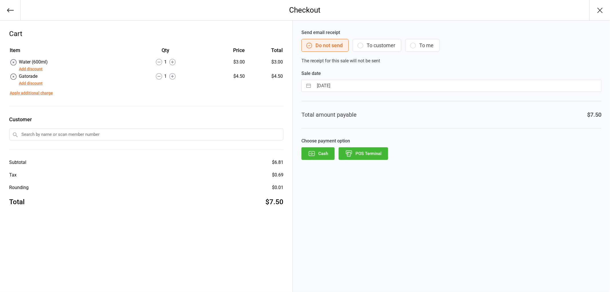
click at [364, 149] on button "POS Terminal" at bounding box center [362, 153] width 49 height 13
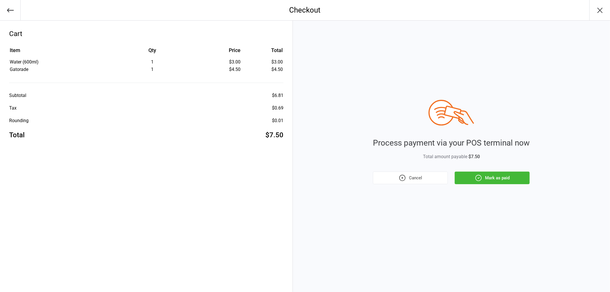
click at [506, 180] on button "Mark as paid" at bounding box center [492, 178] width 75 height 13
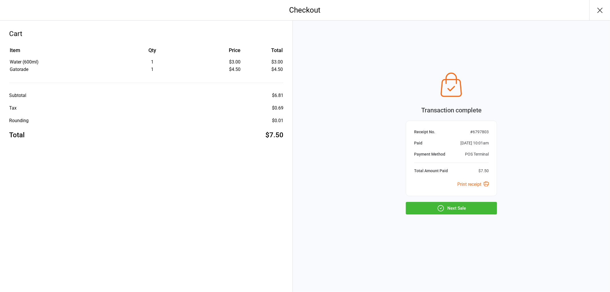
click at [476, 206] on button "Next Sale" at bounding box center [451, 208] width 91 height 13
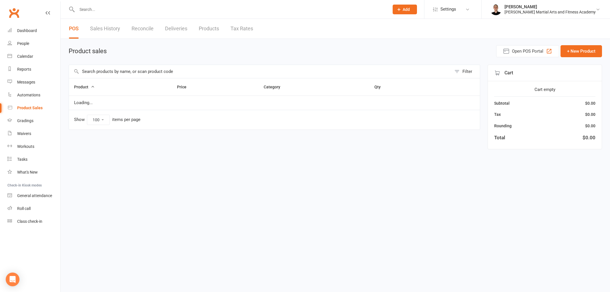
select select "100"
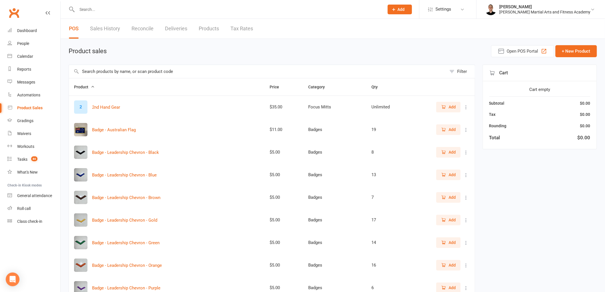
click at [170, 72] on input "text" at bounding box center [258, 71] width 378 height 13
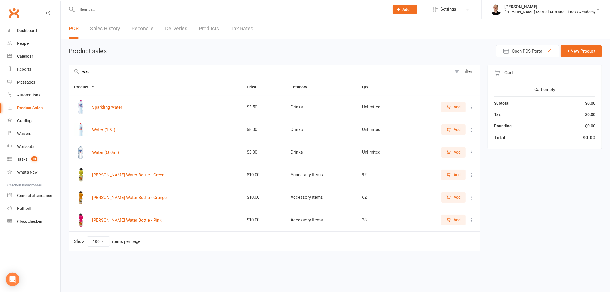
type input "wat"
click at [453, 151] on span "Add" at bounding box center [453, 152] width 15 height 6
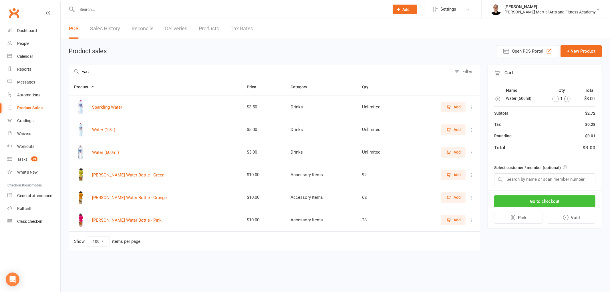
click at [560, 201] on button "Go to checkout" at bounding box center [544, 201] width 101 height 12
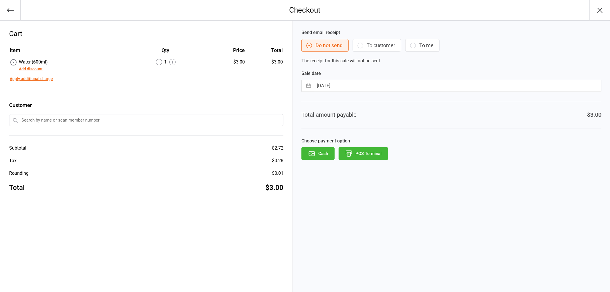
click at [352, 82] on input "[DATE]" at bounding box center [457, 85] width 287 height 11
select select "6"
select select "2025"
select select "7"
select select "2025"
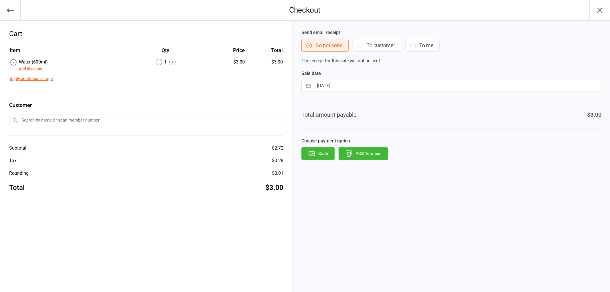
select select "8"
select select "2025"
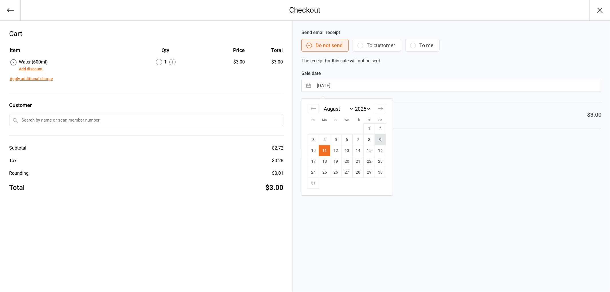
click at [378, 139] on td "9" at bounding box center [380, 139] width 11 height 11
type input "[DATE]"
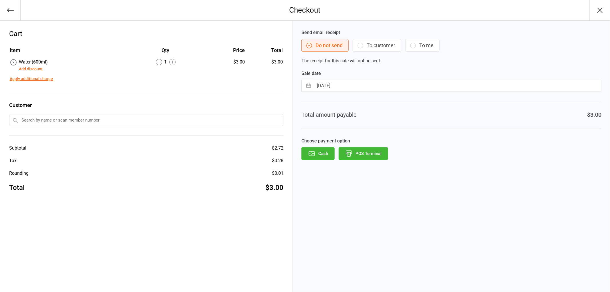
click at [369, 153] on button "POS Terminal" at bounding box center [362, 153] width 49 height 13
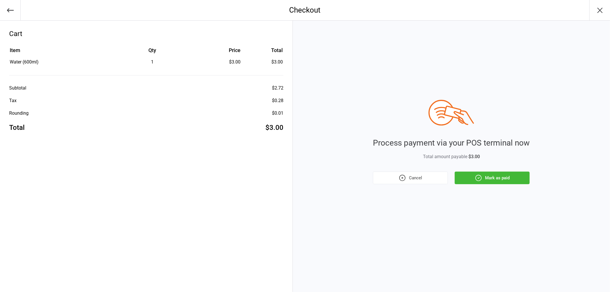
click at [497, 177] on button "Mark as paid" at bounding box center [492, 178] width 75 height 13
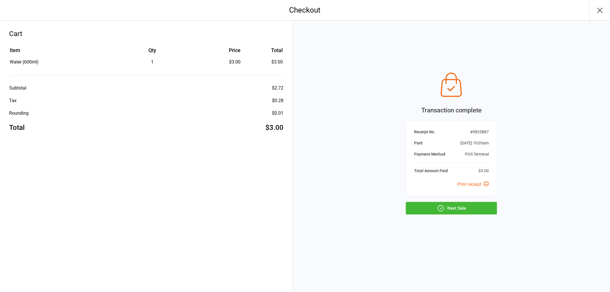
click at [459, 208] on button "Next Sale" at bounding box center [451, 208] width 91 height 13
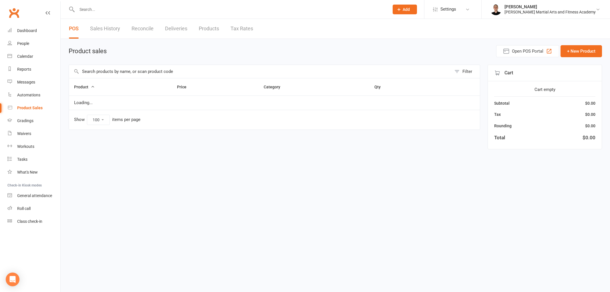
select select "100"
click at [218, 73] on input "text" at bounding box center [260, 71] width 383 height 13
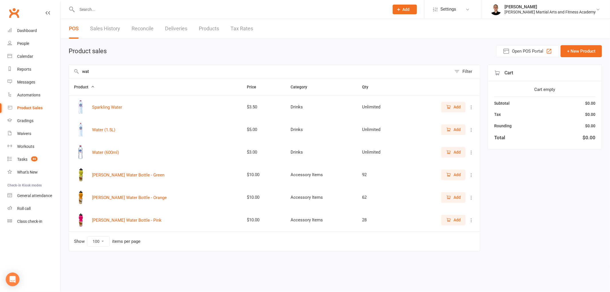
type input "wat"
click at [457, 153] on span "Add" at bounding box center [456, 152] width 7 height 6
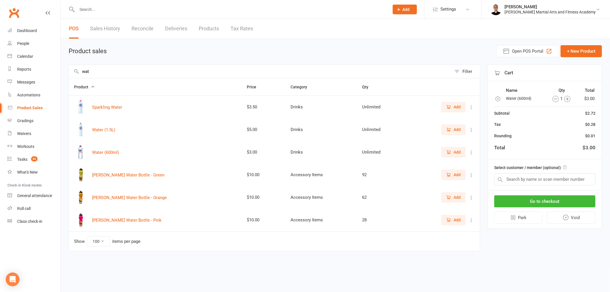
click at [565, 97] on icon "button" at bounding box center [567, 99] width 6 height 6
click at [564, 198] on button "Go to checkout" at bounding box center [544, 201] width 101 height 12
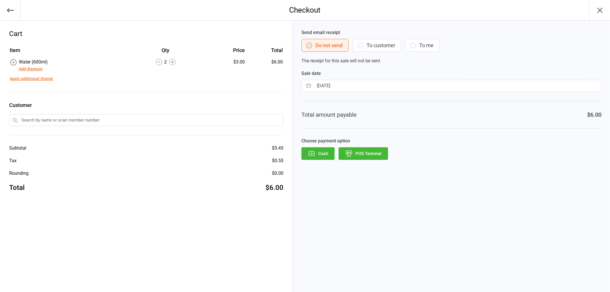
click at [375, 87] on input "[DATE]" at bounding box center [457, 85] width 287 height 11
select select "6"
select select "2025"
select select "7"
select select "2025"
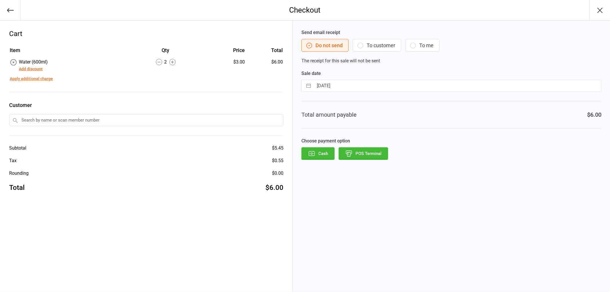
select select "8"
select select "2025"
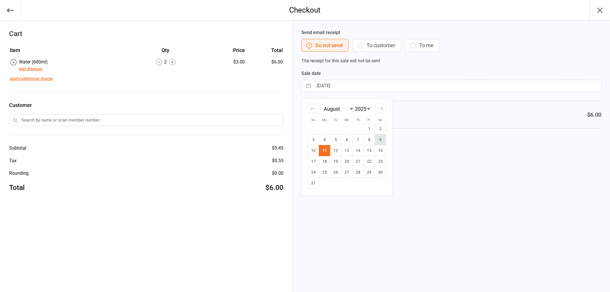
click at [381, 139] on td "9" at bounding box center [380, 139] width 11 height 11
type input "[DATE]"
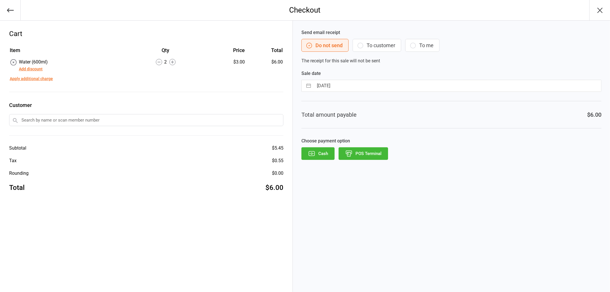
click at [375, 152] on button "POS Terminal" at bounding box center [362, 153] width 49 height 13
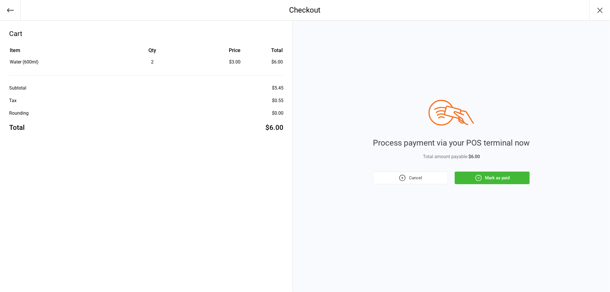
click at [504, 179] on button "Mark as paid" at bounding box center [492, 178] width 75 height 13
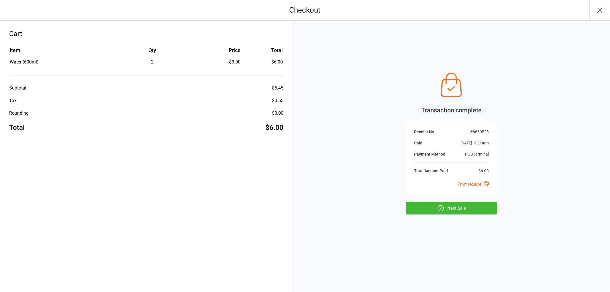
click at [466, 209] on button "Next Sale" at bounding box center [451, 208] width 91 height 13
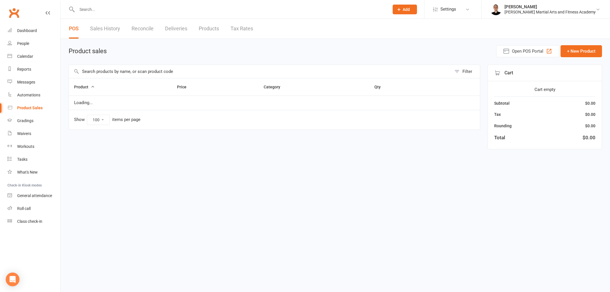
select select "100"
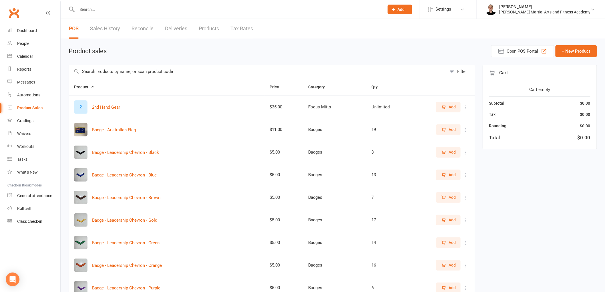
click at [310, 67] on input "text" at bounding box center [258, 71] width 378 height 13
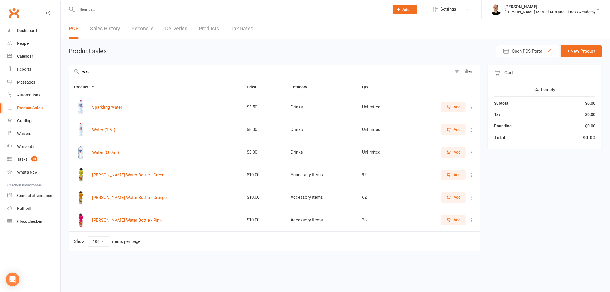
type input "wat"
click at [456, 151] on span "Add" at bounding box center [456, 152] width 7 height 6
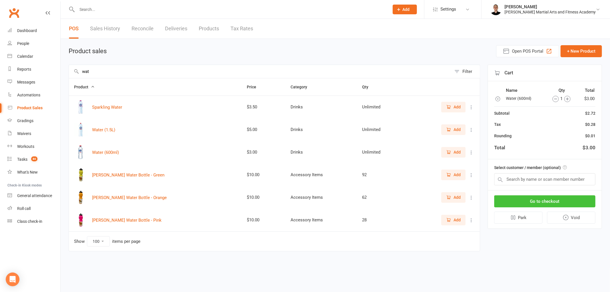
click at [569, 196] on button "Go to checkout" at bounding box center [544, 201] width 101 height 12
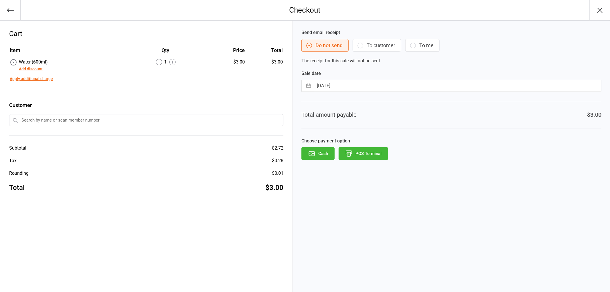
click at [362, 86] on input "[DATE]" at bounding box center [457, 85] width 287 height 11
select select "6"
select select "2025"
select select "7"
select select "2025"
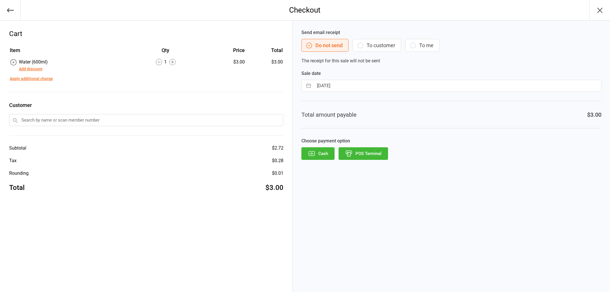
select select "8"
select select "2025"
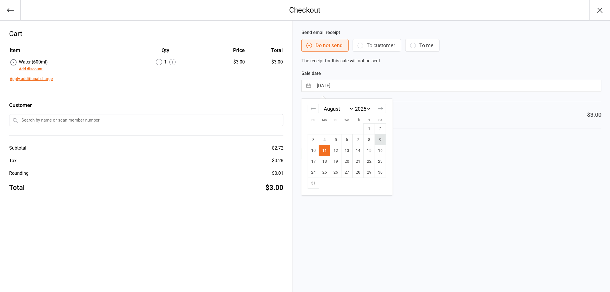
click at [381, 139] on td "9" at bounding box center [380, 139] width 11 height 11
type input "[DATE]"
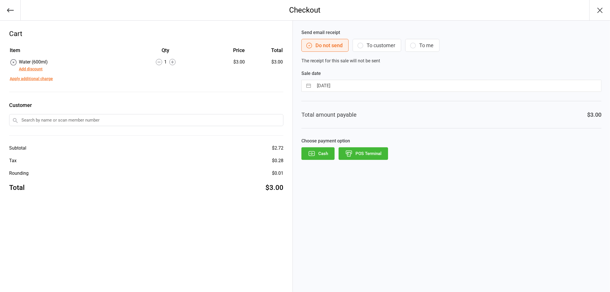
click at [375, 150] on button "POS Terminal" at bounding box center [362, 153] width 49 height 13
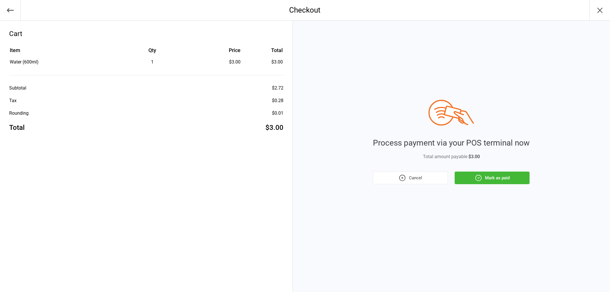
click at [502, 179] on button "Mark as paid" at bounding box center [492, 178] width 75 height 13
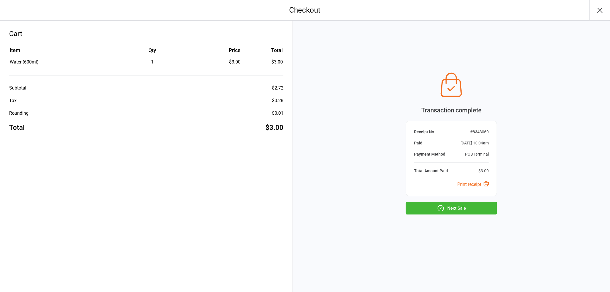
click at [469, 203] on button "Next Sale" at bounding box center [451, 208] width 91 height 13
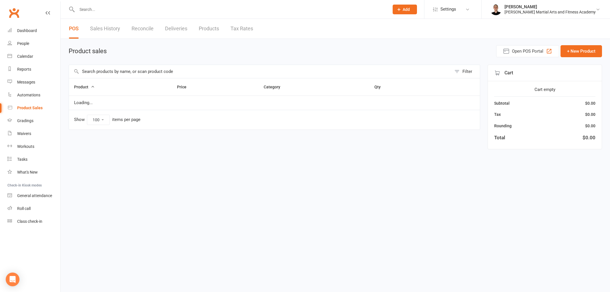
select select "100"
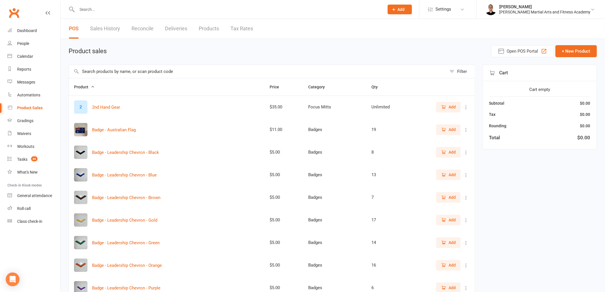
click at [134, 76] on input "text" at bounding box center [258, 71] width 378 height 13
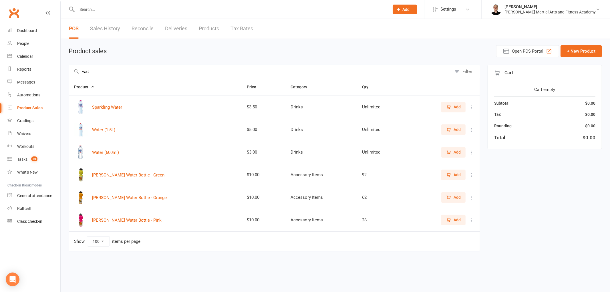
type input "wat"
click at [451, 150] on icon "button" at bounding box center [448, 152] width 5 height 5
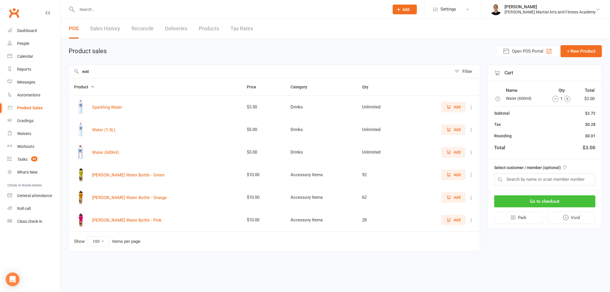
click at [551, 198] on button "Go to checkout" at bounding box center [544, 201] width 101 height 12
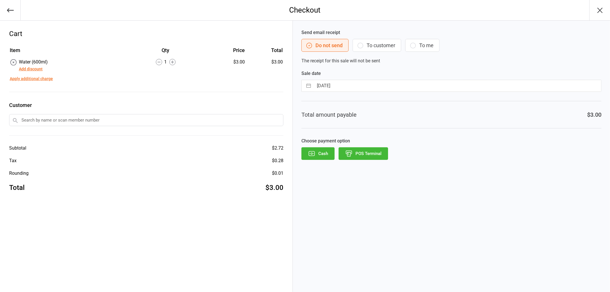
click at [396, 83] on input "[DATE]" at bounding box center [457, 85] width 287 height 11
select select "6"
select select "2025"
select select "7"
select select "2025"
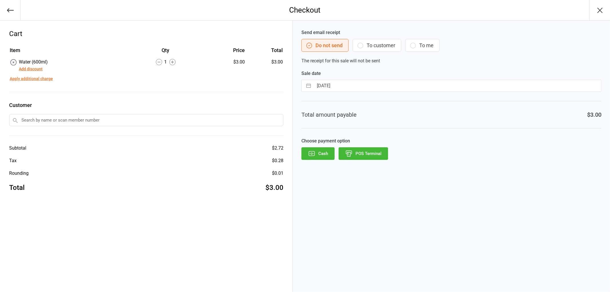
select select "8"
select select "2025"
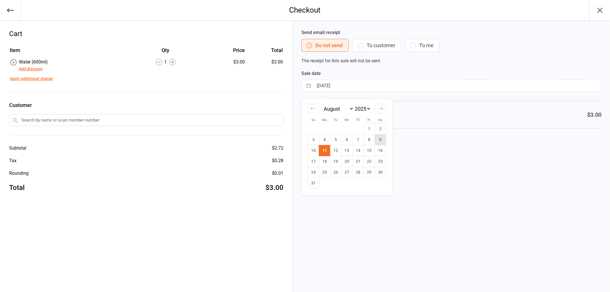
click at [383, 140] on td "9" at bounding box center [380, 139] width 11 height 11
type input "[DATE]"
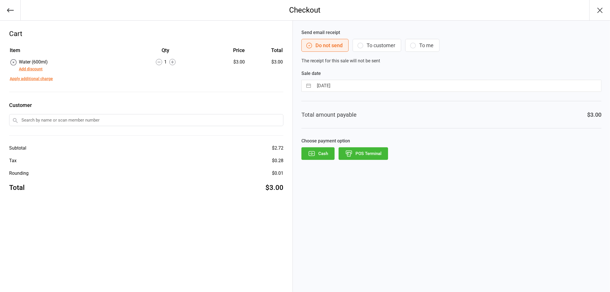
click at [371, 150] on button "POS Terminal" at bounding box center [362, 153] width 49 height 13
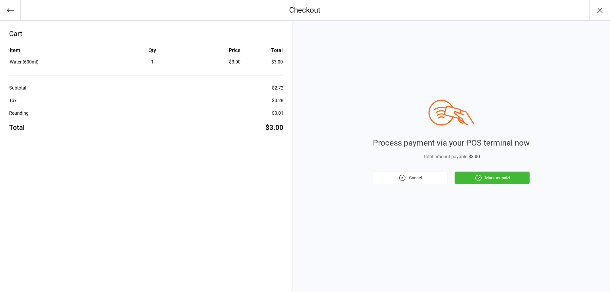
click at [492, 175] on button "Mark as paid" at bounding box center [492, 178] width 75 height 13
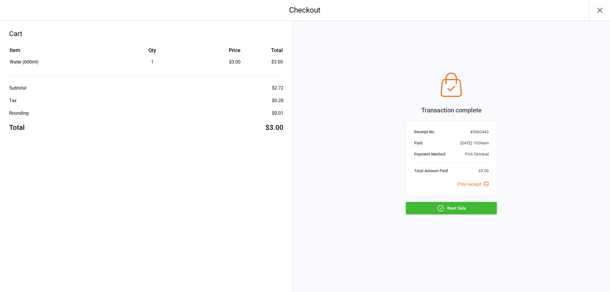
click at [471, 203] on button "Next Sale" at bounding box center [451, 208] width 91 height 13
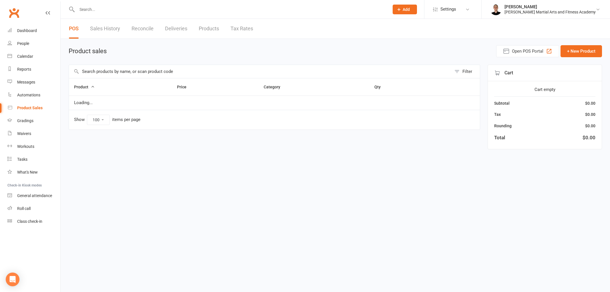
select select "100"
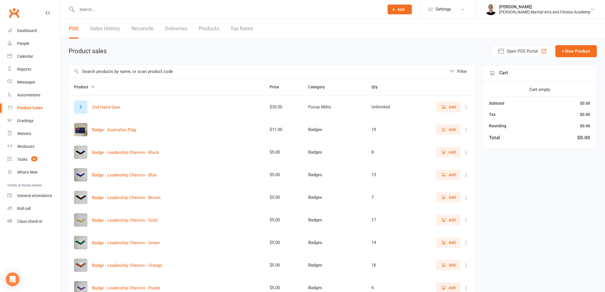
click at [132, 71] on input "text" at bounding box center [258, 71] width 378 height 13
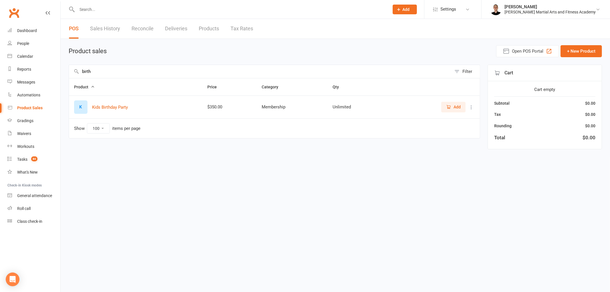
click at [453, 103] on button "Add" at bounding box center [453, 107] width 24 height 10
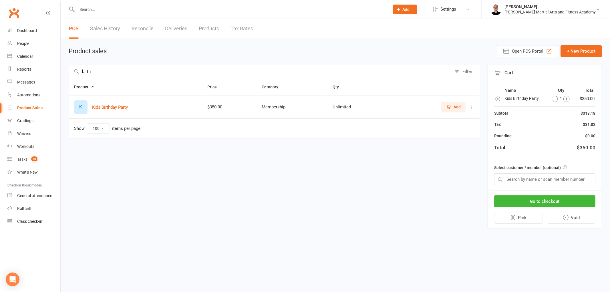
click at [197, 71] on input "birth" at bounding box center [260, 71] width 383 height 13
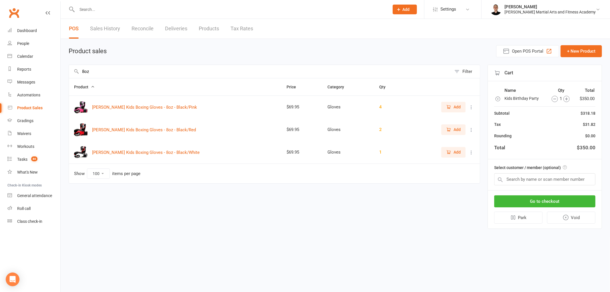
type input "8oz"
click at [446, 109] on icon "button" at bounding box center [448, 106] width 5 height 5
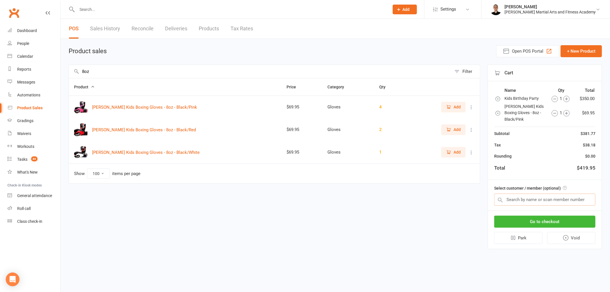
click at [553, 197] on input "text" at bounding box center [544, 200] width 101 height 12
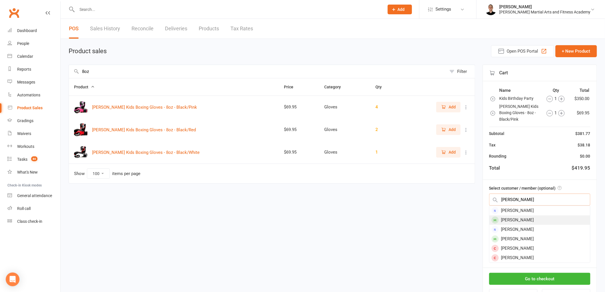
type input "[PERSON_NAME]"
click at [534, 215] on div "[PERSON_NAME]" at bounding box center [539, 219] width 101 height 9
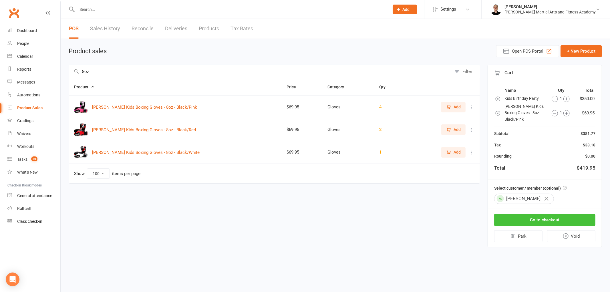
click at [535, 215] on button "Go to checkout" at bounding box center [544, 220] width 101 height 12
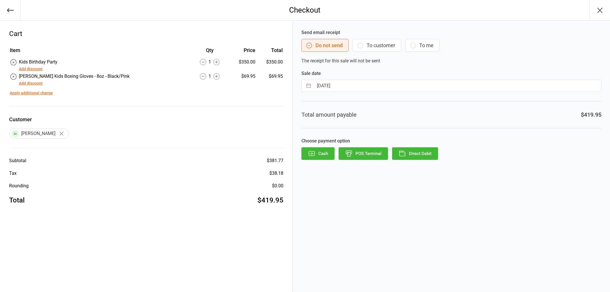
click at [27, 82] on button "Add discount" at bounding box center [31, 83] width 24 height 6
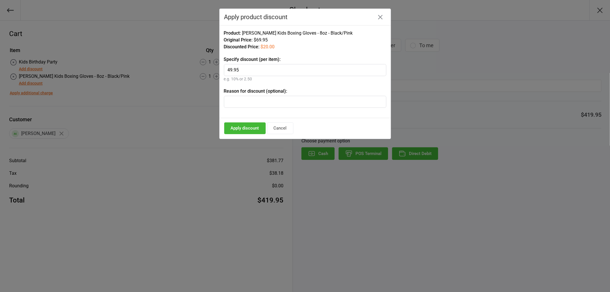
type input "49.95"
click at [239, 99] on input "text" at bounding box center [305, 102] width 162 height 12
type input "birthday discount"
click at [241, 130] on button "Apply discount" at bounding box center [244, 128] width 41 height 12
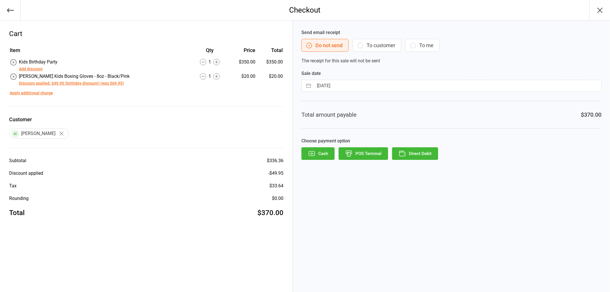
select select "6"
select select "2025"
select select "7"
select select "2025"
select select "8"
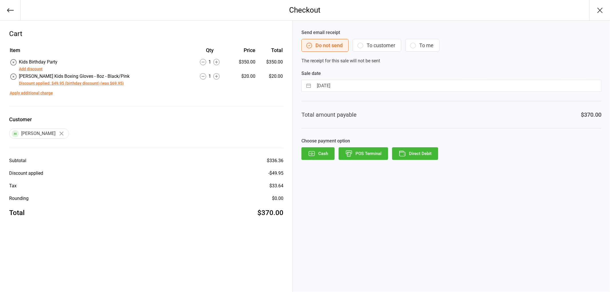
select select "2025"
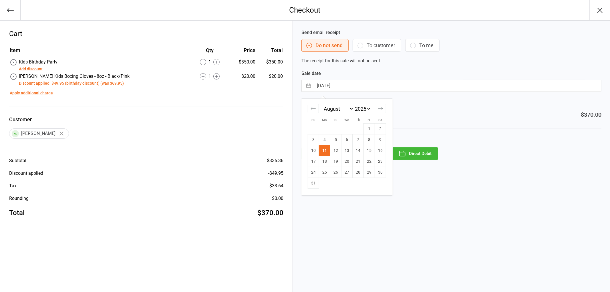
click at [361, 89] on input "[DATE]" at bounding box center [457, 85] width 287 height 11
click at [380, 139] on td "9" at bounding box center [380, 139] width 11 height 11
type input "[DATE]"
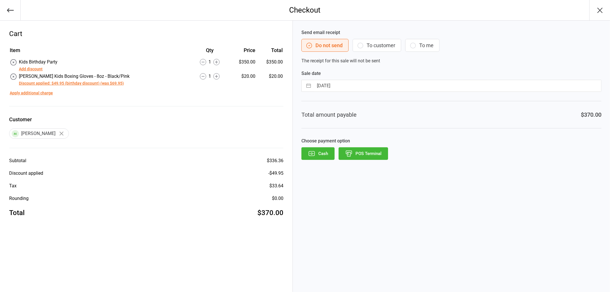
click at [375, 155] on button "POS Terminal" at bounding box center [362, 153] width 49 height 13
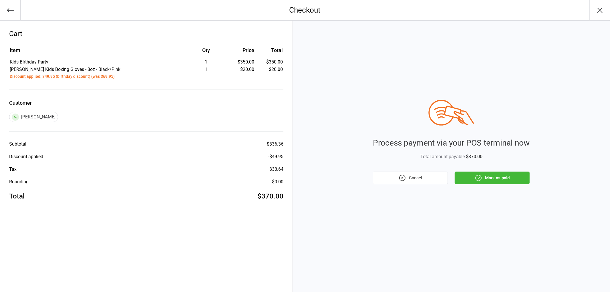
click at [490, 175] on button "Mark as paid" at bounding box center [492, 178] width 75 height 13
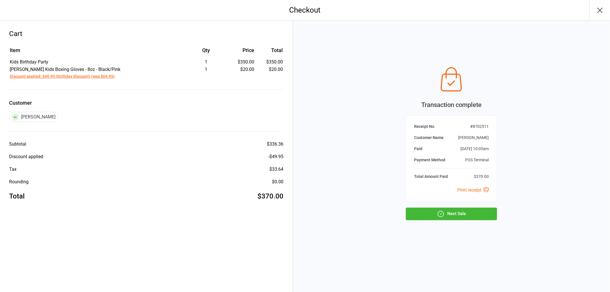
click at [467, 214] on button "Next Sale" at bounding box center [451, 214] width 91 height 13
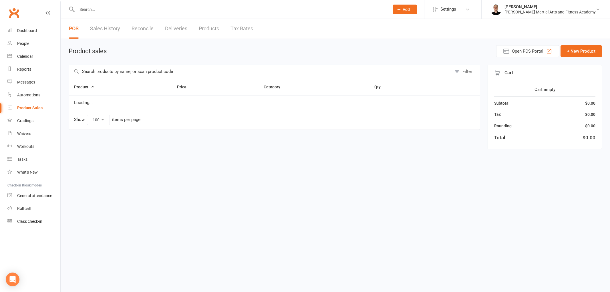
select select "100"
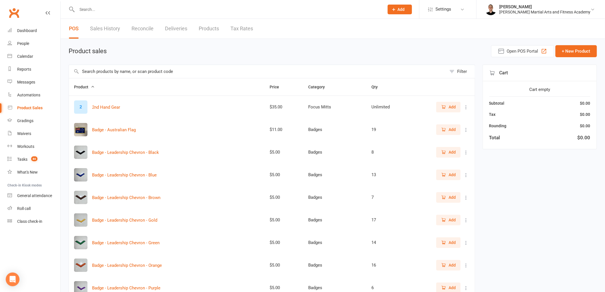
click at [142, 25] on link "Reconcile" at bounding box center [143, 29] width 22 height 20
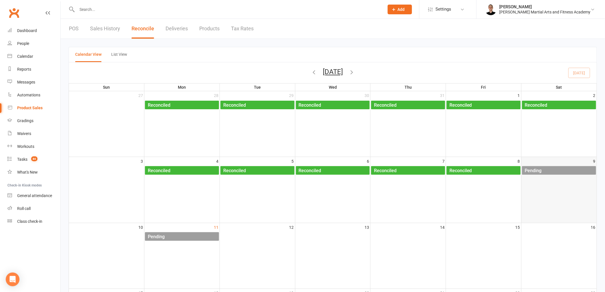
click at [559, 169] on div "Pending" at bounding box center [560, 170] width 71 height 9
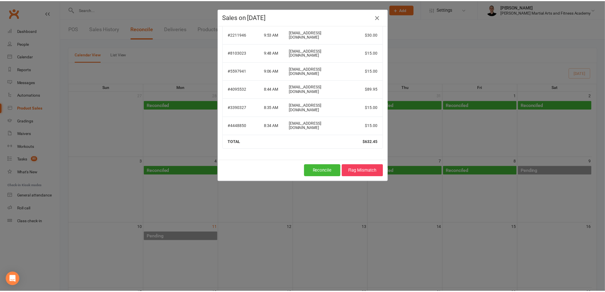
scroll to position [172, 0]
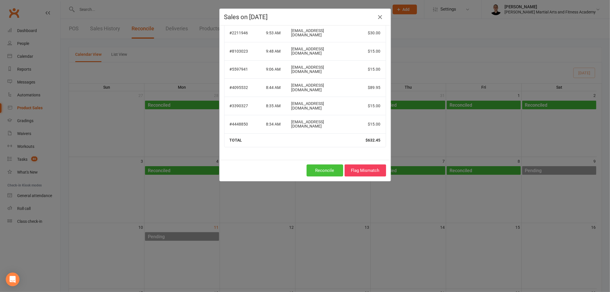
click at [319, 172] on button "Reconcile" at bounding box center [324, 170] width 37 height 12
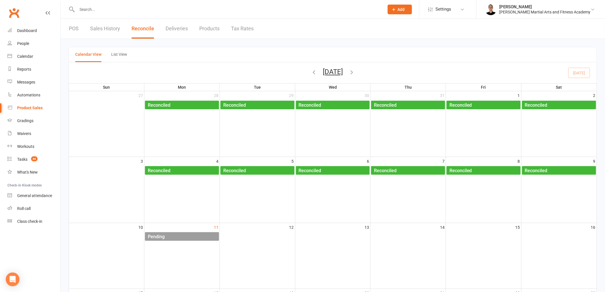
click at [93, 7] on input "text" at bounding box center [227, 9] width 305 height 8
click at [35, 30] on div "Dashboard" at bounding box center [27, 30] width 20 height 5
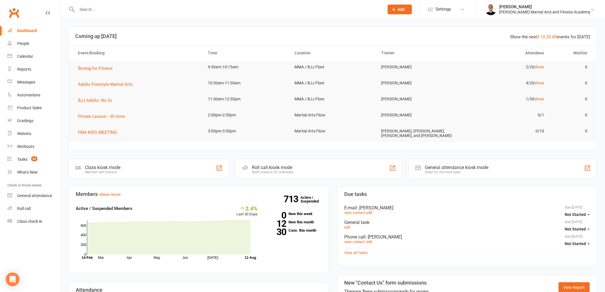
click at [133, 15] on div at bounding box center [225, 9] width 312 height 19
click at [134, 13] on input "text" at bounding box center [227, 9] width 305 height 8
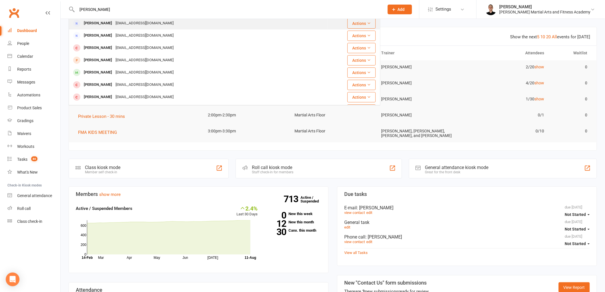
scroll to position [63, 0]
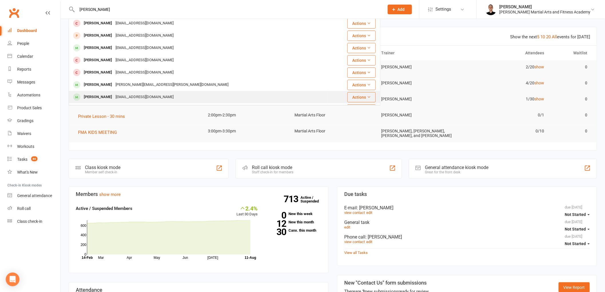
type input "henry"
click at [127, 95] on div "tessa_shepherd@hotmail.com" at bounding box center [144, 97] width 61 height 8
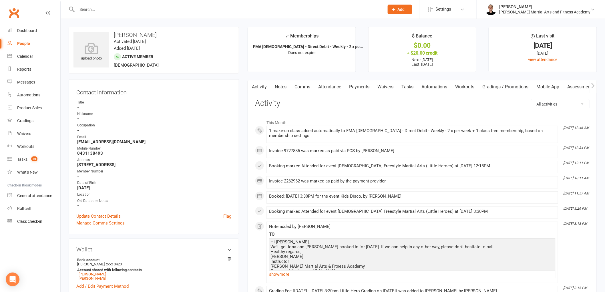
click at [359, 86] on link "Payments" at bounding box center [359, 86] width 28 height 13
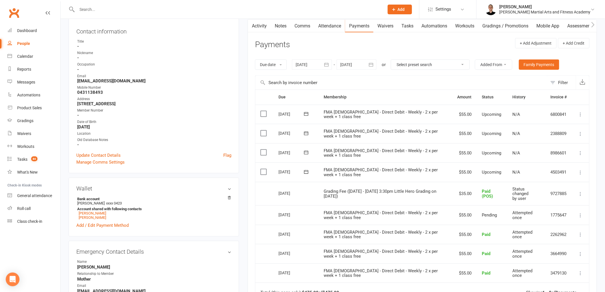
scroll to position [63, 0]
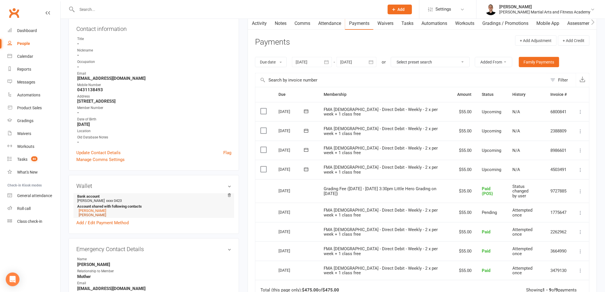
click at [90, 214] on link "Iona van der Bijl" at bounding box center [92, 215] width 27 height 4
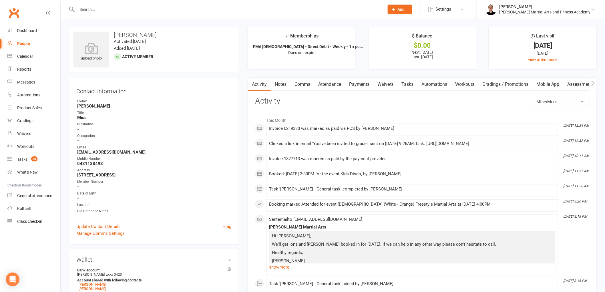
click at [359, 84] on link "Payments" at bounding box center [359, 84] width 28 height 13
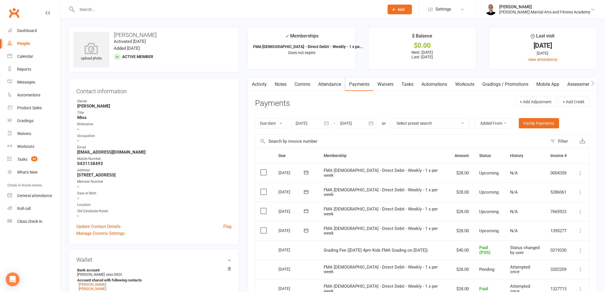
click at [214, 13] on input "text" at bounding box center [227, 9] width 305 height 8
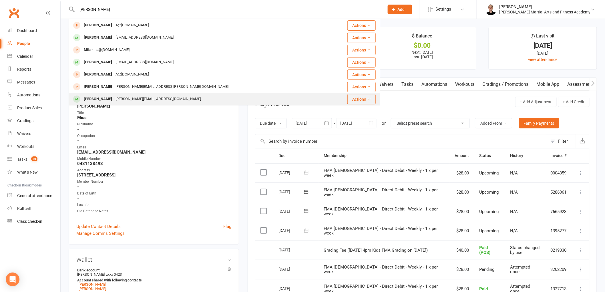
type input "millie"
click at [127, 102] on div "bernd.kirsty@hotmail.com" at bounding box center [158, 99] width 89 height 8
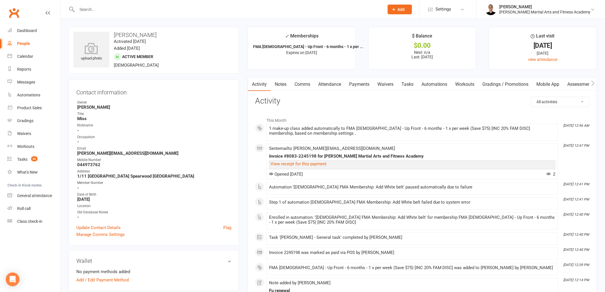
click at [356, 88] on link "Payments" at bounding box center [359, 84] width 28 height 13
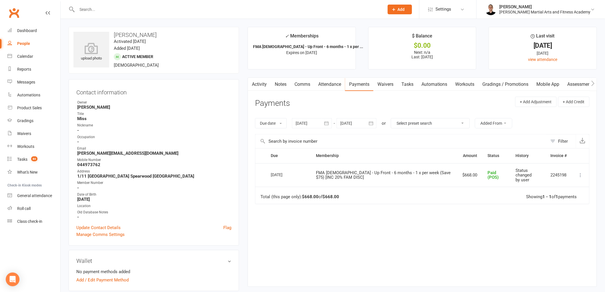
click at [215, 5] on div at bounding box center [225, 9] width 312 height 19
drag, startPoint x: 215, startPoint y: 5, endPoint x: 212, endPoint y: 15, distance: 10.5
click at [213, 11] on div at bounding box center [225, 9] width 312 height 19
click at [209, 9] on input "text" at bounding box center [227, 9] width 305 height 8
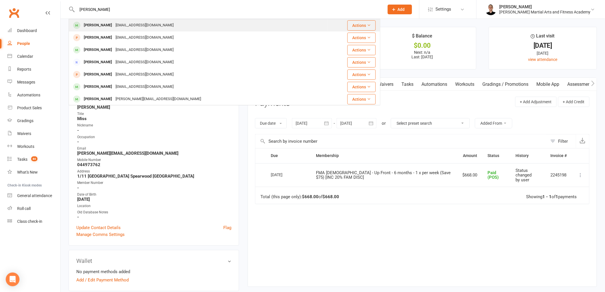
type input "jayden sun"
click at [134, 23] on div "kim_ye128@yahoo.com" at bounding box center [144, 25] width 61 height 8
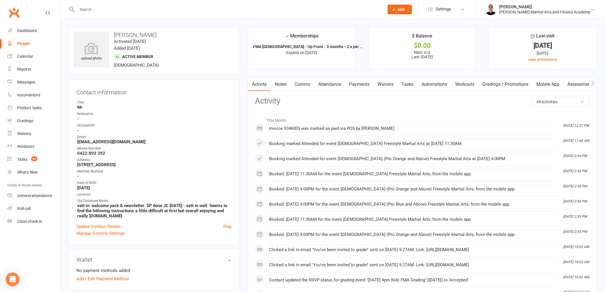
click at [360, 80] on link "Payments" at bounding box center [359, 84] width 28 height 13
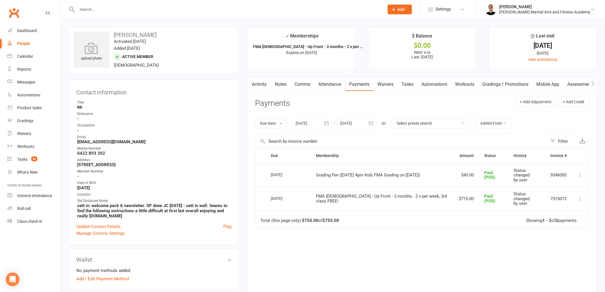
click at [202, 9] on input "text" at bounding box center [227, 9] width 305 height 8
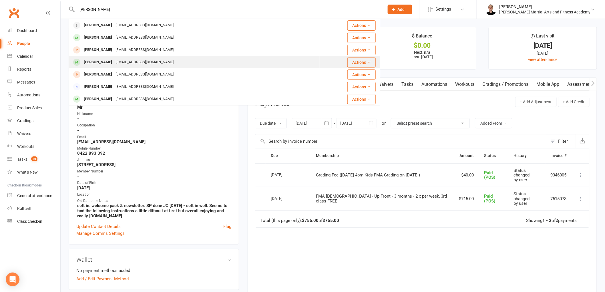
type input "harris"
click at [119, 57] on div "Millie Harris dirtgolem@gmail.com" at bounding box center [194, 62] width 250 height 12
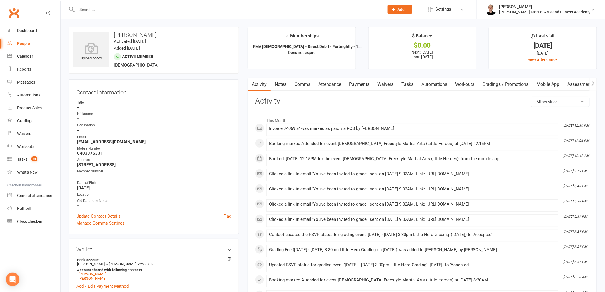
click at [355, 84] on link "Payments" at bounding box center [359, 84] width 28 height 13
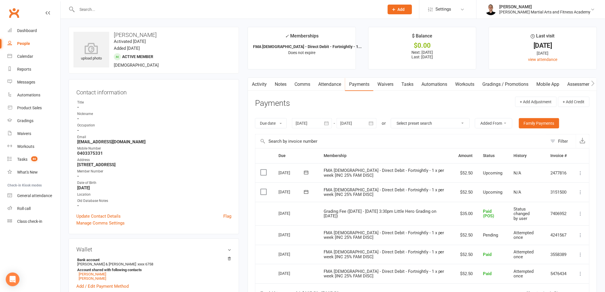
click at [197, 9] on input "text" at bounding box center [227, 9] width 305 height 8
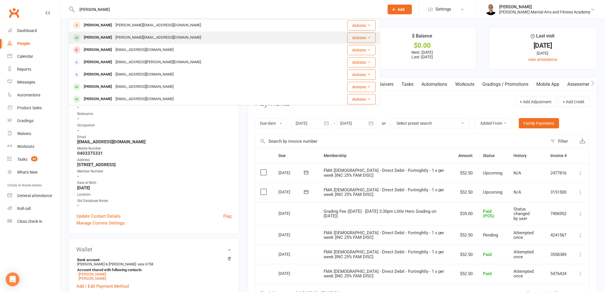
type input "george cam"
click at [136, 43] on div "George Cameron stephanie.cameron79@gmail.com" at bounding box center [198, 38] width 258 height 12
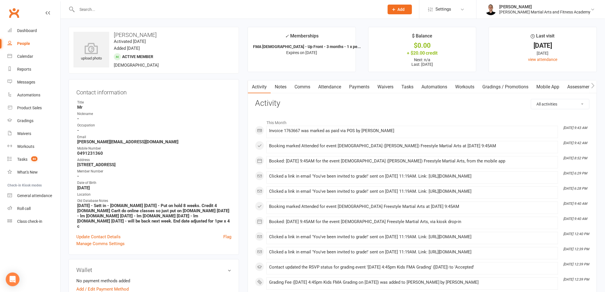
click at [362, 86] on link "Payments" at bounding box center [359, 86] width 28 height 13
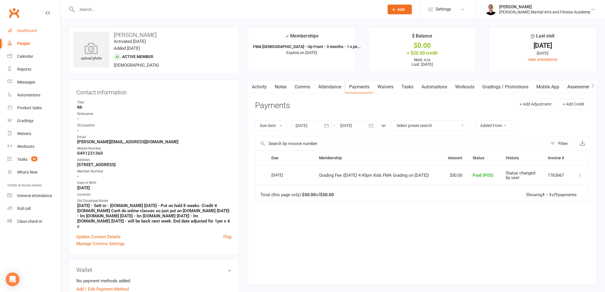
click at [29, 29] on div "Dashboard" at bounding box center [27, 30] width 20 height 5
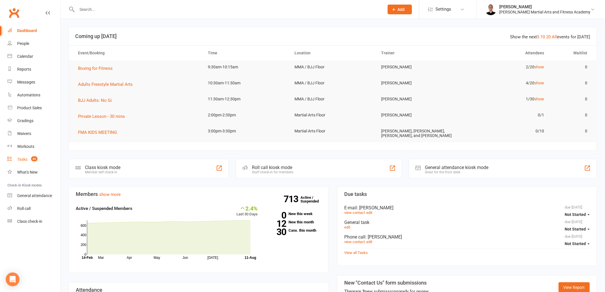
click at [35, 160] on span "80" at bounding box center [34, 158] width 6 height 5
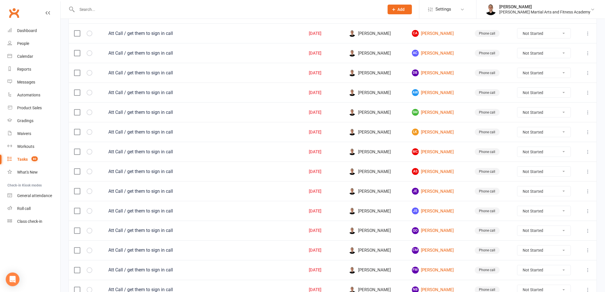
scroll to position [354, 0]
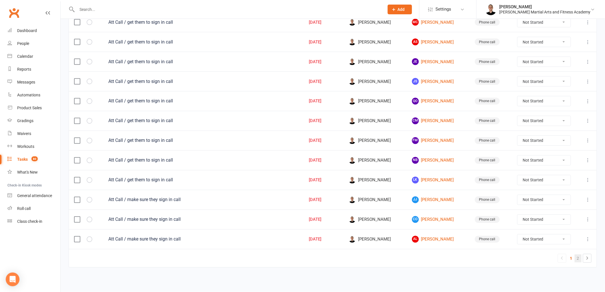
click at [576, 257] on link "2" at bounding box center [578, 258] width 7 height 8
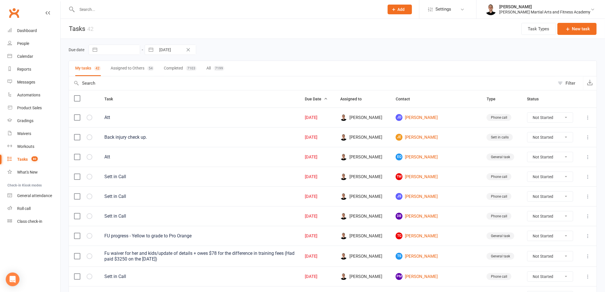
scroll to position [63, 0]
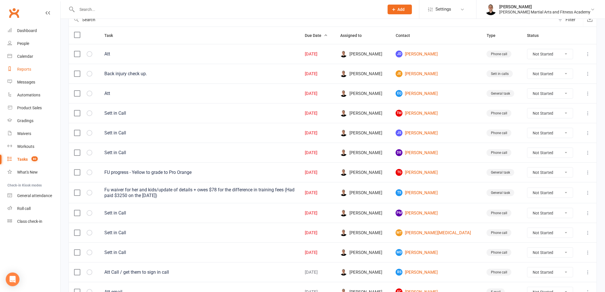
click at [23, 65] on link "Reports" at bounding box center [33, 69] width 53 height 13
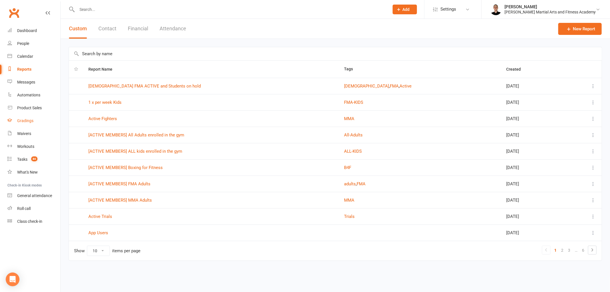
click at [28, 120] on div "Gradings" at bounding box center [25, 120] width 16 height 5
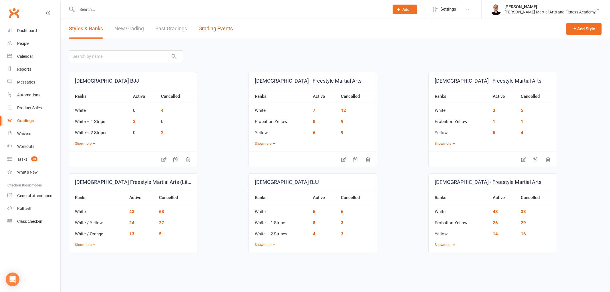
click at [219, 32] on link "Grading Events" at bounding box center [215, 29] width 34 height 20
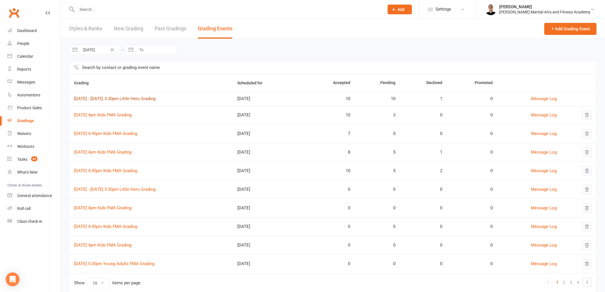
click at [141, 100] on link "11th - 16th August 3:30pm Little Hero Grading" at bounding box center [114, 98] width 81 height 5
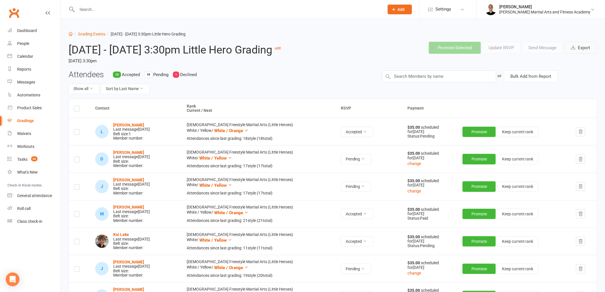
click at [588, 44] on button "Export" at bounding box center [581, 48] width 32 height 12
click at [97, 35] on link "Grading Events" at bounding box center [91, 34] width 27 height 5
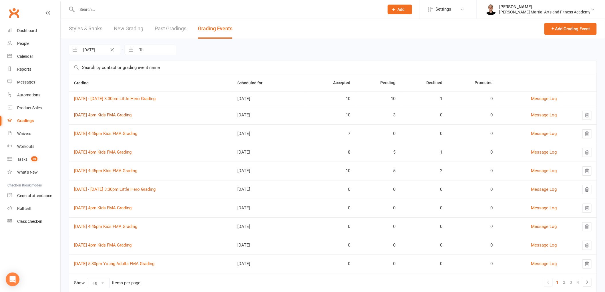
click at [115, 116] on link "11th August 4pm Kids FMA Grading" at bounding box center [102, 114] width 57 height 5
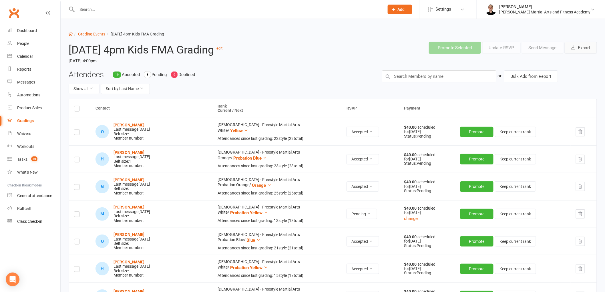
click at [589, 47] on button "Export" at bounding box center [581, 48] width 32 height 12
click at [102, 35] on link "Grading Events" at bounding box center [91, 34] width 27 height 5
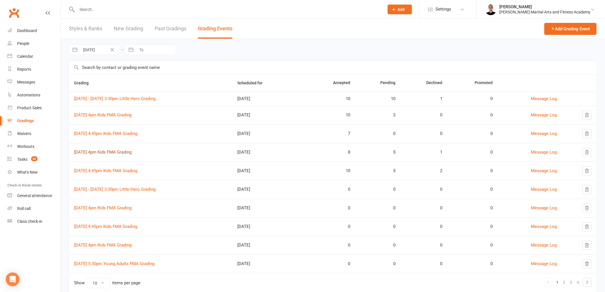
click at [121, 154] on link "14th August 4pm Kids FMA Grading" at bounding box center [102, 152] width 57 height 5
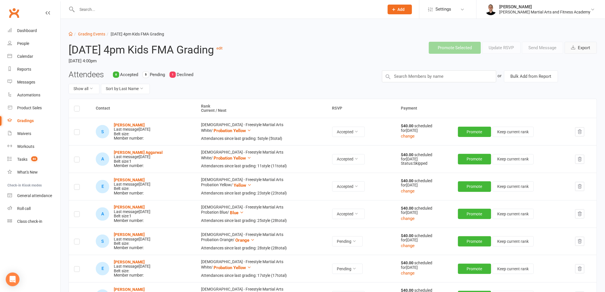
click at [583, 49] on button "Export" at bounding box center [581, 48] width 32 height 12
click at [87, 35] on link "Grading Events" at bounding box center [91, 34] width 27 height 5
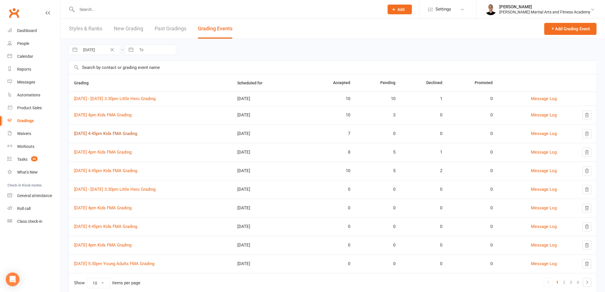
click at [132, 135] on link "11th August 4:45pm Kids FMA Grading" at bounding box center [105, 133] width 63 height 5
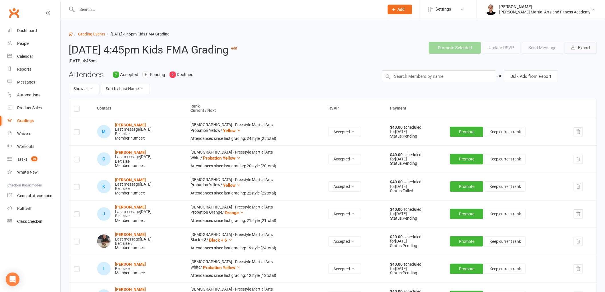
click at [587, 50] on button "Export" at bounding box center [581, 48] width 32 height 12
click at [95, 35] on link "Grading Events" at bounding box center [91, 34] width 27 height 5
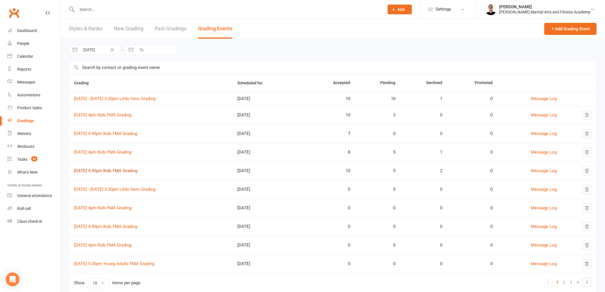
click at [116, 169] on link "14th August 4:45pm Kids FMA Grading" at bounding box center [105, 170] width 63 height 5
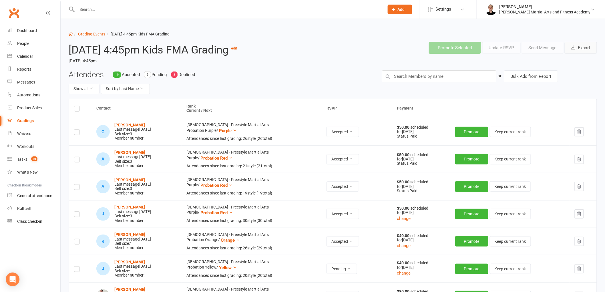
click at [575, 51] on button "Export" at bounding box center [581, 48] width 32 height 12
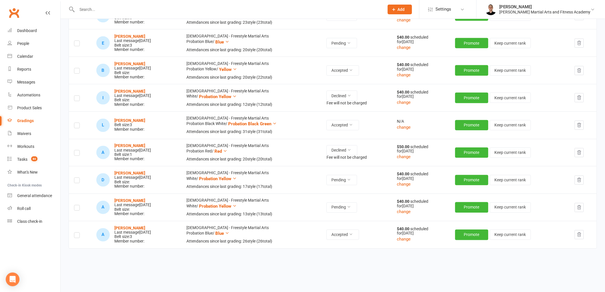
scroll to position [345, 0]
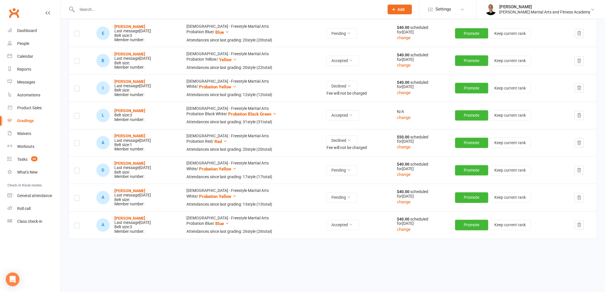
click at [581, 140] on button "button" at bounding box center [579, 142] width 9 height 9
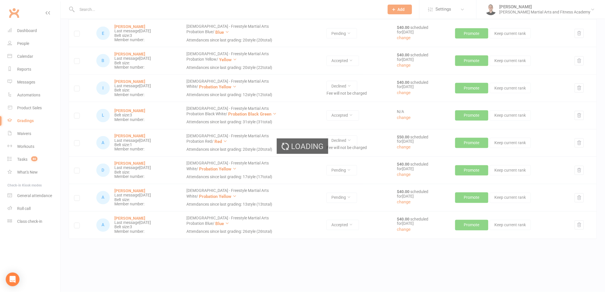
scroll to position [318, 0]
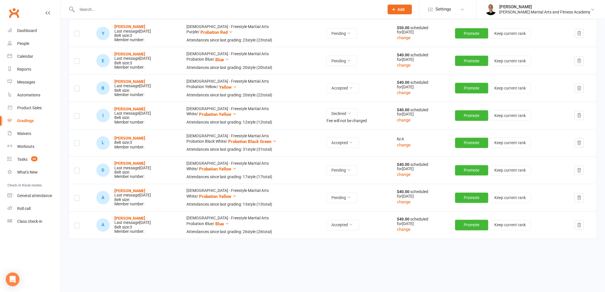
click at [581, 113] on icon "button" at bounding box center [579, 115] width 5 height 5
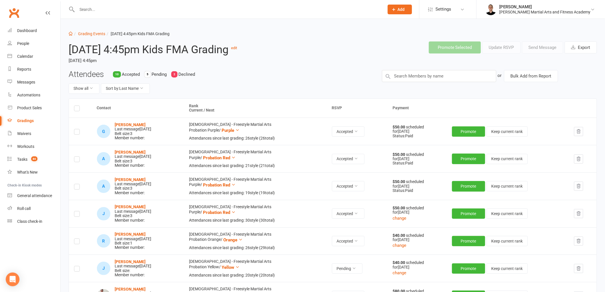
scroll to position [0, 0]
click at [95, 35] on link "Grading Events" at bounding box center [91, 34] width 27 height 5
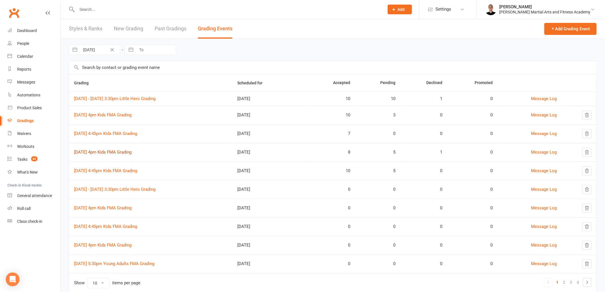
click at [131, 152] on link "14th August 4pm Kids FMA Grading" at bounding box center [102, 152] width 57 height 5
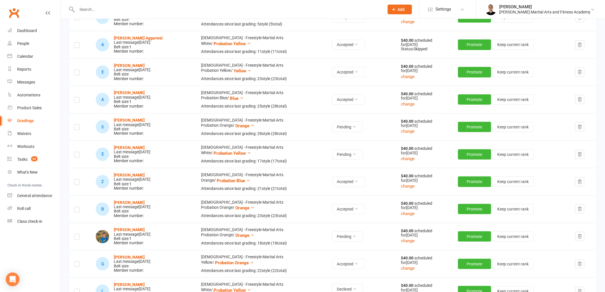
scroll to position [222, 0]
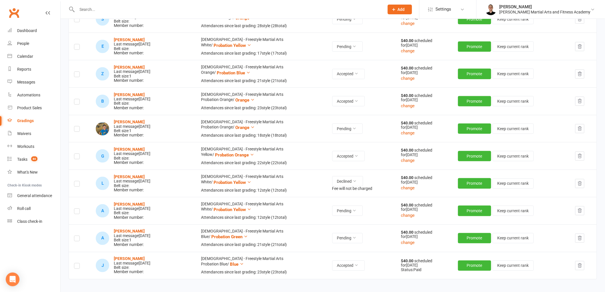
click at [580, 184] on icon "button" at bounding box center [579, 183] width 5 height 5
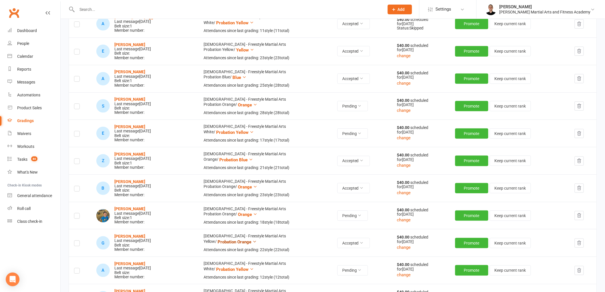
scroll to position [0, 0]
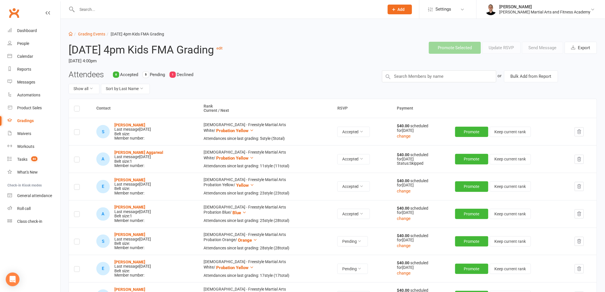
click at [287, 74] on div "Attendees 8 Accepted 5 Pending 1 Declined Show all Sort by: Last Name" at bounding box center [220, 84] width 313 height 28
click at [225, 11] on input "text" at bounding box center [227, 9] width 305 height 8
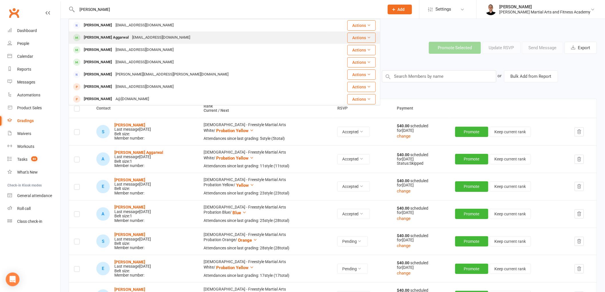
type input "aggar"
click at [130, 39] on div "aradhana_aggarwal@hotmail.com" at bounding box center [160, 37] width 61 height 8
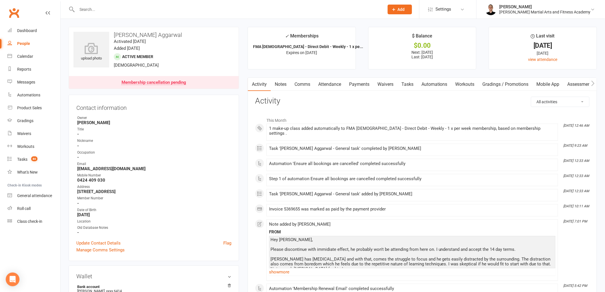
click at [353, 82] on link "Payments" at bounding box center [359, 84] width 28 height 13
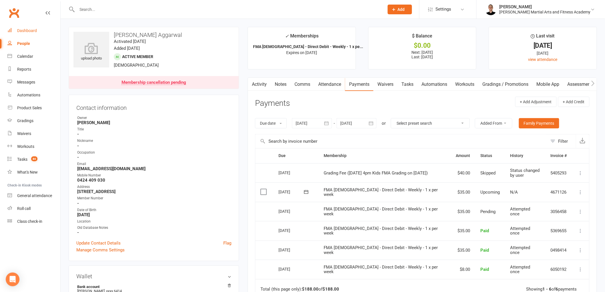
click at [29, 29] on div "Dashboard" at bounding box center [27, 30] width 20 height 5
